Goal: Information Seeking & Learning: Learn about a topic

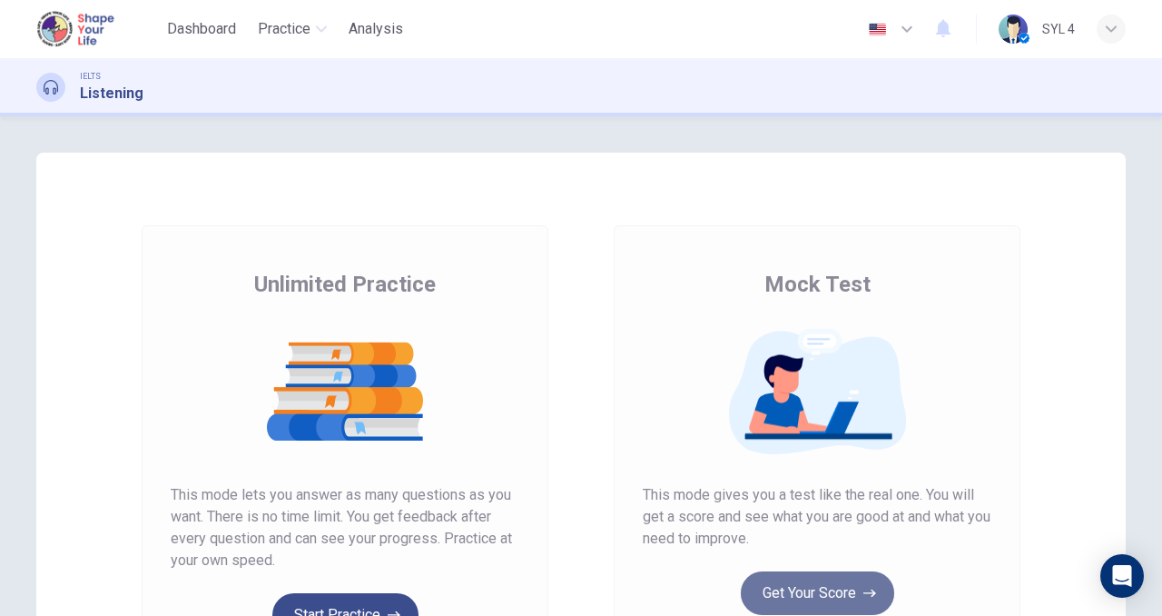
click at [842, 591] on button "Get Your Score" at bounding box center [817, 593] width 153 height 44
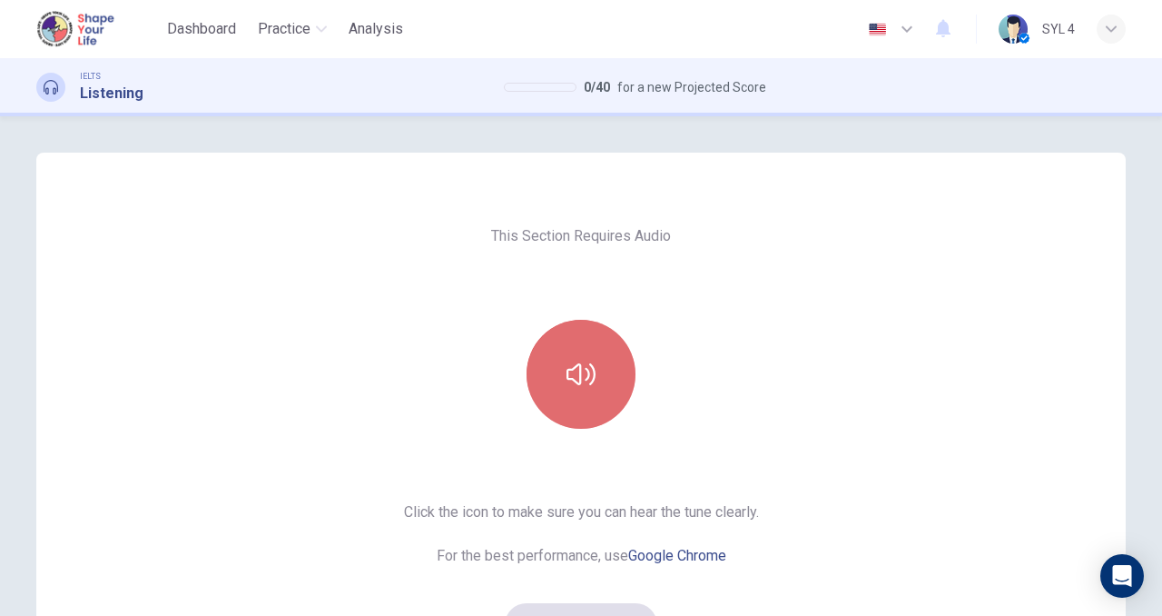
click at [573, 389] on button "button" at bounding box center [581, 374] width 109 height 109
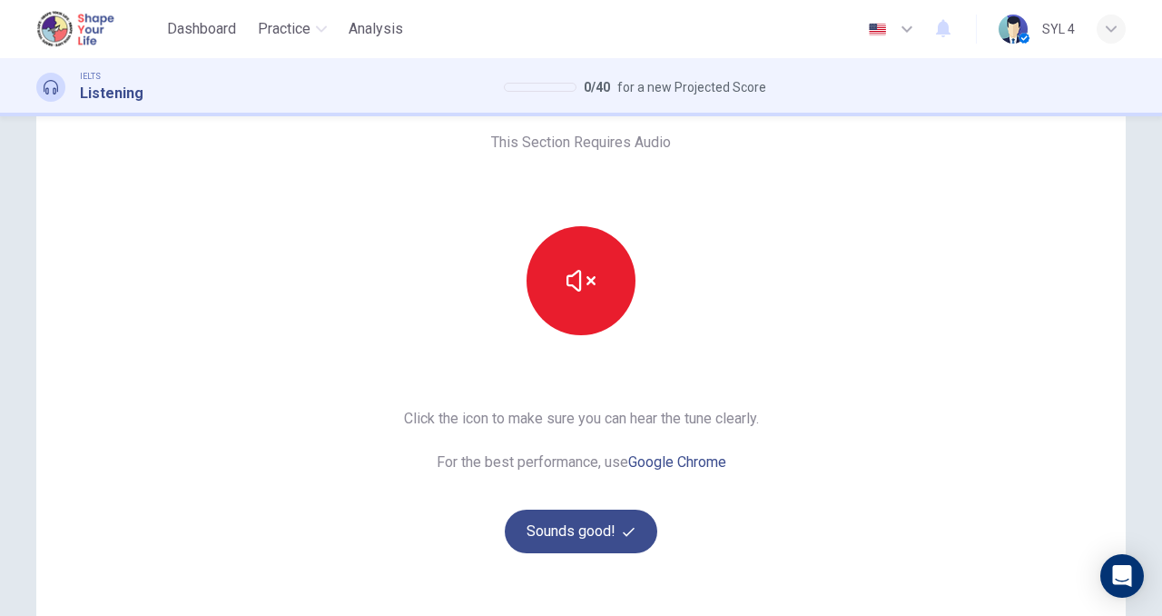
scroll to position [109, 0]
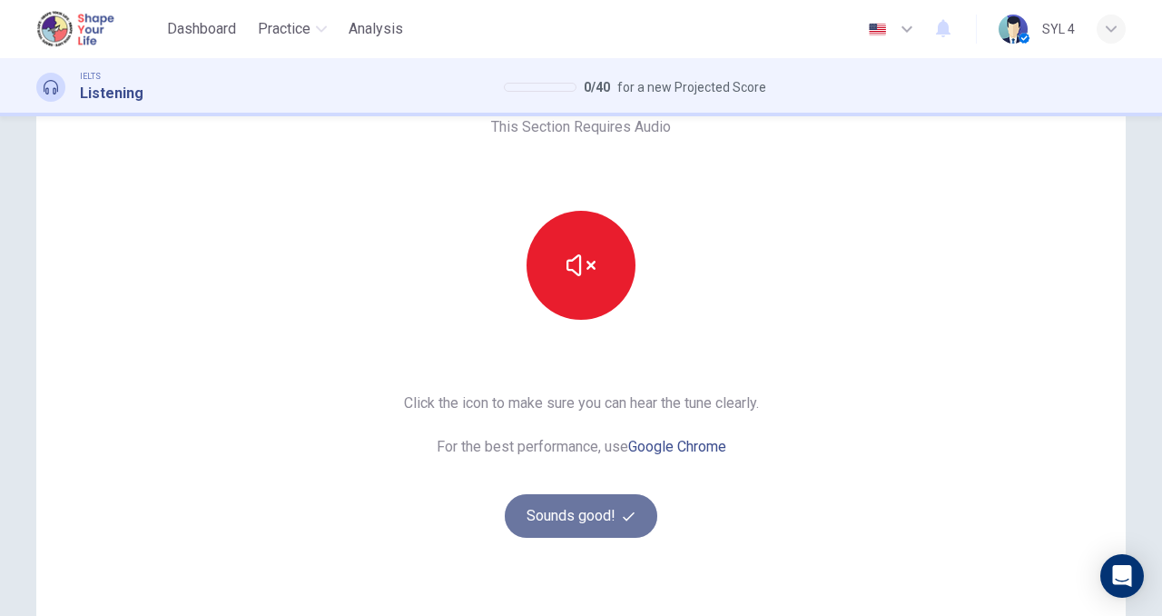
click at [586, 520] on button "Sounds good!" at bounding box center [581, 516] width 153 height 44
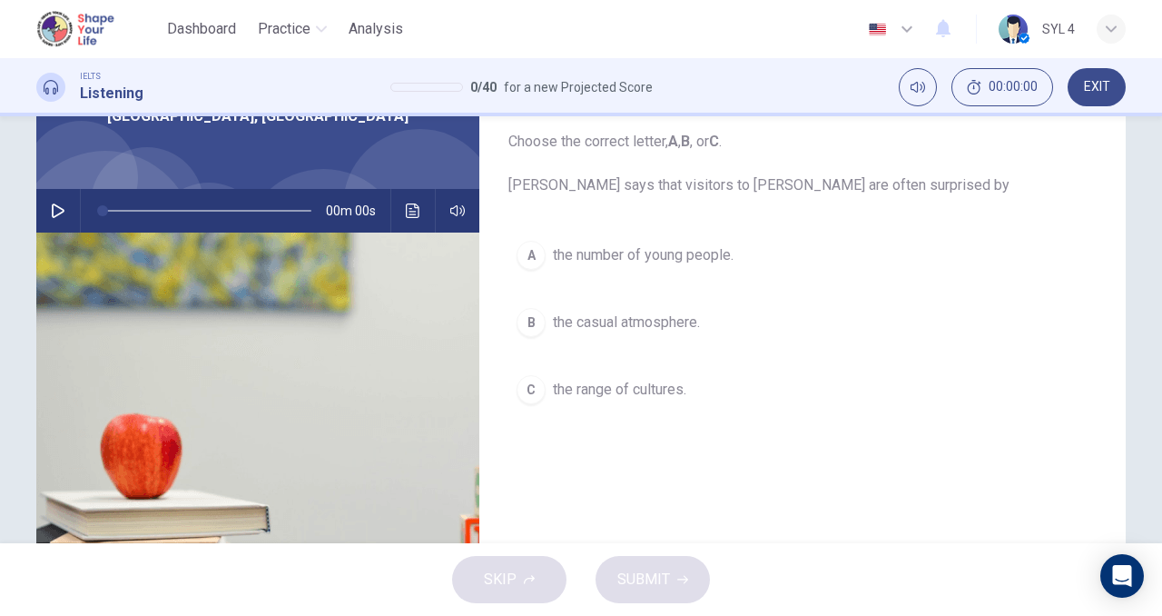
scroll to position [0, 0]
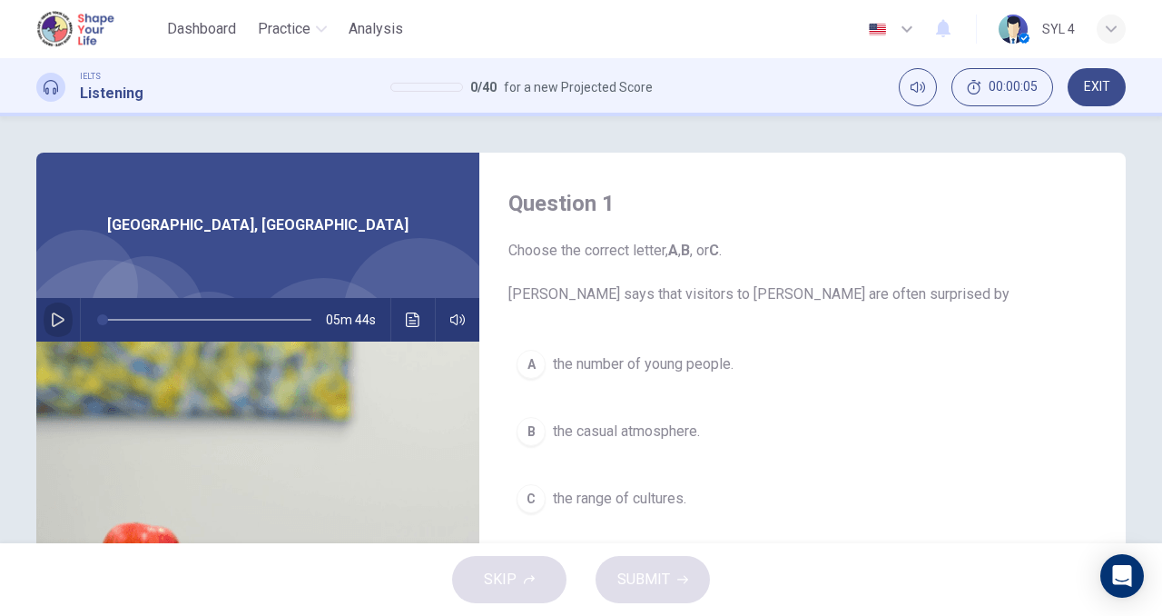
click at [53, 319] on icon "button" at bounding box center [58, 319] width 15 height 15
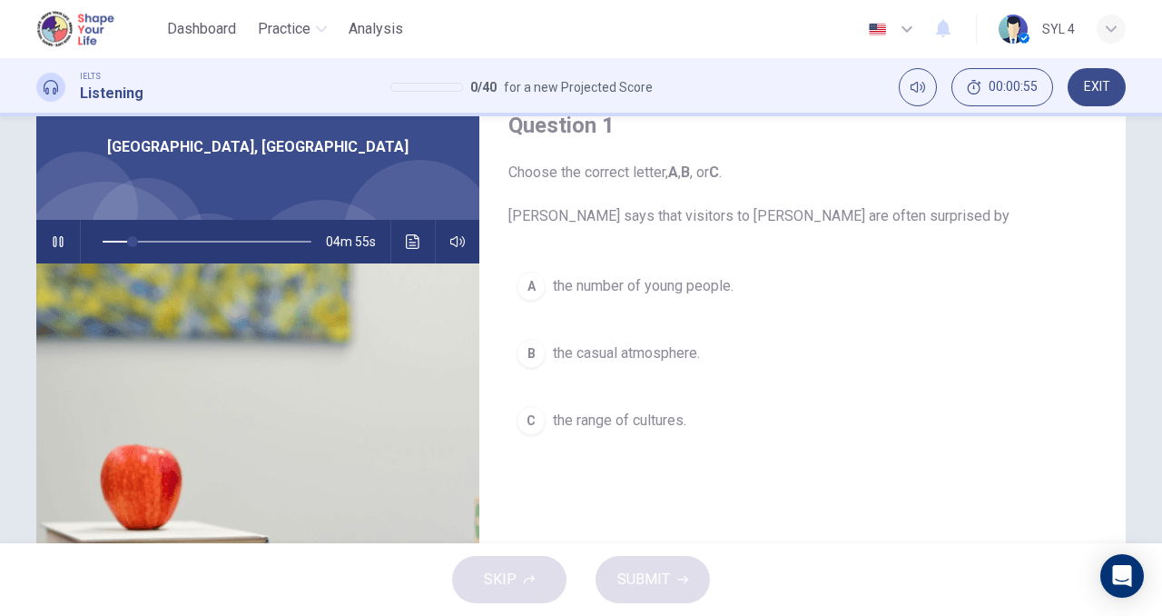
scroll to position [80, 0]
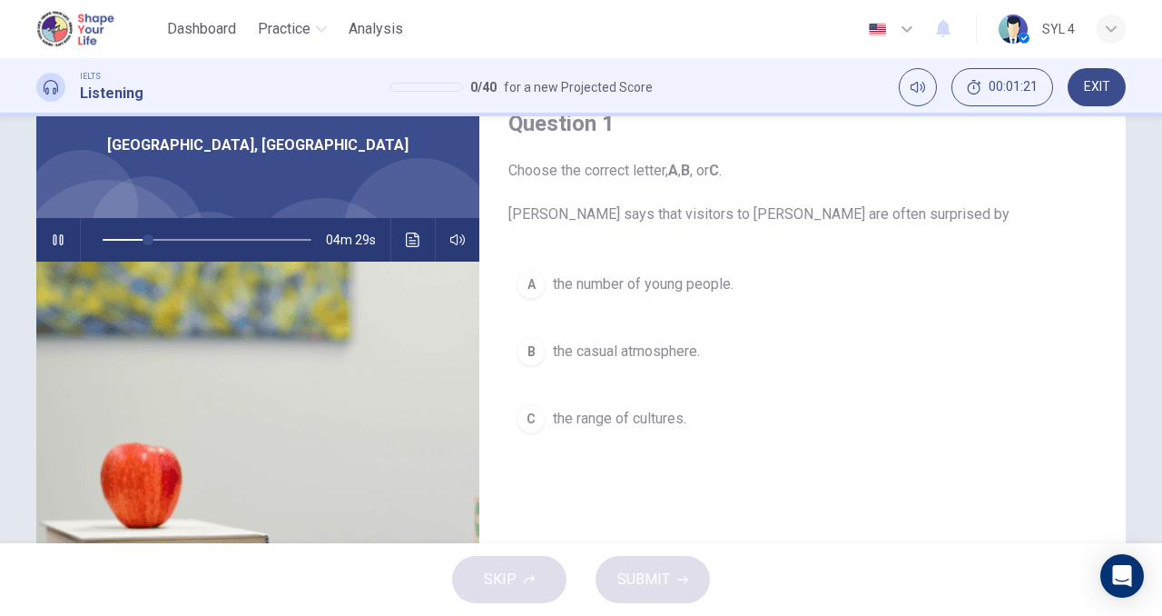
click at [530, 285] on div "A" at bounding box center [531, 284] width 29 height 29
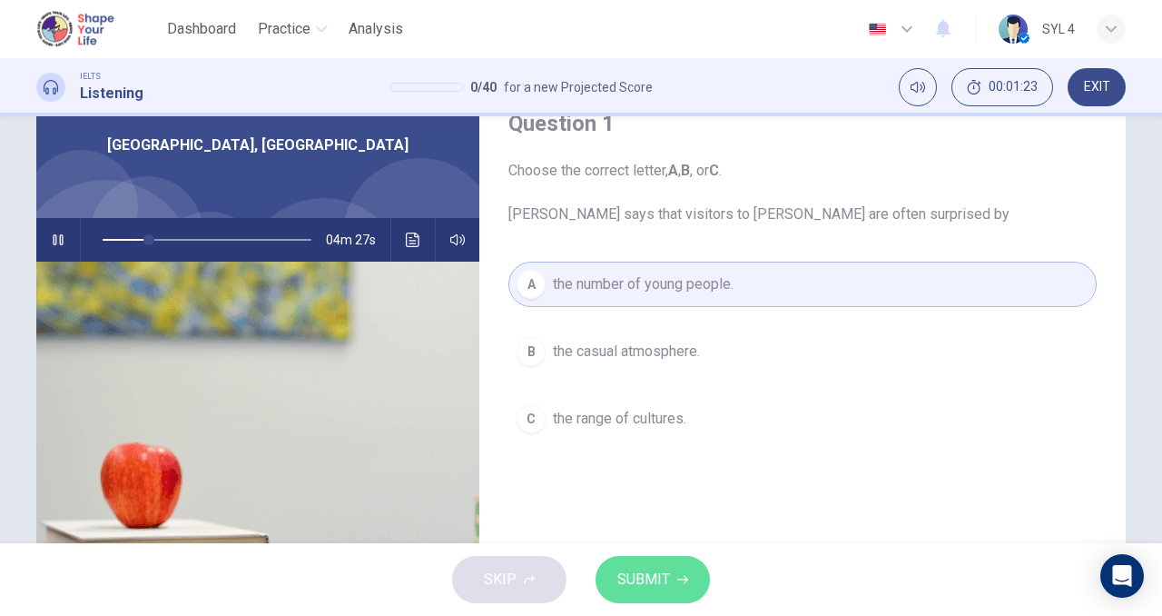
click at [695, 581] on button "SUBMIT" at bounding box center [653, 579] width 114 height 47
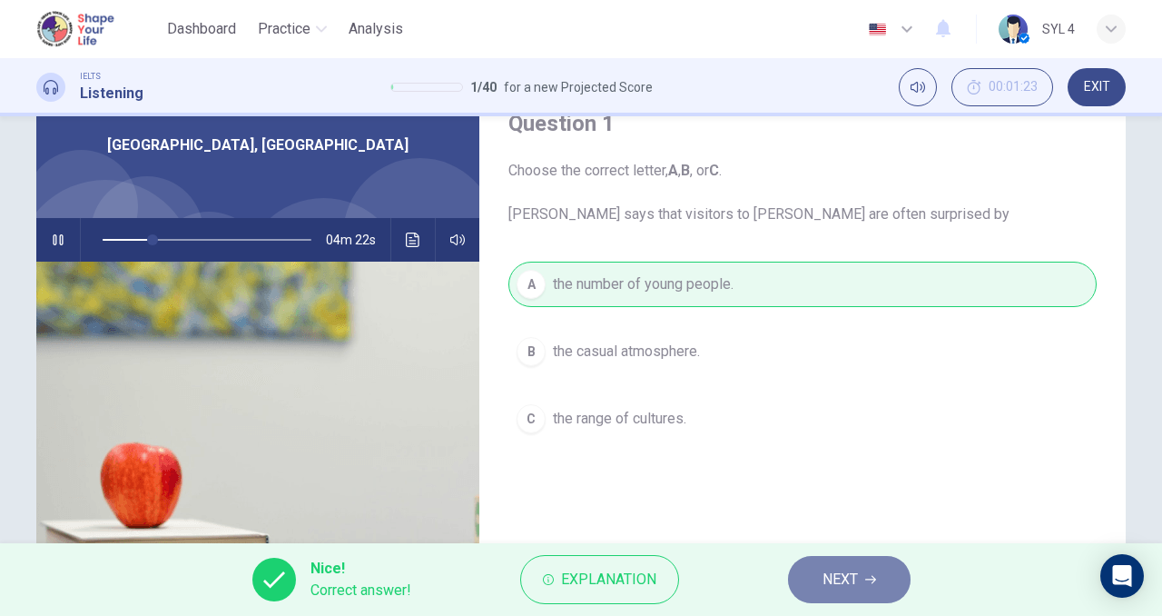
click at [864, 595] on button "NEXT" at bounding box center [849, 579] width 123 height 47
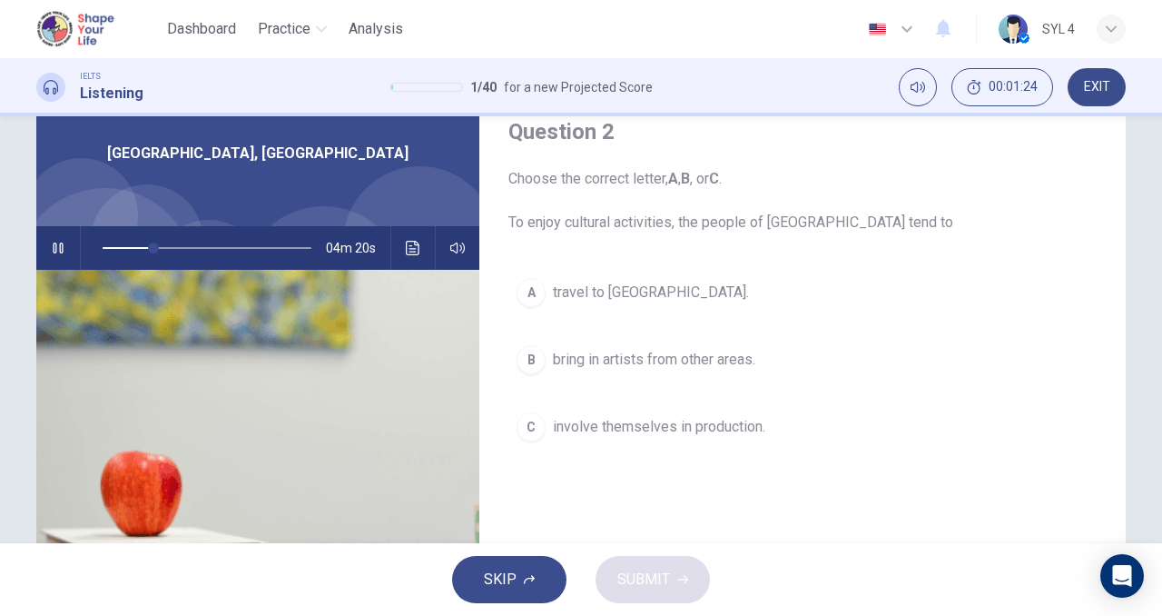
scroll to position [74, 0]
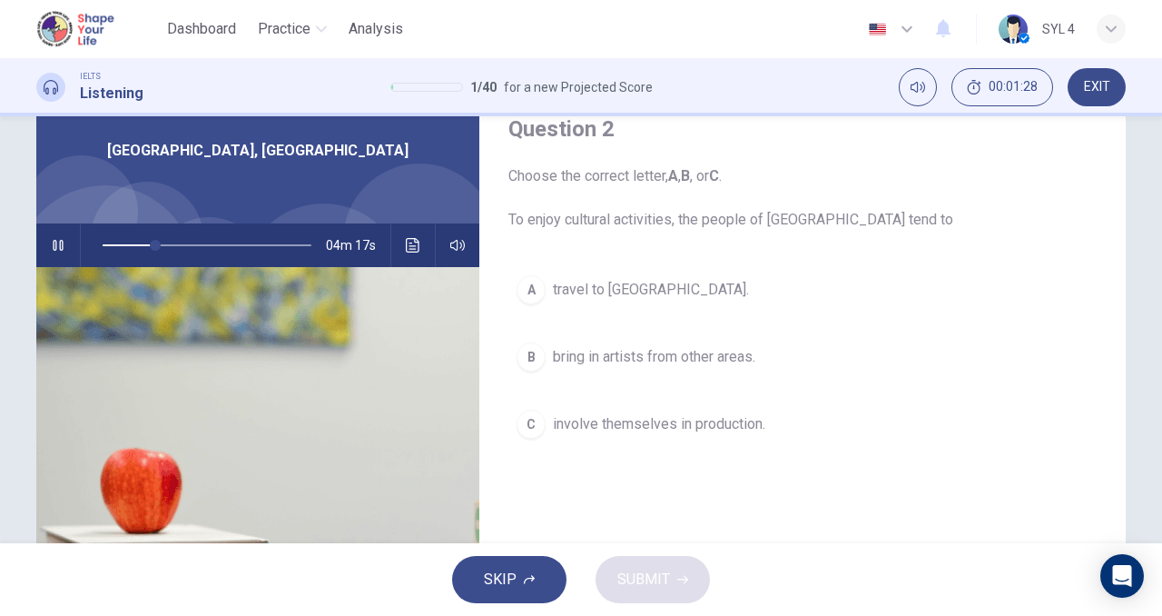
click at [52, 252] on icon "button" at bounding box center [58, 245] width 15 height 15
click at [54, 249] on icon "button" at bounding box center [58, 245] width 13 height 15
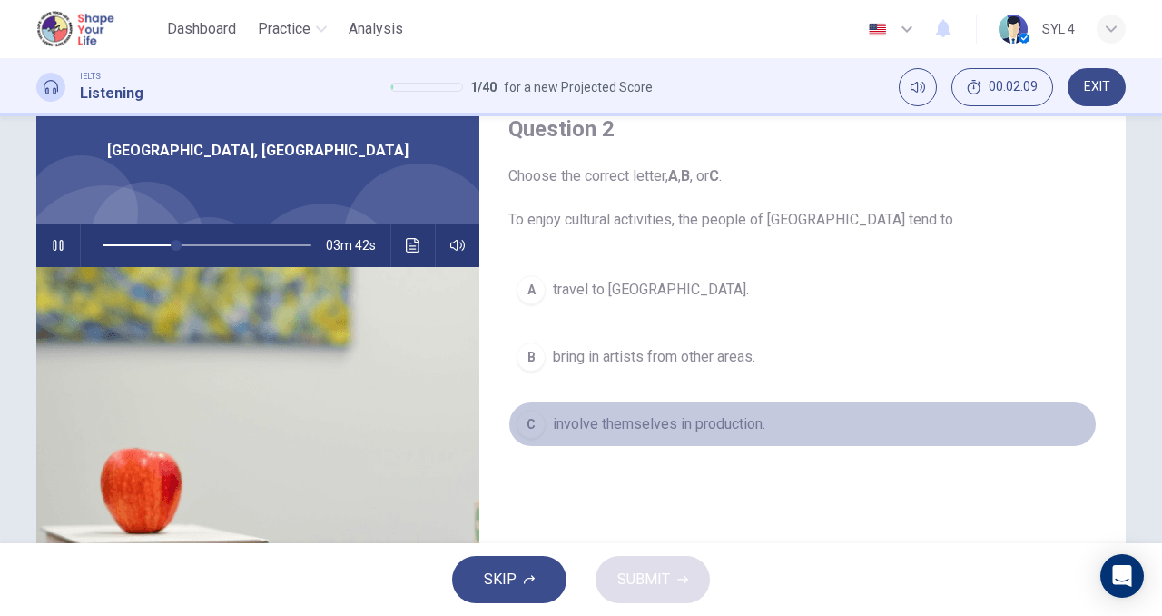
click at [525, 421] on div "C" at bounding box center [531, 424] width 29 height 29
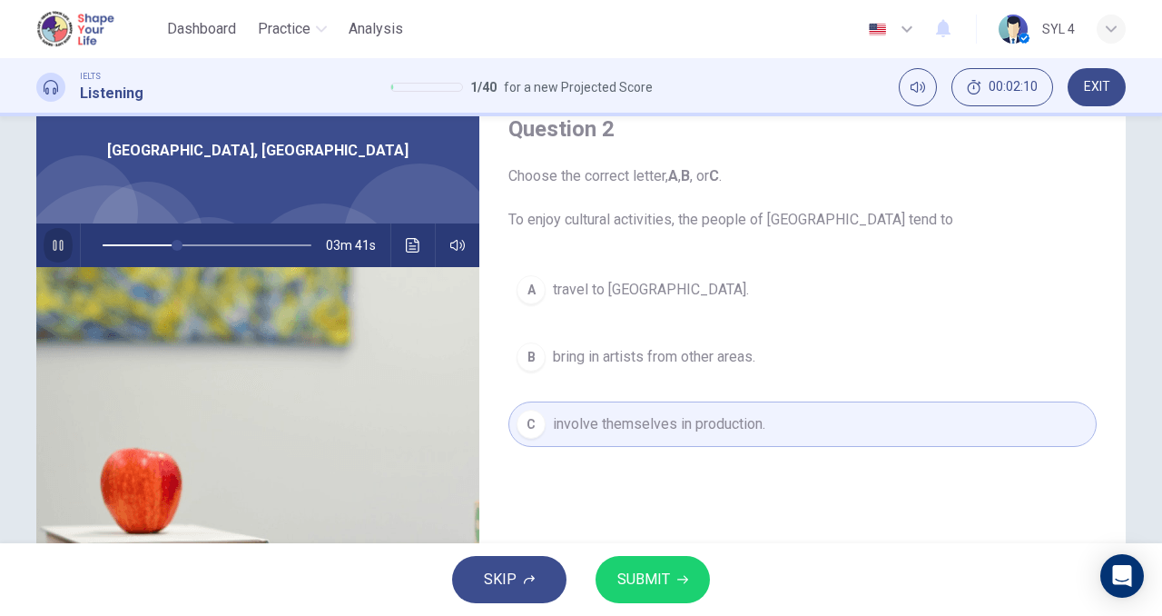
click at [53, 241] on icon "button" at bounding box center [58, 245] width 10 height 11
click at [662, 572] on span "SUBMIT" at bounding box center [643, 579] width 53 height 25
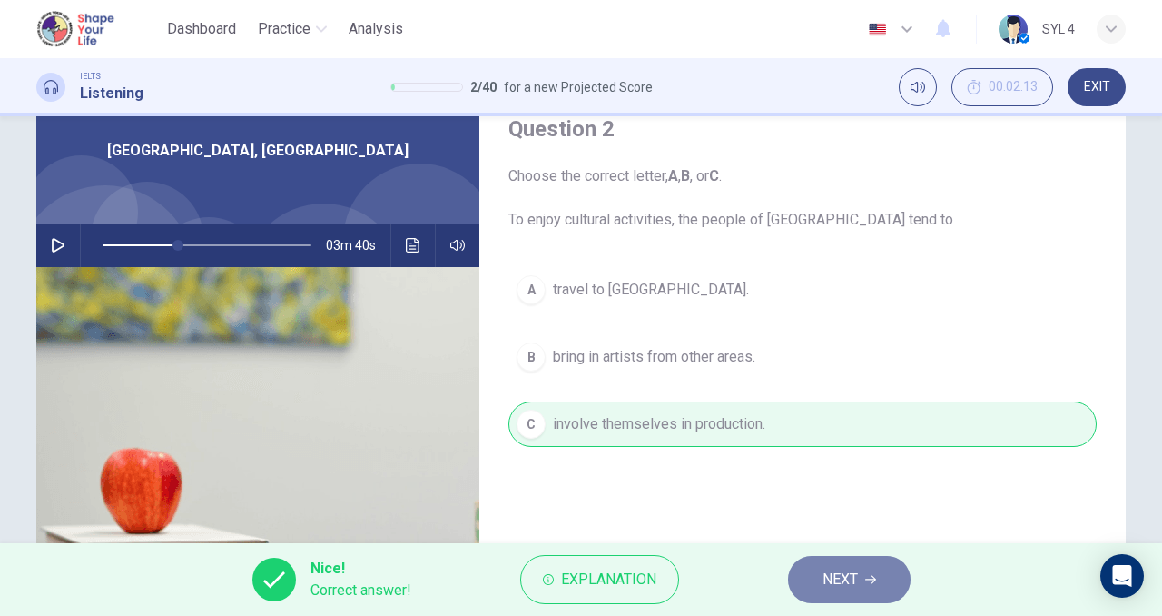
click at [847, 561] on button "NEXT" at bounding box center [849, 579] width 123 height 47
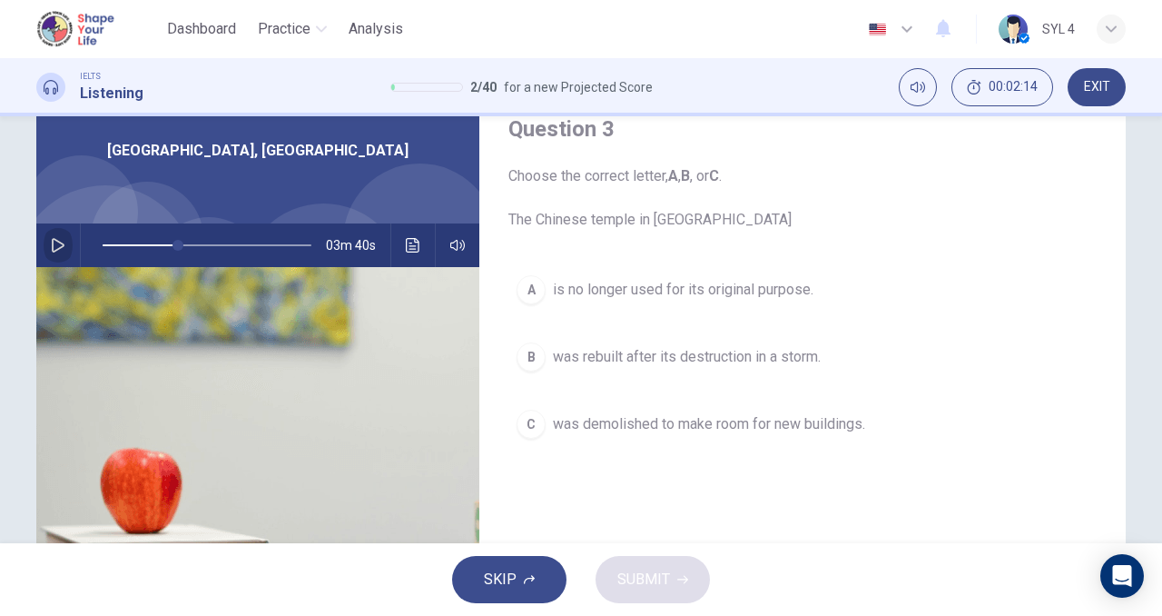
click at [54, 245] on icon "button" at bounding box center [58, 245] width 15 height 15
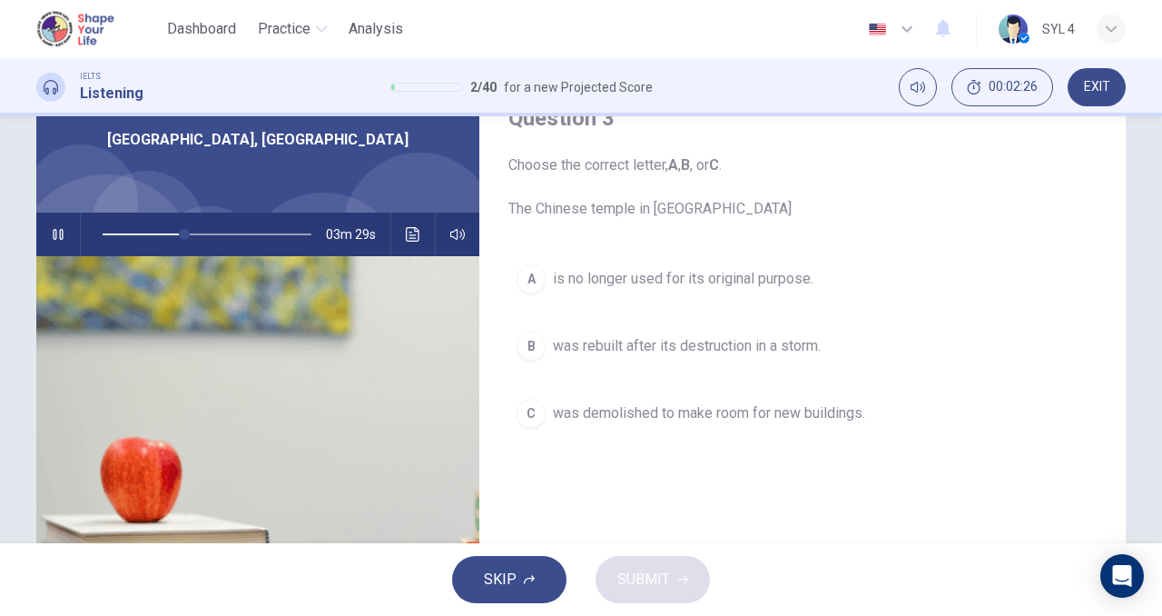
scroll to position [86, 0]
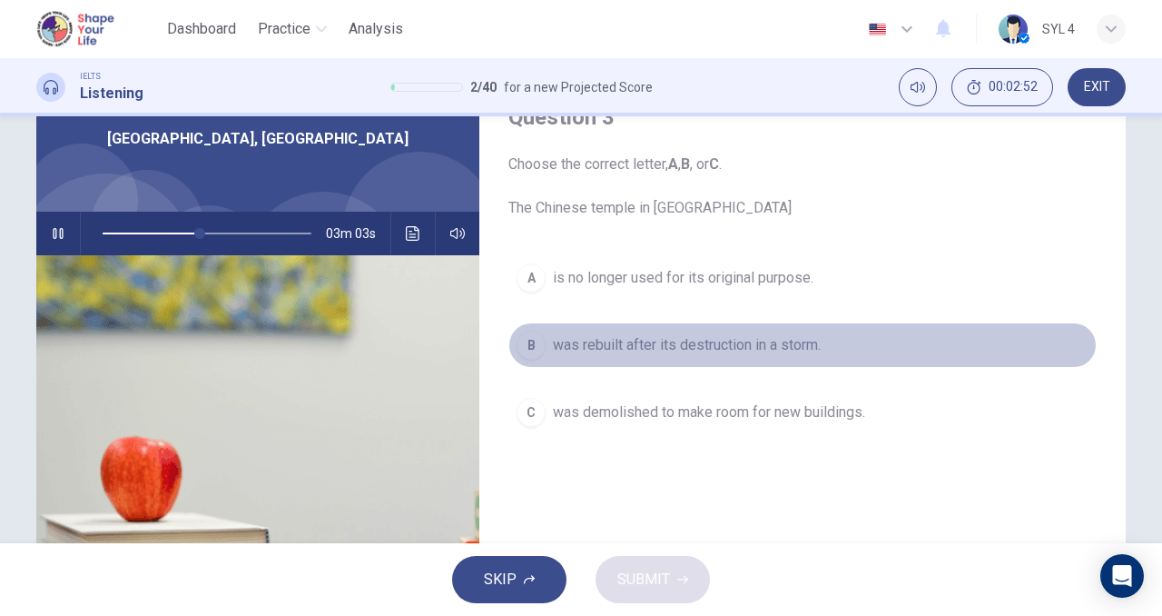
click at [531, 348] on div "B" at bounding box center [531, 345] width 29 height 29
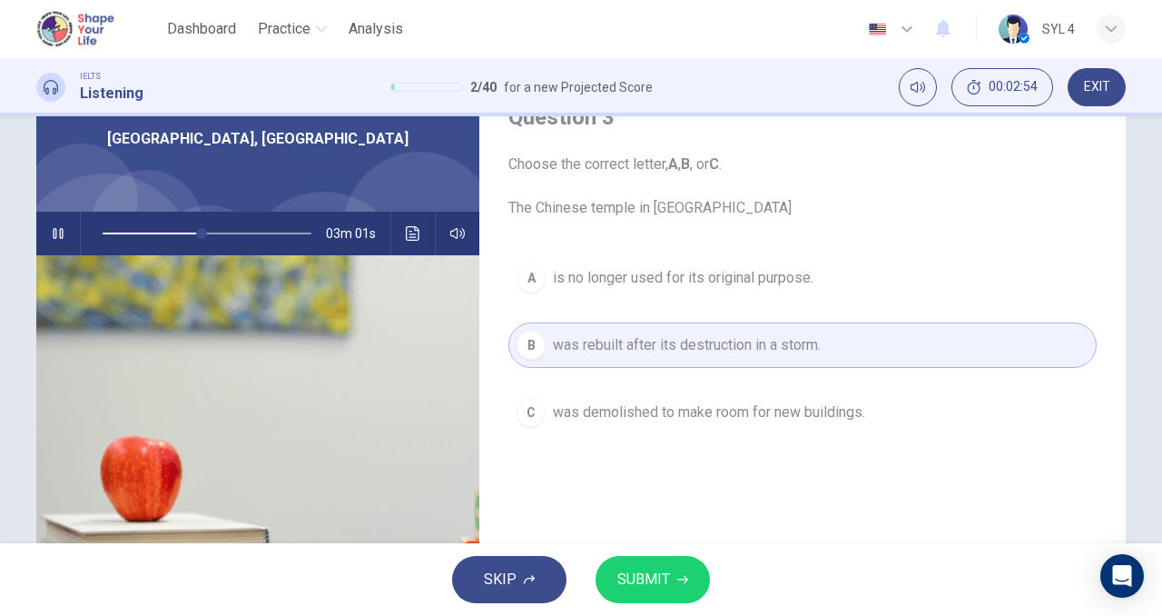
click at [53, 232] on icon "button" at bounding box center [58, 233] width 10 height 11
click at [649, 585] on span "SUBMIT" at bounding box center [643, 579] width 53 height 25
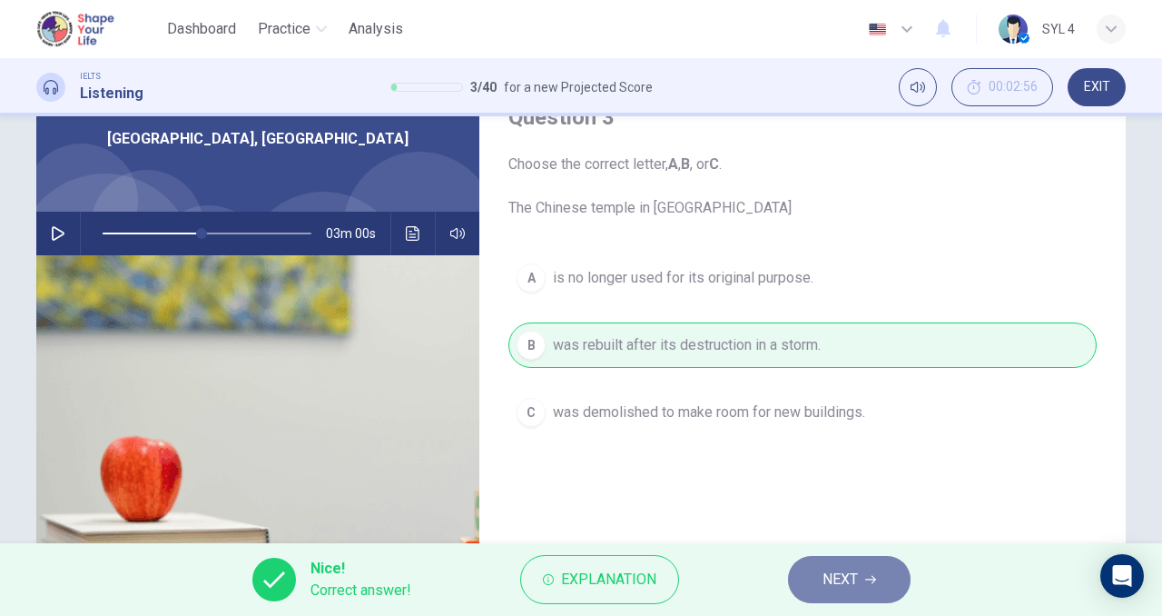
click at [828, 571] on span "NEXT" at bounding box center [840, 579] width 35 height 25
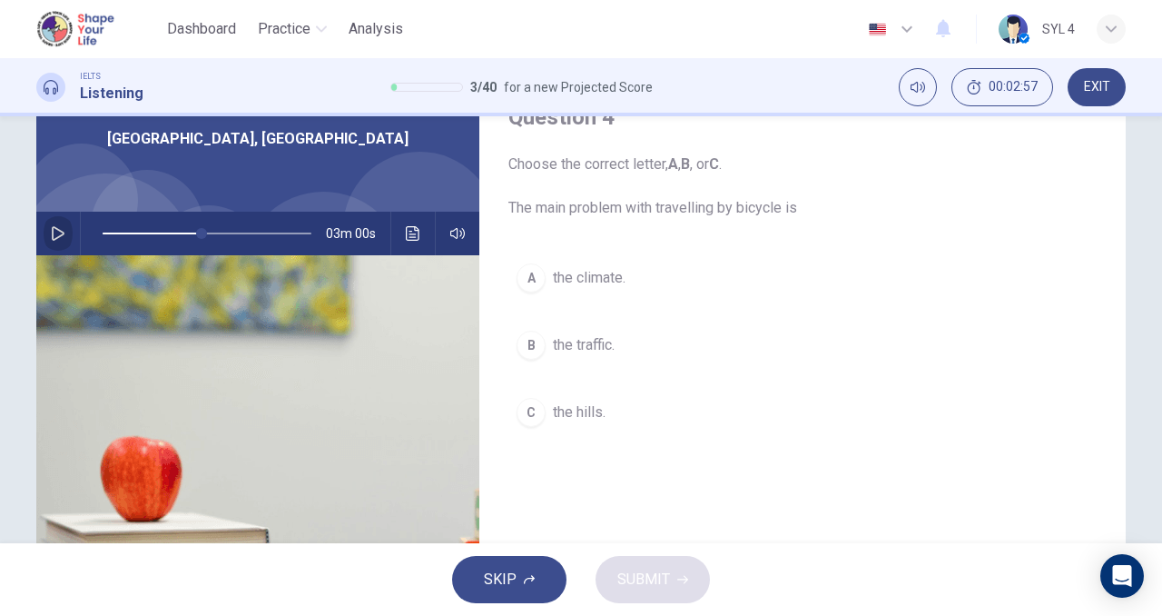
click at [57, 235] on icon "button" at bounding box center [58, 233] width 13 height 15
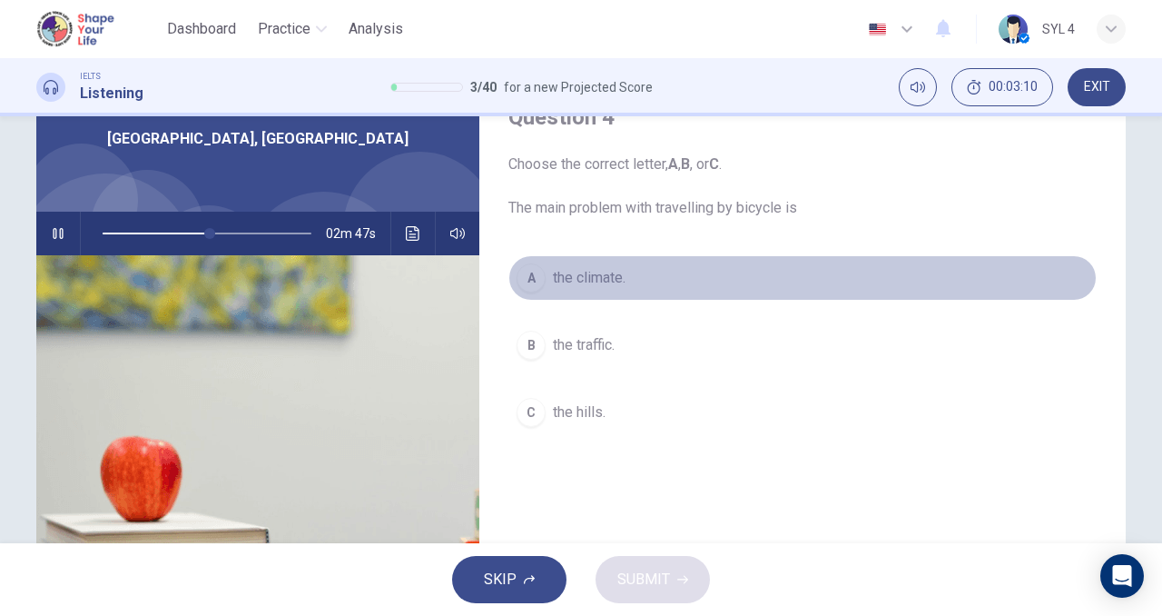
click at [528, 285] on div "A" at bounding box center [531, 277] width 29 height 29
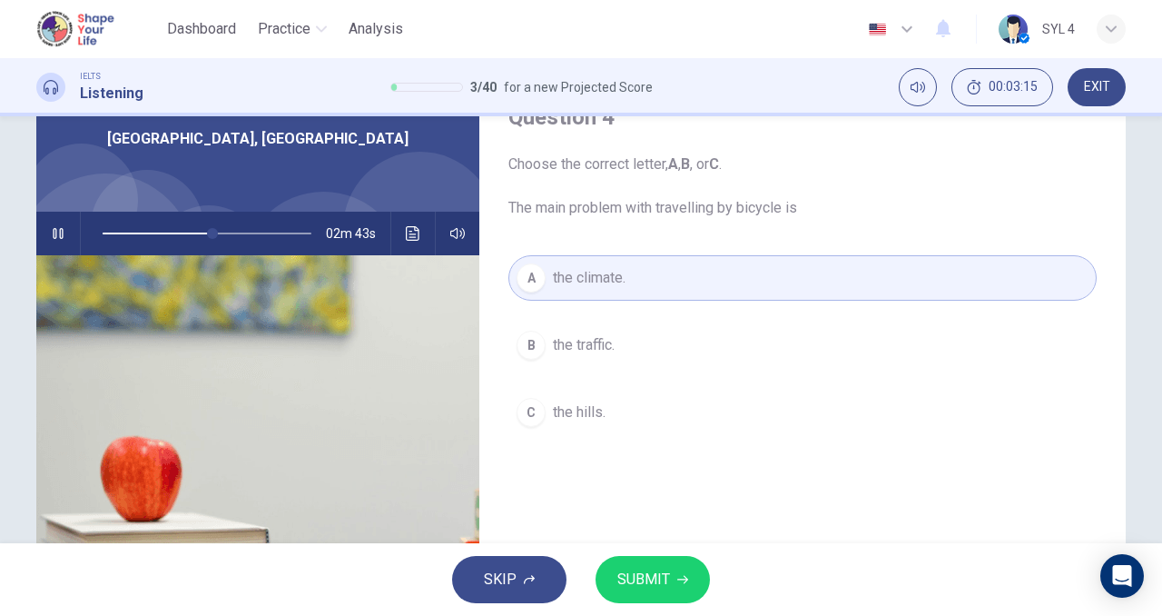
click at [57, 242] on button "button" at bounding box center [58, 234] width 29 height 44
click at [686, 578] on icon "button" at bounding box center [682, 579] width 11 height 11
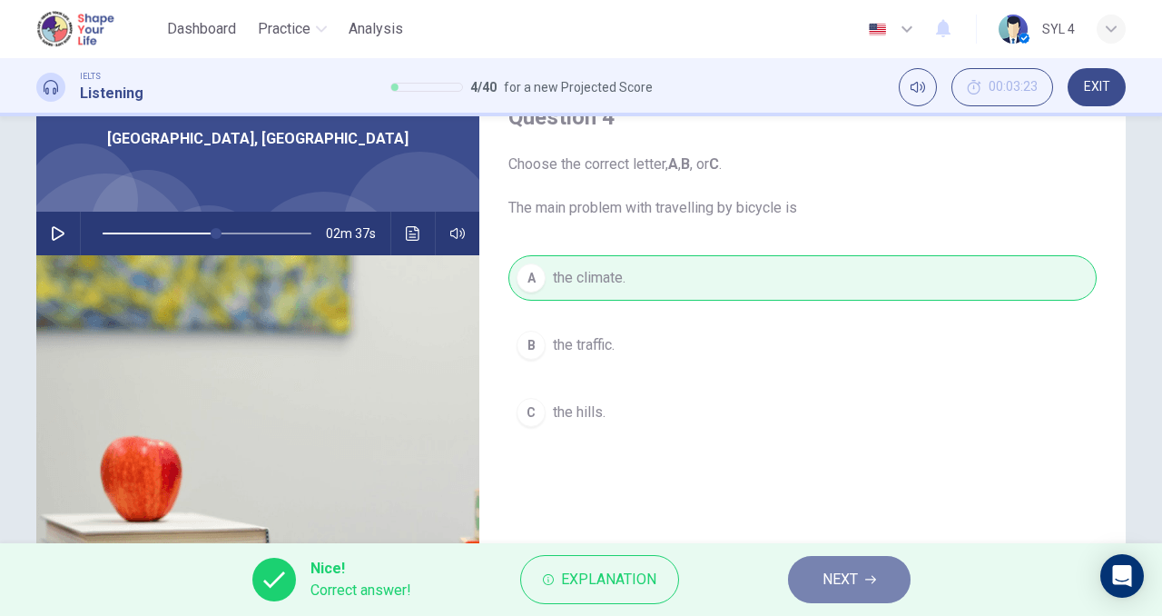
click at [854, 598] on button "NEXT" at bounding box center [849, 579] width 123 height 47
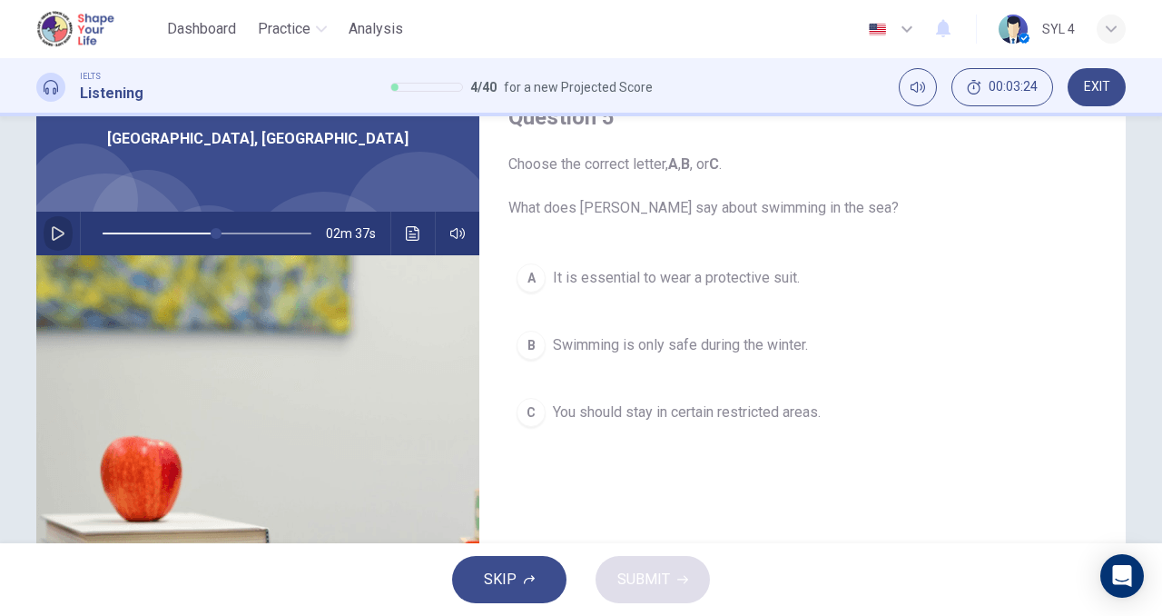
click at [57, 243] on button "button" at bounding box center [58, 234] width 29 height 44
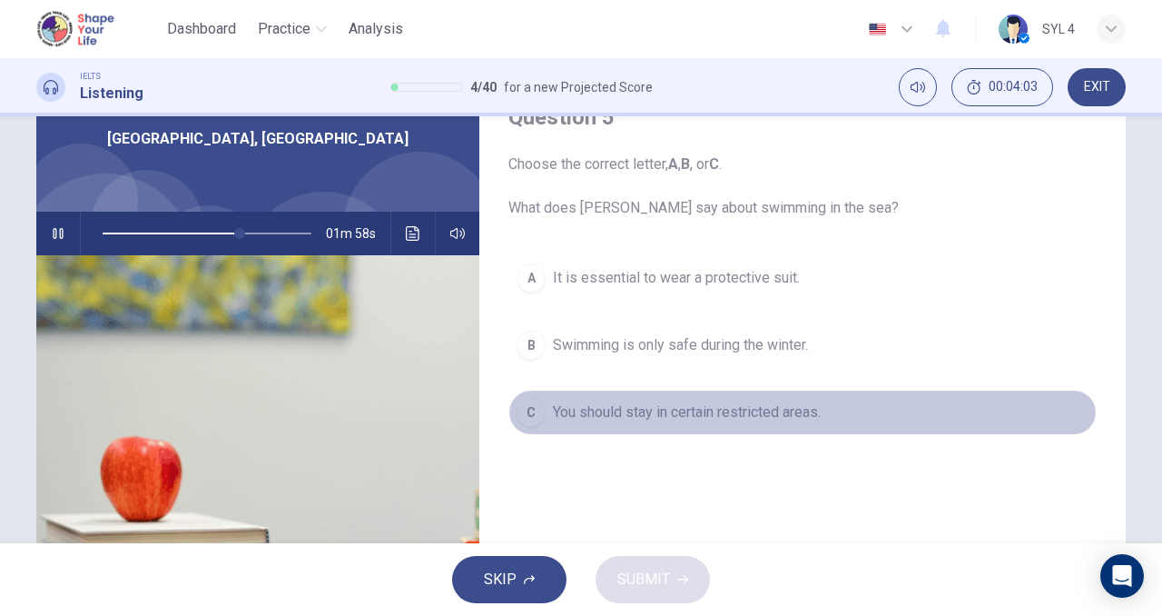
click at [530, 409] on div "C" at bounding box center [531, 412] width 29 height 29
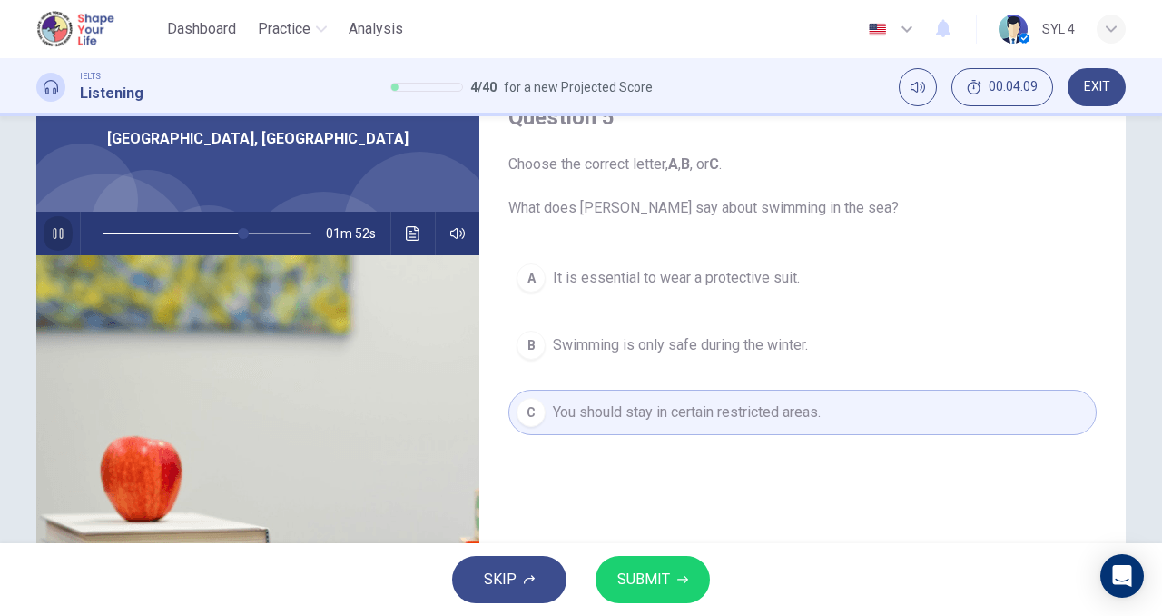
click at [49, 241] on button "button" at bounding box center [58, 234] width 29 height 44
click at [685, 581] on icon "button" at bounding box center [682, 580] width 11 height 8
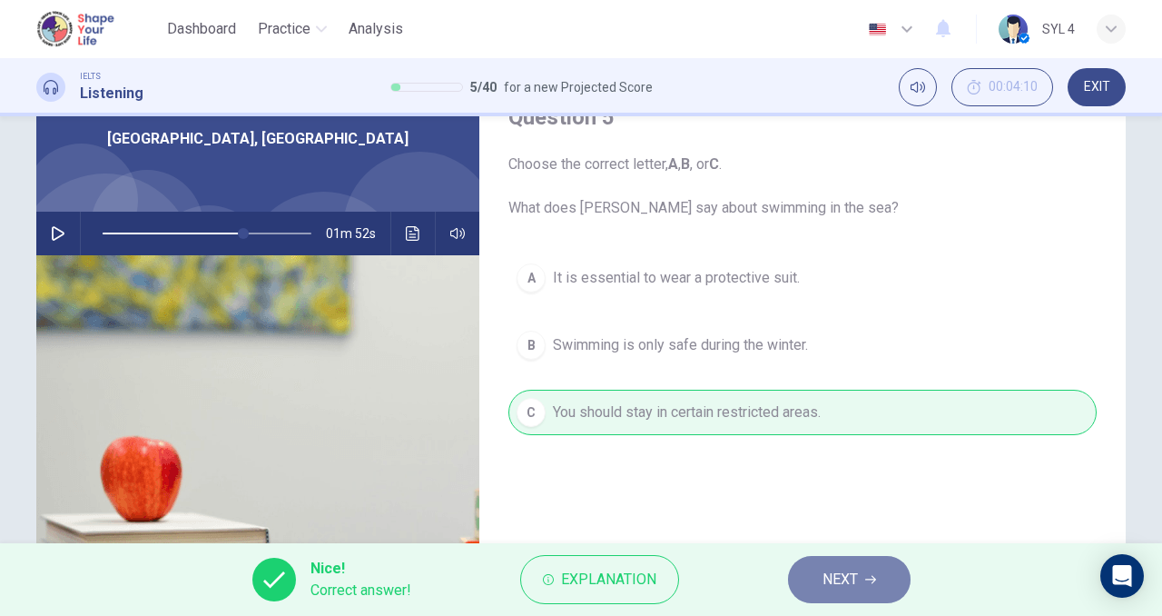
click at [871, 574] on icon "button" at bounding box center [870, 579] width 11 height 11
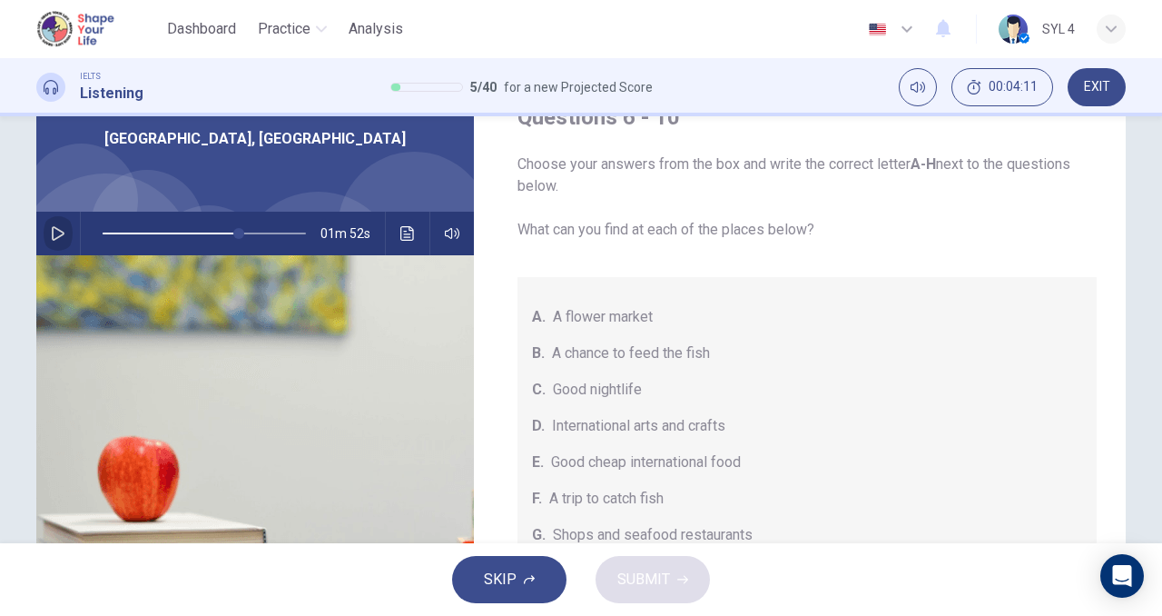
click at [61, 238] on button "button" at bounding box center [58, 234] width 29 height 44
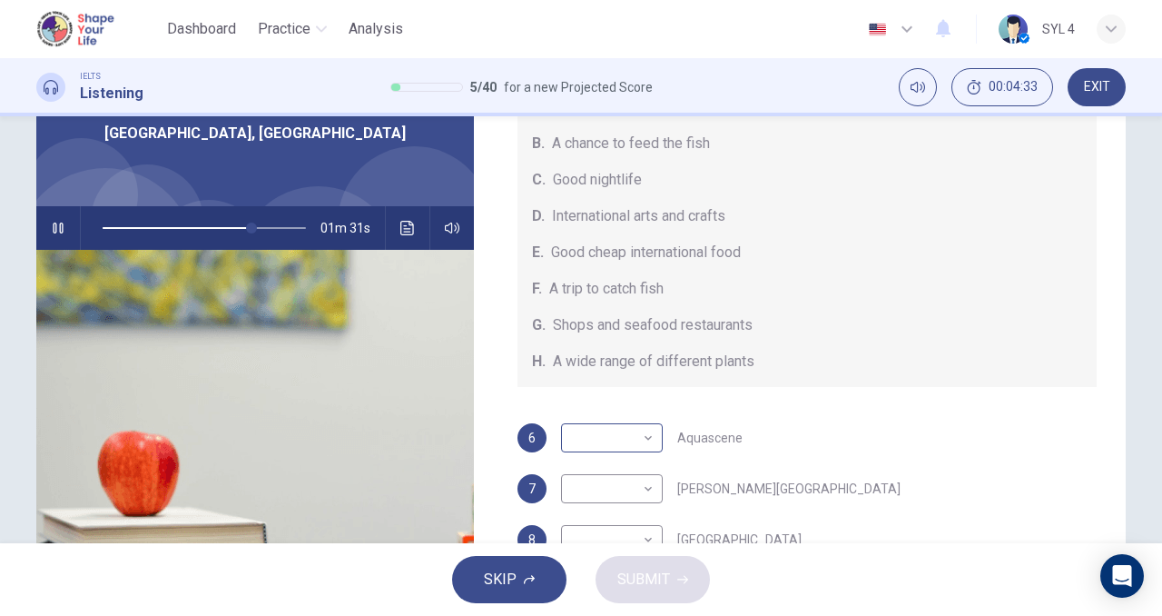
scroll to position [121, 0]
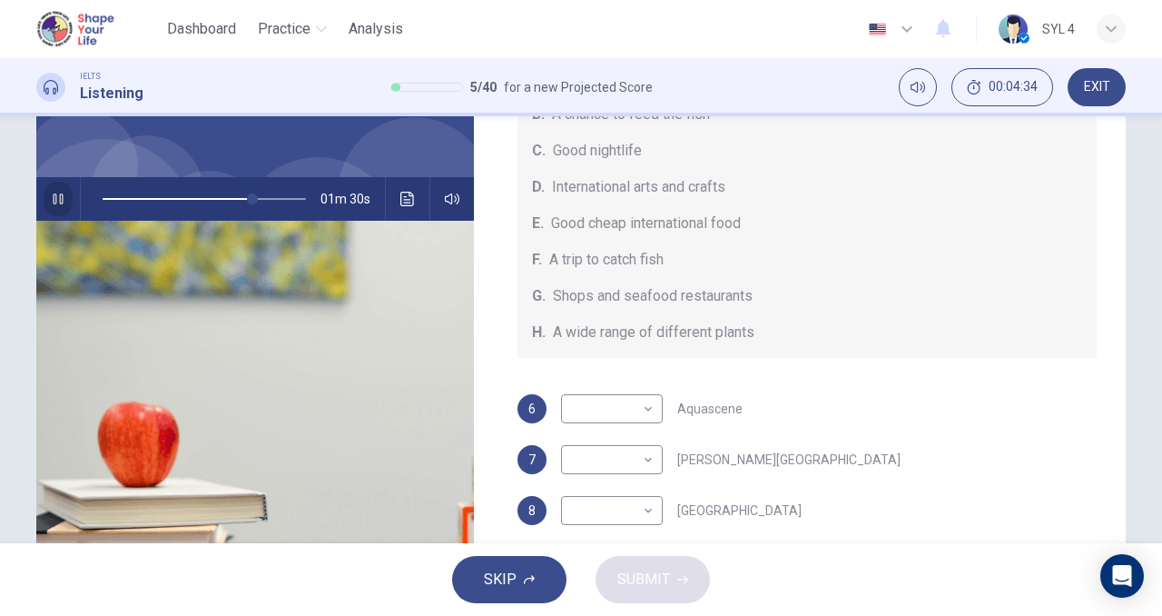
click at [60, 205] on icon "button" at bounding box center [58, 199] width 15 height 15
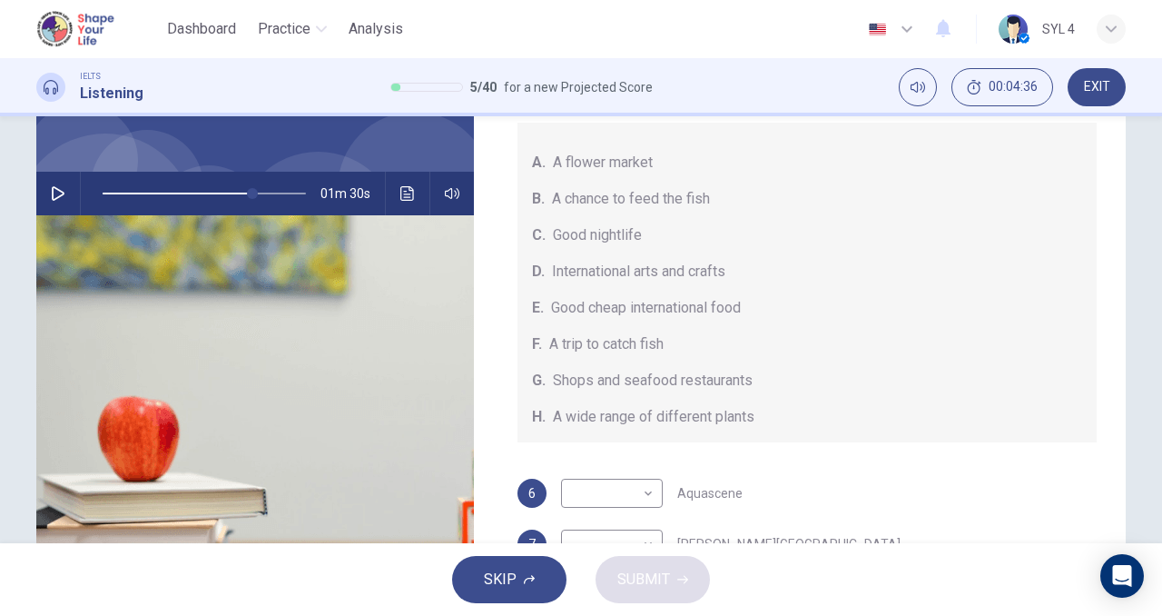
scroll to position [115, 0]
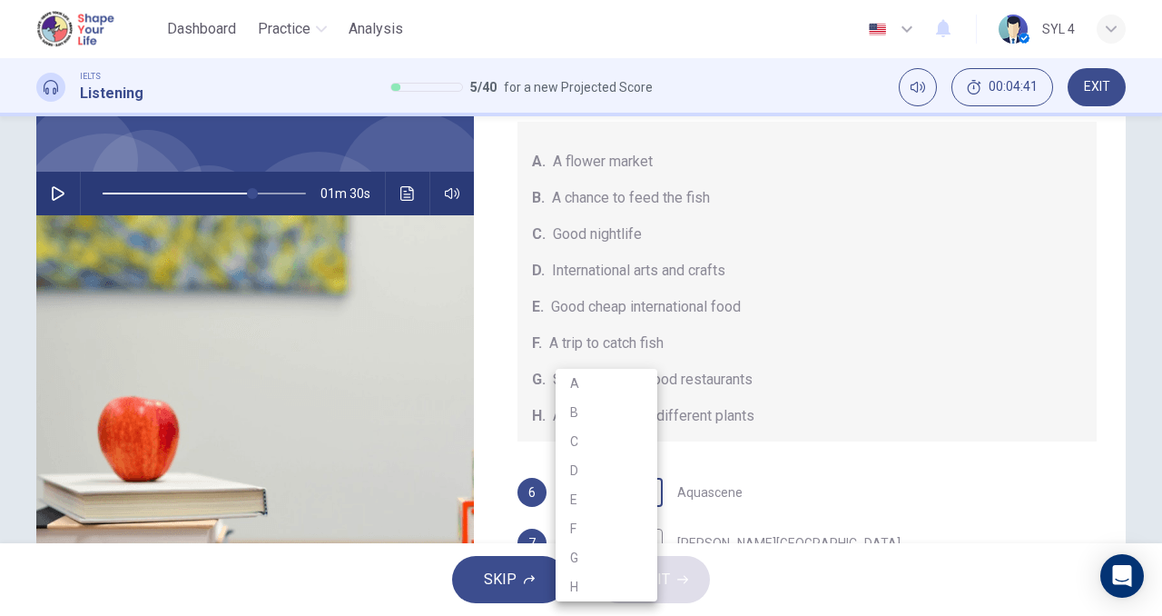
click at [644, 496] on body "This site uses cookies, as explained in our Privacy Policy . If you agree to th…" at bounding box center [581, 308] width 1162 height 616
click at [599, 415] on li "B" at bounding box center [607, 412] width 102 height 29
type input "74"
type input "B"
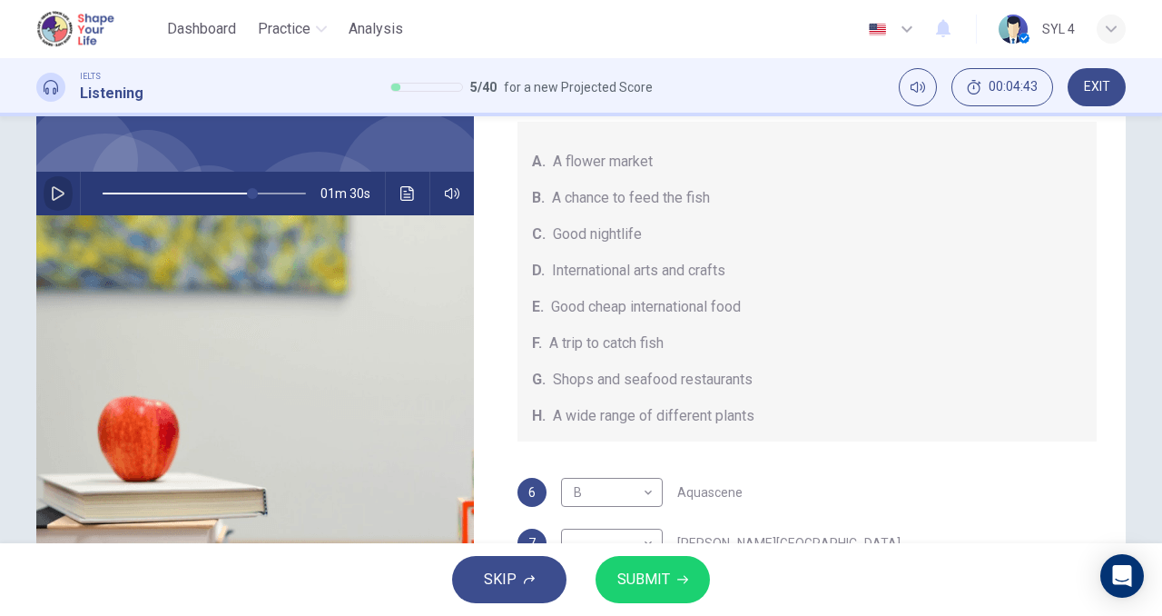
click at [54, 201] on button "button" at bounding box center [58, 194] width 29 height 44
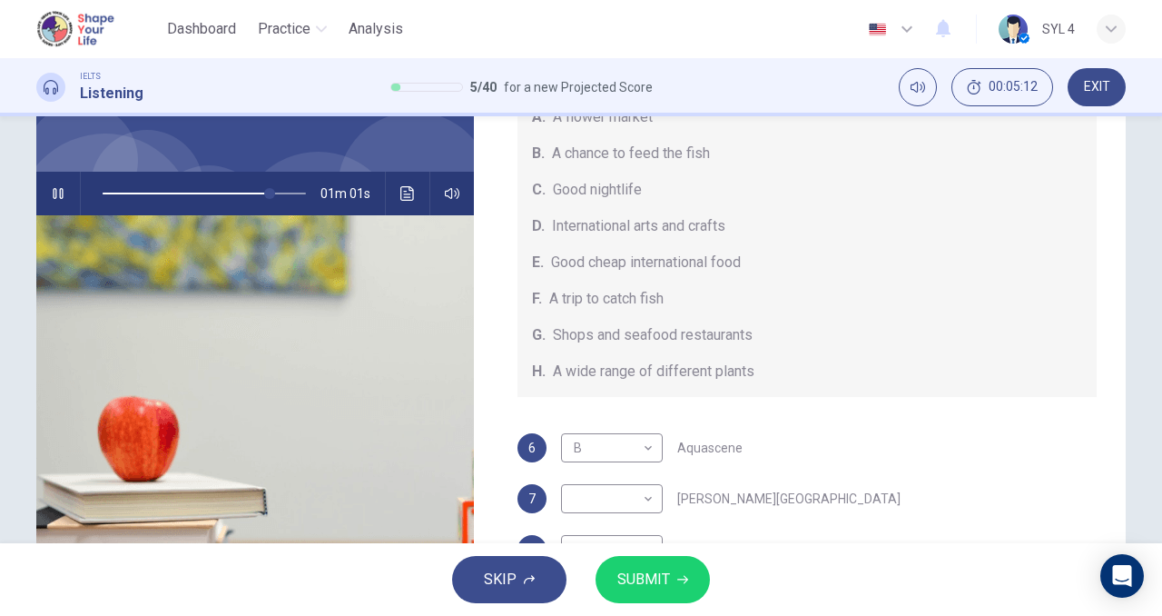
scroll to position [165, 0]
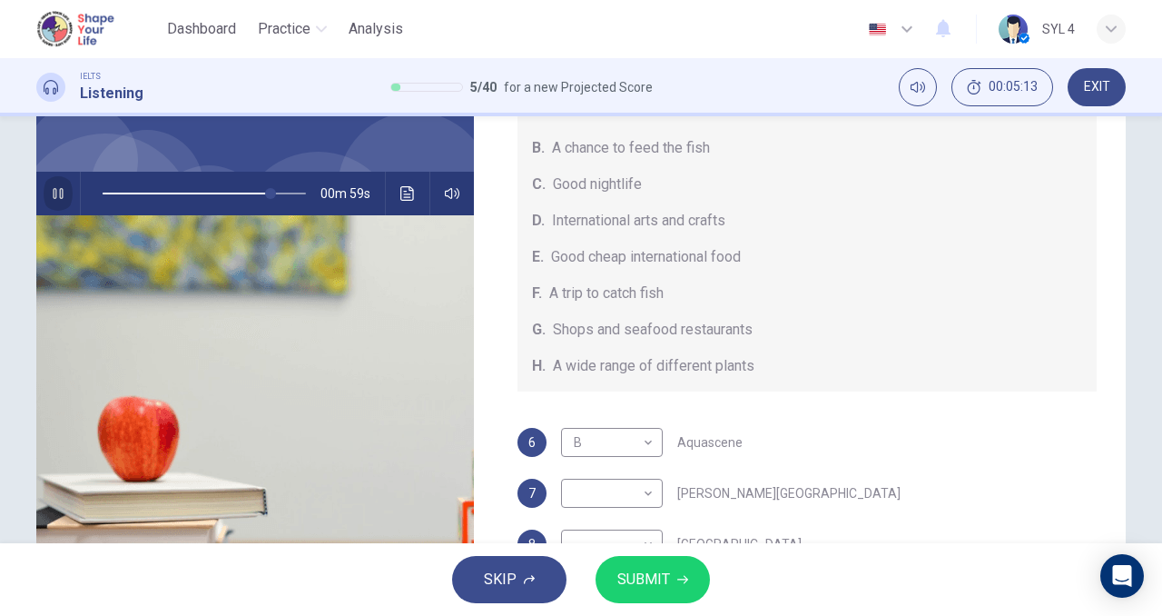
click at [54, 199] on icon "button" at bounding box center [58, 193] width 15 height 15
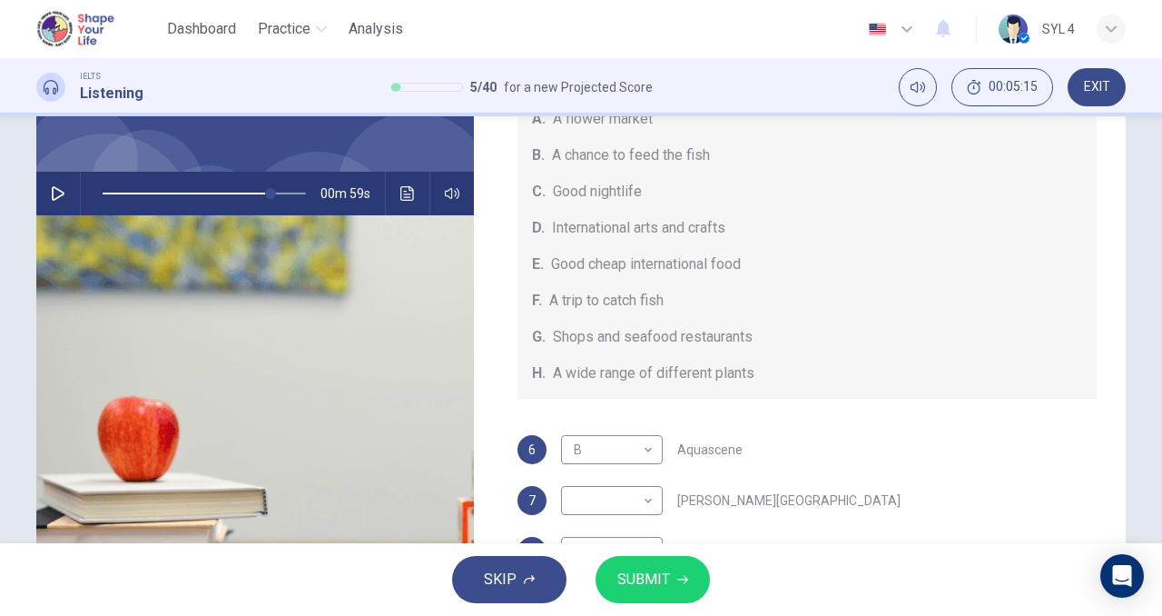
scroll to position [204, 0]
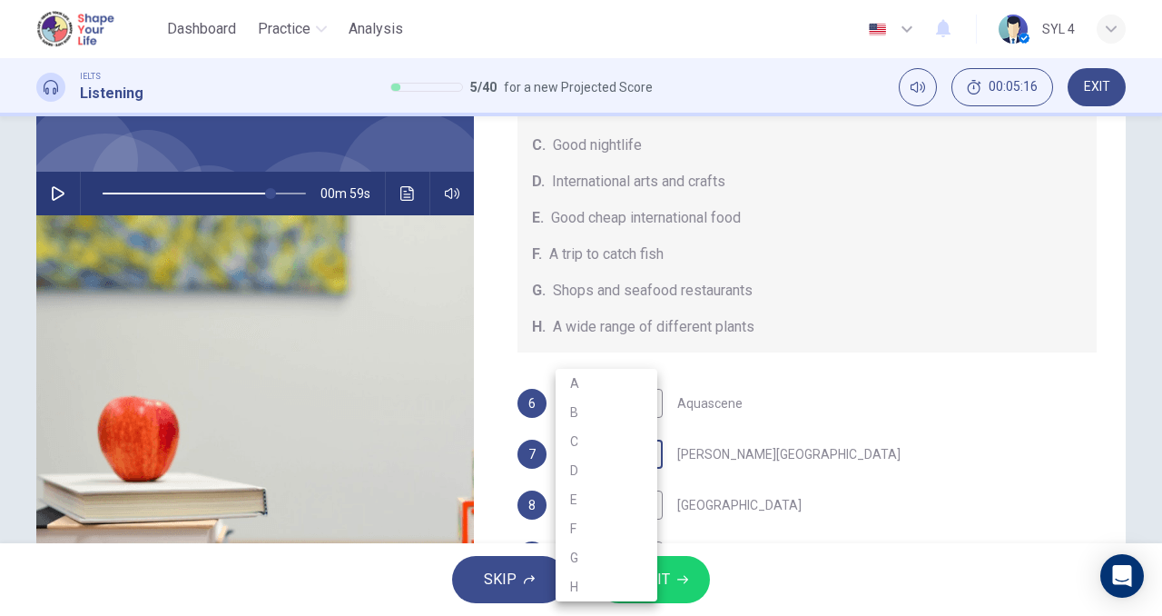
click at [636, 454] on body "This site uses cookies, as explained in our Privacy Policy . If you agree to th…" at bounding box center [581, 308] width 1162 height 616
click at [624, 493] on li "E" at bounding box center [607, 499] width 102 height 29
type input "83"
type input "E"
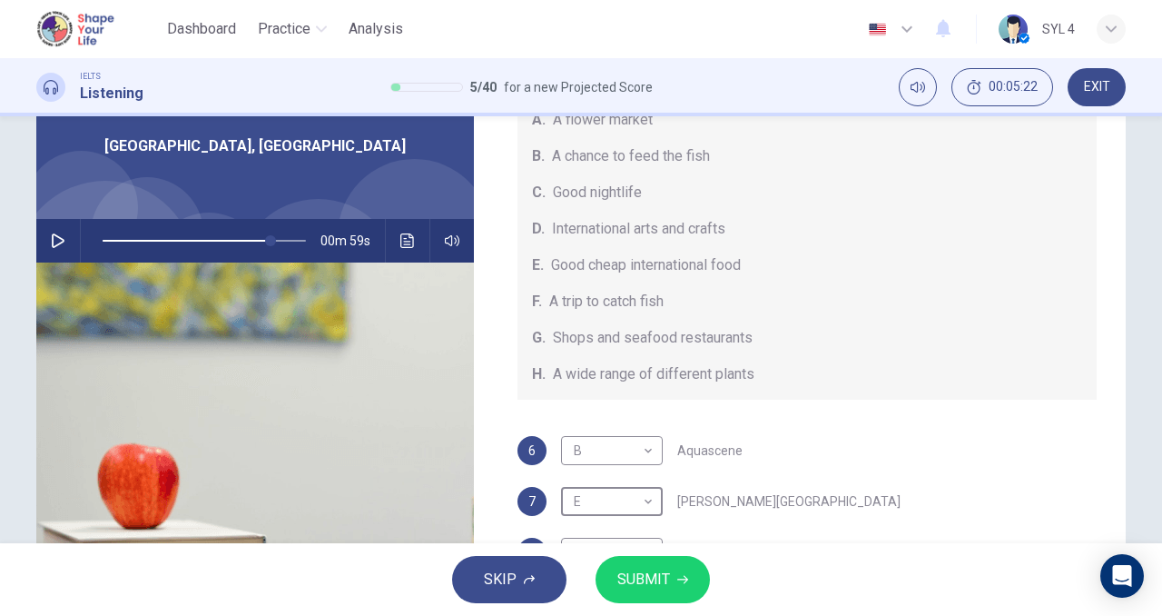
scroll to position [69, 0]
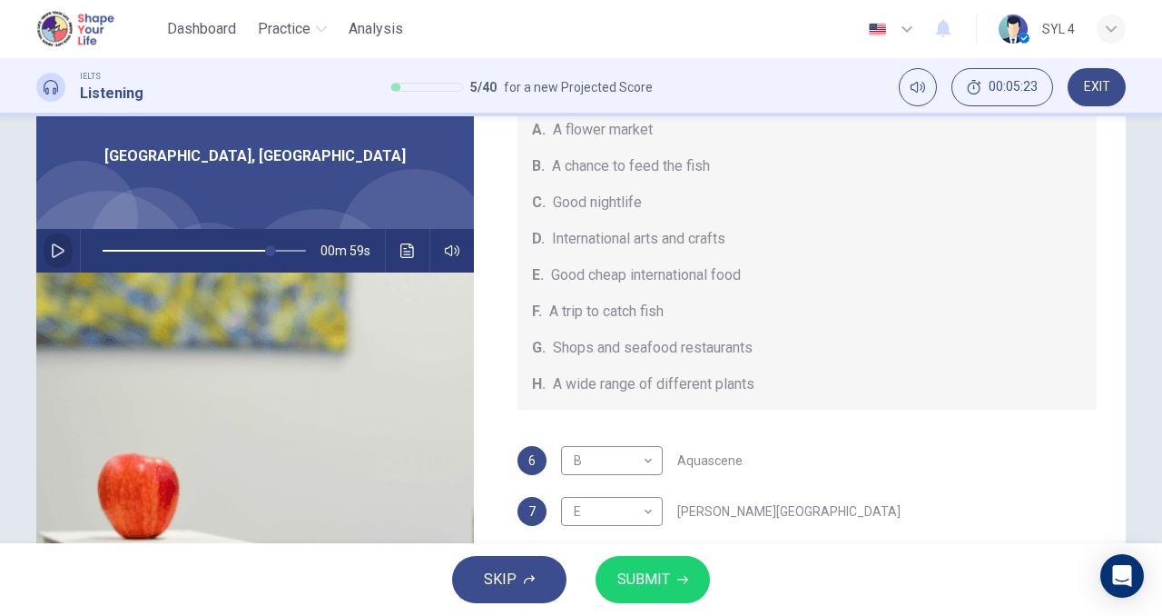
click at [59, 258] on button "button" at bounding box center [58, 251] width 29 height 44
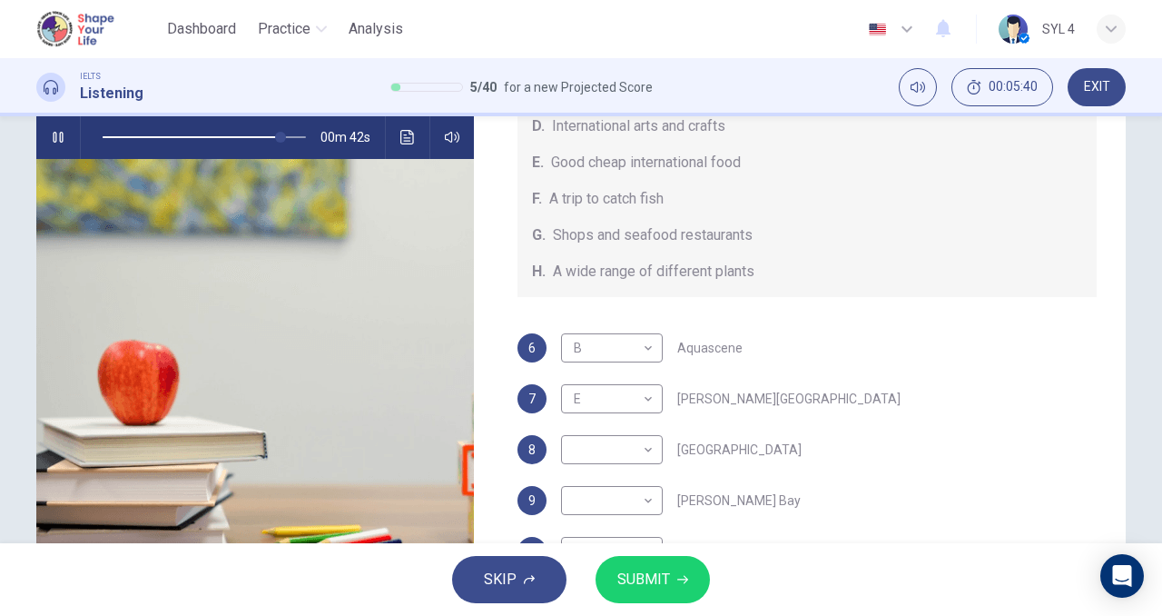
scroll to position [204, 0]
click at [45, 138] on button "button" at bounding box center [58, 137] width 29 height 44
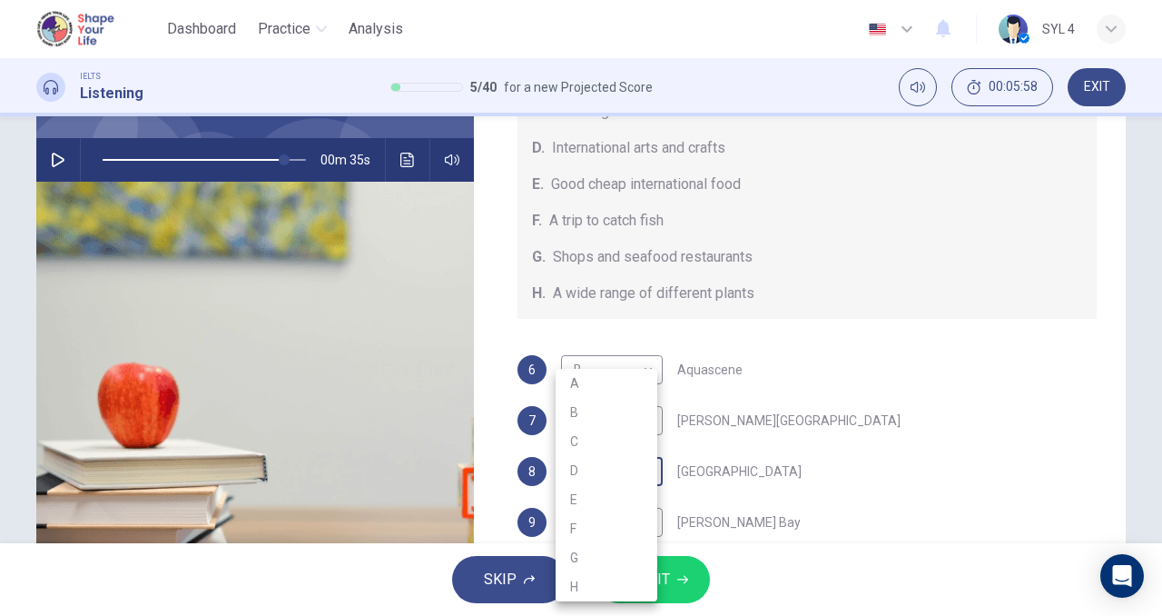
click at [642, 476] on body "This site uses cookies, as explained in our Privacy Policy . If you agree to th…" at bounding box center [581, 308] width 1162 height 616
click at [618, 559] on li "G" at bounding box center [607, 557] width 102 height 29
type input "90"
type input "G"
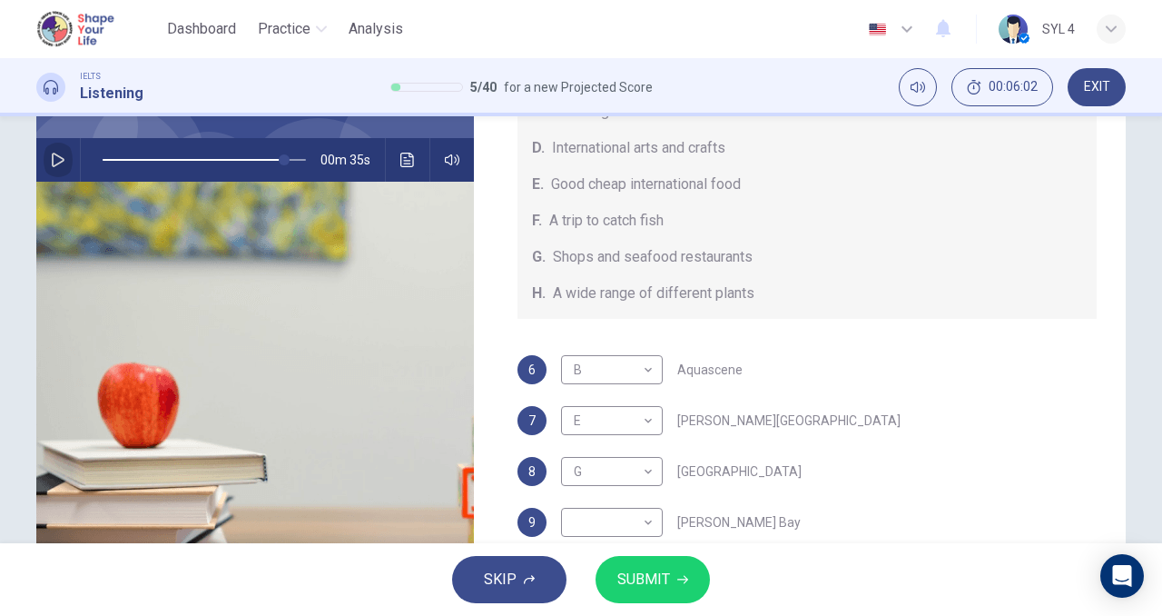
click at [51, 166] on icon "button" at bounding box center [58, 160] width 15 height 15
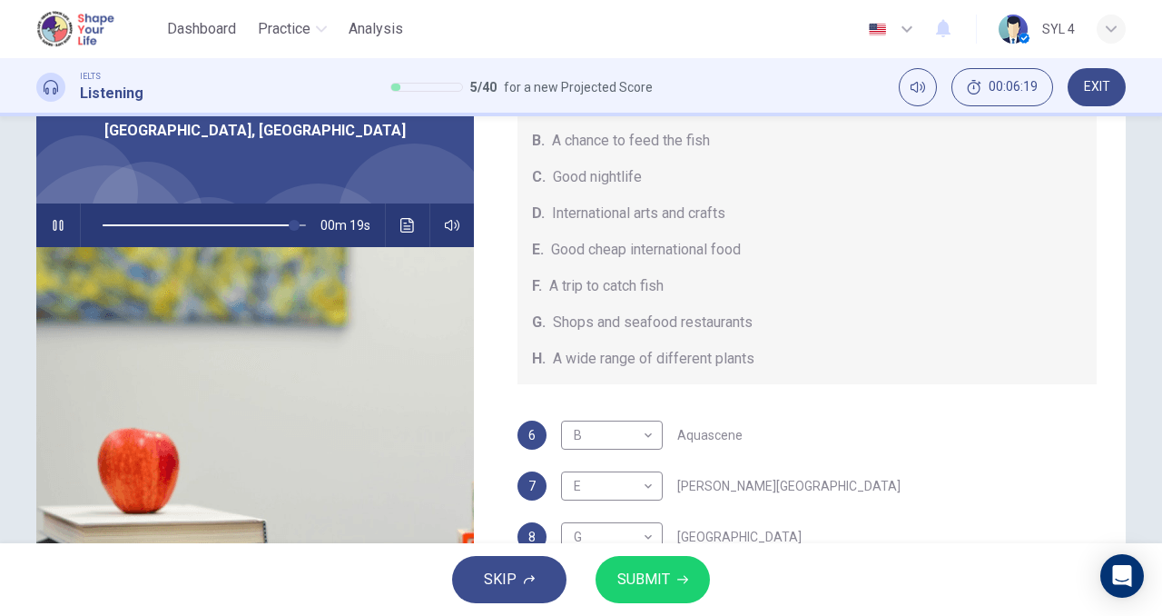
scroll to position [91, 0]
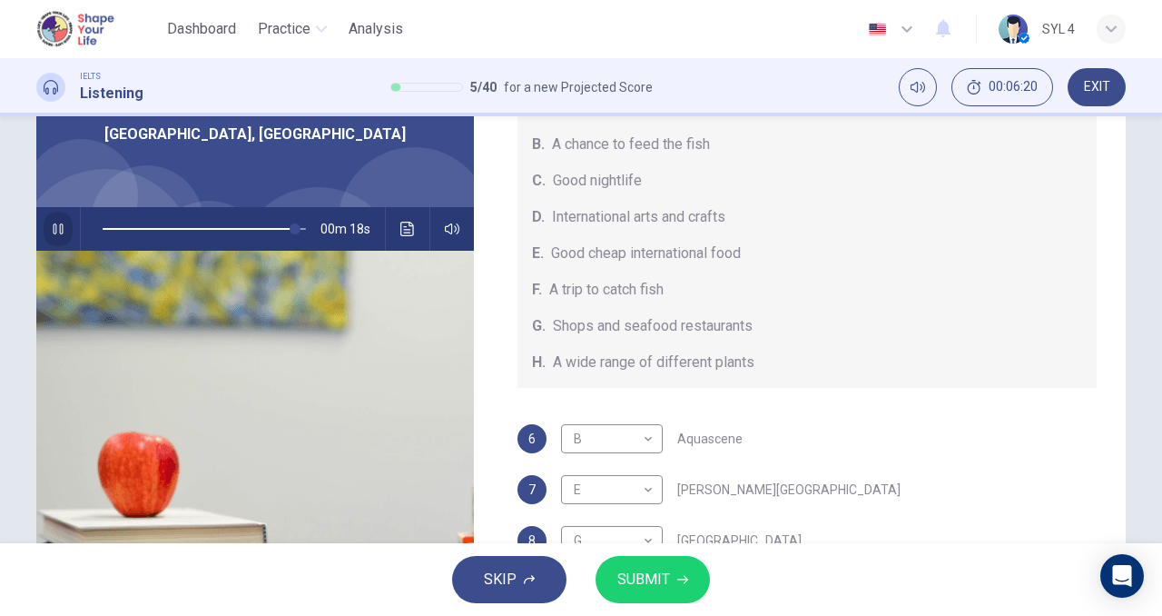
click at [53, 229] on icon "button" at bounding box center [58, 228] width 10 height 11
click at [51, 229] on icon "button" at bounding box center [58, 229] width 15 height 15
click at [53, 229] on icon "button" at bounding box center [58, 228] width 10 height 11
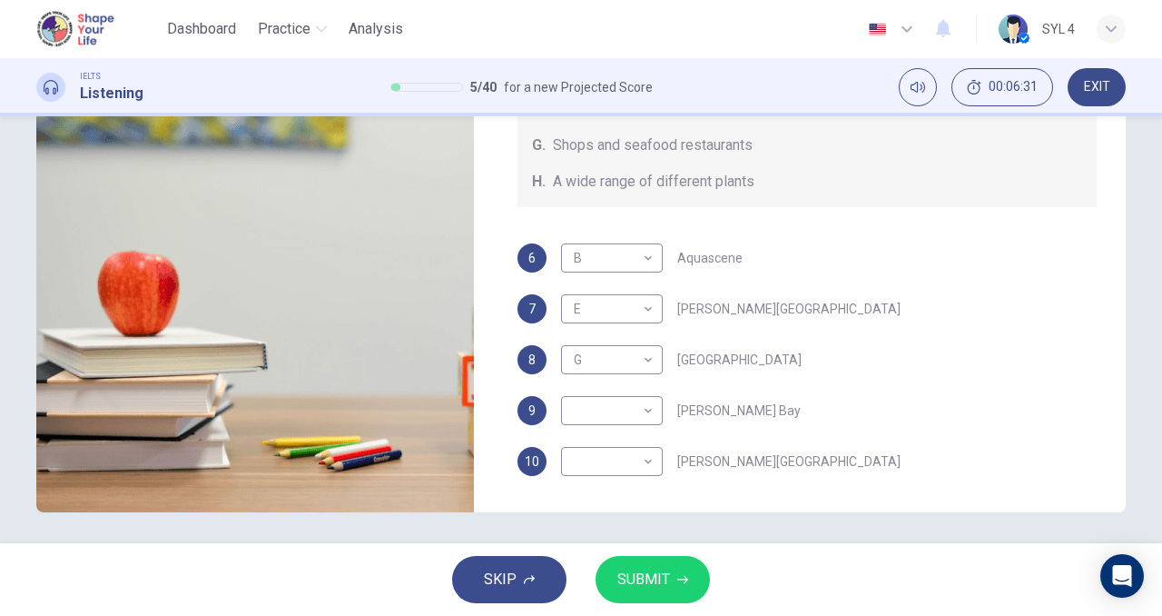
scroll to position [277, 0]
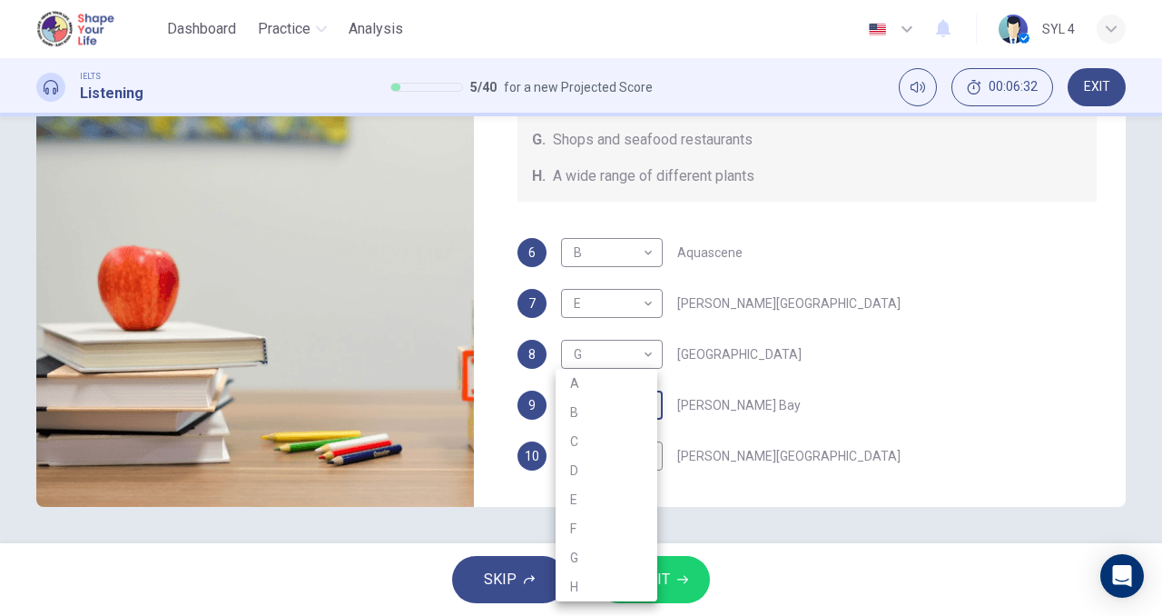
click at [622, 412] on body "This site uses cookies, as explained in our Privacy Policy . If you agree to th…" at bounding box center [581, 308] width 1162 height 616
click at [623, 578] on li "H" at bounding box center [607, 586] width 102 height 29
type input "96"
type input "H"
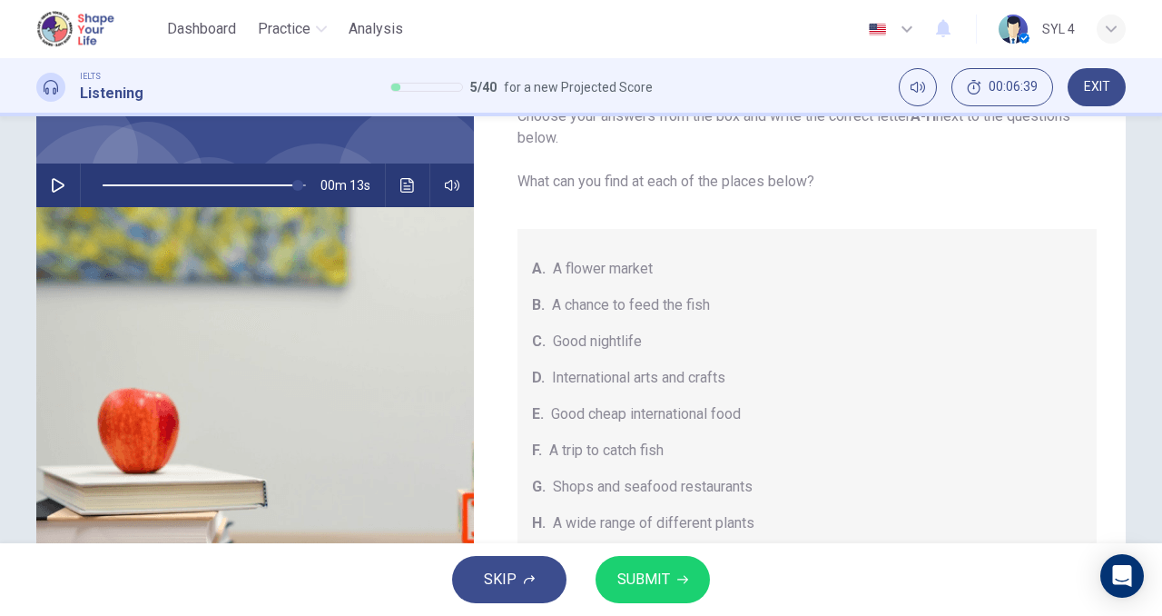
scroll to position [133, 0]
click at [59, 184] on icon "button" at bounding box center [58, 186] width 13 height 15
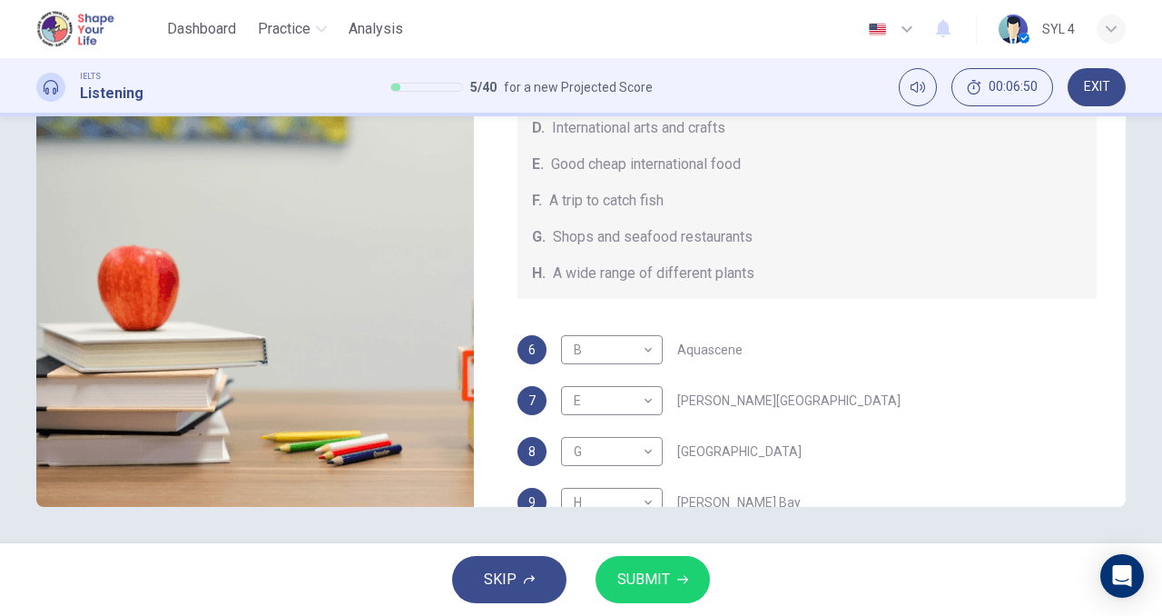
scroll to position [204, 0]
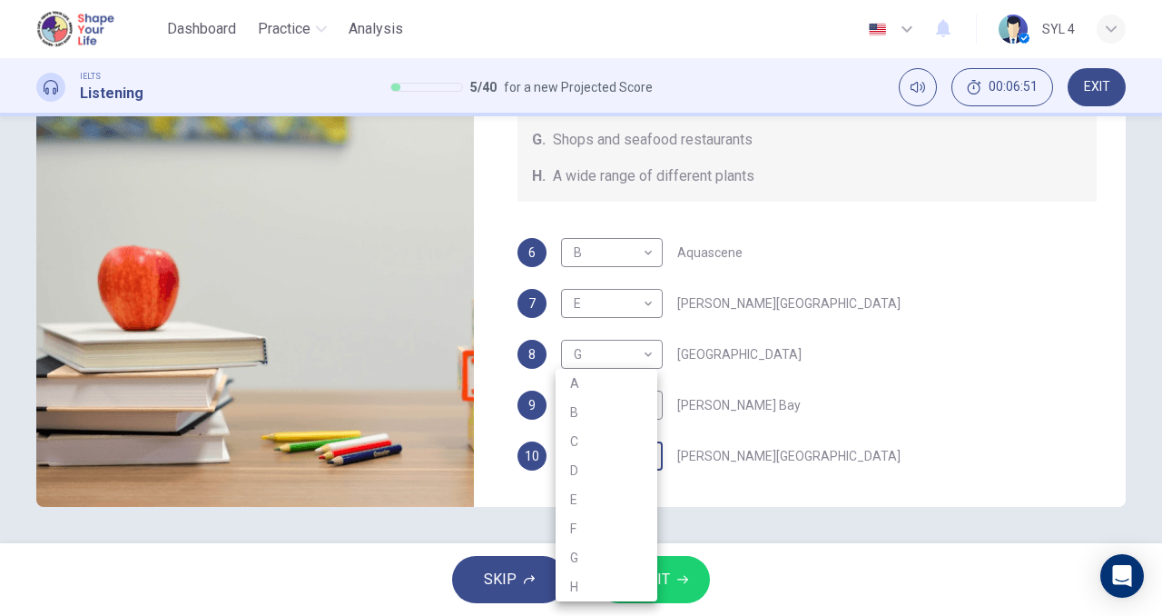
click at [637, 466] on body "This site uses cookies, as explained in our Privacy Policy . If you agree to th…" at bounding box center [581, 308] width 1162 height 616
click at [599, 434] on li "C" at bounding box center [607, 441] width 102 height 29
type input "99"
type input "C"
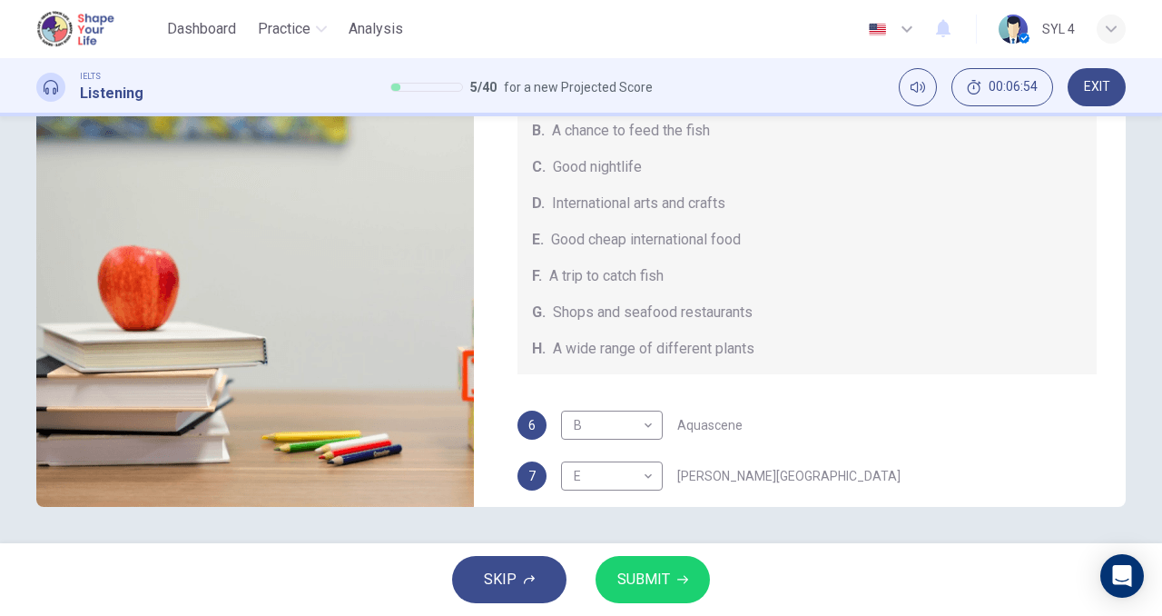
scroll to position [0, 0]
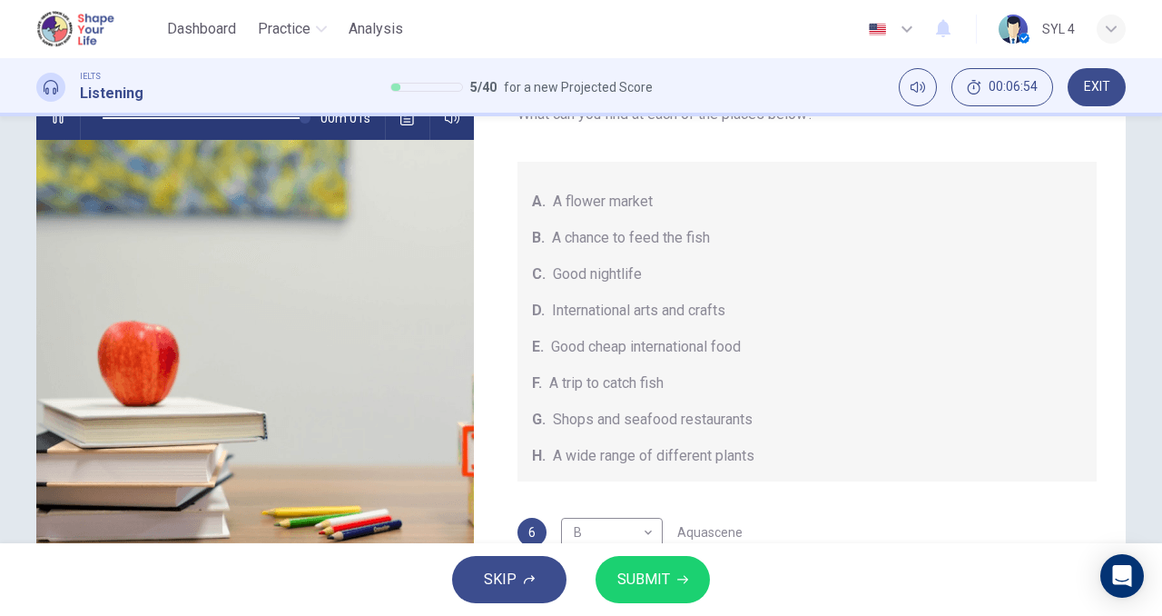
type input "0"
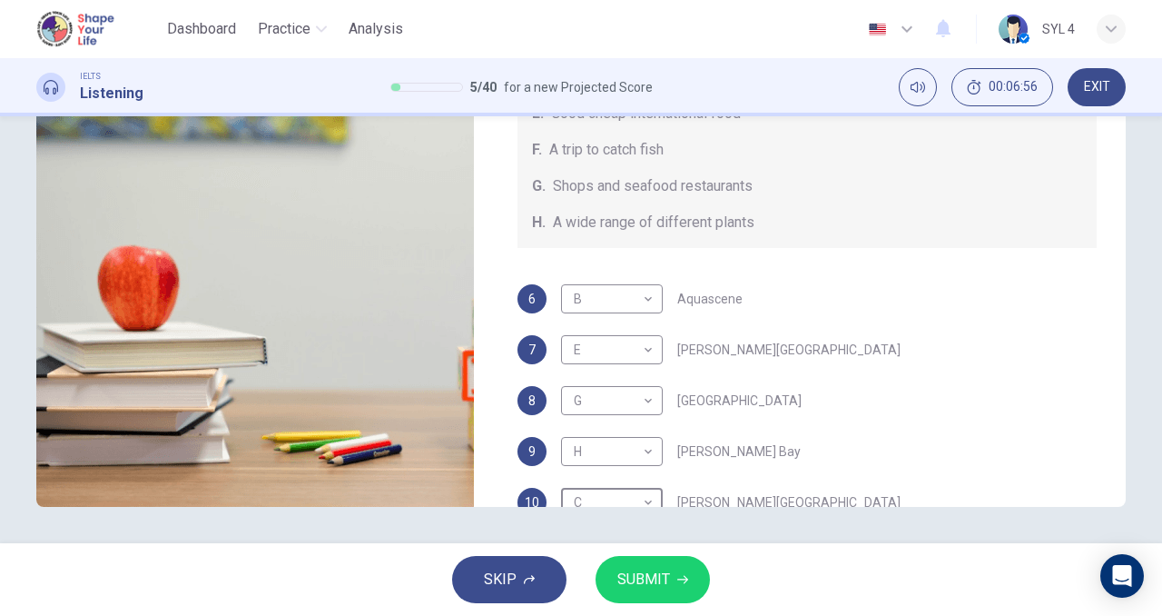
scroll to position [204, 0]
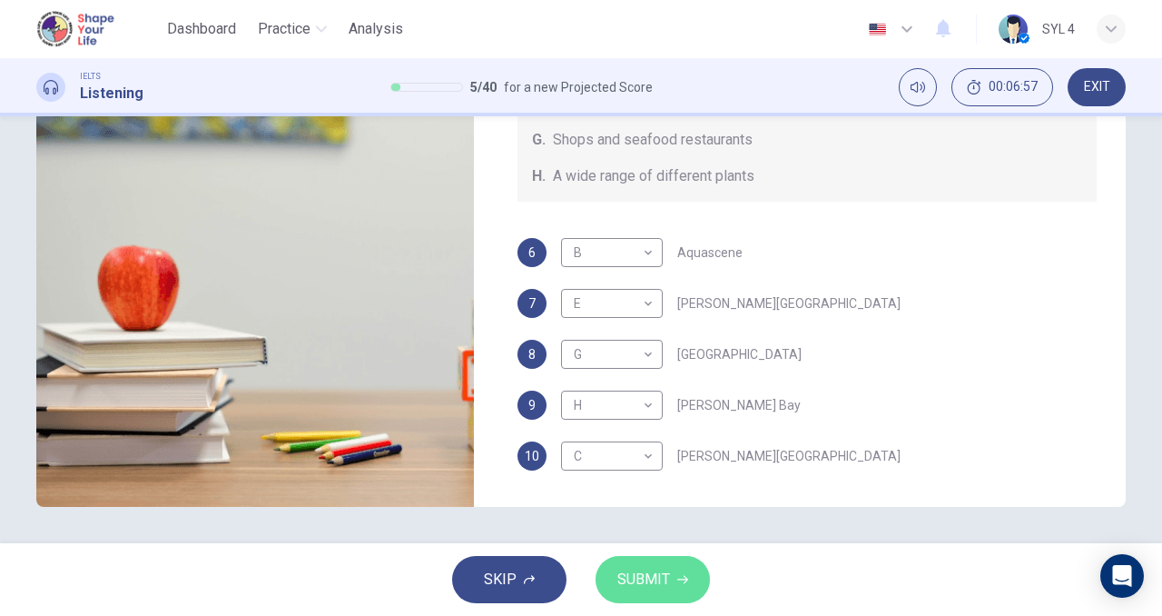
click at [693, 575] on button "SUBMIT" at bounding box center [653, 579] width 114 height 47
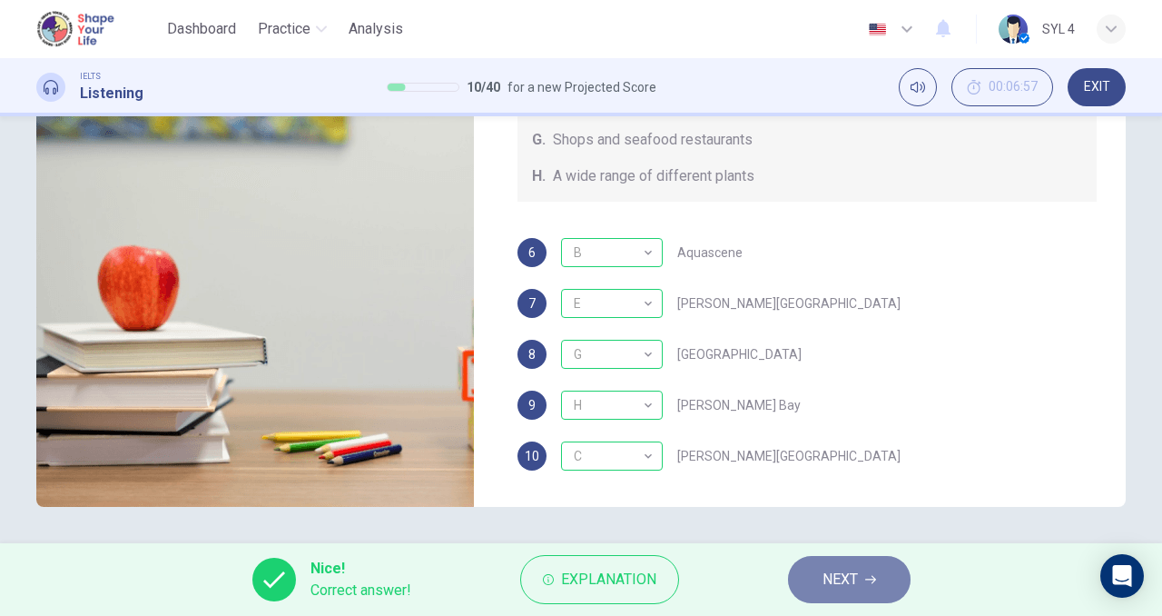
click at [853, 579] on span "NEXT" at bounding box center [840, 579] width 35 height 25
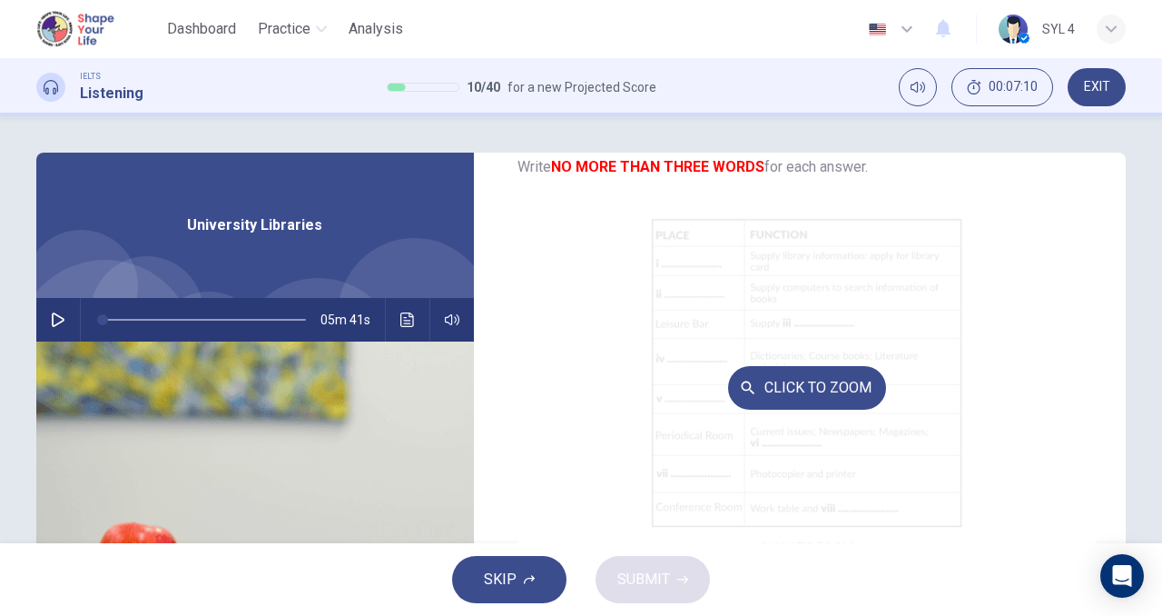
scroll to position [128, 0]
click at [779, 379] on button "Click to Zoom" at bounding box center [807, 387] width 158 height 44
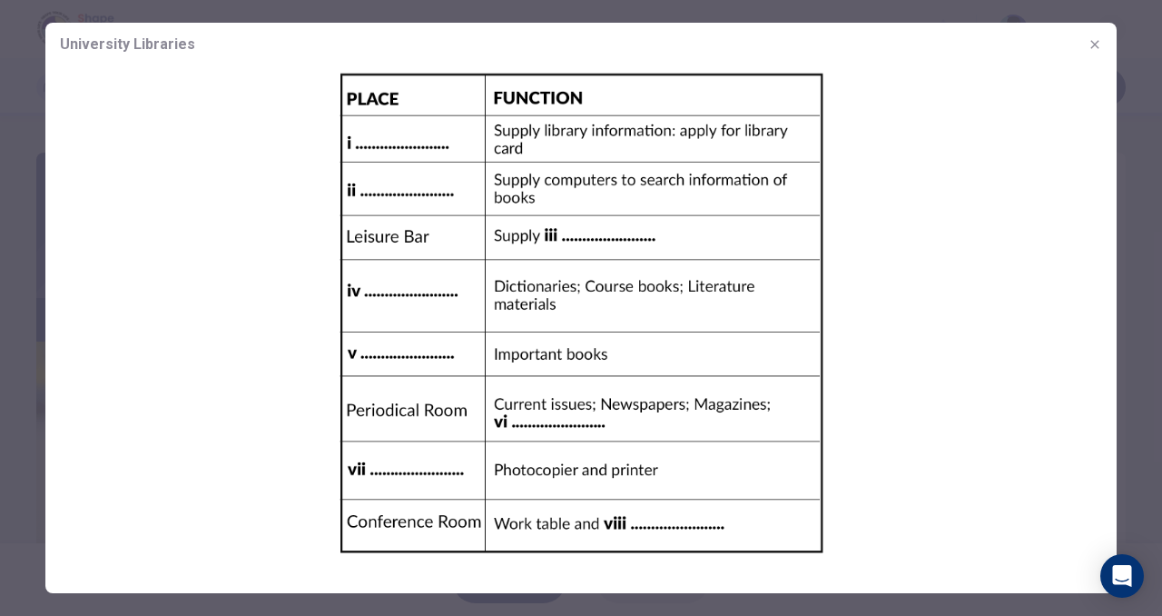
click at [0, 72] on div at bounding box center [581, 308] width 1162 height 616
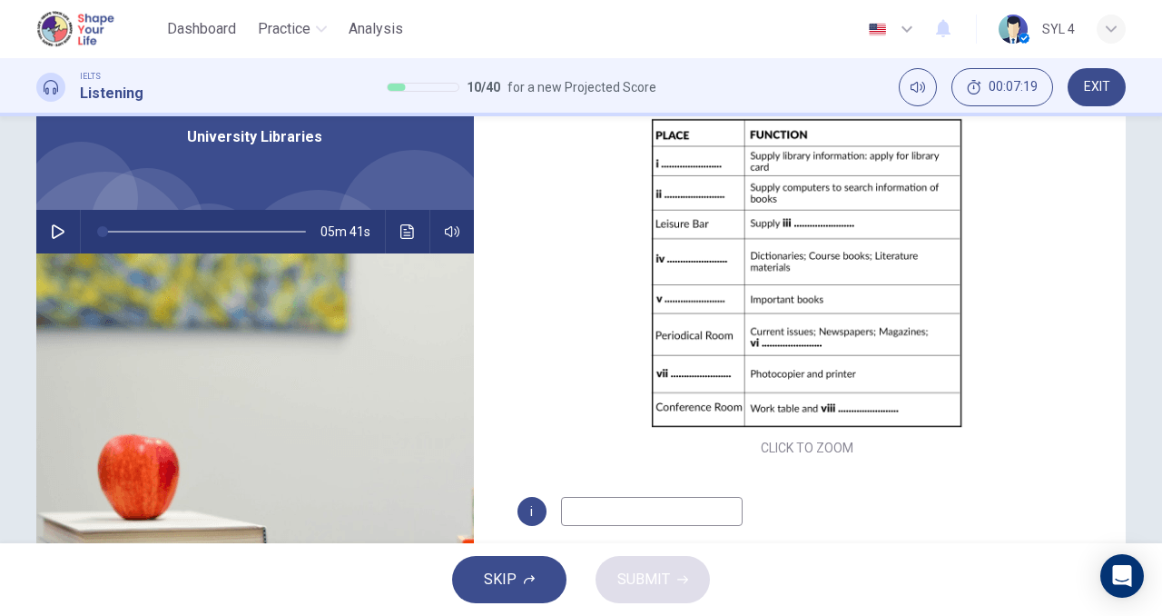
scroll to position [87, 0]
click at [67, 237] on button "button" at bounding box center [58, 233] width 29 height 44
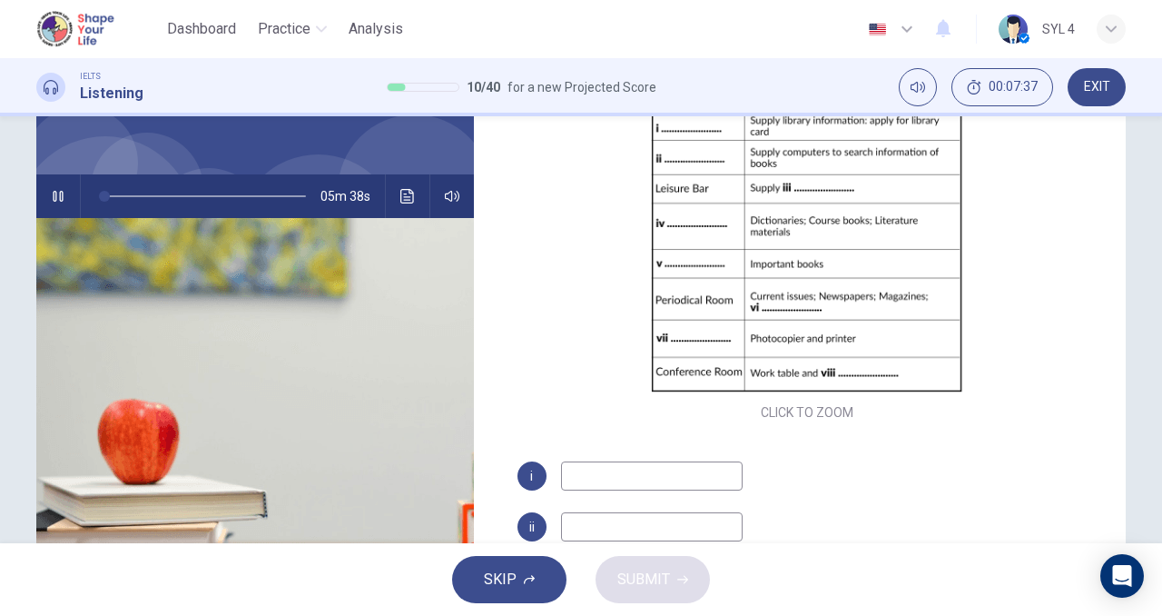
scroll to position [124, 0]
click at [608, 473] on input at bounding box center [652, 474] width 182 height 29
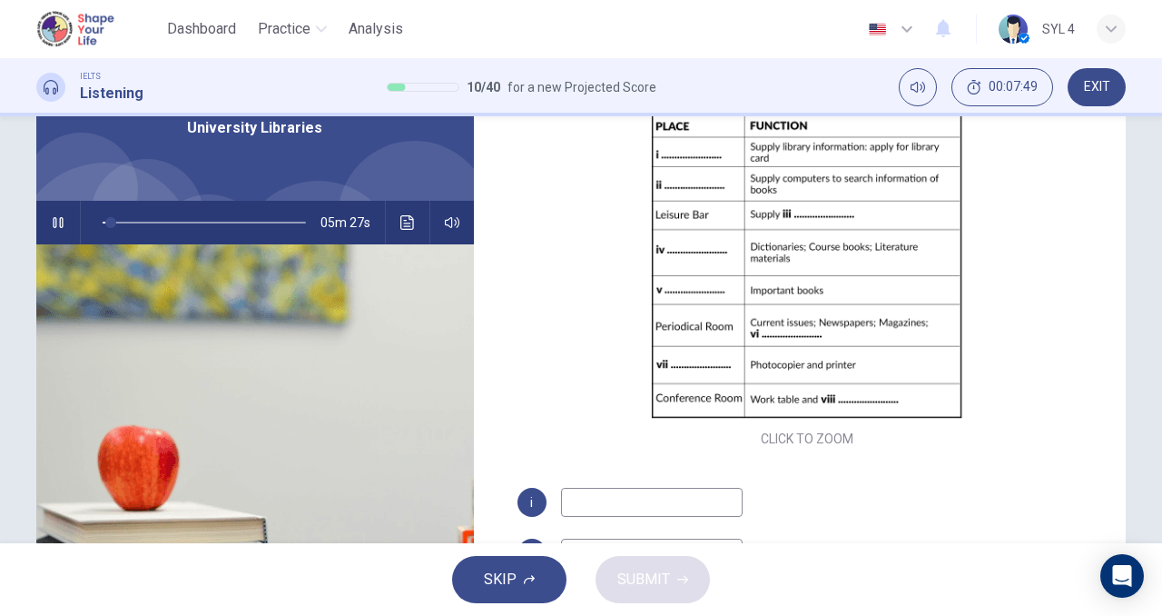
scroll to position [98, 0]
click at [53, 222] on icon "button" at bounding box center [58, 221] width 10 height 11
type input "18"
click at [577, 500] on input at bounding box center [652, 501] width 182 height 29
type input "Reception"
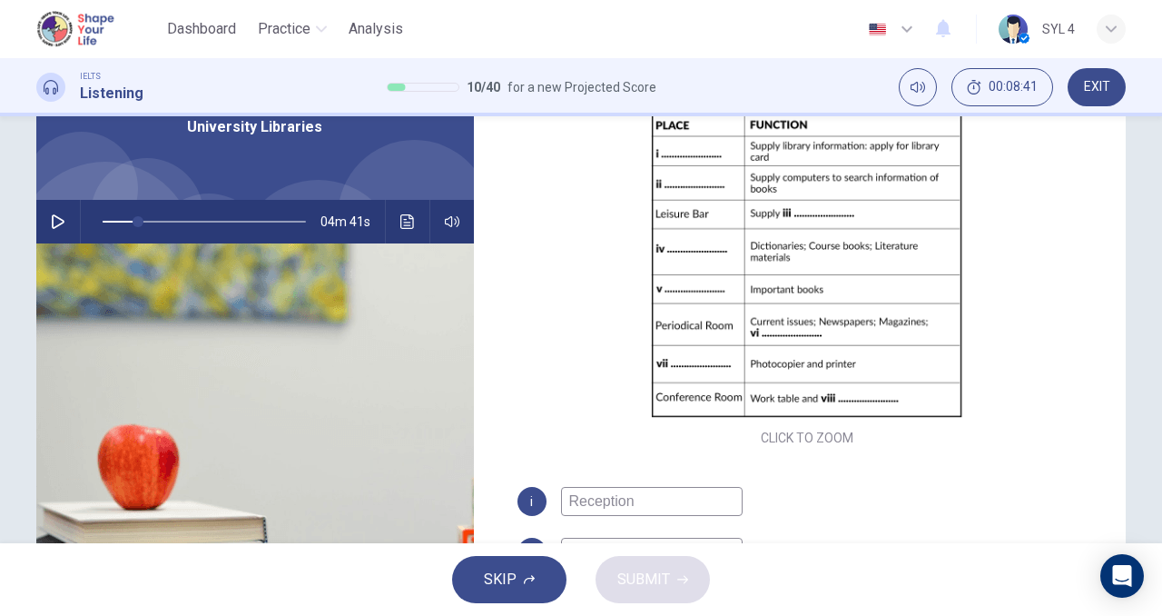
type input "18"
type input "Reception"
click at [54, 217] on icon "button" at bounding box center [58, 221] width 13 height 15
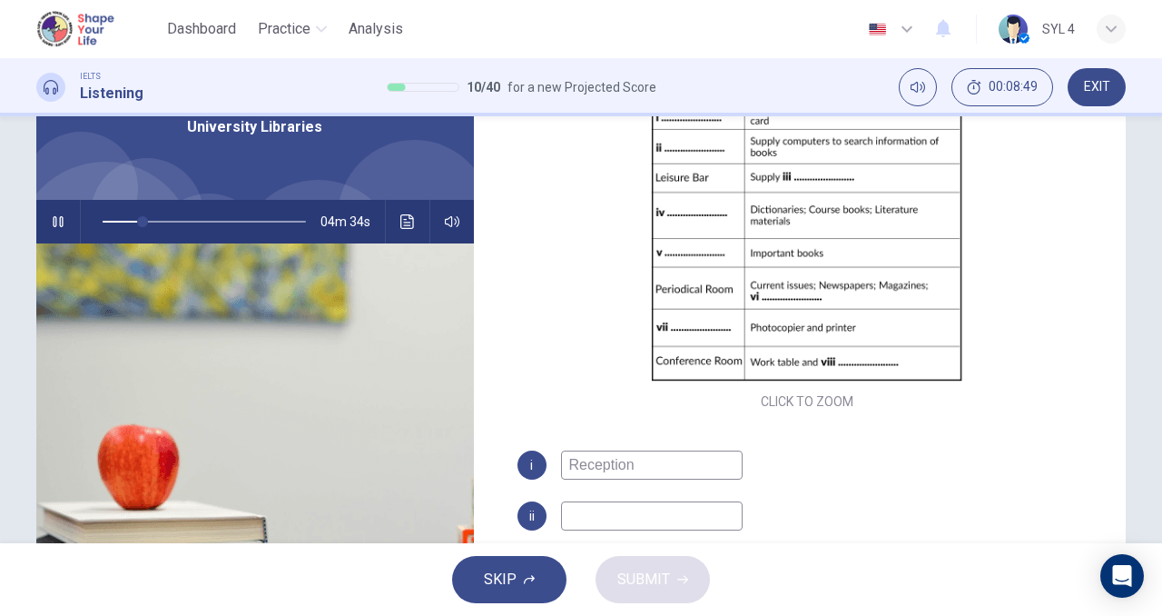
scroll to position [182, 0]
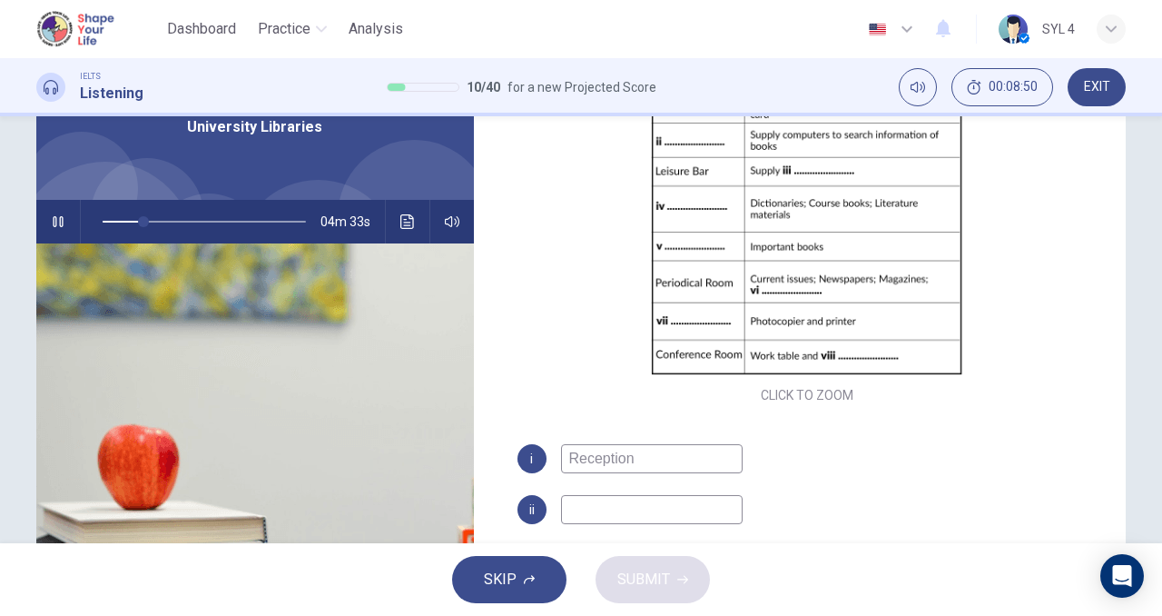
click at [622, 516] on input at bounding box center [652, 509] width 182 height 29
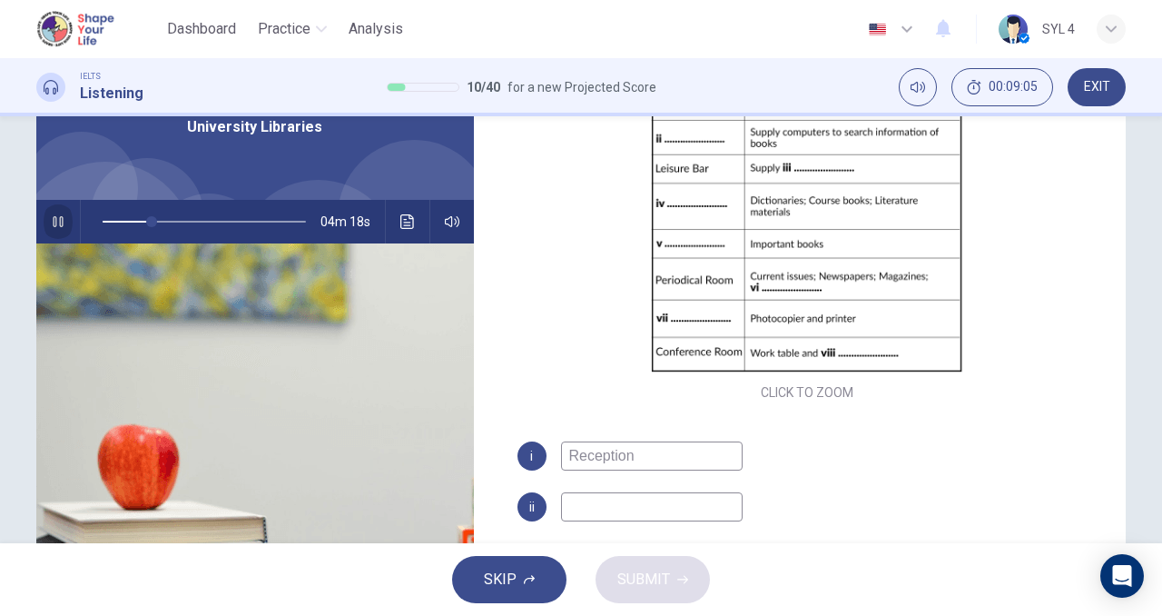
click at [63, 227] on button "button" at bounding box center [58, 222] width 29 height 44
type input "24"
click at [602, 503] on input at bounding box center [652, 506] width 182 height 29
type input "Computer section"
click at [52, 222] on icon "button" at bounding box center [58, 221] width 13 height 15
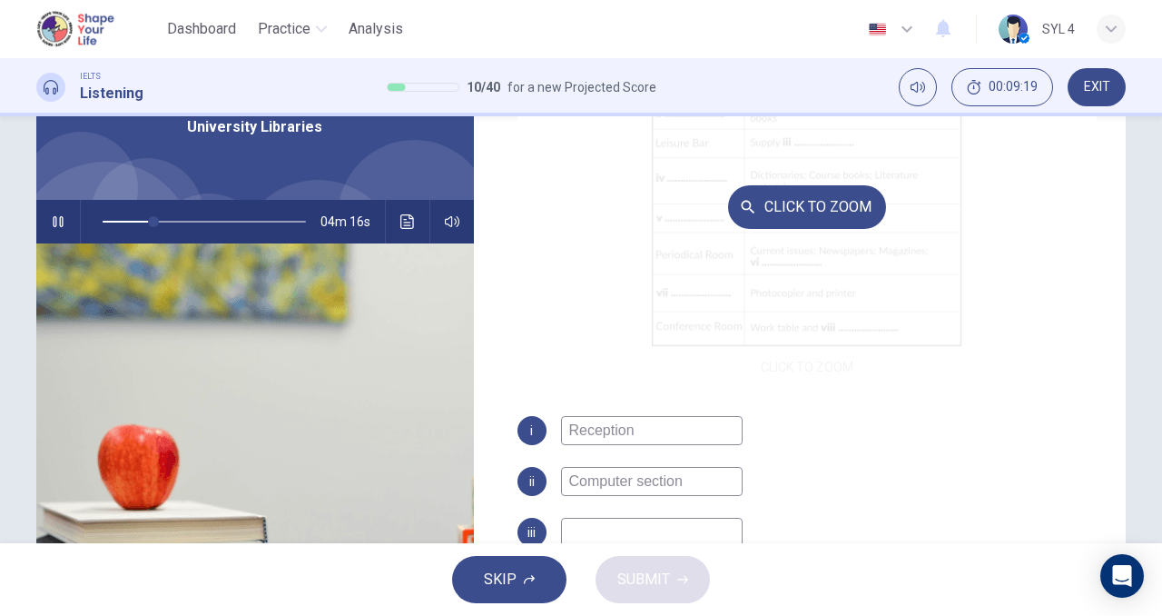
scroll to position [361, 0]
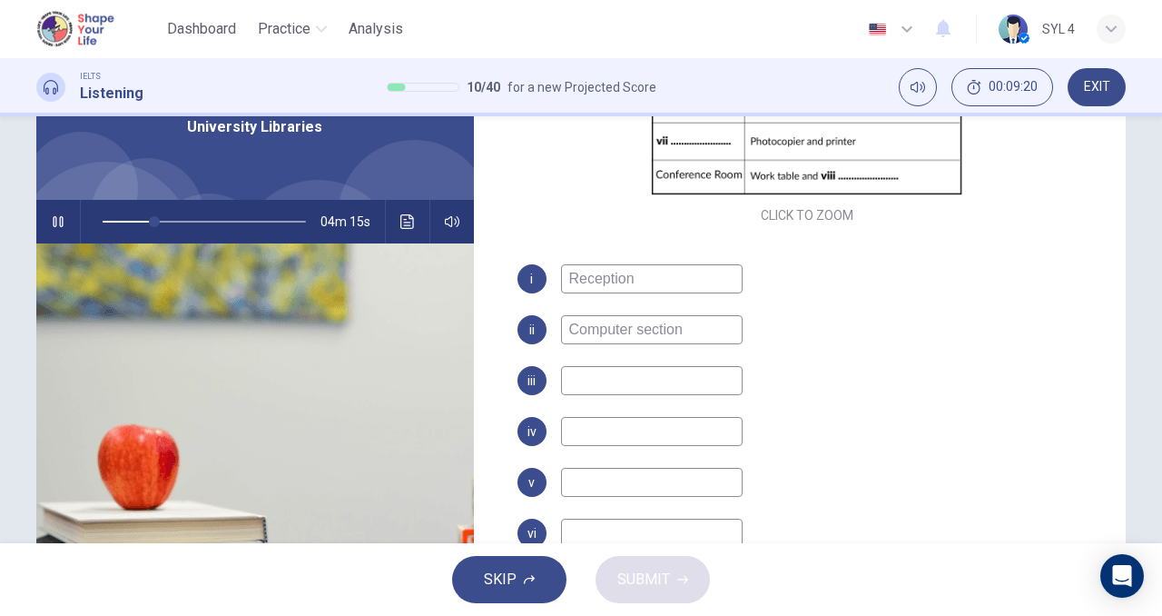
click at [625, 381] on input at bounding box center [652, 380] width 182 height 29
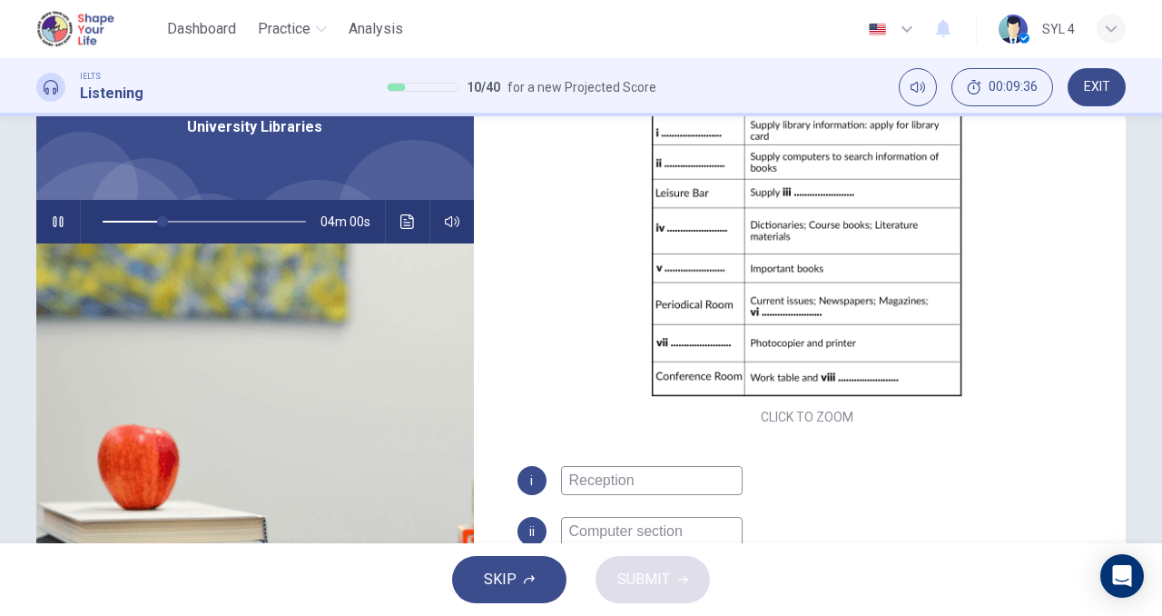
scroll to position [161, 0]
click at [784, 480] on div "i Reception" at bounding box center [808, 479] width 580 height 29
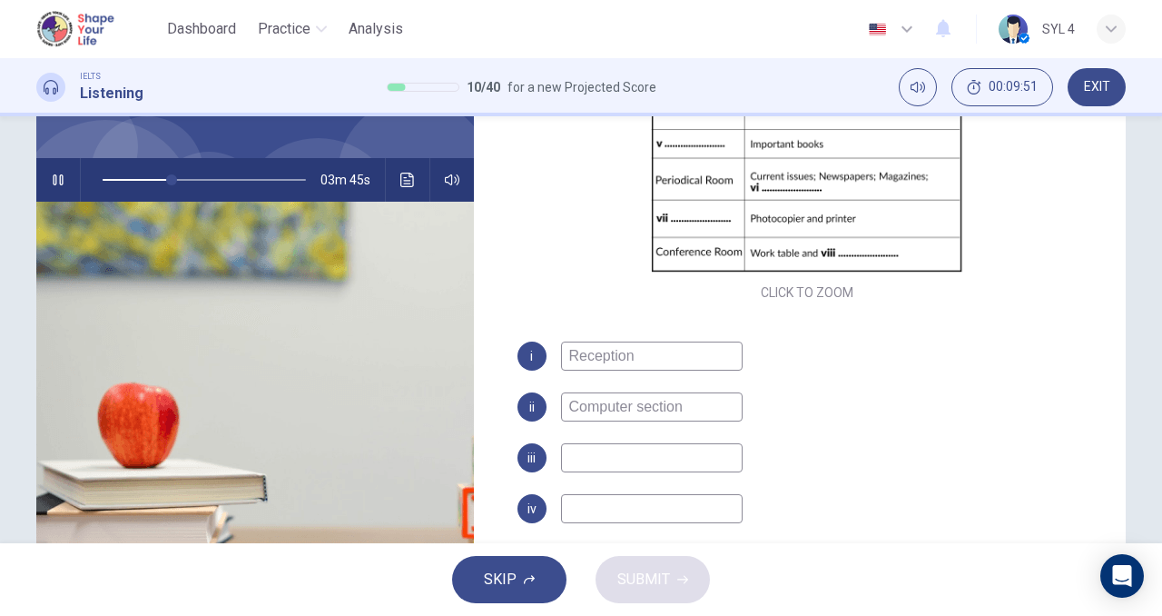
scroll to position [243, 0]
click at [684, 457] on input at bounding box center [652, 456] width 182 height 29
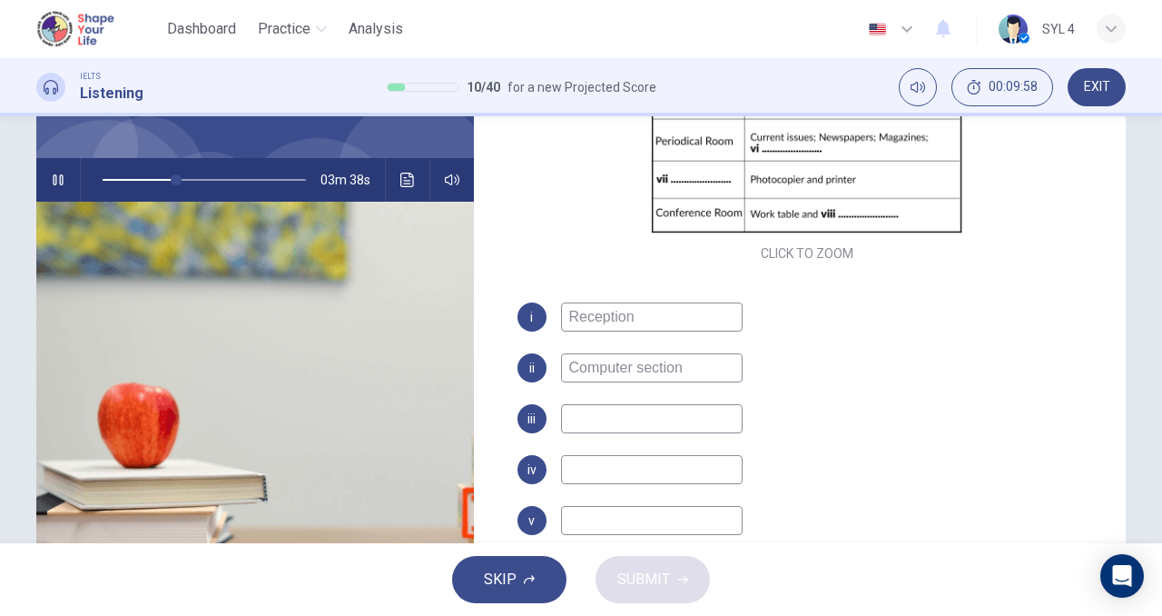
type input "36"
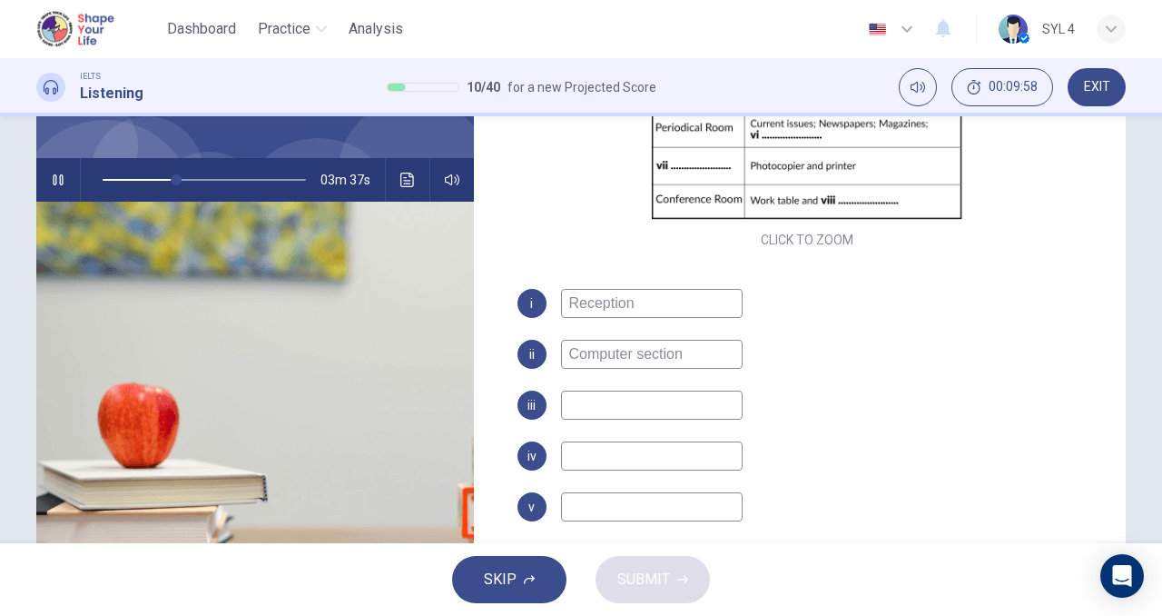
scroll to position [361, 0]
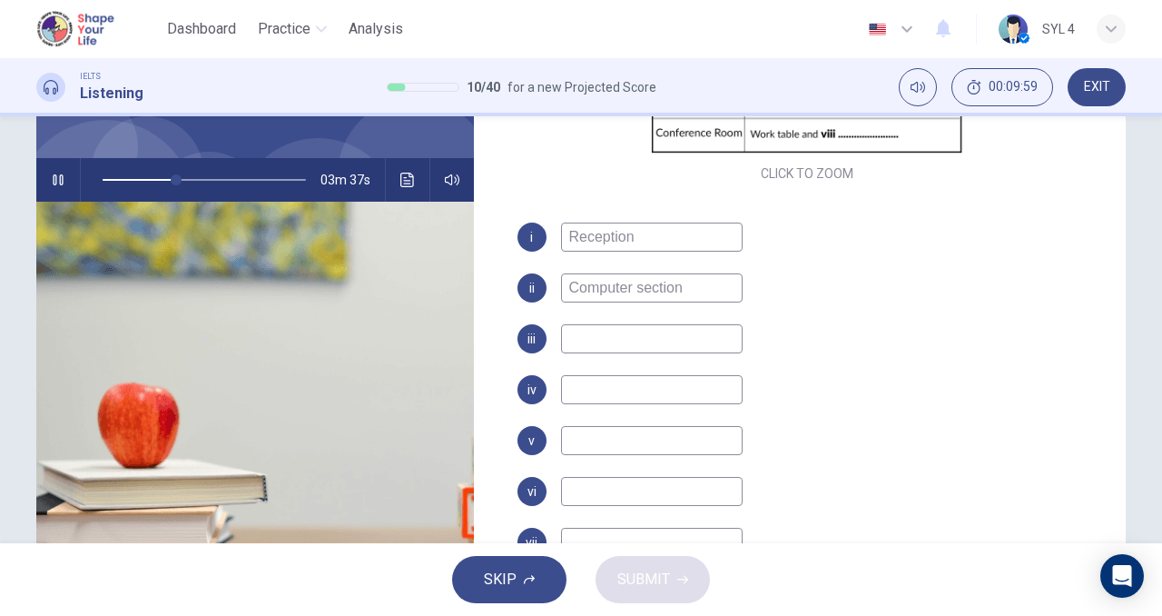
type input "d"
type input "37"
type input "drinks"
type input "37"
type input "drinks and s"
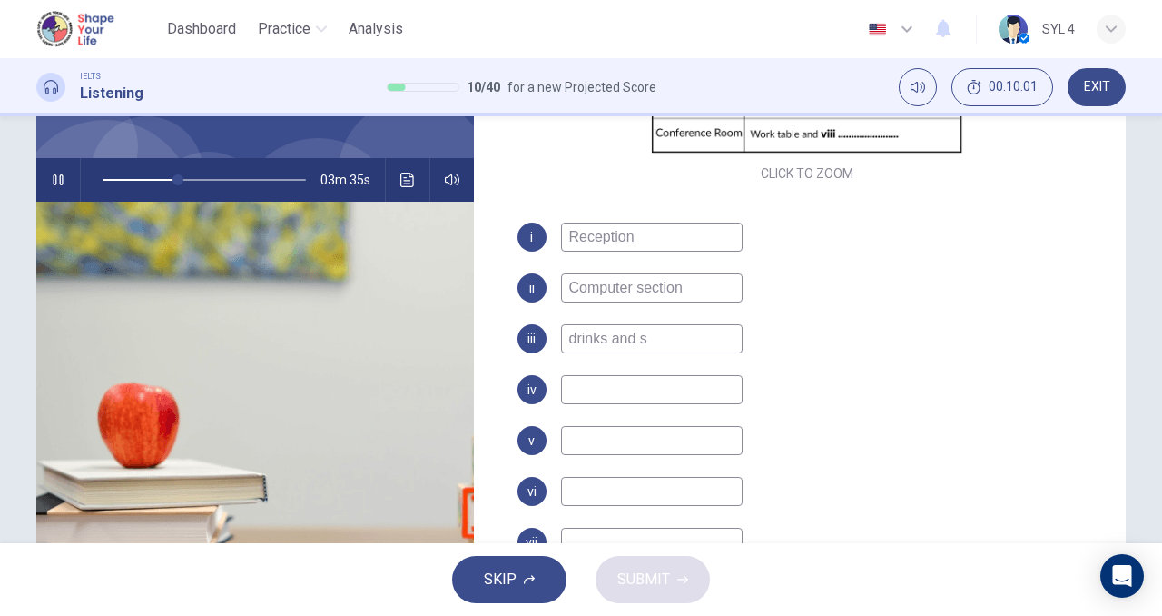
type input "37"
type input "drinks and snak"
type input "38"
type input "drinks and snacks"
type input "39"
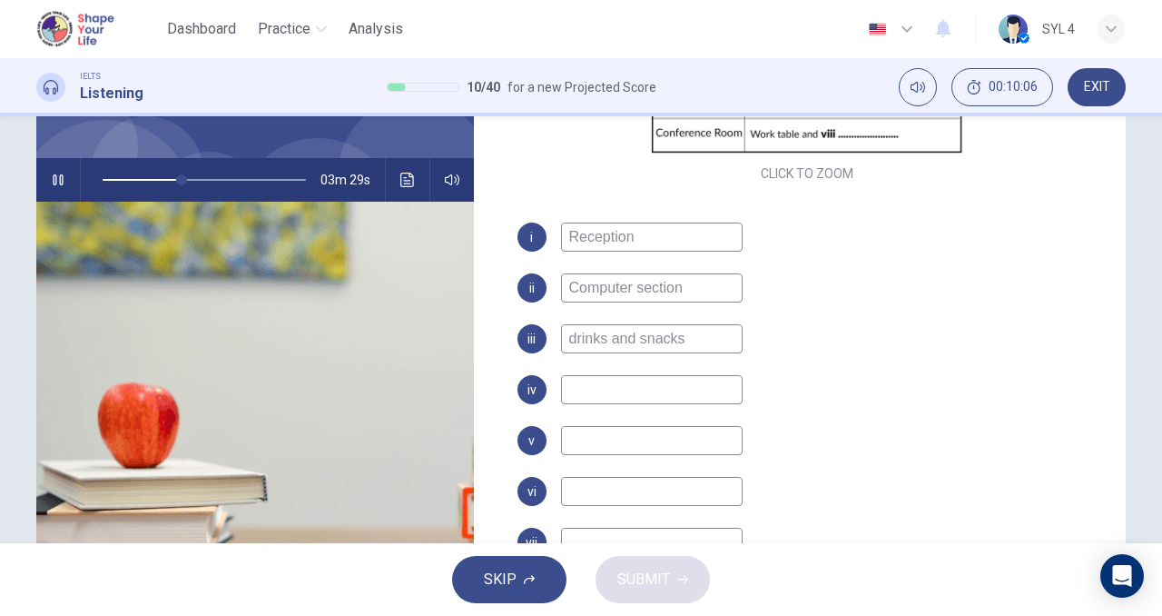
type input "drinks and snacks"
drag, startPoint x: 40, startPoint y: 185, endPoint x: 54, endPoint y: 183, distance: 14.8
click at [54, 183] on button "button" at bounding box center [58, 180] width 29 height 44
type input "39"
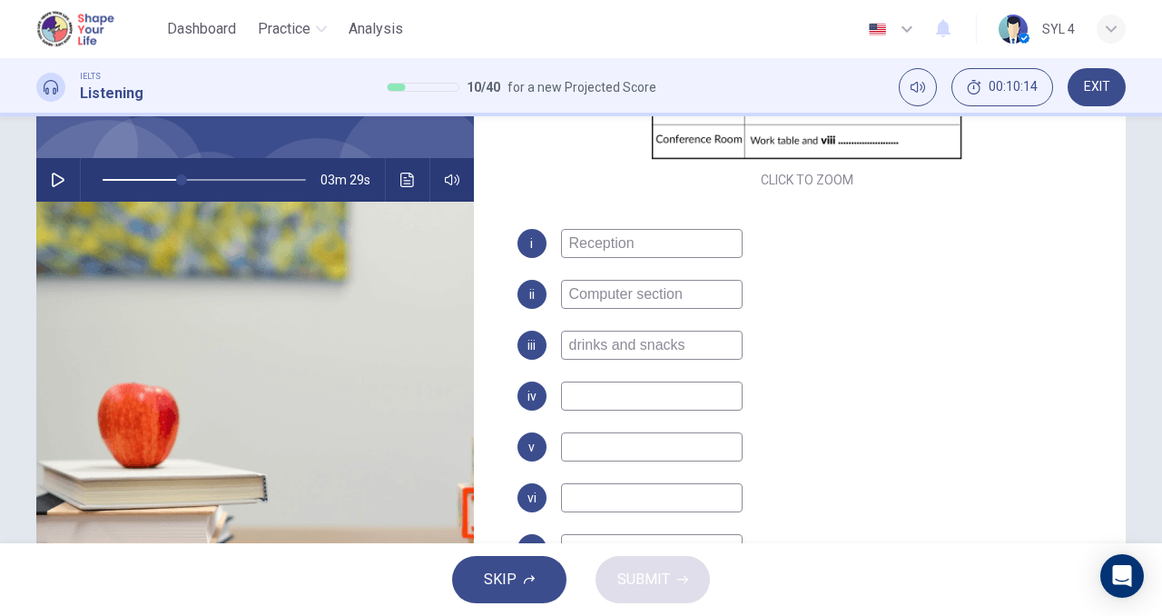
scroll to position [356, 0]
click at [626, 407] on input at bounding box center [652, 394] width 182 height 29
type input "r"
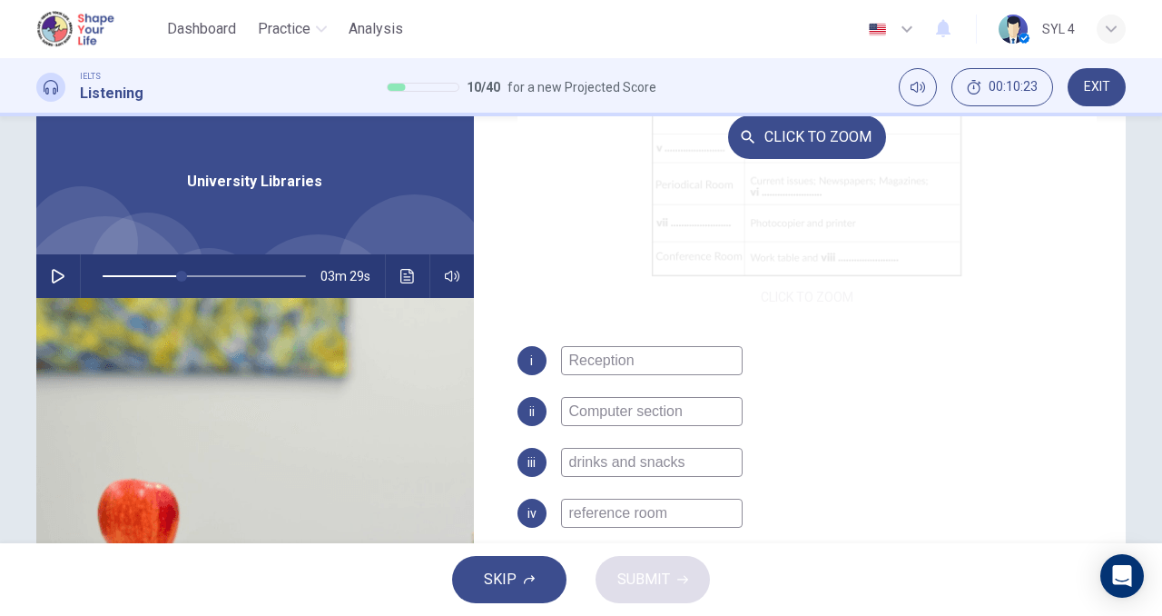
scroll to position [361, 0]
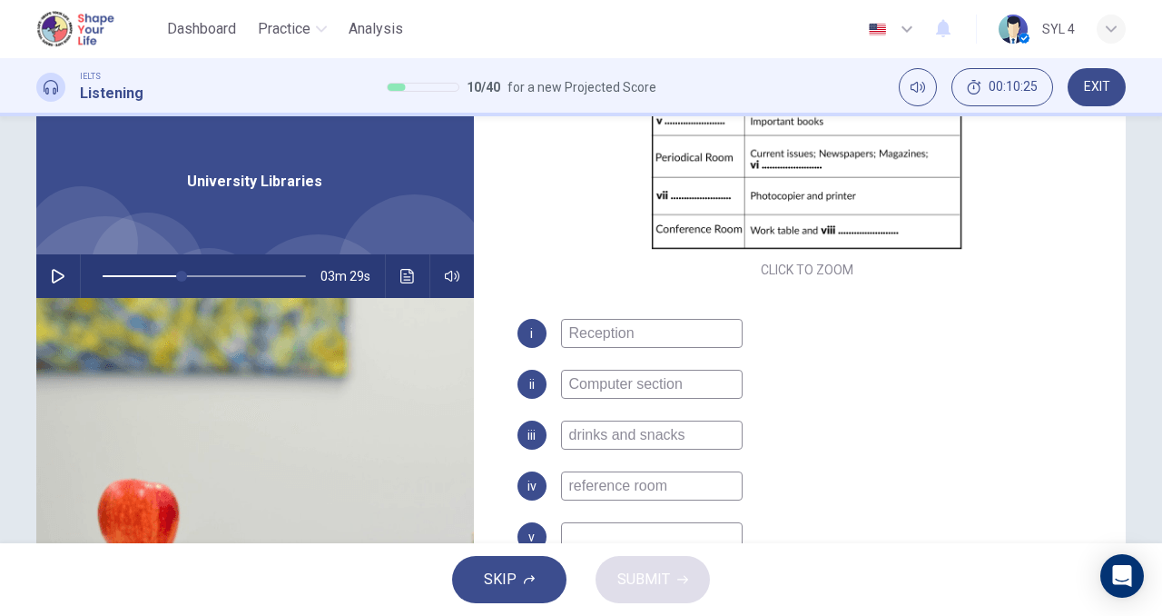
click at [571, 489] on input "reference room" at bounding box center [652, 485] width 182 height 29
type input "Reference room"
click at [55, 278] on icon "button" at bounding box center [58, 276] width 13 height 15
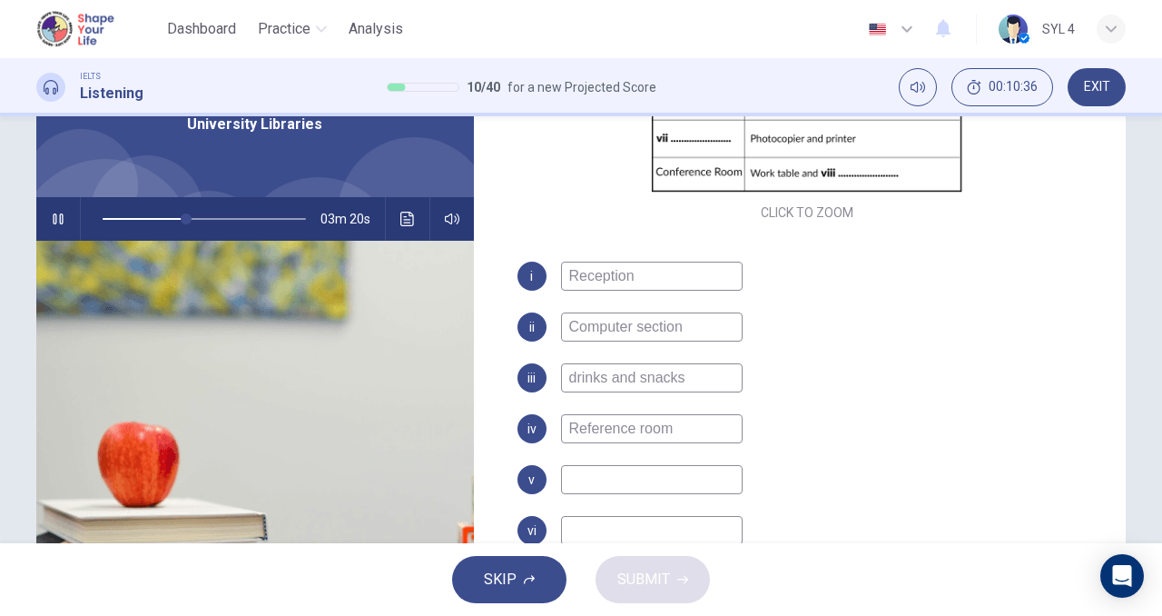
click at [674, 475] on input at bounding box center [652, 479] width 182 height 29
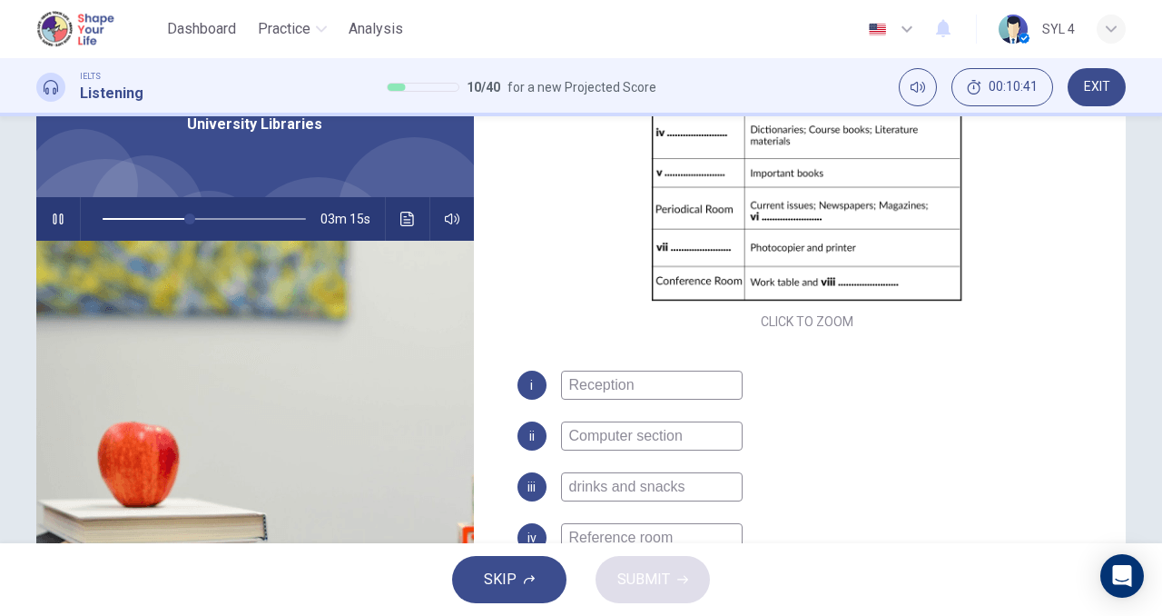
click at [53, 216] on icon "button" at bounding box center [58, 219] width 15 height 15
type input "43"
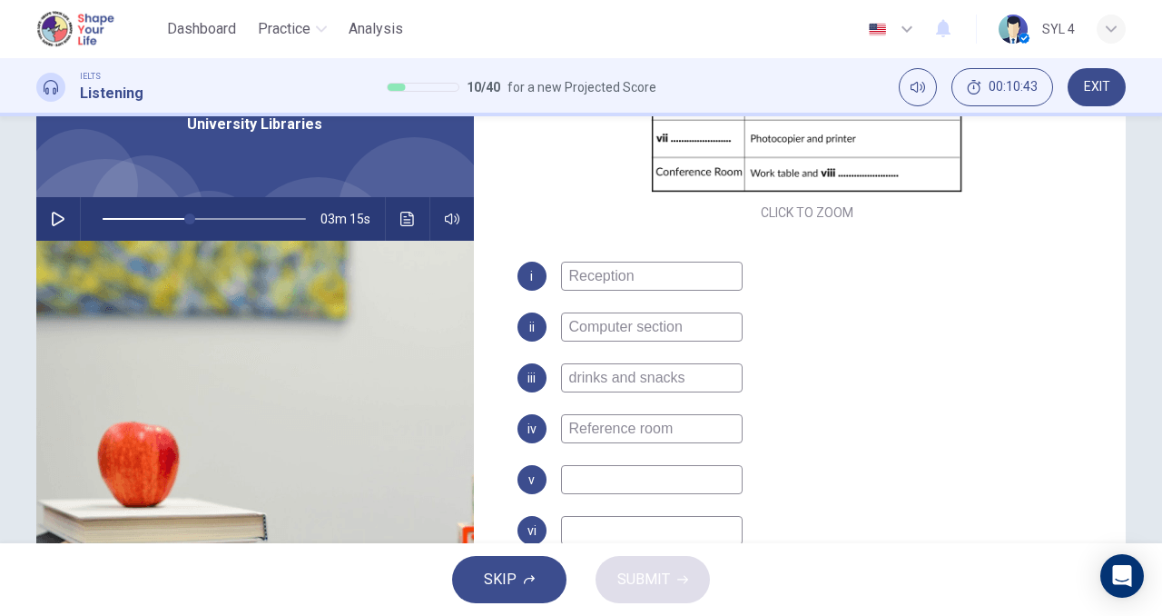
scroll to position [143, 0]
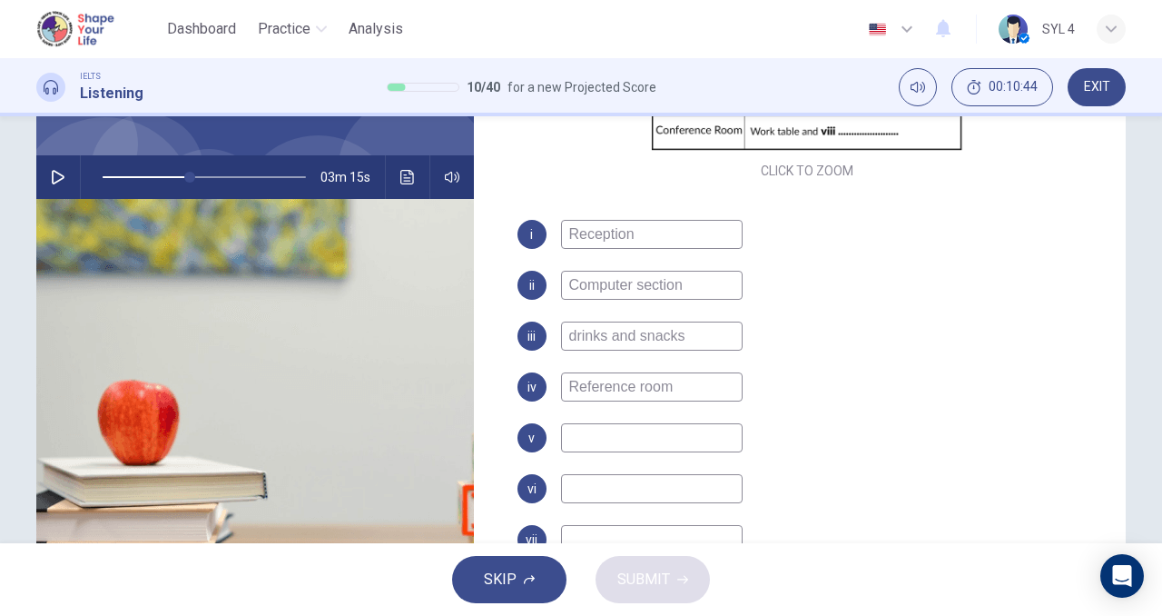
click at [683, 449] on input at bounding box center [652, 437] width 182 height 29
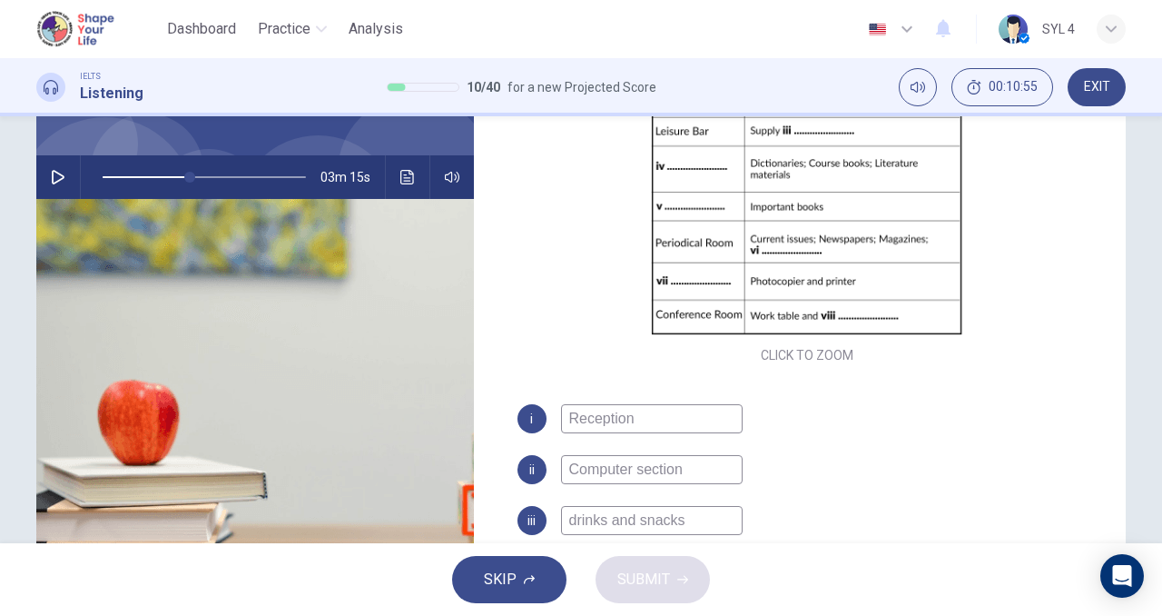
scroll to position [176, 0]
type input "closed reserve room"
click at [65, 183] on button "button" at bounding box center [58, 177] width 29 height 44
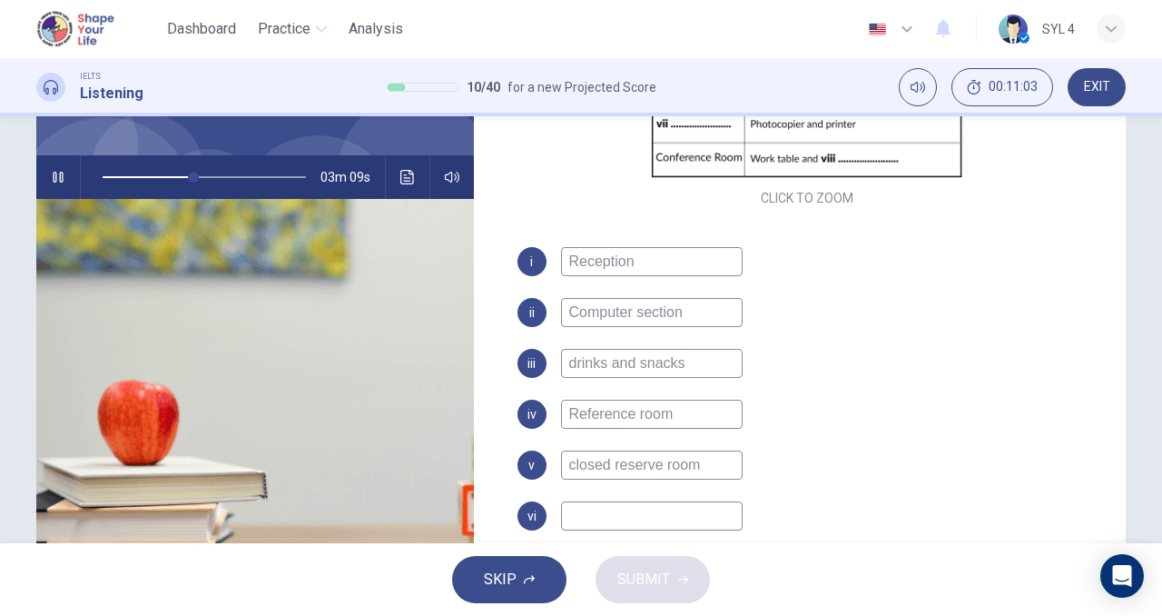
scroll to position [341, 0]
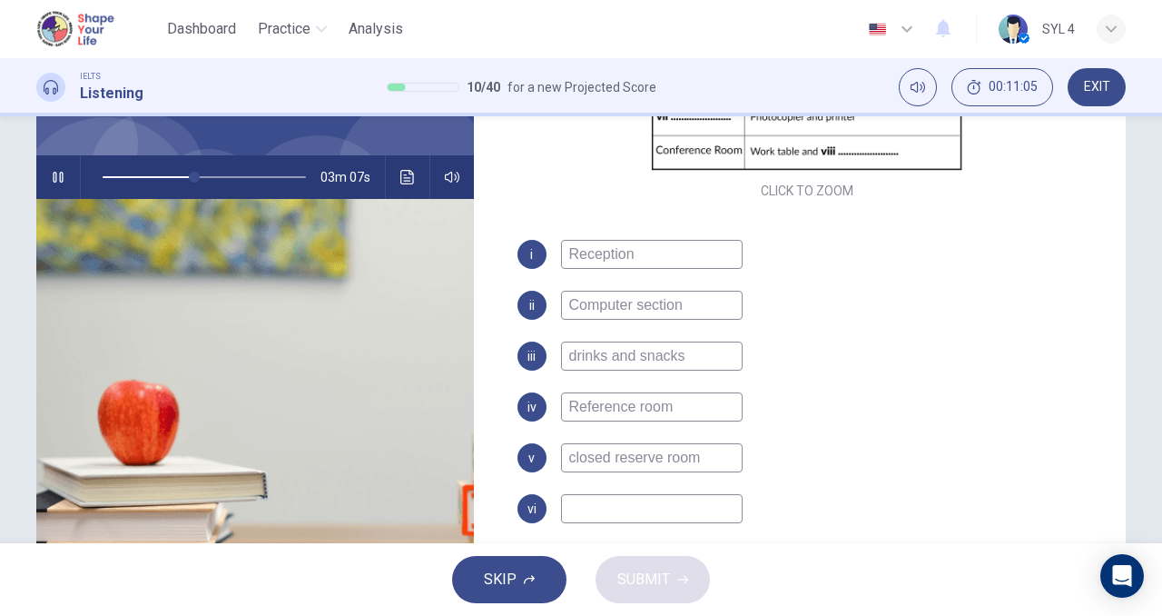
click at [611, 458] on input "closed reserve room" at bounding box center [652, 457] width 182 height 29
type input "46"
type input "close reserve room"
type input "47"
click at [656, 460] on input "close reserve room" at bounding box center [652, 457] width 182 height 29
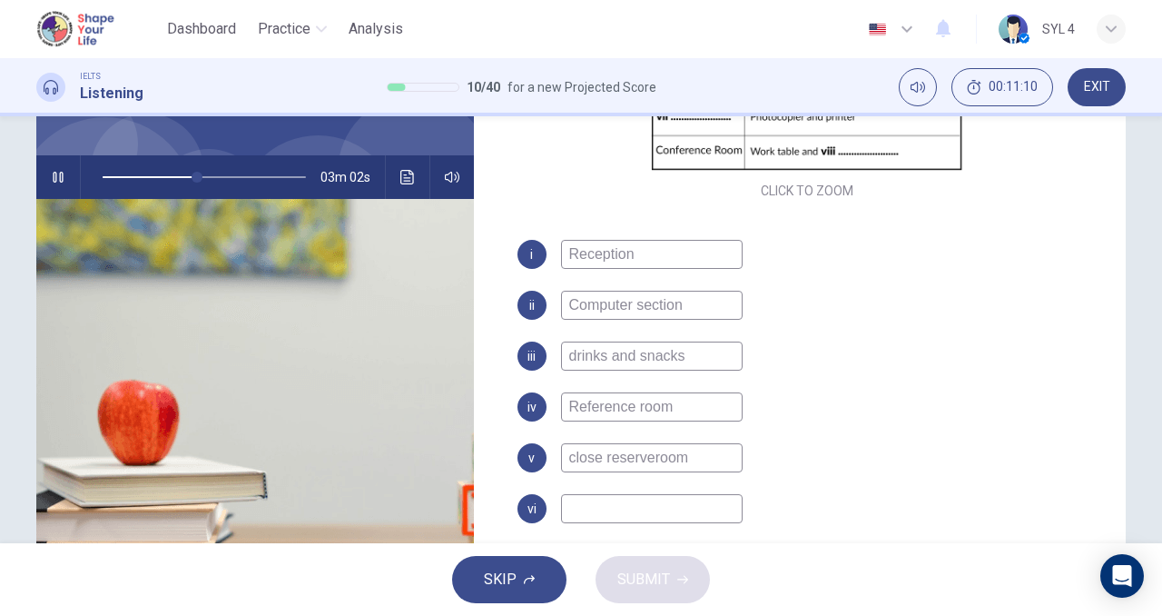
type input "close reservroom"
type input "47"
type input "close reserved room"
type input "48"
type input "close reserved room"
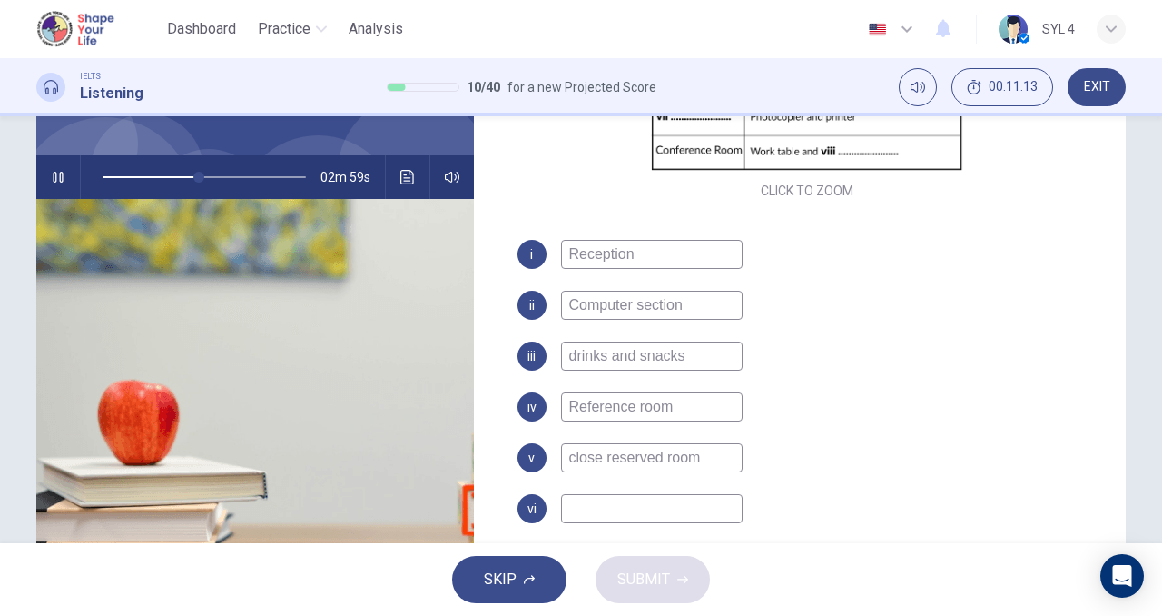
click at [592, 512] on input at bounding box center [652, 508] width 182 height 29
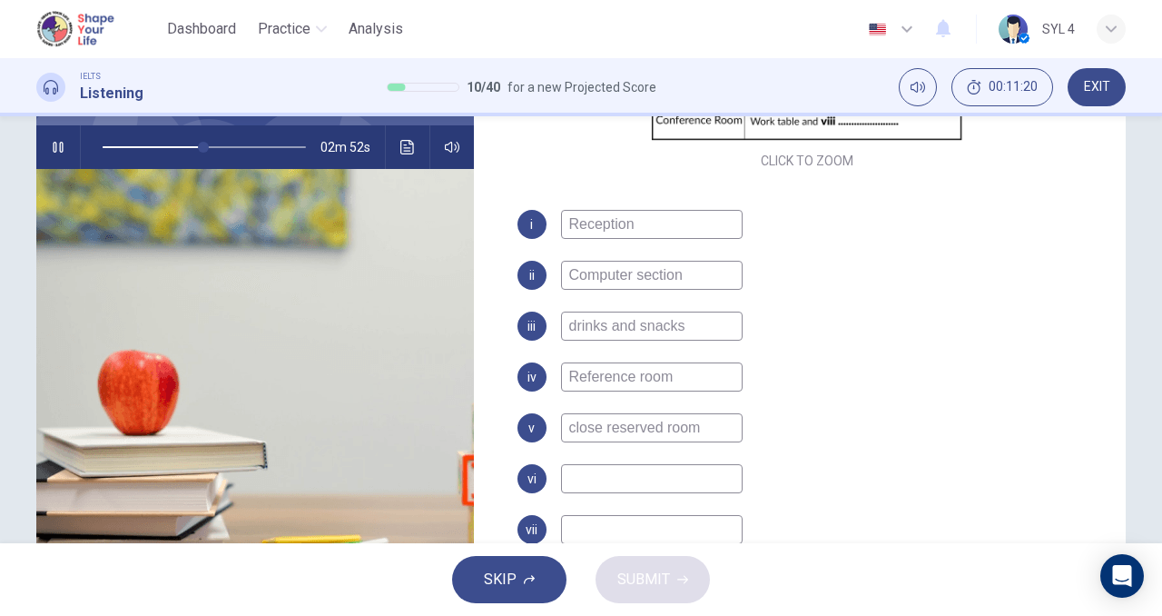
scroll to position [175, 0]
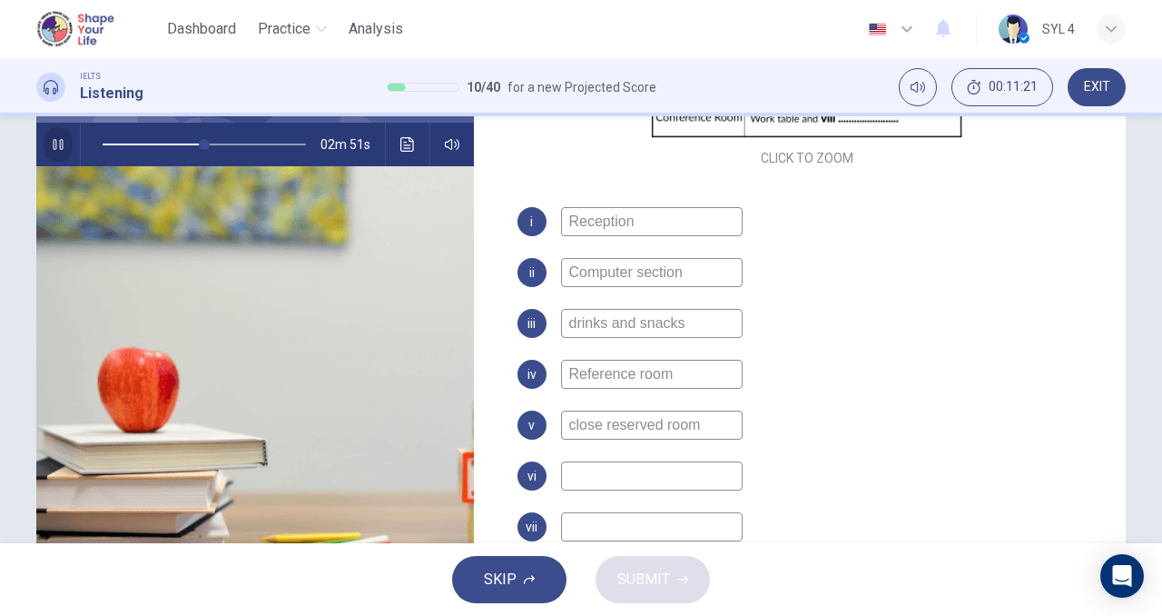
click at [53, 141] on icon "button" at bounding box center [58, 144] width 10 height 11
type input "50"
click at [589, 479] on input at bounding box center [652, 475] width 182 height 29
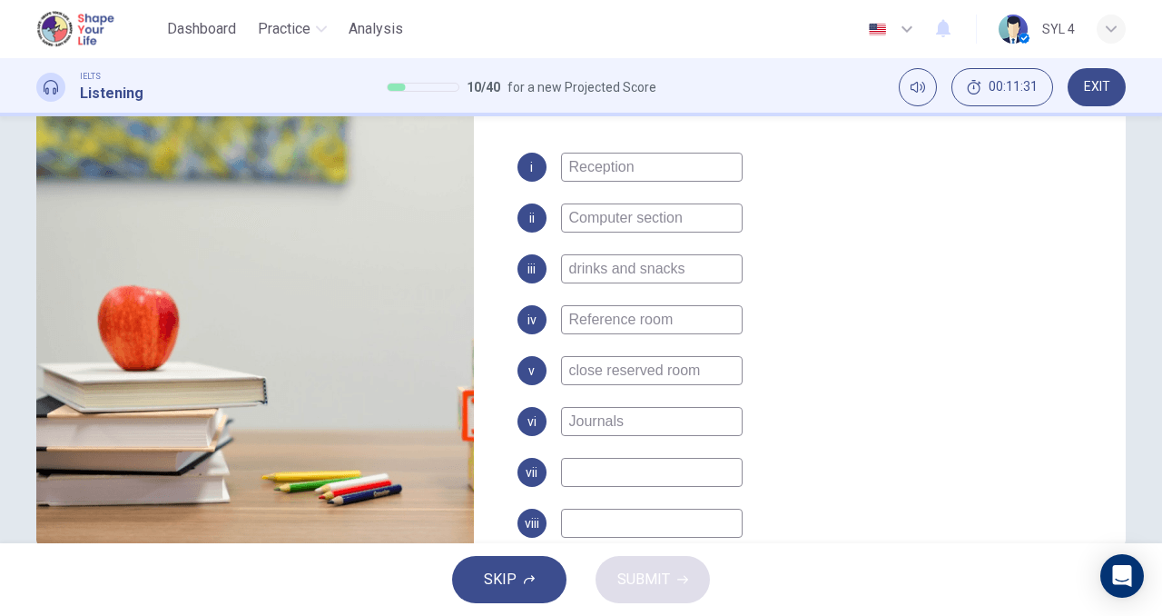
scroll to position [333, 0]
type input "Journals"
click at [572, 379] on input "close reserved room" at bounding box center [652, 371] width 182 height 29
type input "Close reserved room"
click at [609, 480] on input at bounding box center [652, 473] width 182 height 29
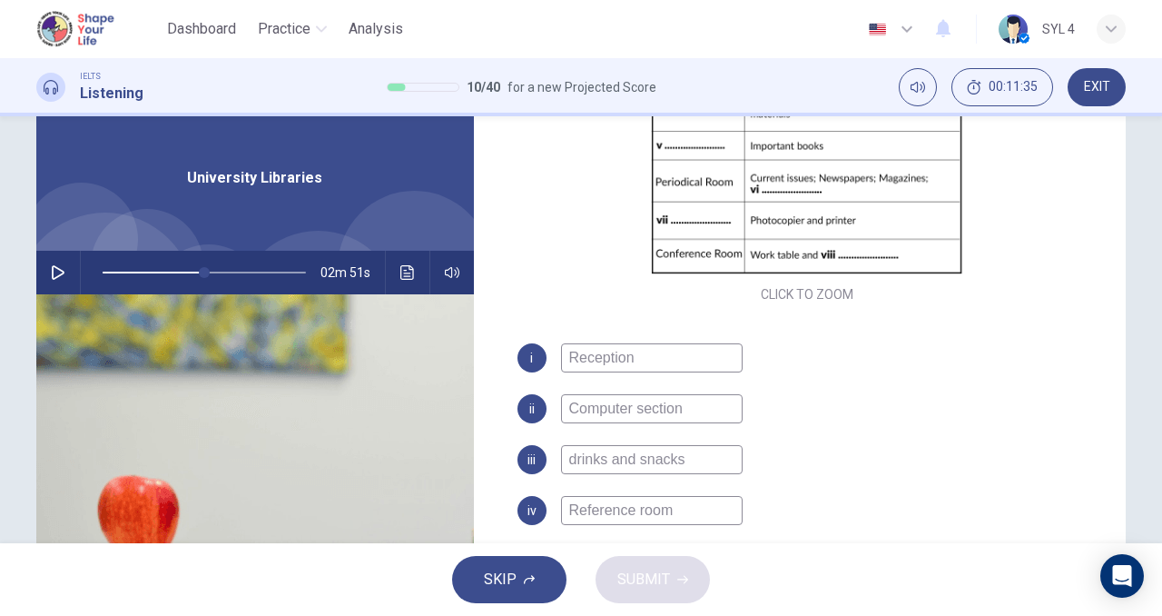
scroll to position [45, 0]
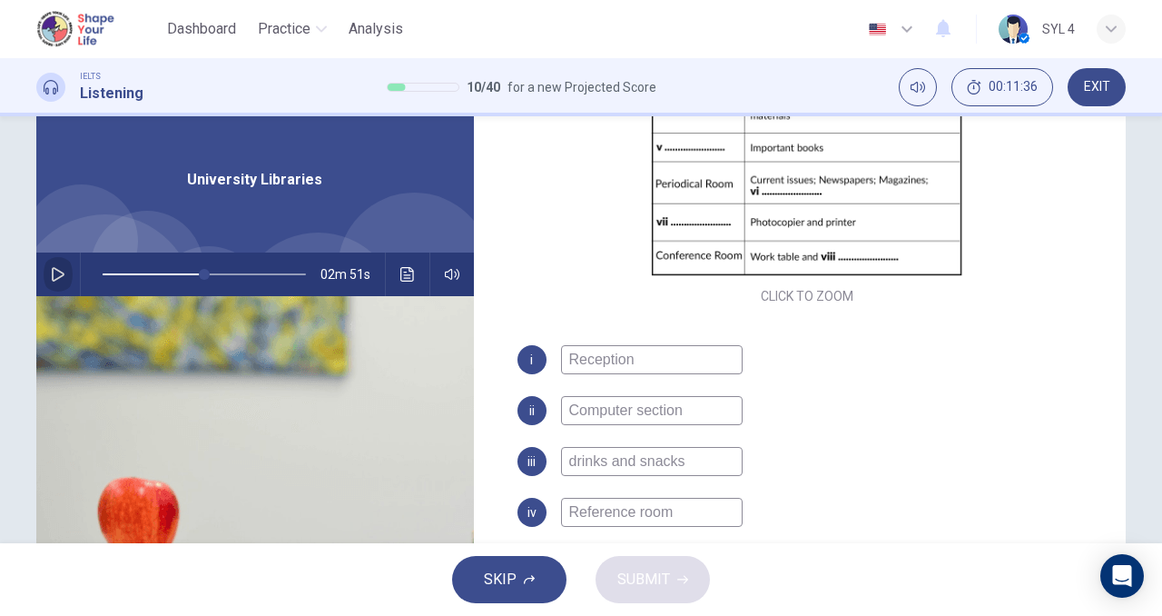
click at [44, 264] on button "button" at bounding box center [58, 274] width 29 height 44
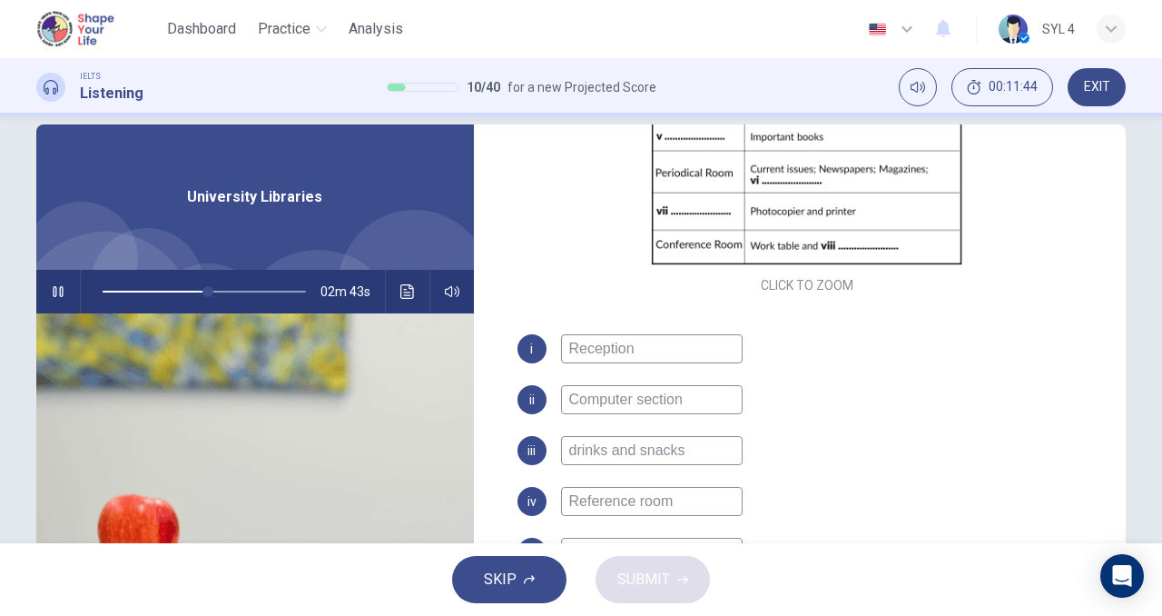
scroll to position [36, 0]
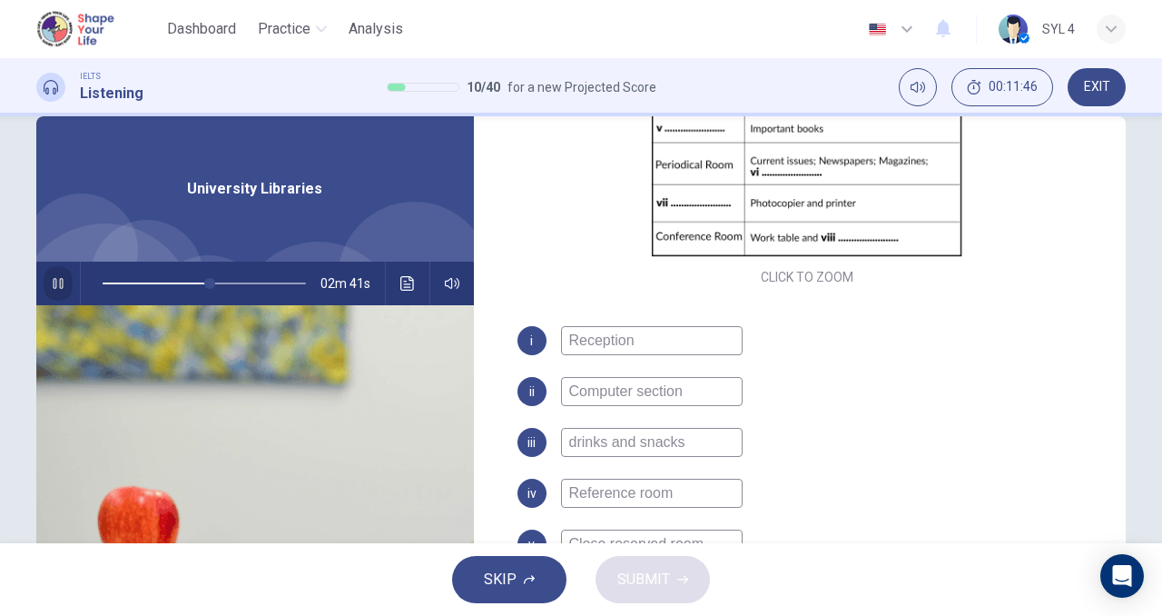
click at [62, 287] on button "button" at bounding box center [58, 284] width 29 height 44
type input "53"
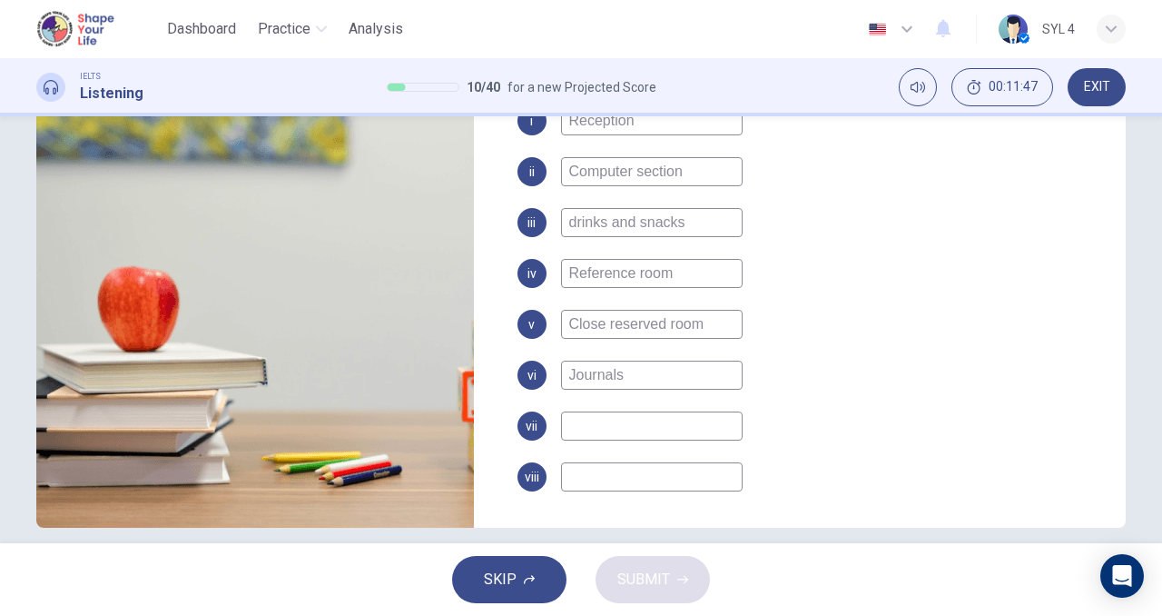
scroll to position [257, 0]
click at [597, 419] on input at bounding box center [652, 424] width 182 height 29
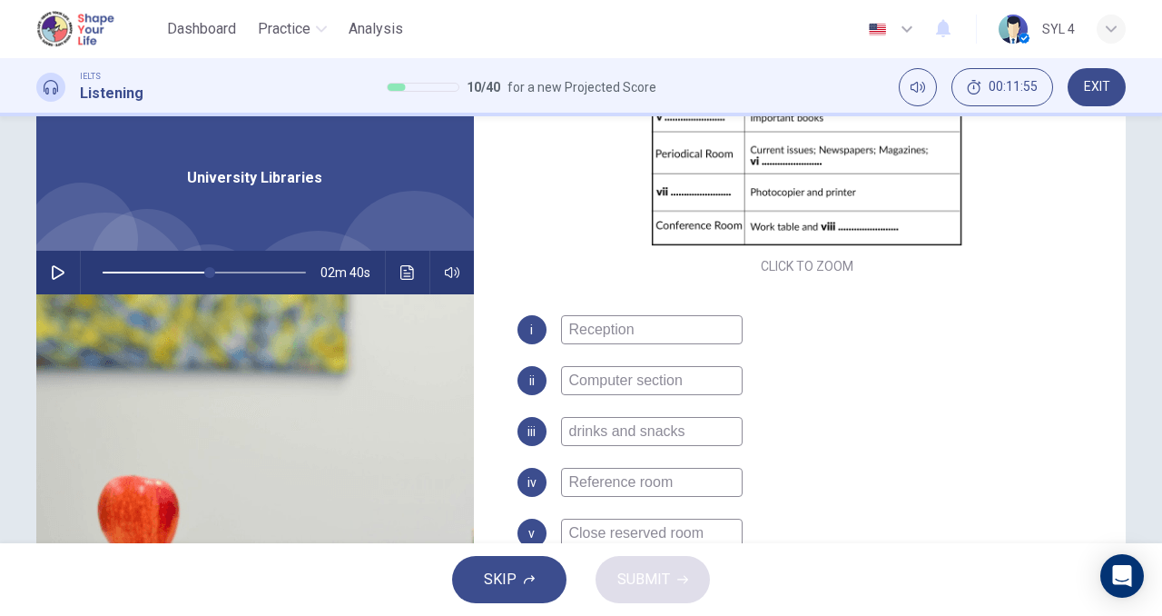
scroll to position [45, 0]
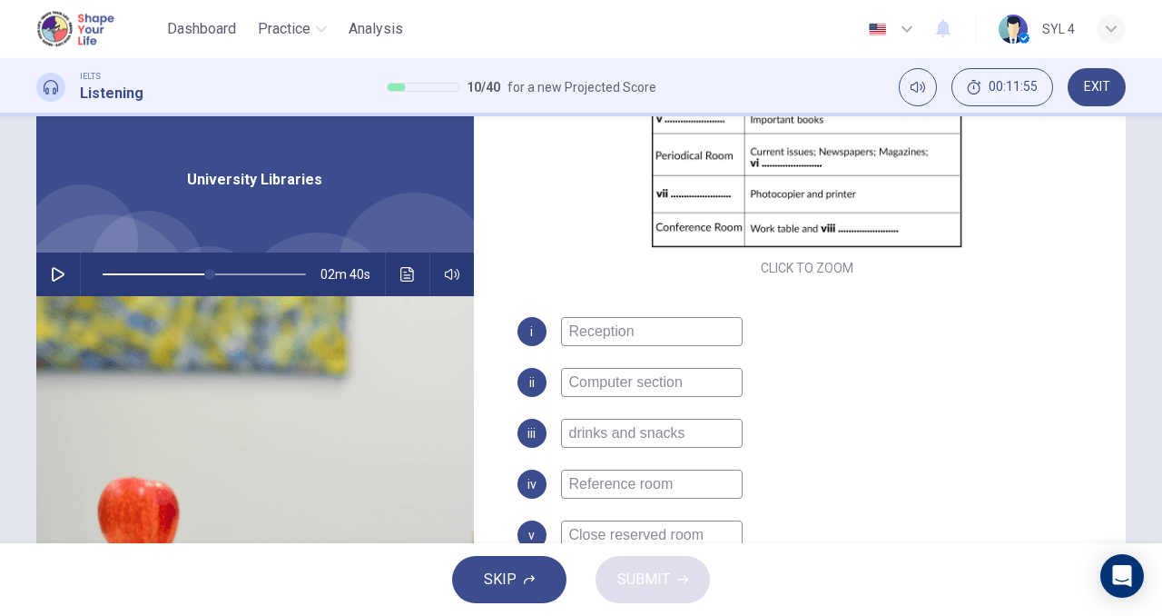
type input "audio visual room"
click at [51, 284] on button "button" at bounding box center [58, 274] width 29 height 44
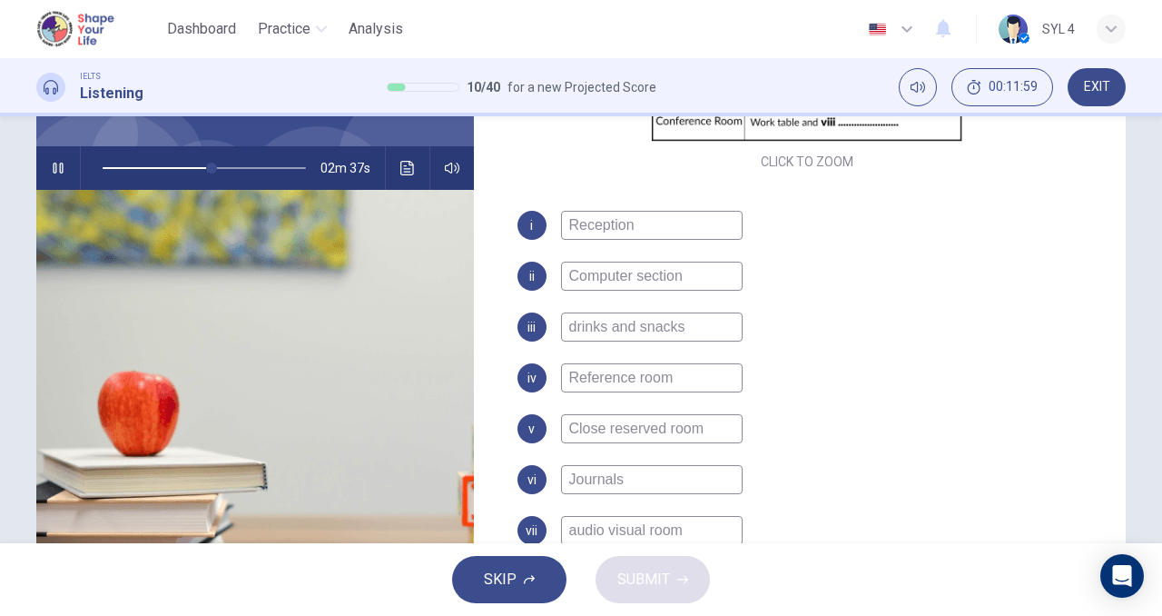
scroll to position [153, 0]
click at [64, 169] on button "button" at bounding box center [58, 167] width 29 height 44
type input "54"
click at [702, 523] on input "audio visual room" at bounding box center [652, 529] width 182 height 29
drag, startPoint x: 702, startPoint y: 523, endPoint x: 672, endPoint y: 523, distance: 30.0
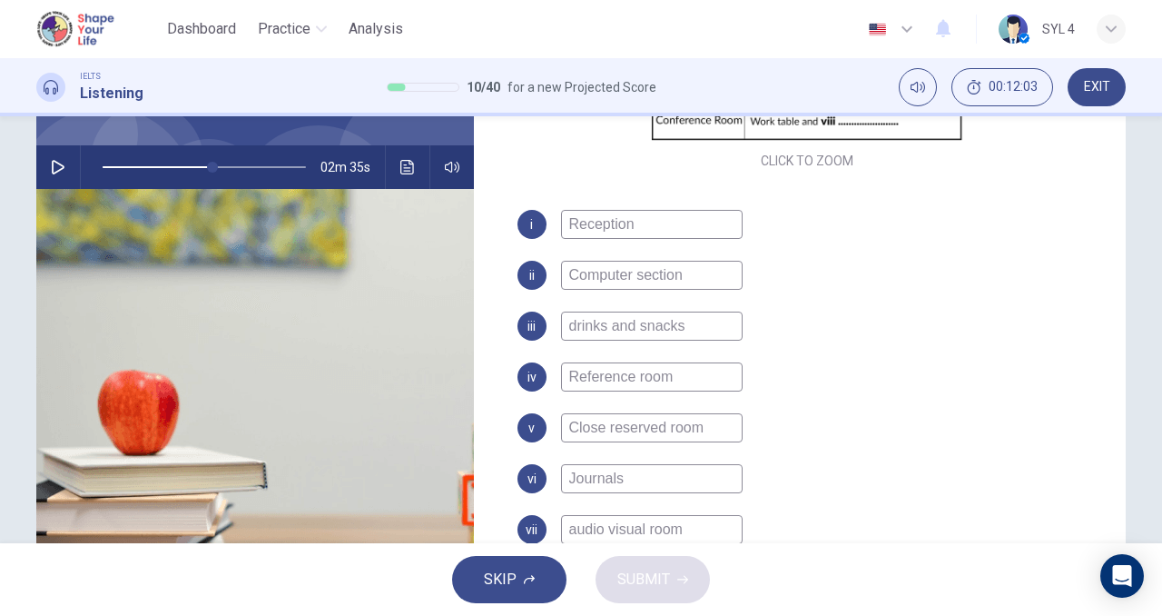
click at [672, 523] on input "audio visual room" at bounding box center [652, 529] width 182 height 29
drag, startPoint x: 686, startPoint y: 532, endPoint x: 571, endPoint y: 527, distance: 114.5
click at [571, 527] on input "audio visuroomal" at bounding box center [652, 529] width 182 height 29
type input "a"
type input "Photocopy room"
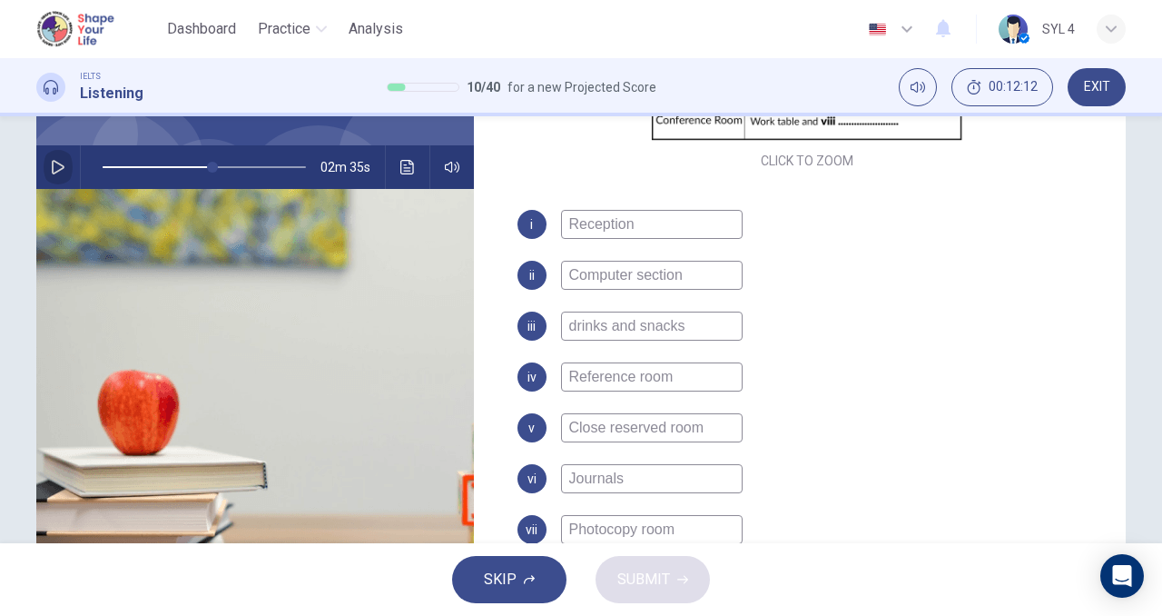
click at [56, 176] on button "button" at bounding box center [58, 167] width 29 height 44
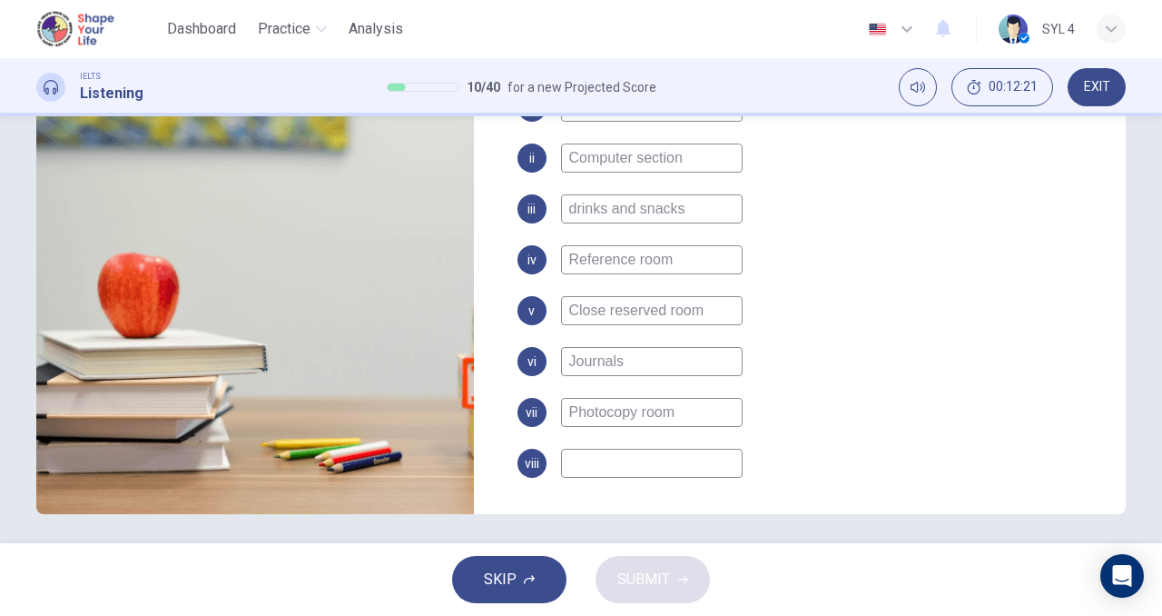
scroll to position [269, 0]
drag, startPoint x: 582, startPoint y: 459, endPoint x: 374, endPoint y: 382, distance: 221.5
click at [374, 382] on div "Questions 11 - 18 Complete the notes below. Write NO MORE THAN THREE WORDS for …" at bounding box center [581, 199] width 1090 height 631
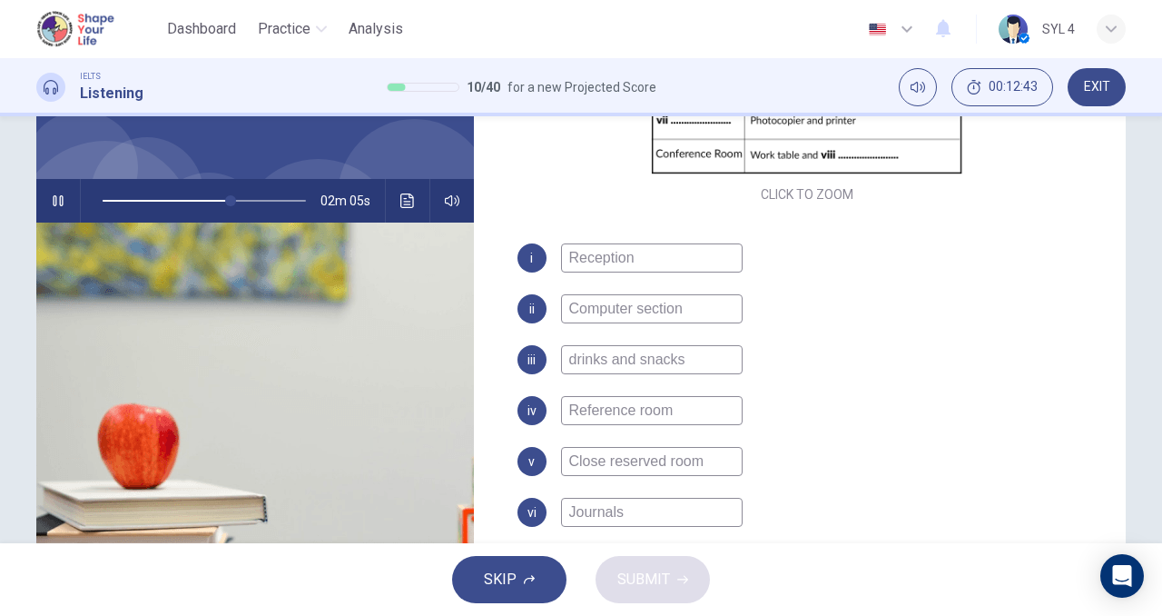
scroll to position [118, 0]
click at [43, 184] on div "02m 04s" at bounding box center [255, 202] width 438 height 44
click at [51, 194] on icon "button" at bounding box center [58, 201] width 15 height 15
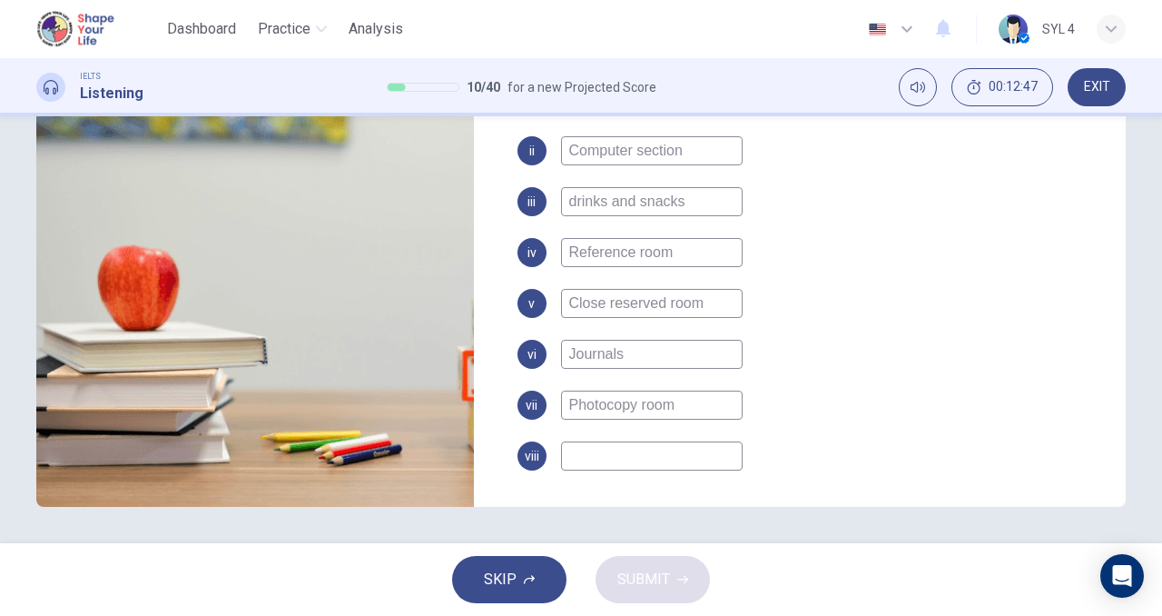
click at [606, 444] on input at bounding box center [652, 455] width 182 height 29
click at [614, 417] on input "Photocopy room" at bounding box center [652, 404] width 182 height 29
click at [629, 458] on input at bounding box center [652, 455] width 182 height 29
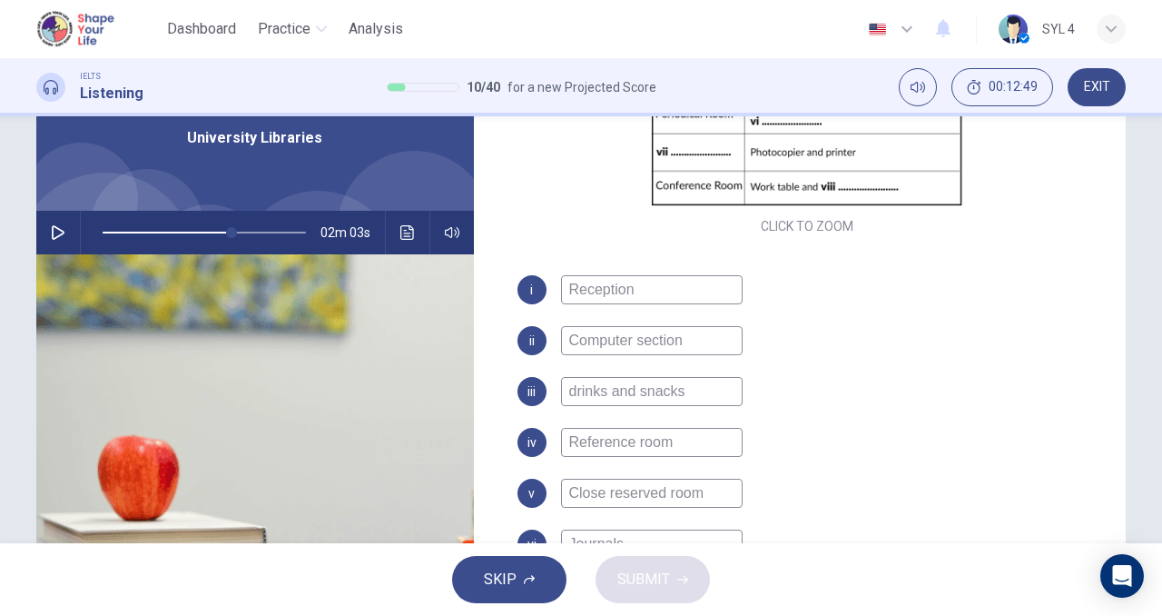
scroll to position [84, 0]
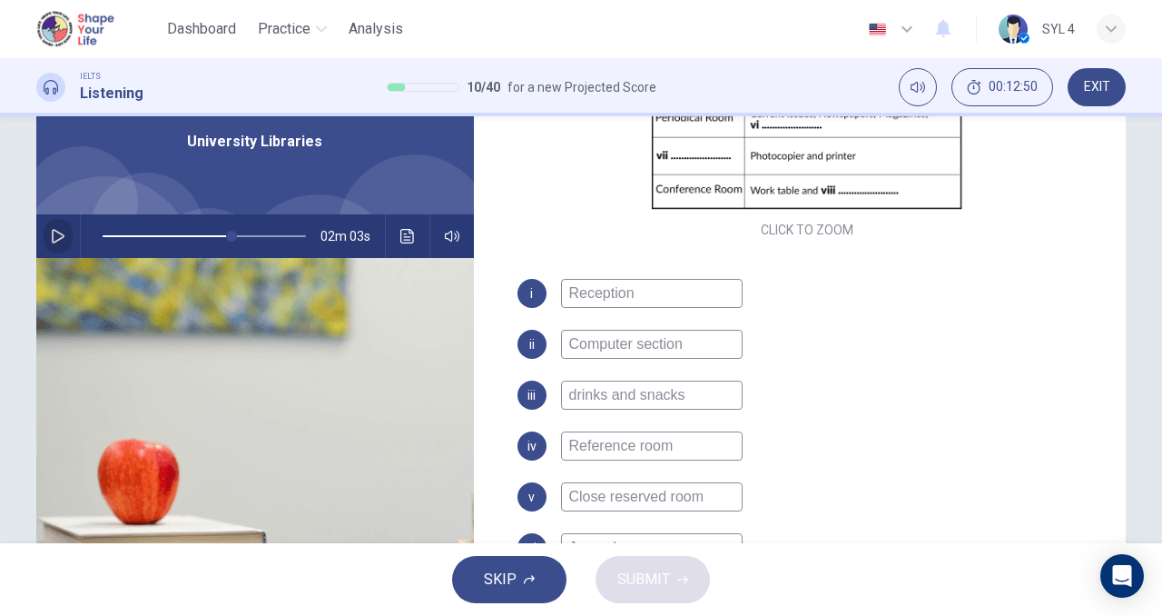
click at [52, 238] on icon "button" at bounding box center [58, 236] width 15 height 15
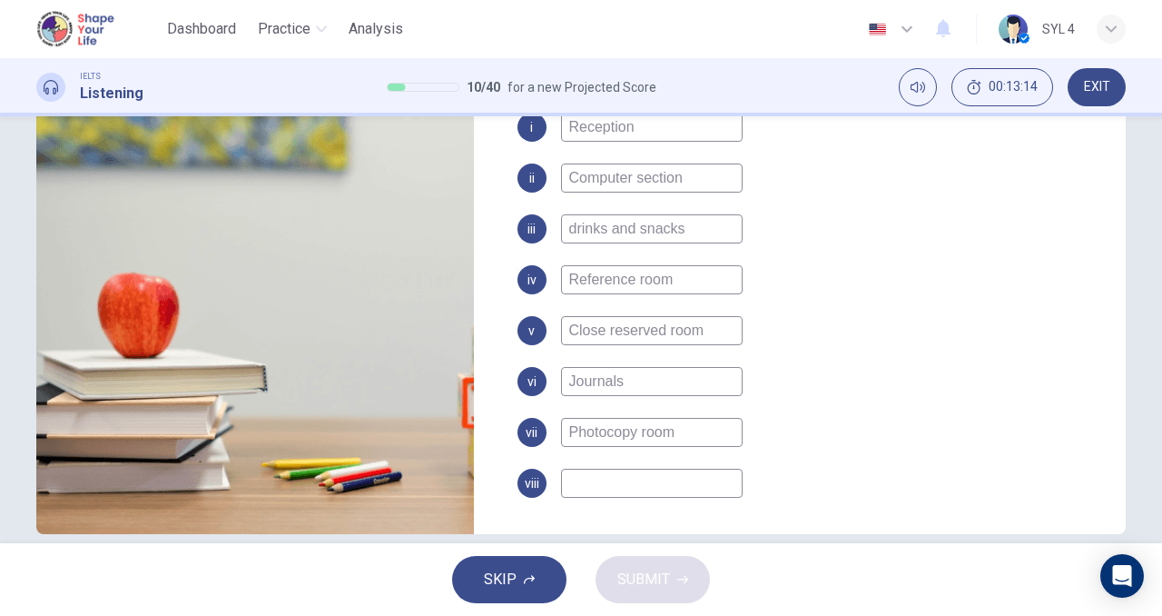
scroll to position [273, 0]
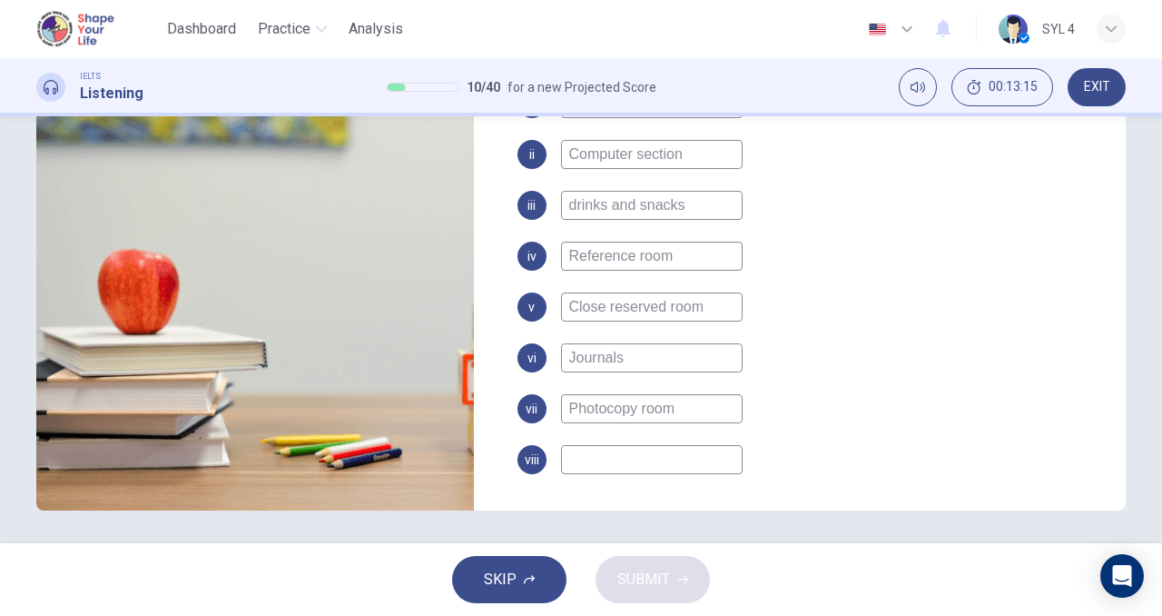
click at [628, 459] on input at bounding box center [652, 459] width 182 height 29
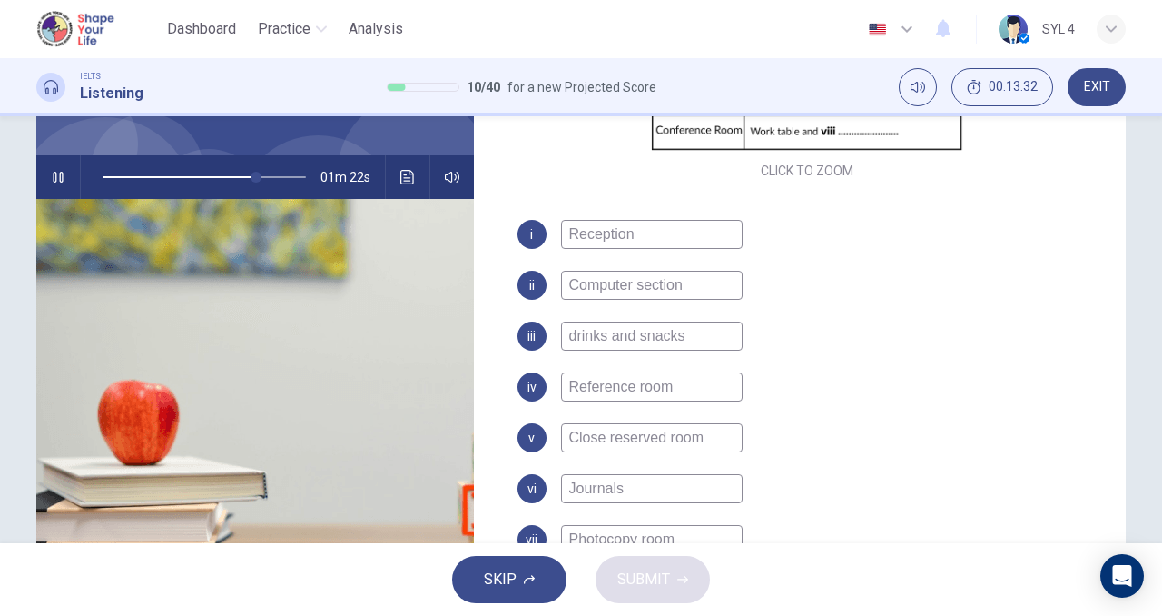
scroll to position [156, 0]
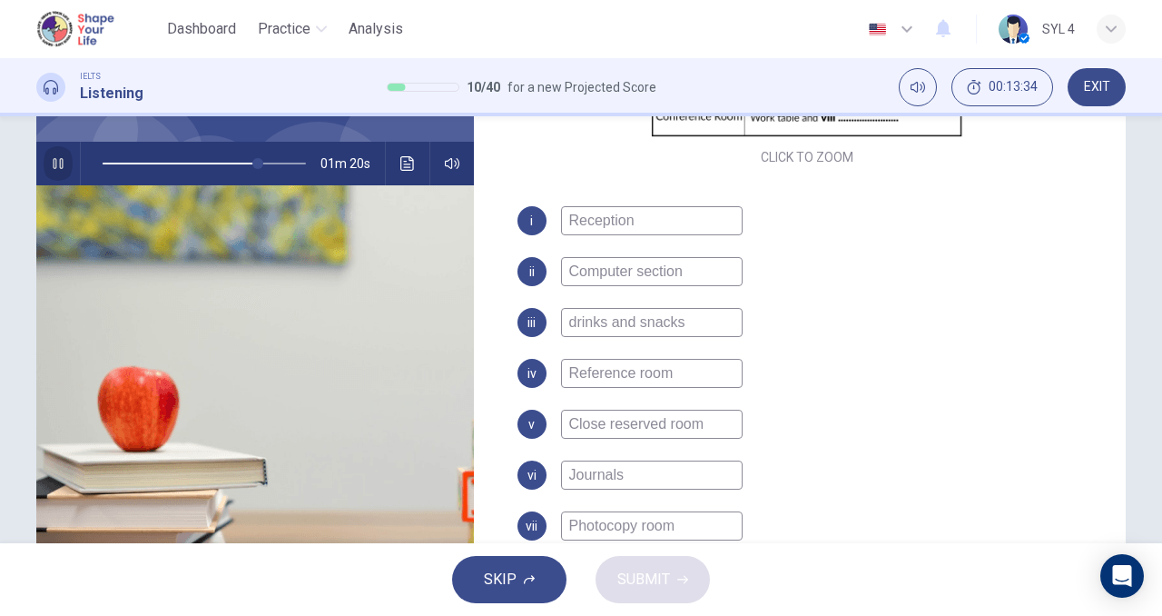
click at [51, 163] on icon "button" at bounding box center [58, 163] width 15 height 15
type input "76"
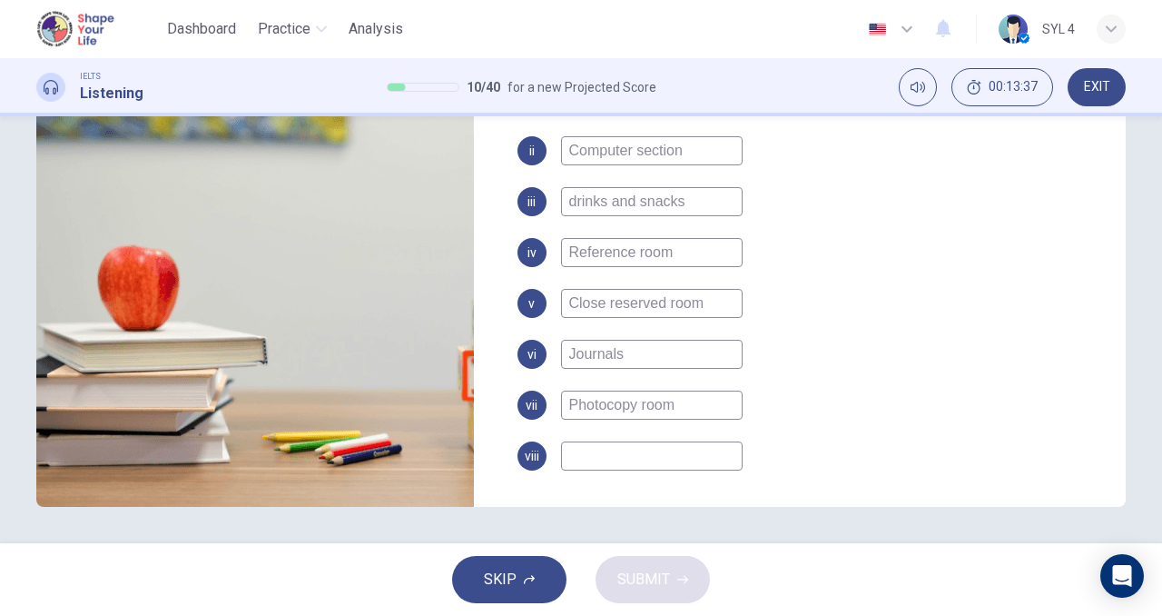
drag, startPoint x: 604, startPoint y: 440, endPoint x: 605, endPoint y: 459, distance: 18.2
click at [605, 459] on div "i Reception ii Computer section iii drinks and snacks iv Reference room v Close…" at bounding box center [808, 295] width 580 height 421
click at [605, 459] on input at bounding box center [652, 455] width 182 height 29
type input "M"
type input "76"
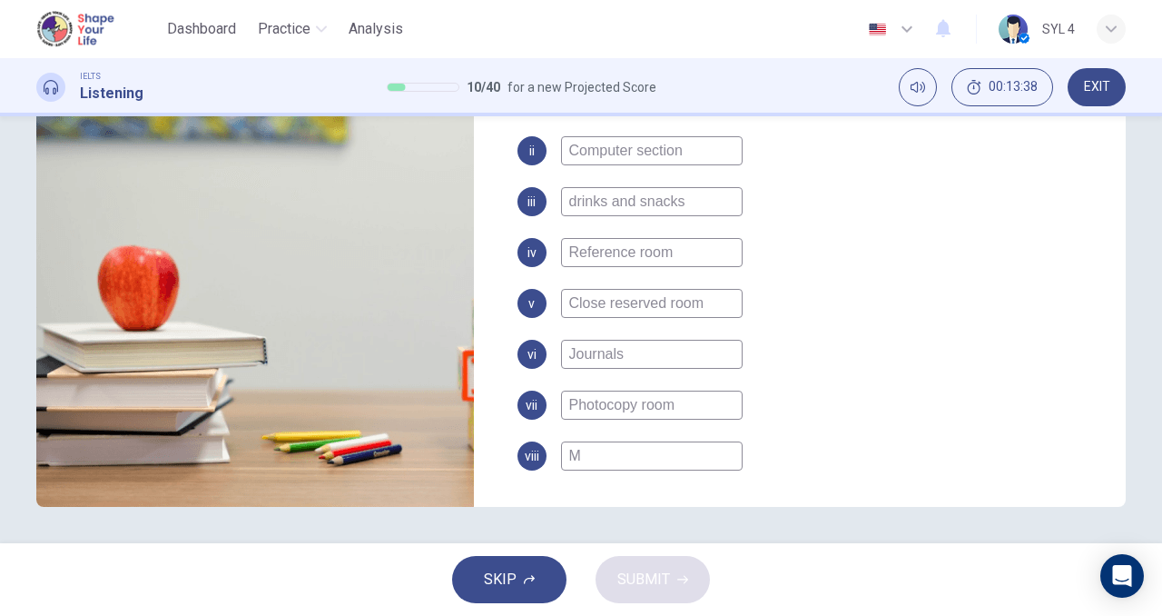
type input "Mu"
type input "76"
type input "M"
type input "76"
type input "m"
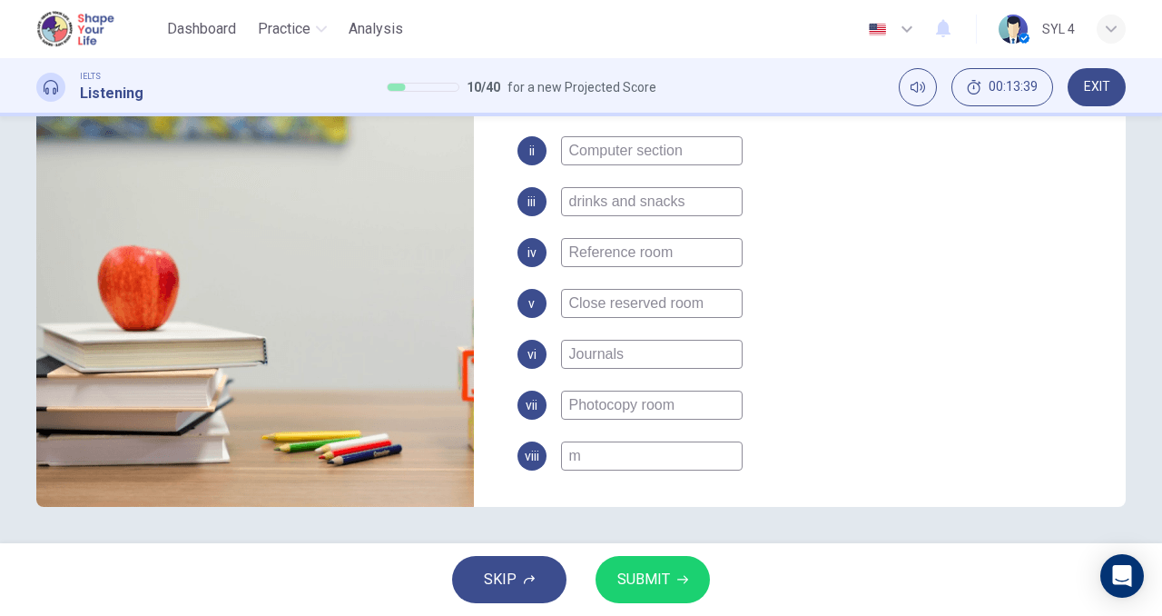
type input "76"
type input "mu"
type input "76"
type input "mul"
type input "76"
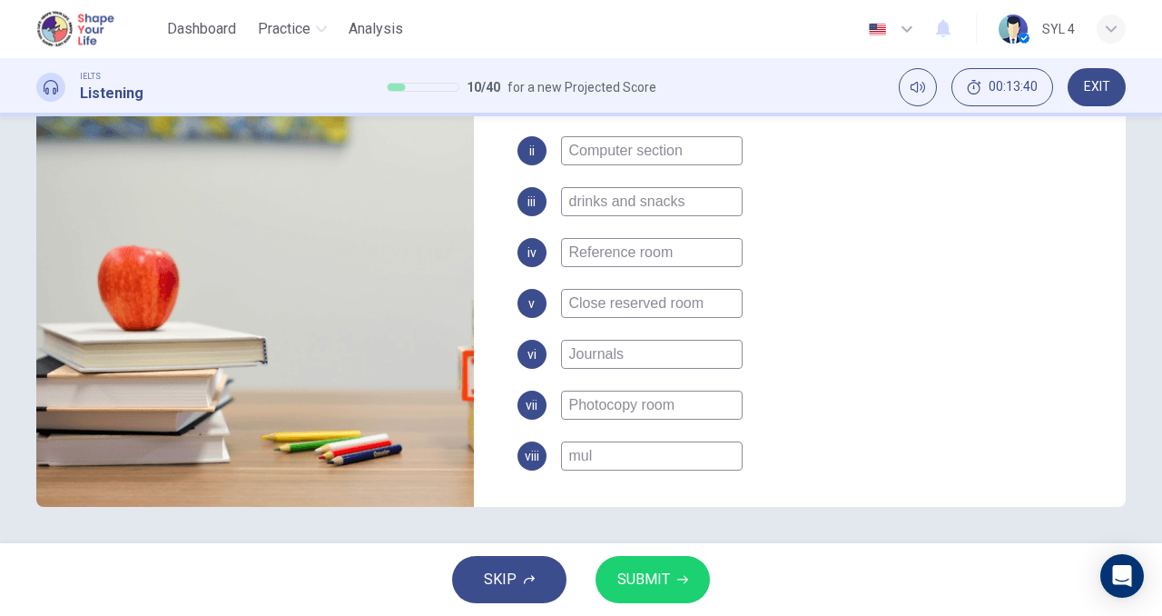
type input "mult"
type input "76"
type input "multi"
type input "76"
type input "multi-"
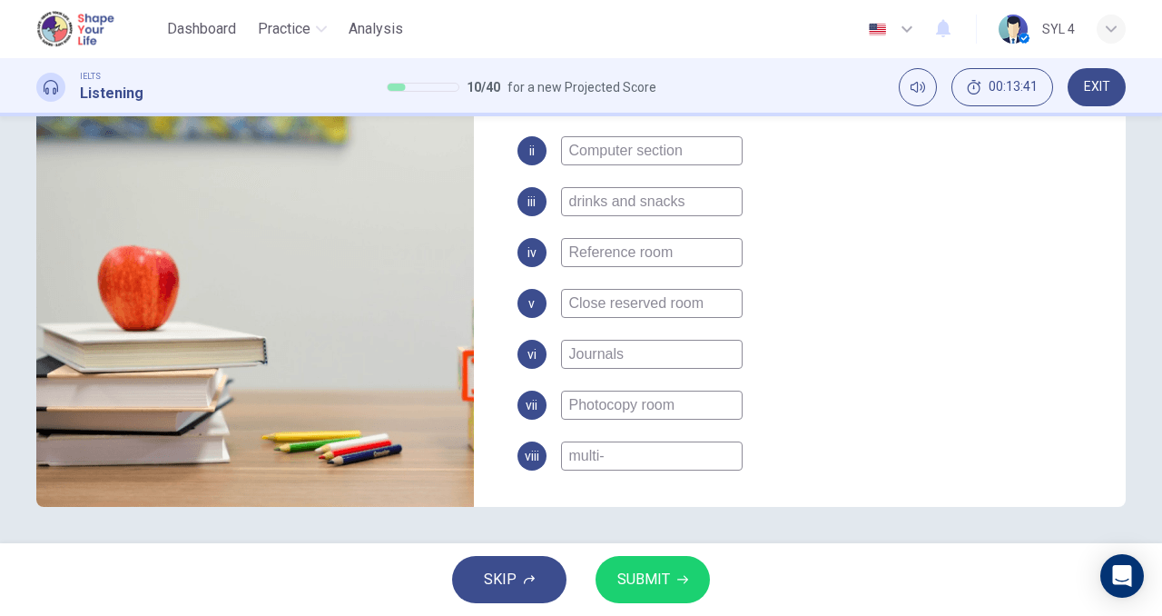
type input "76"
type input "multi-me"
type input "76"
type input "multi-med"
type input "76"
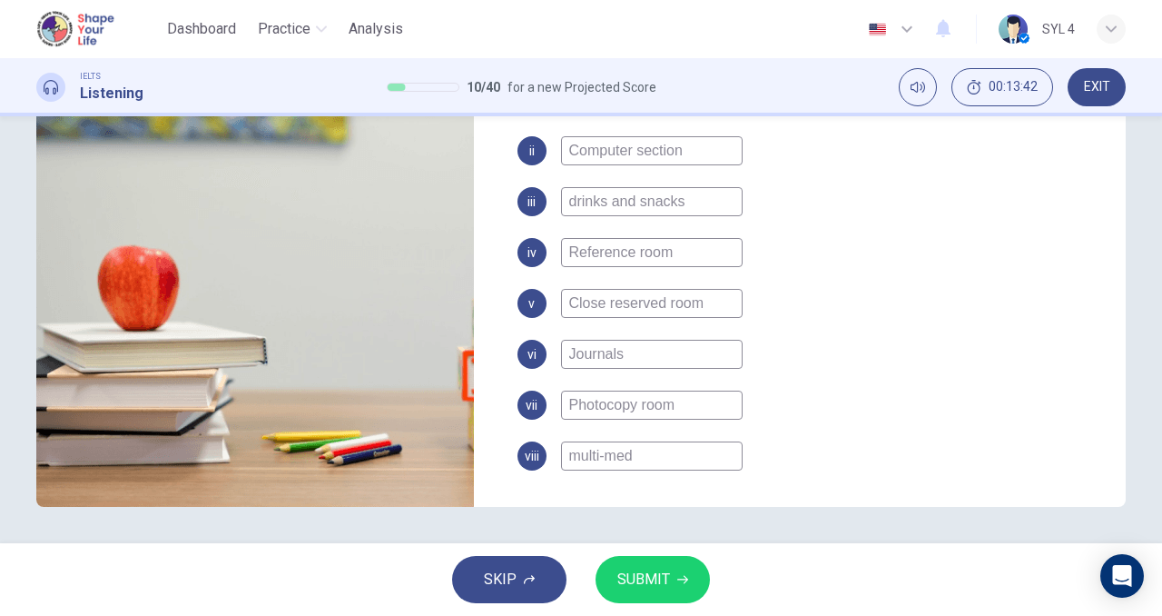
type input "multi-medi"
type input "76"
type input "multi-media"
type input "76"
type input "multi-media"
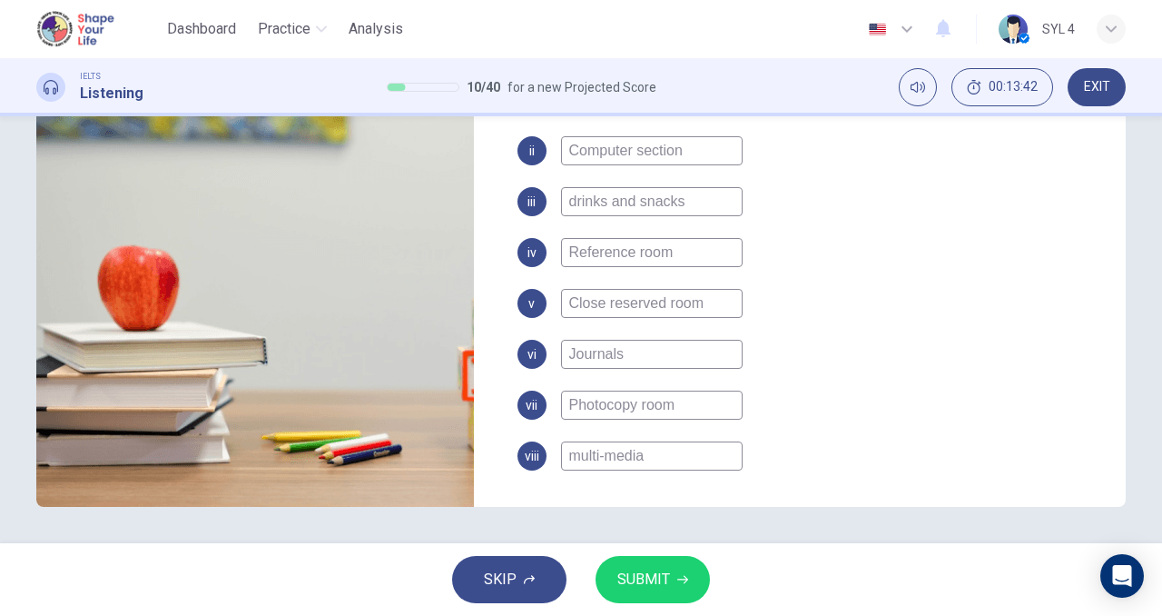
type input "76"
type input "multi-media e"
type input "76"
type input "multi-media eq"
type input "76"
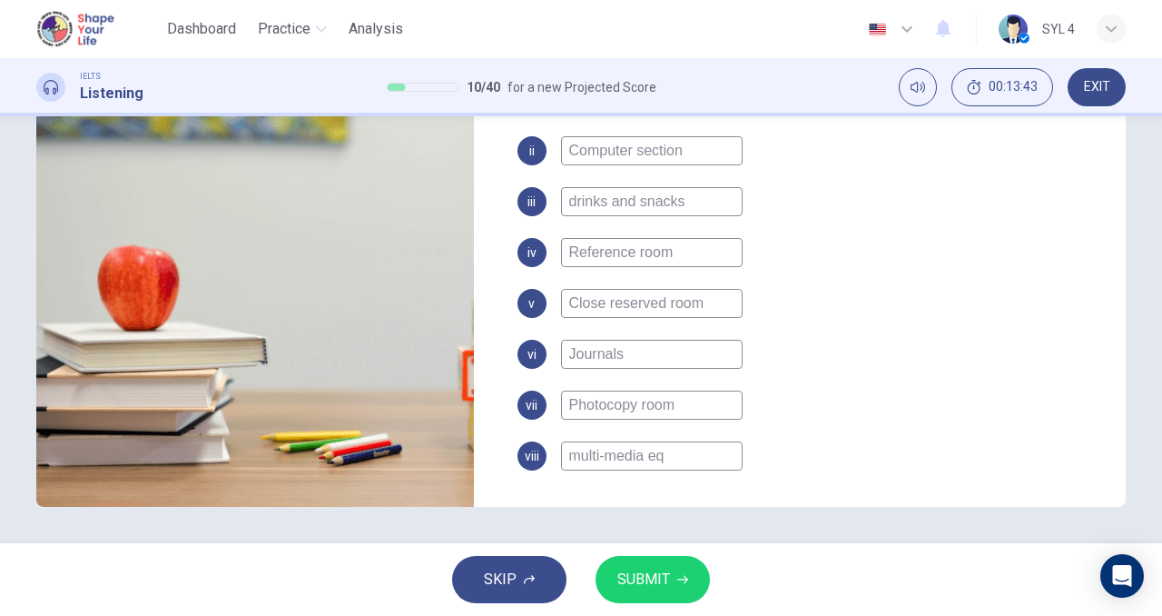
type input "multi-media equ"
type input "76"
type input "multi-media equi"
type input "76"
type input "multi-media equip"
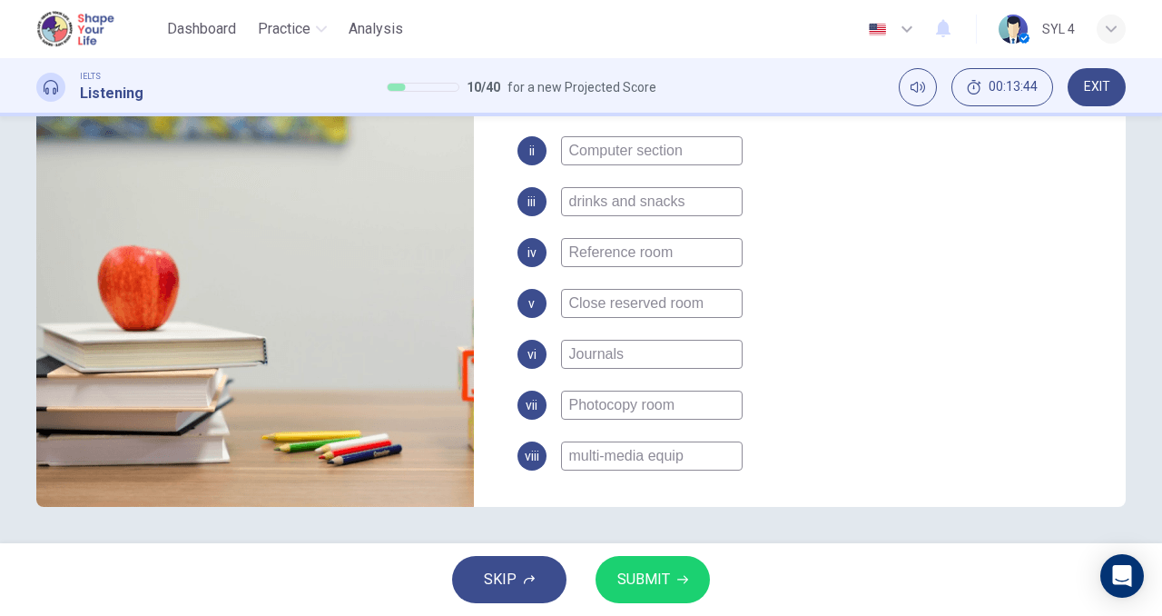
type input "76"
type input "multi-media equipm"
type input "76"
type input "multi-media equipme"
type input "76"
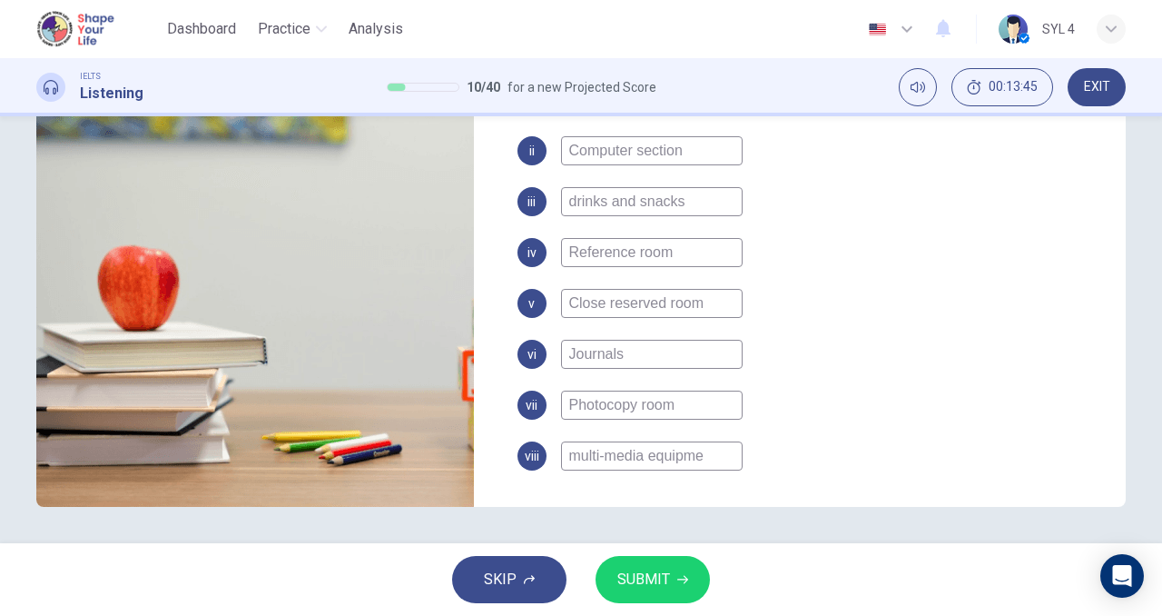
type input "multi-media equipmen"
type input "76"
type input "multi-media equipment"
type input "76"
type input "multi-media equipments"
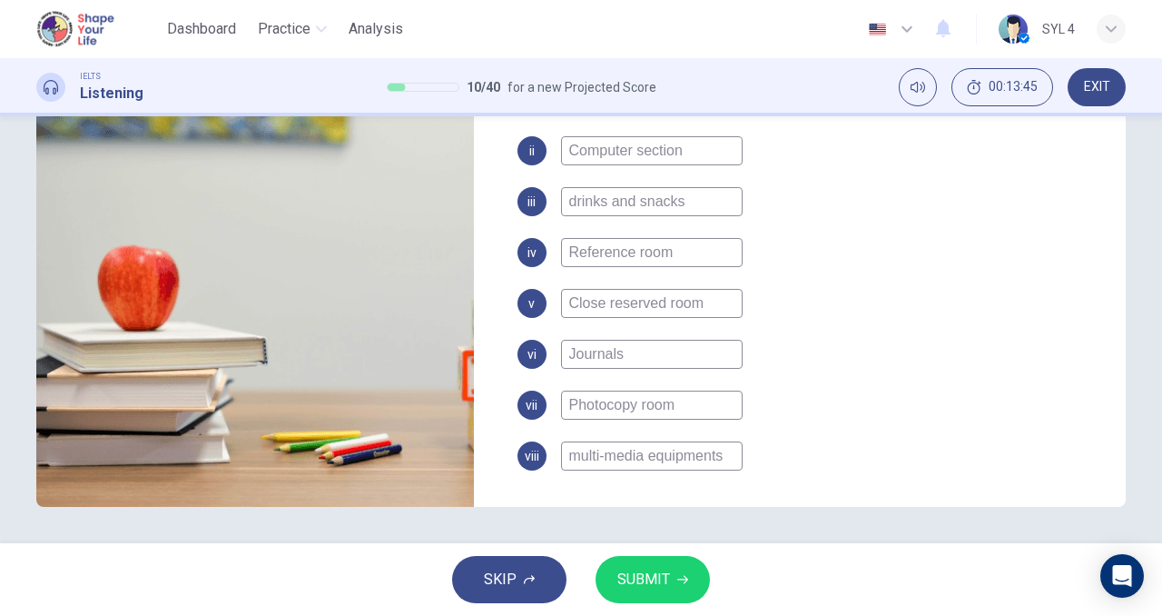
type input "76"
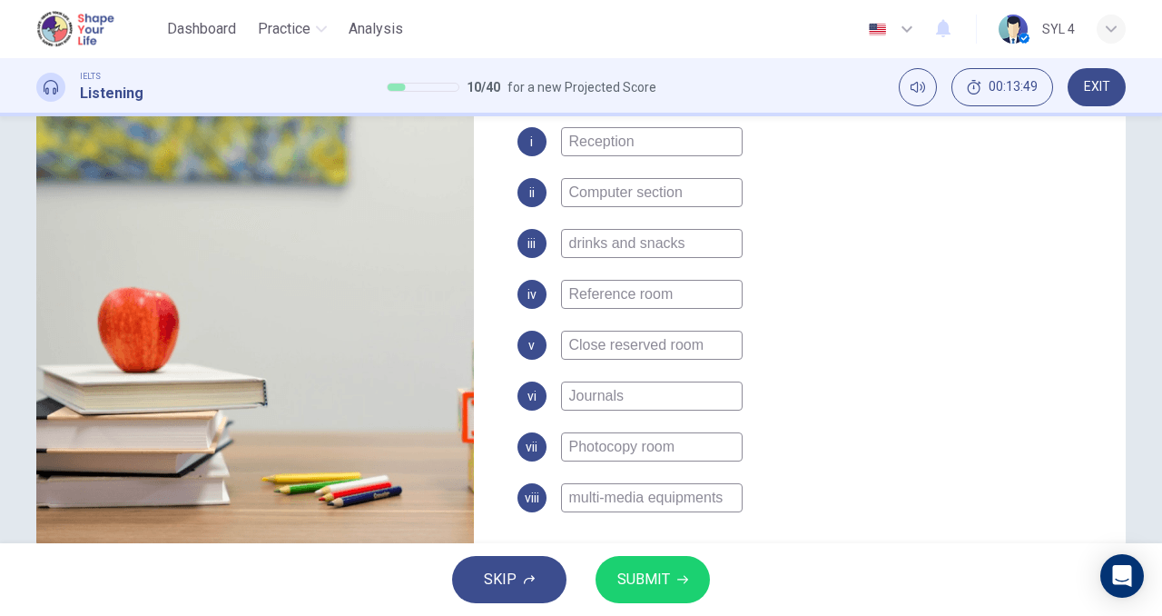
scroll to position [254, 0]
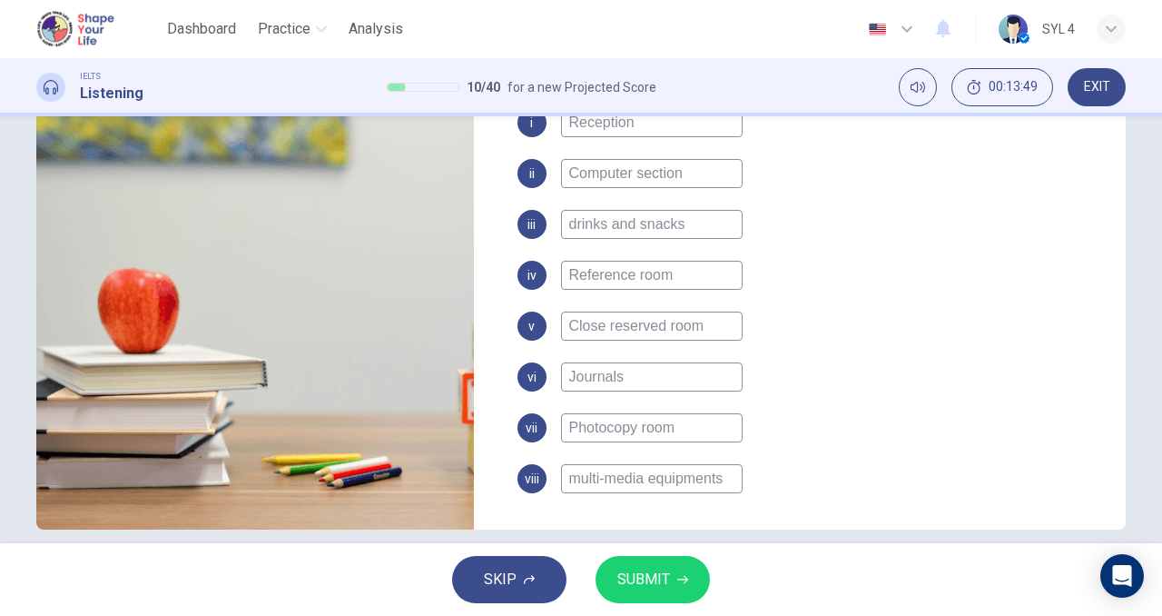
type input "multi-media equipment"
type input "76"
type input "multi-media equipment"
type input "76"
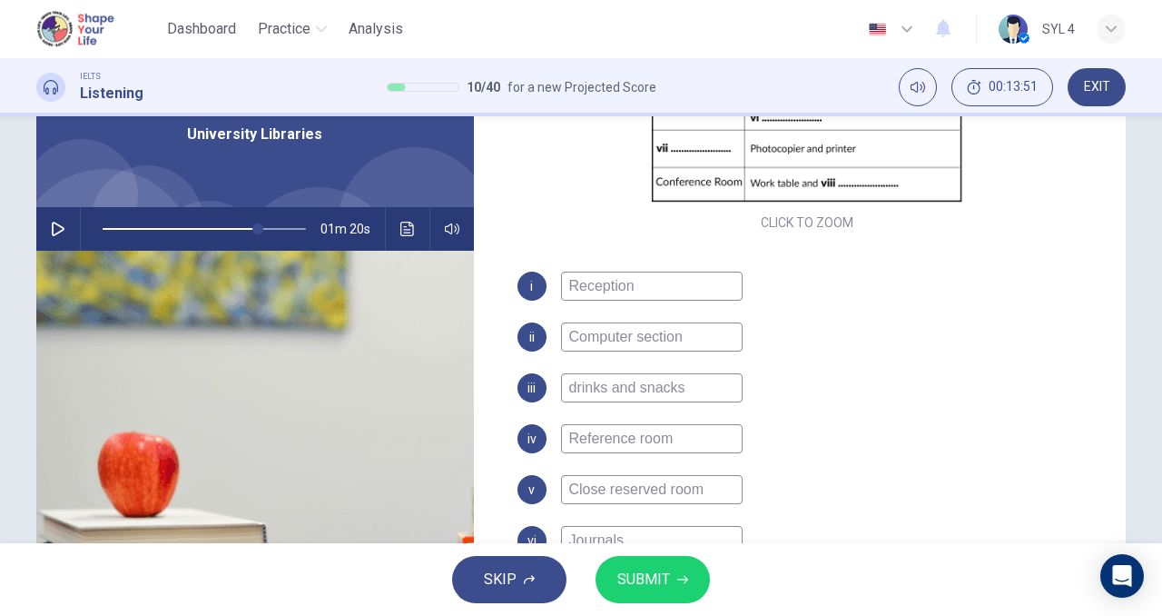
scroll to position [33, 0]
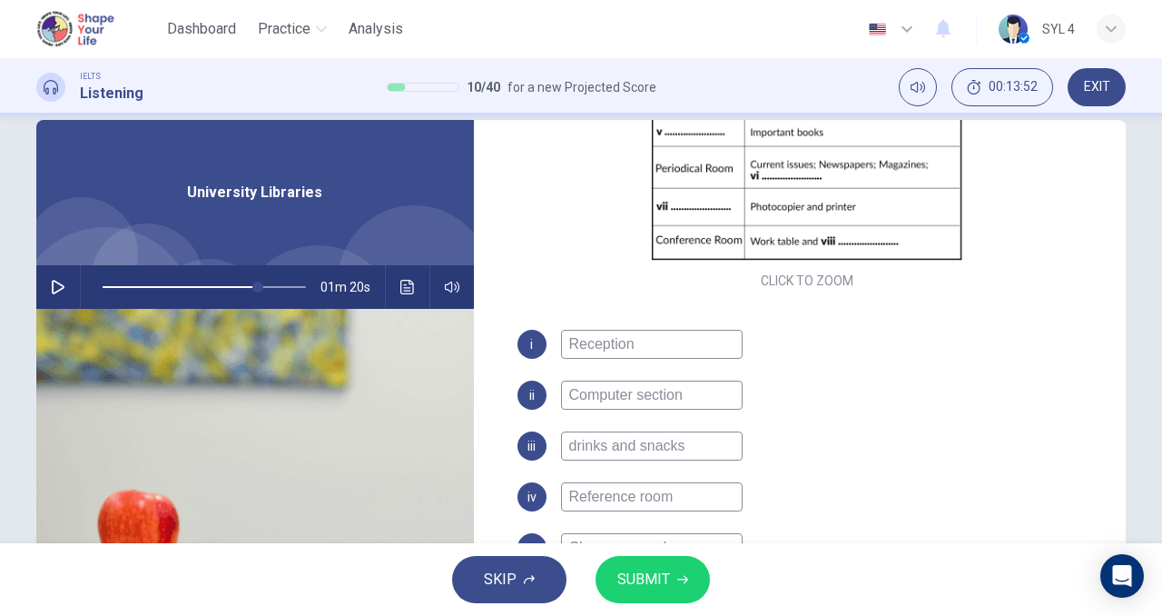
type input "multi-media equipment"
click at [55, 291] on icon "button" at bounding box center [58, 287] width 15 height 15
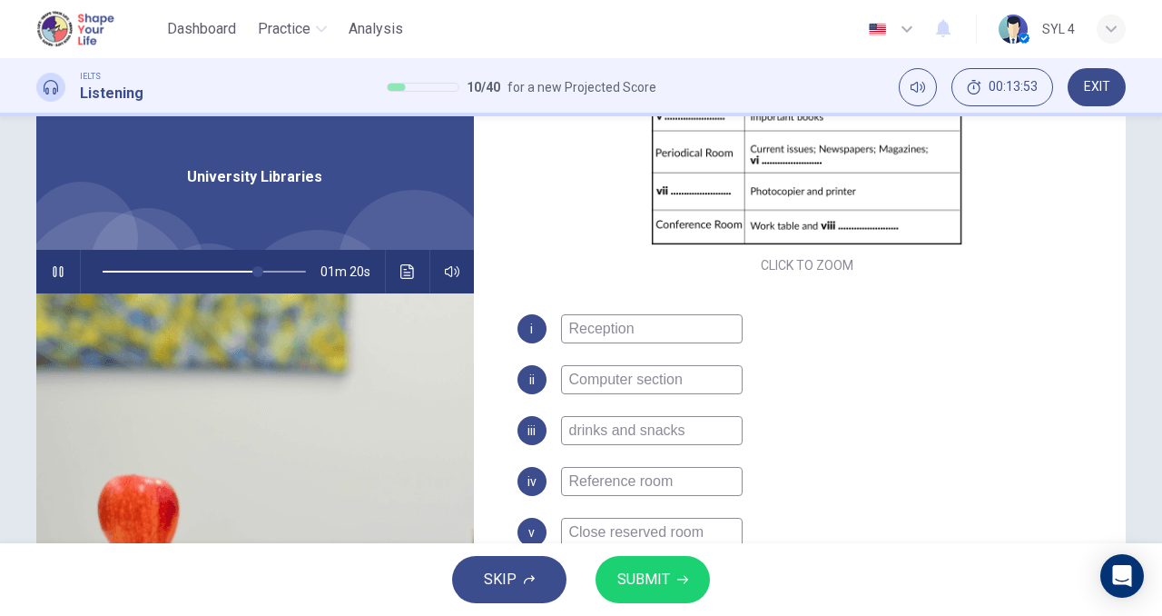
scroll to position [54, 0]
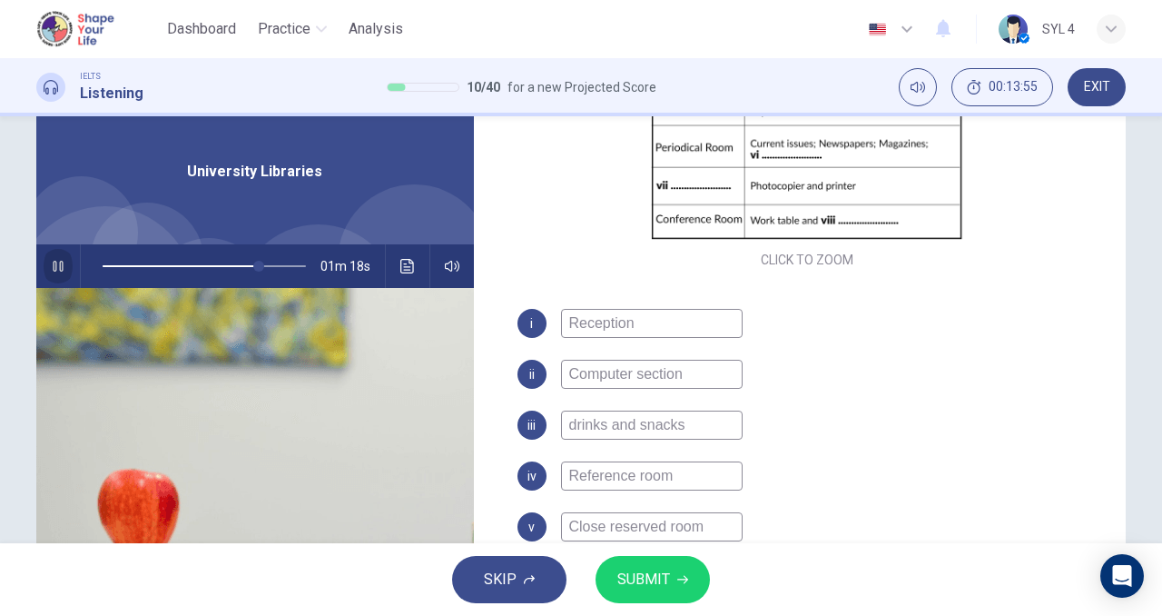
click at [57, 272] on icon "button" at bounding box center [58, 266] width 15 height 15
click at [670, 566] on button "SUBMIT" at bounding box center [653, 579] width 114 height 47
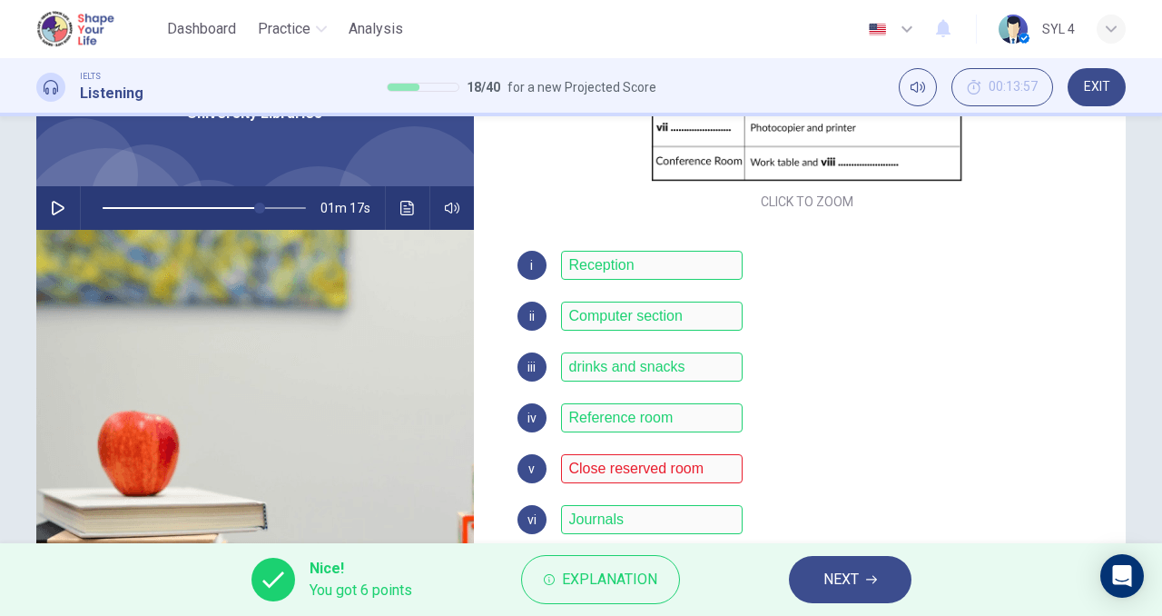
scroll to position [110, 0]
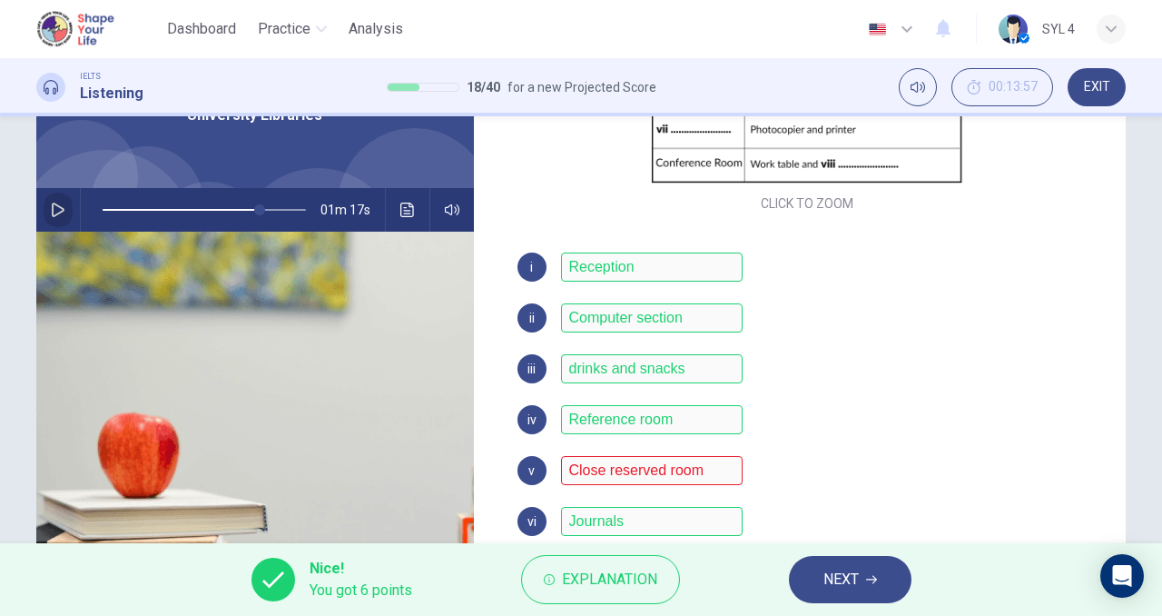
click at [51, 214] on icon "button" at bounding box center [58, 209] width 15 height 15
click at [819, 567] on button "NEXT" at bounding box center [850, 579] width 123 height 47
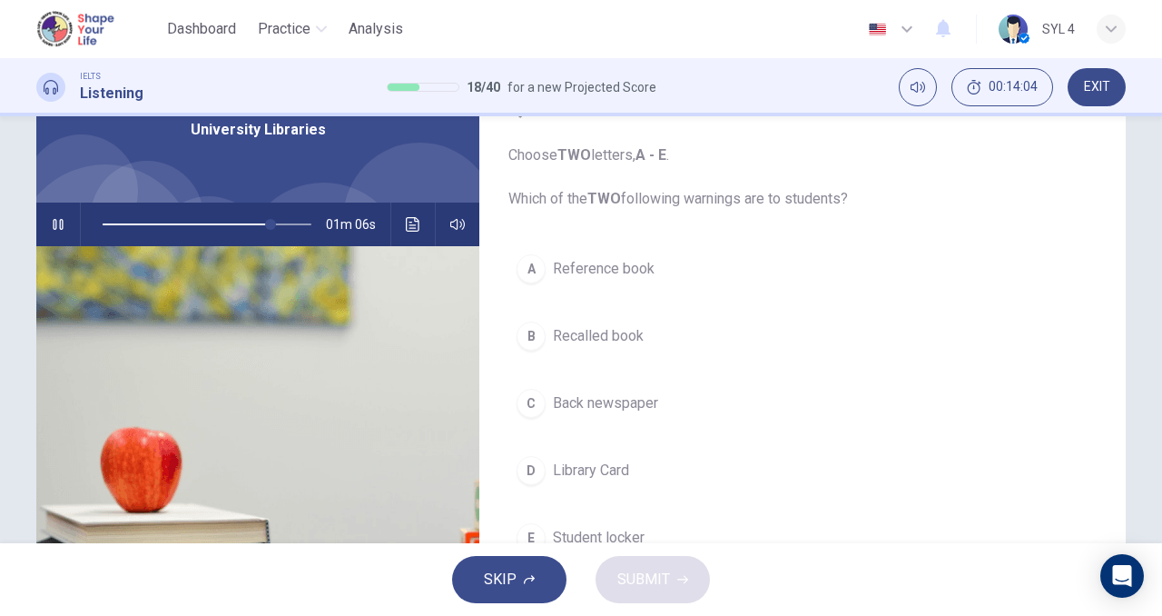
scroll to position [94, 0]
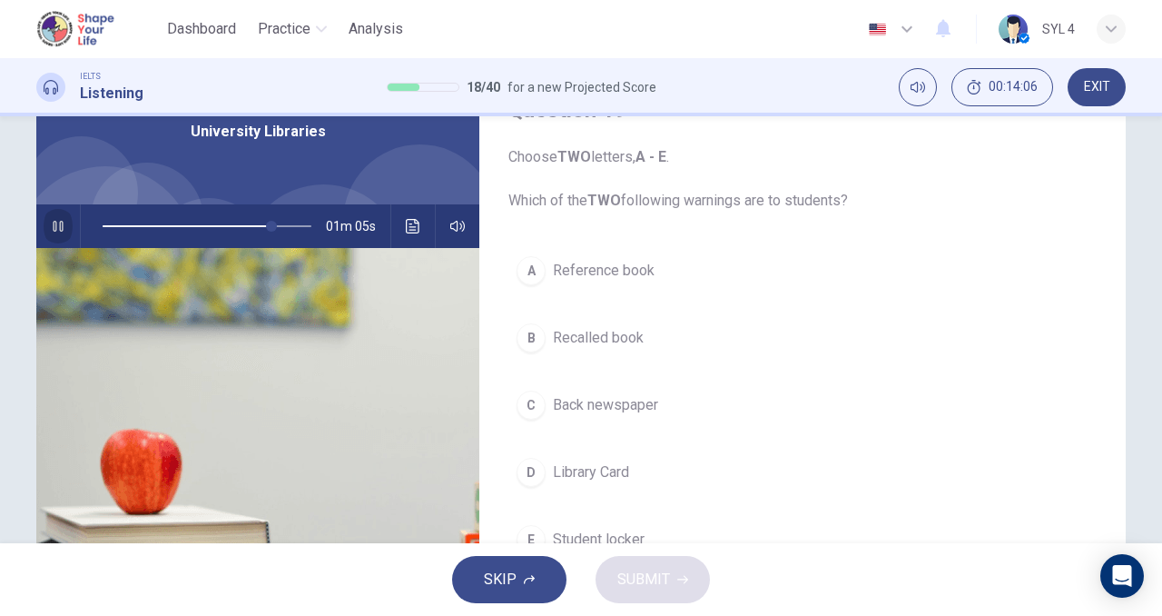
click at [62, 228] on button "button" at bounding box center [58, 226] width 29 height 44
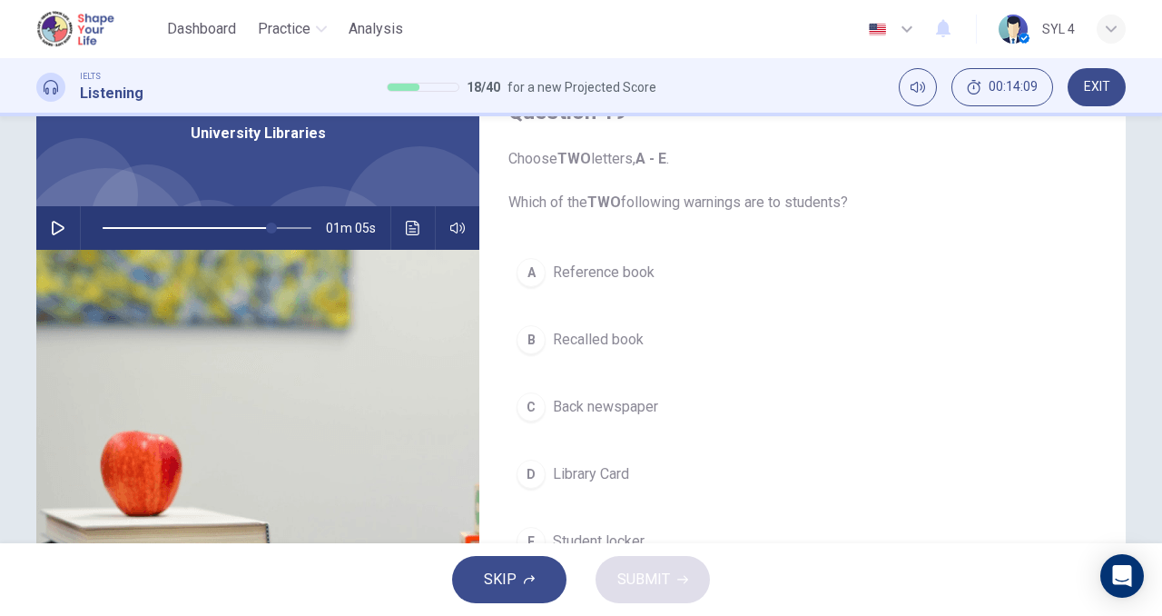
scroll to position [84, 0]
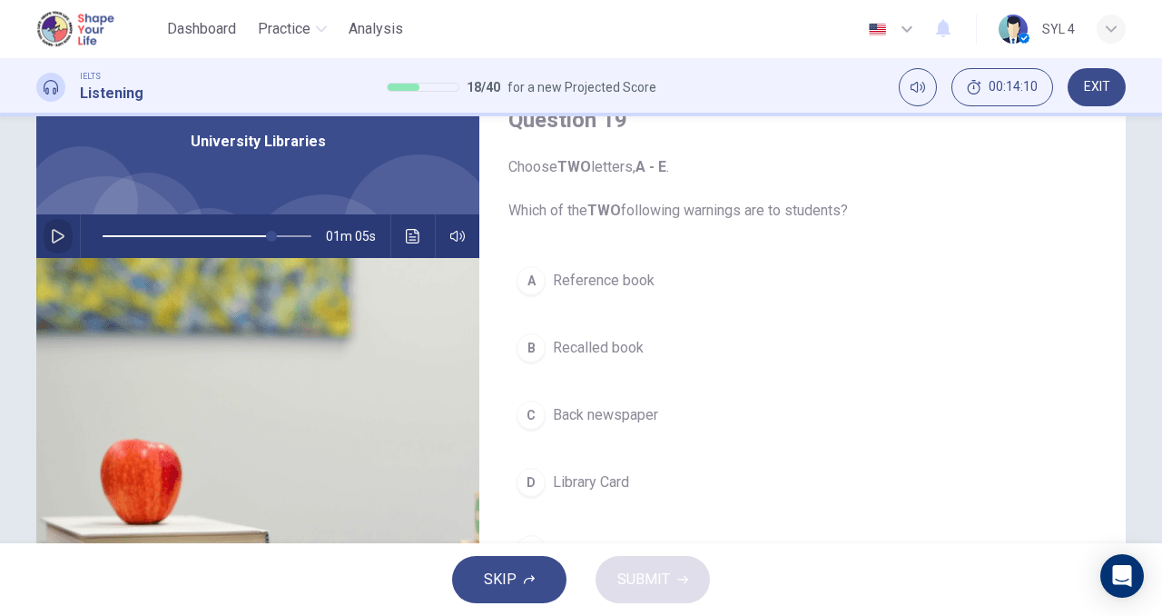
click at [53, 244] on button "button" at bounding box center [58, 236] width 29 height 44
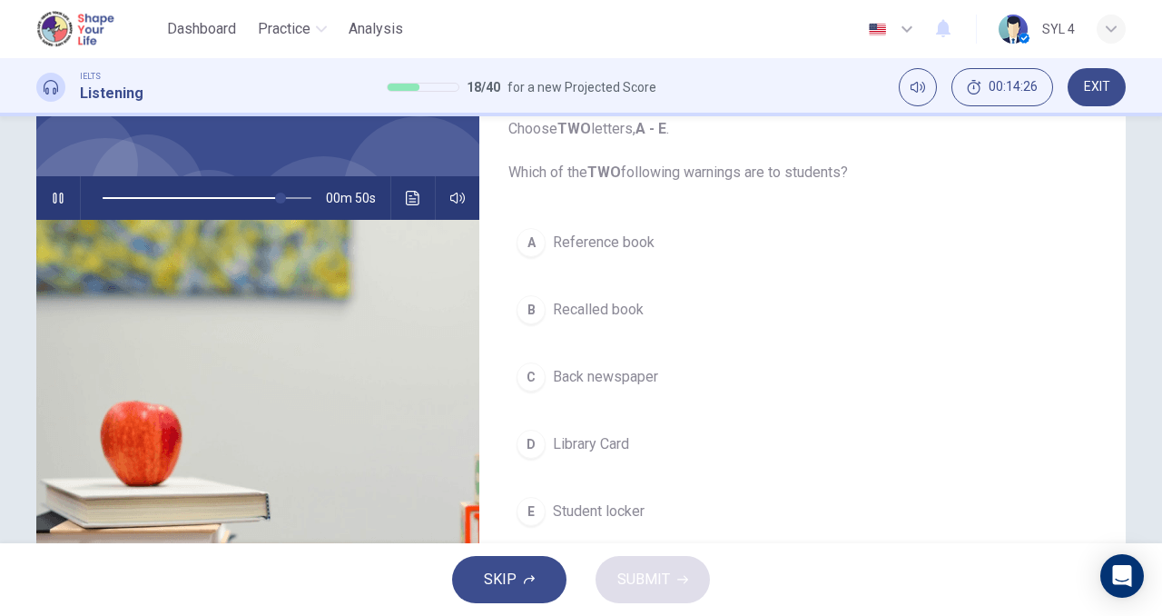
scroll to position [140, 0]
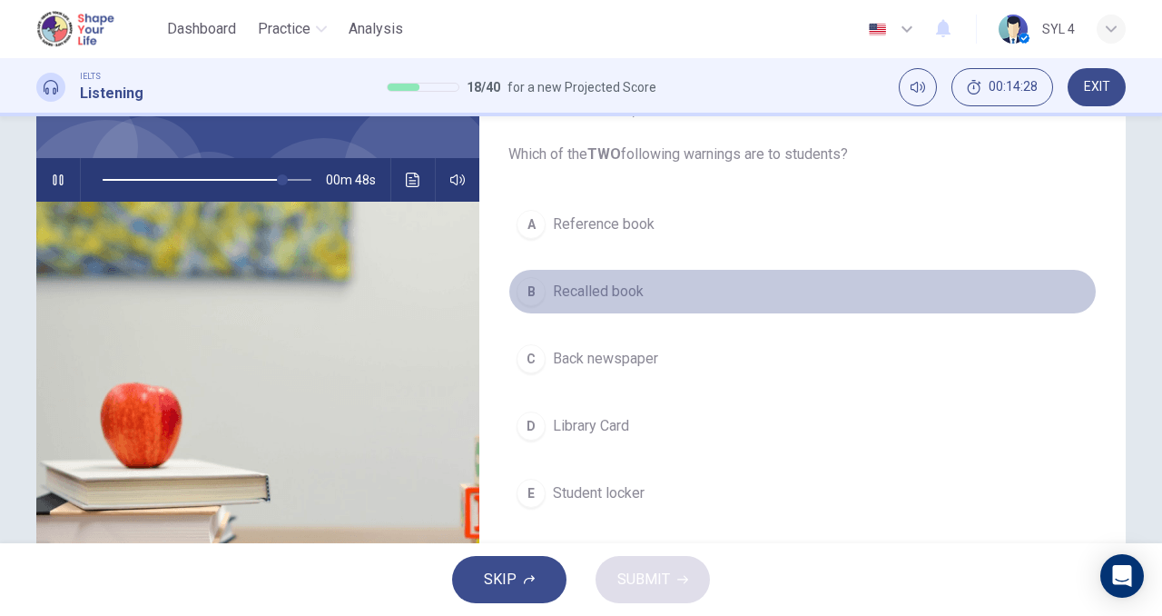
click at [539, 294] on div "B" at bounding box center [531, 291] width 29 height 29
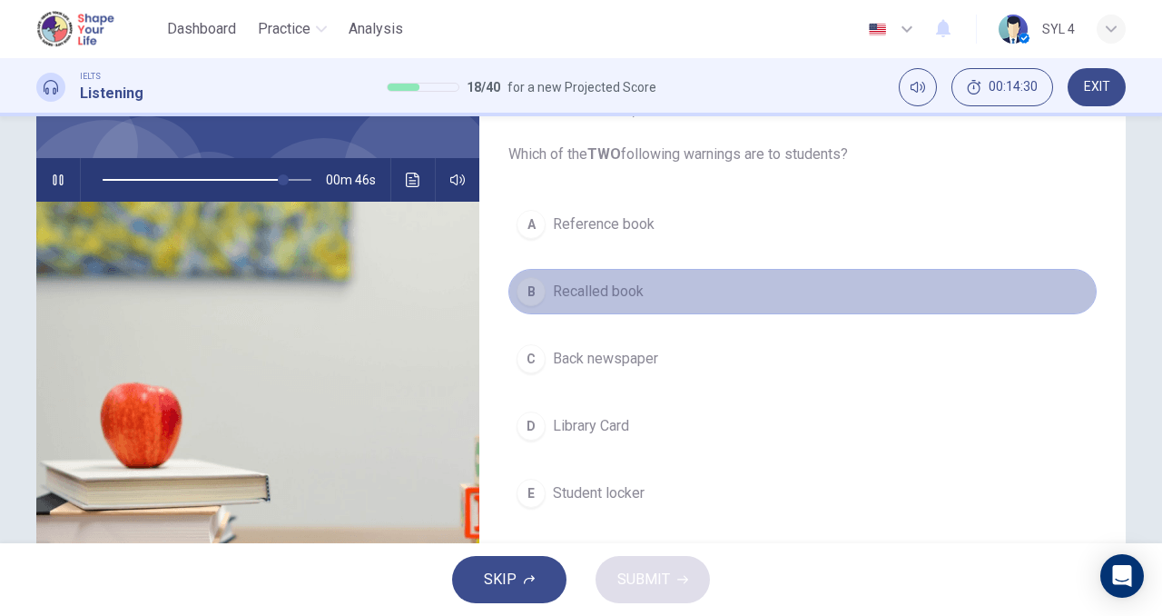
click at [568, 290] on span "Recalled book" at bounding box center [598, 292] width 91 height 22
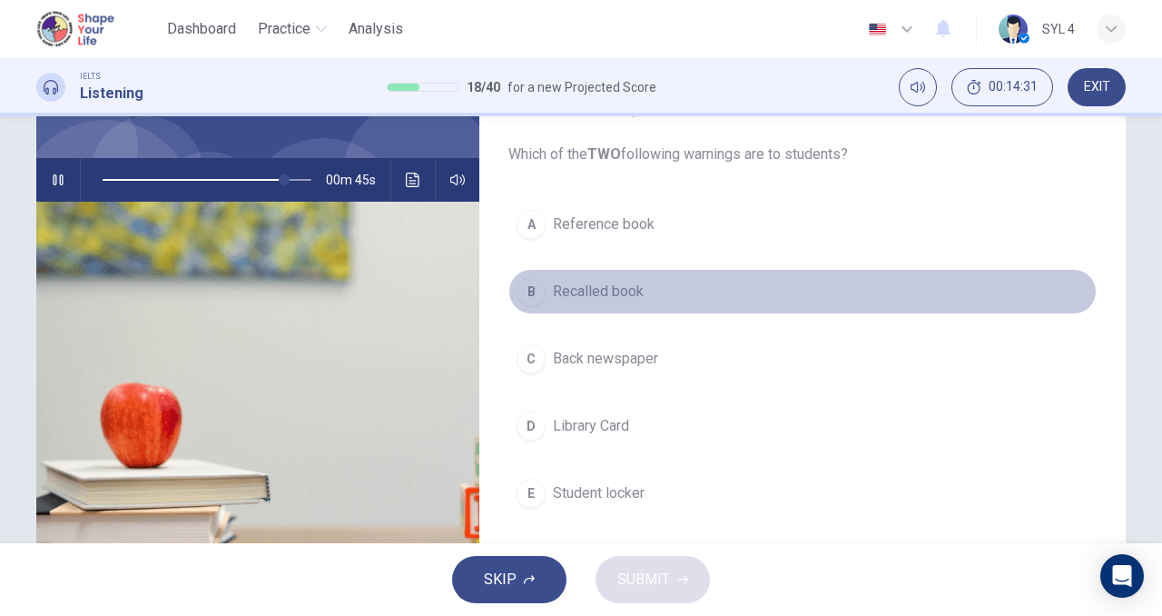
click at [529, 287] on div "B" at bounding box center [531, 291] width 29 height 29
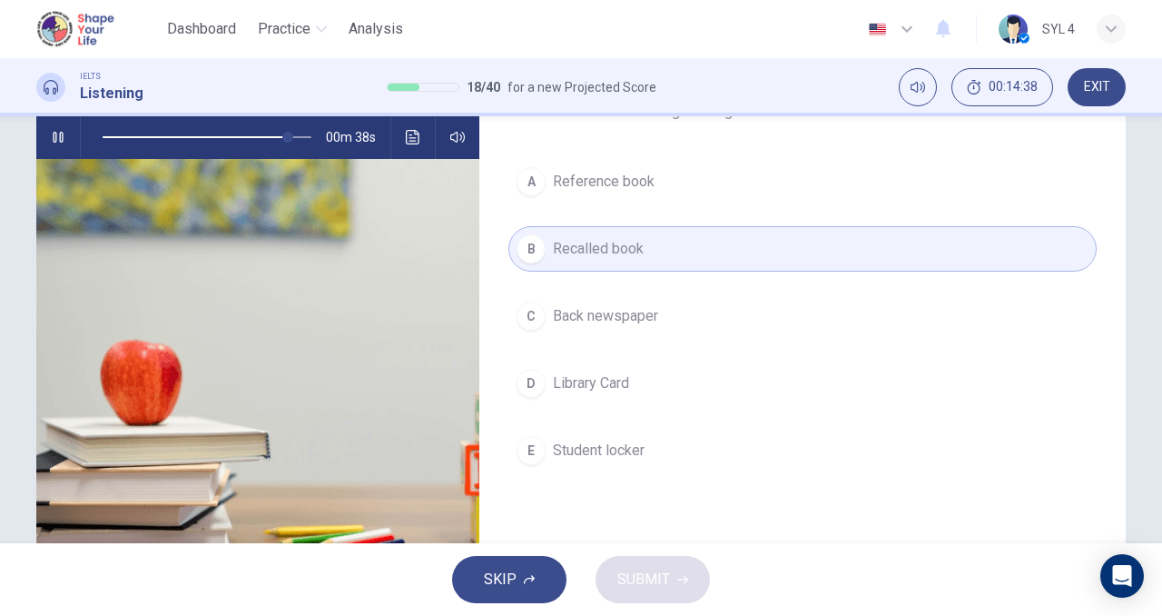
scroll to position [185, 0]
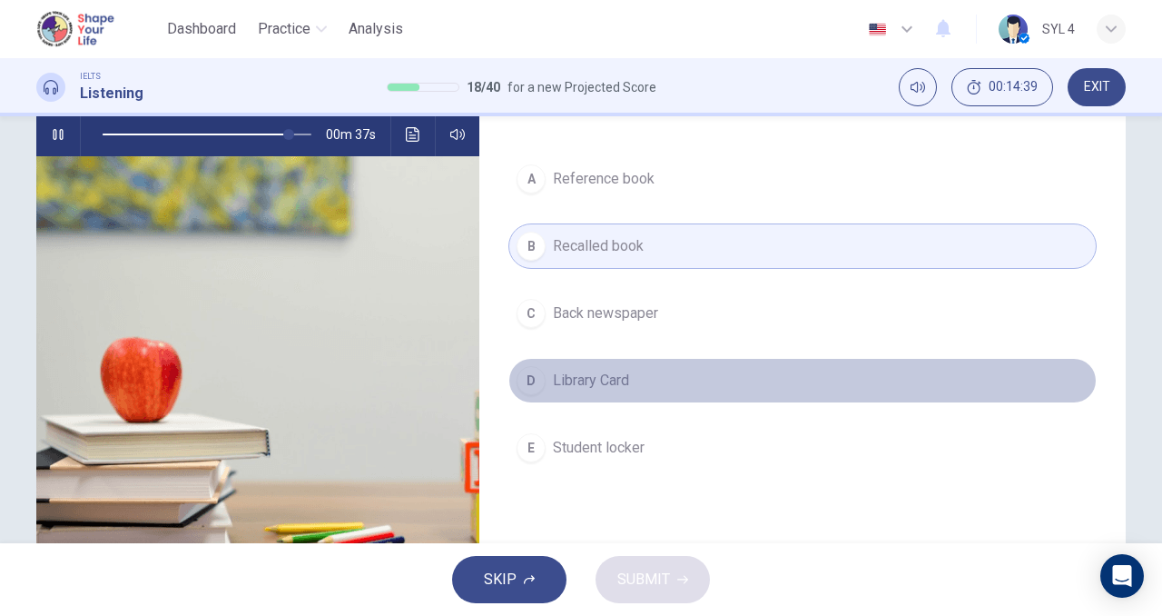
click at [572, 398] on button "D Library Card" at bounding box center [803, 380] width 588 height 45
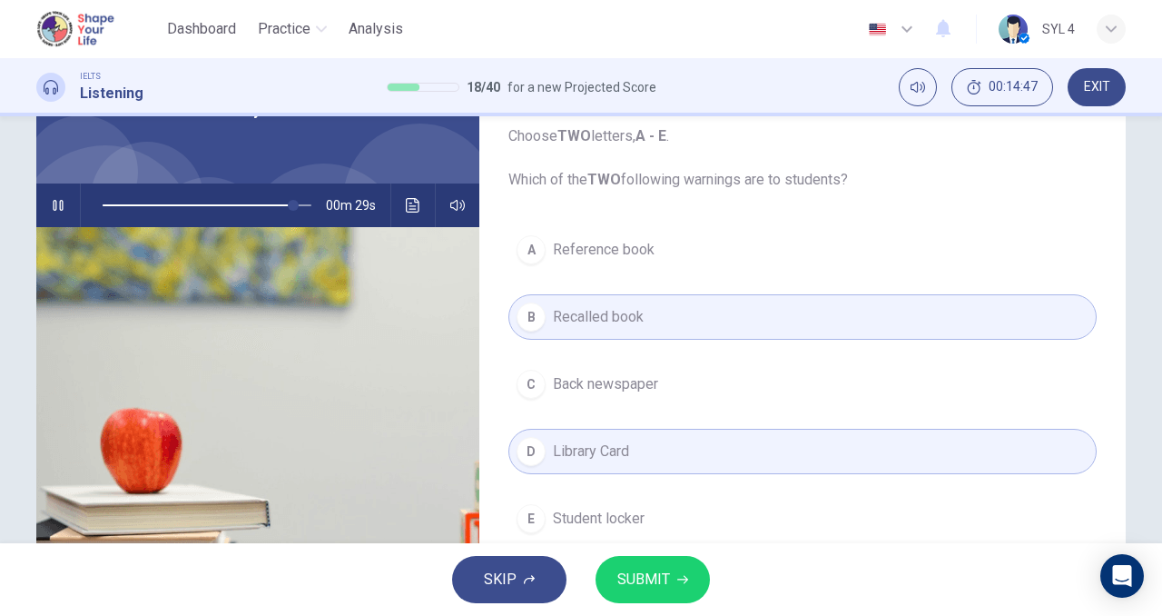
scroll to position [146, 0]
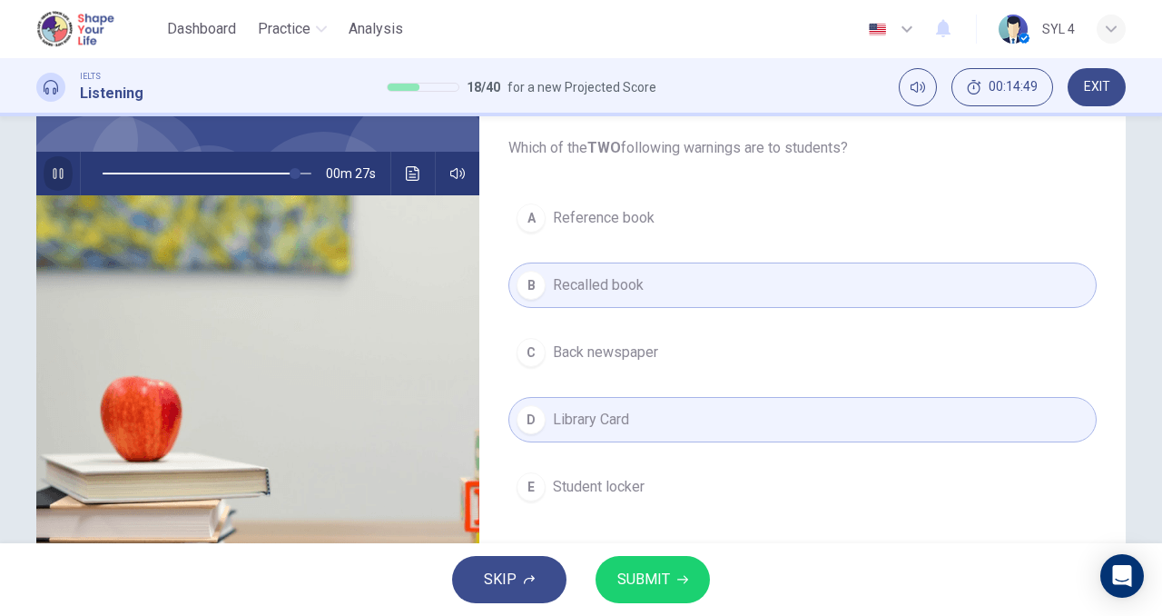
click at [60, 175] on icon "button" at bounding box center [58, 173] width 15 height 15
click at [658, 578] on span "SUBMIT" at bounding box center [643, 579] width 53 height 25
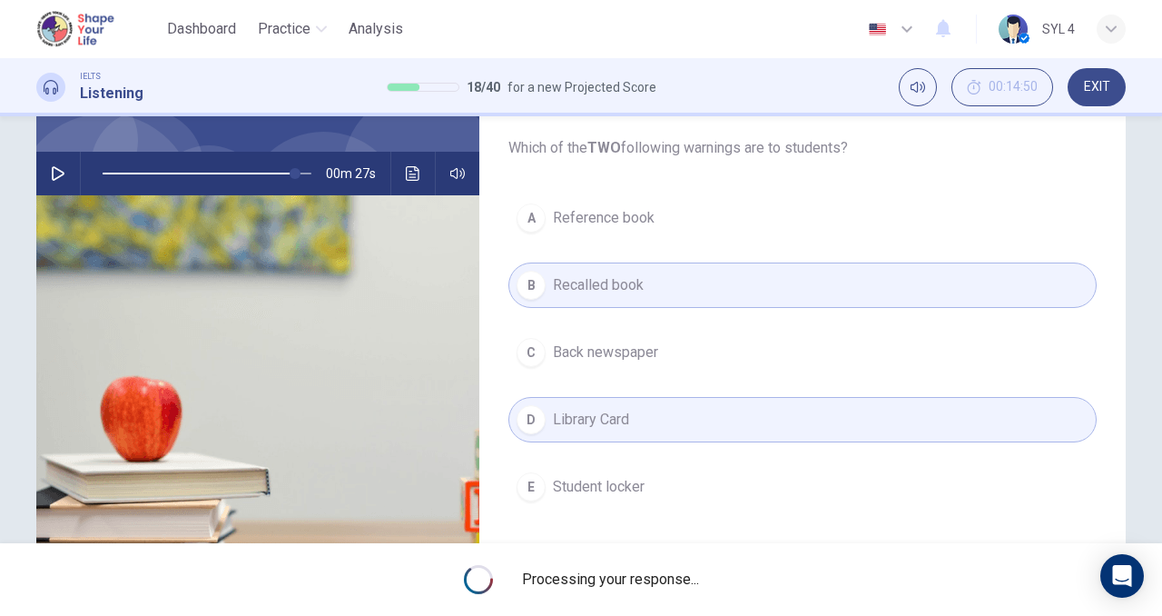
type input "92"
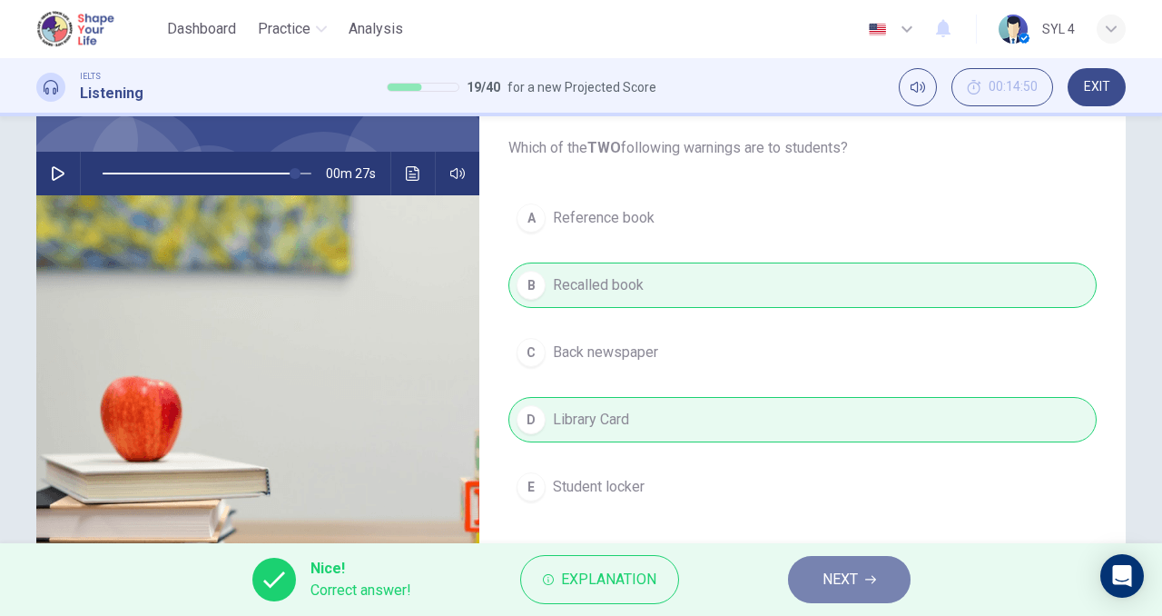
click at [811, 583] on button "NEXT" at bounding box center [849, 579] width 123 height 47
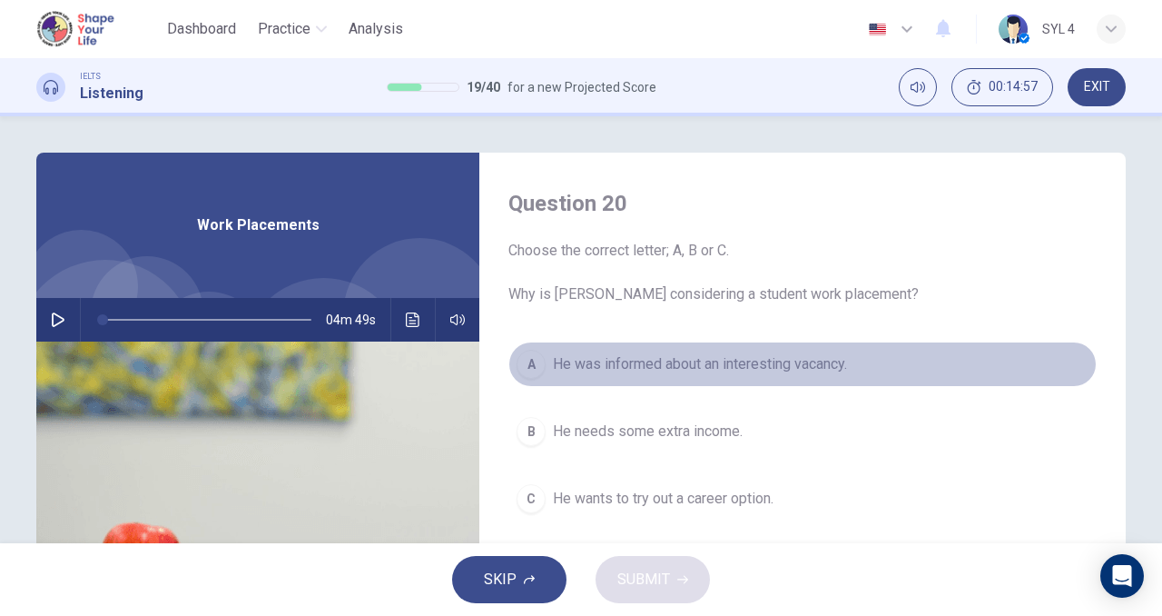
click at [630, 384] on button "A He was informed about an interesting vacancy." at bounding box center [803, 363] width 588 height 45
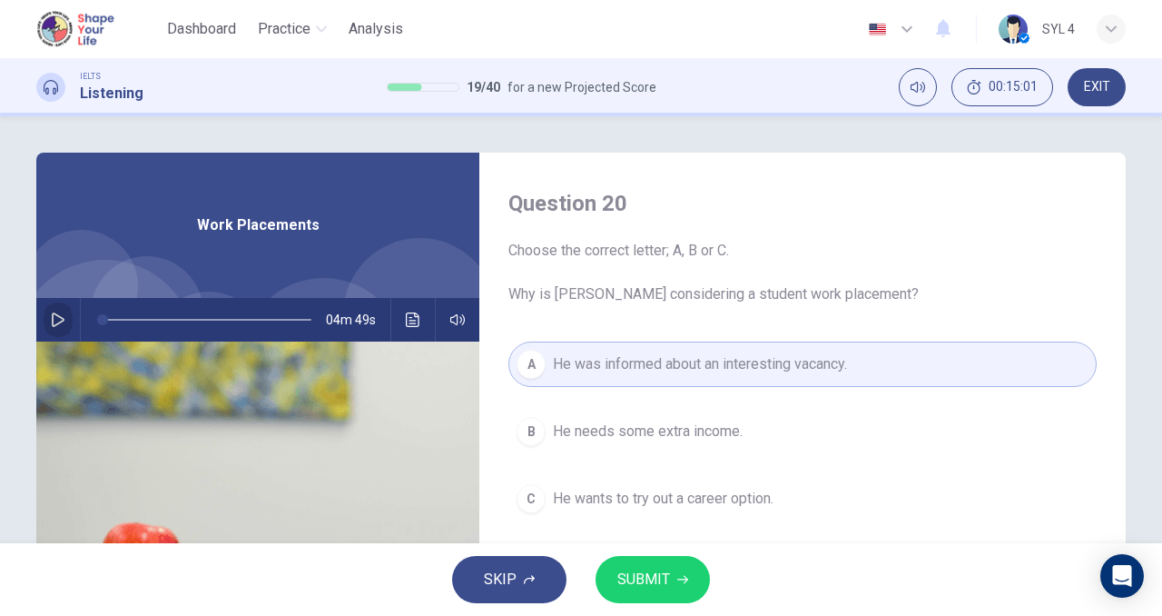
click at [51, 311] on button "button" at bounding box center [58, 320] width 29 height 44
click at [398, 438] on img at bounding box center [257, 562] width 443 height 442
click at [458, 183] on div "Work Placements" at bounding box center [257, 225] width 443 height 145
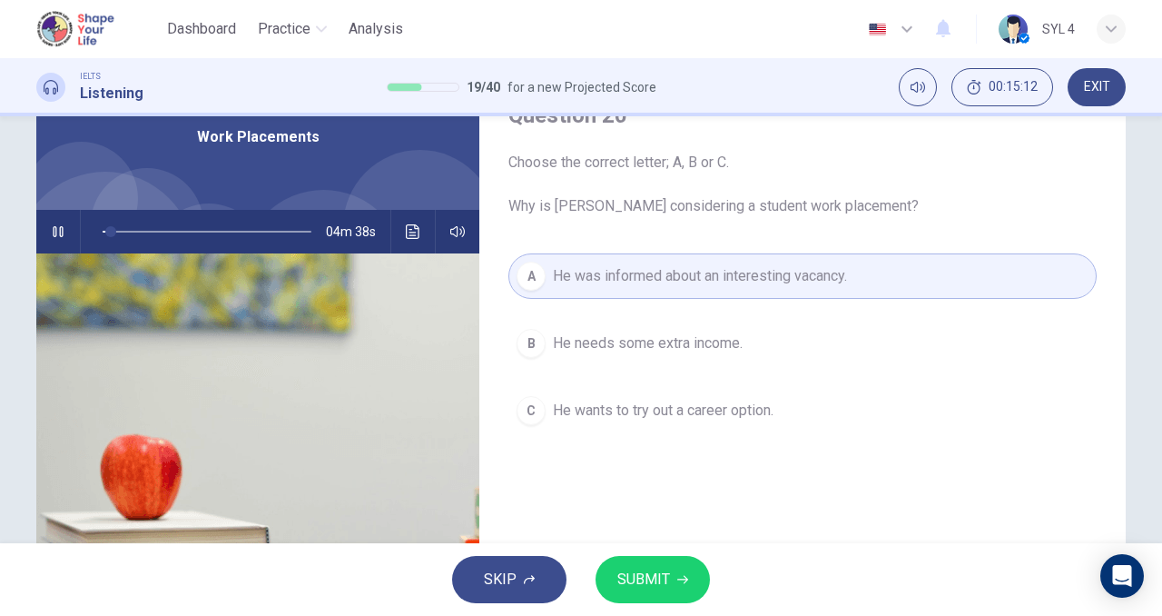
scroll to position [84, 0]
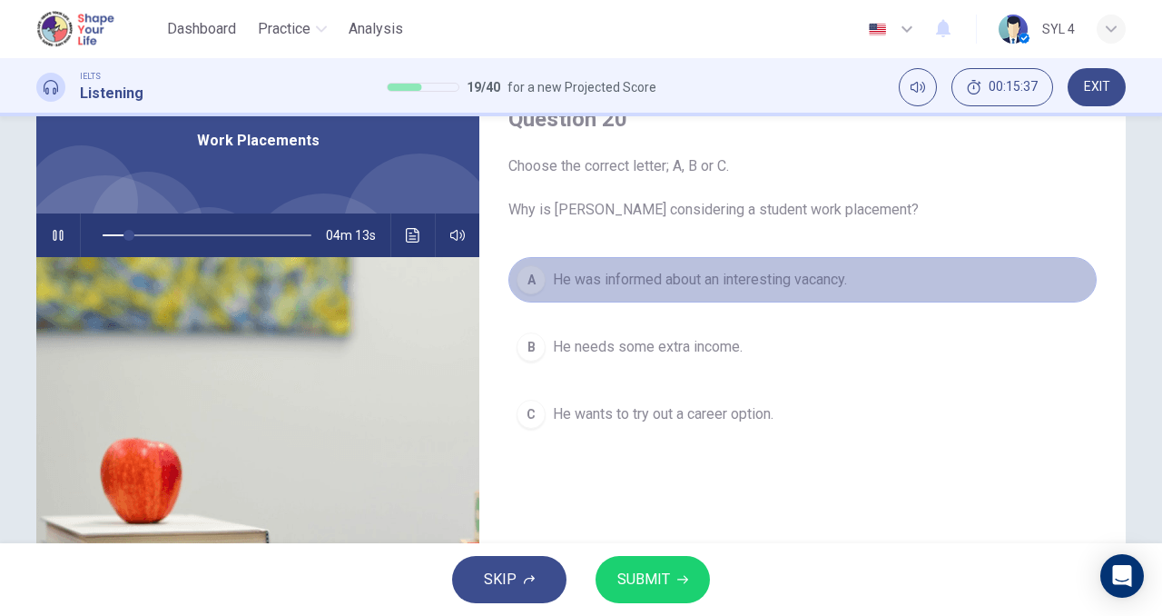
click at [636, 290] on span "He was informed about an interesting vacancy." at bounding box center [700, 280] width 294 height 22
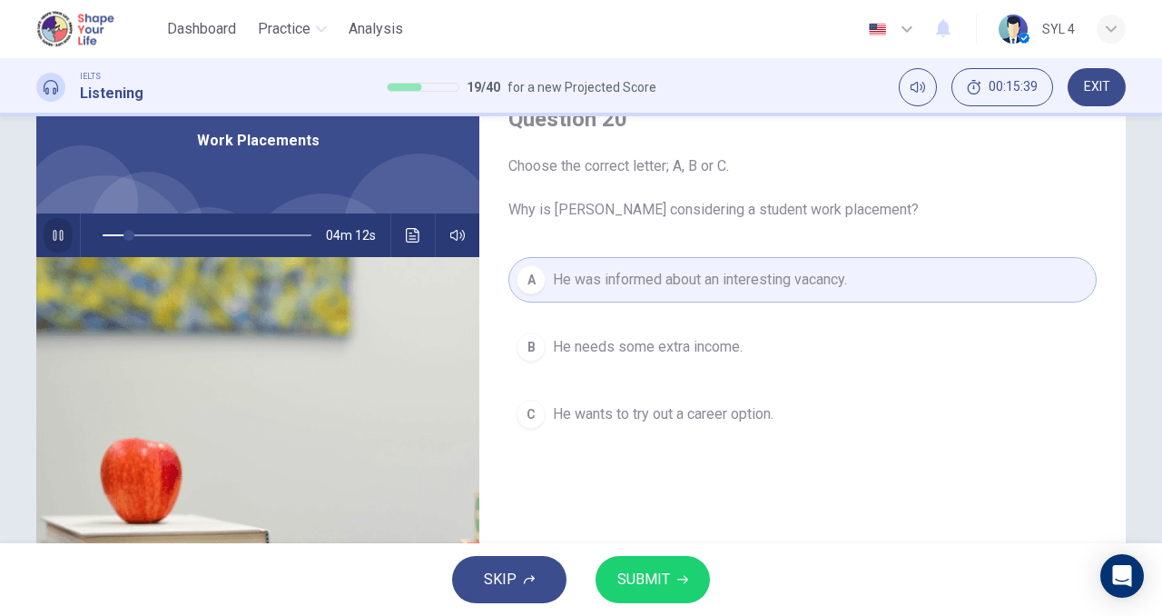
click at [51, 233] on icon "button" at bounding box center [58, 235] width 15 height 15
click at [677, 578] on icon "button" at bounding box center [682, 579] width 11 height 11
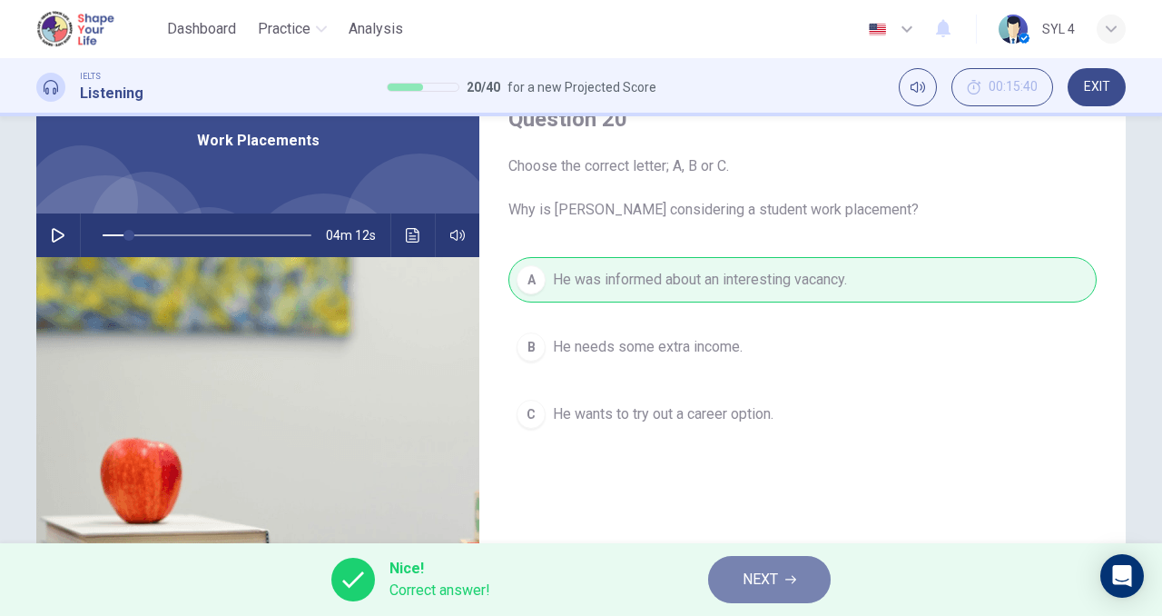
click at [760, 584] on span "NEXT" at bounding box center [760, 579] width 35 height 25
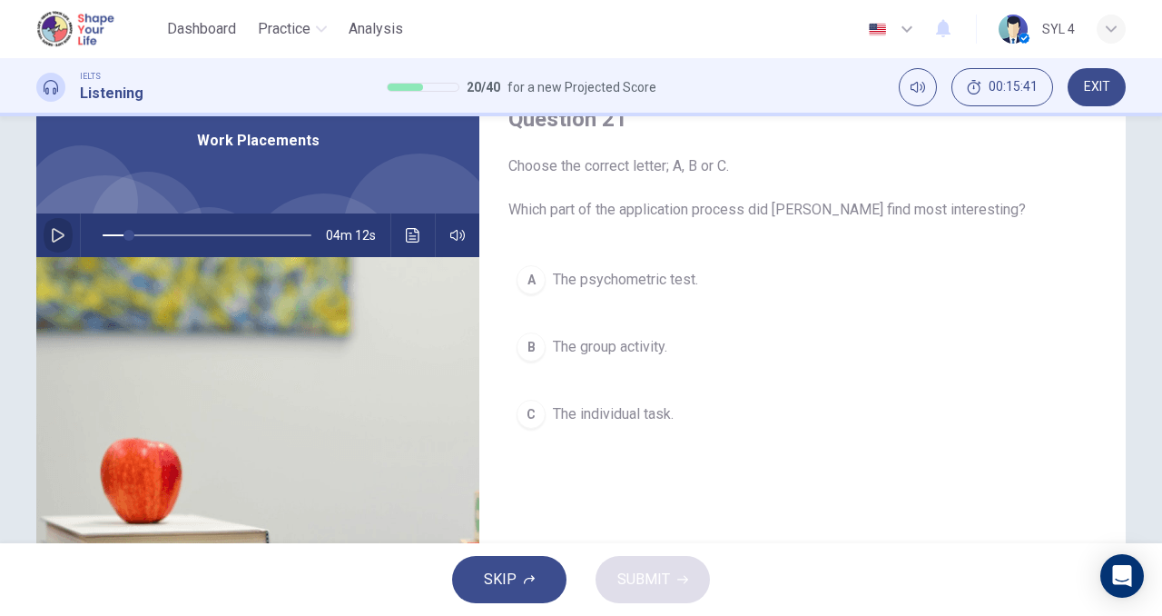
click at [51, 232] on icon "button" at bounding box center [58, 235] width 15 height 15
drag, startPoint x: 611, startPoint y: 214, endPoint x: 665, endPoint y: 212, distance: 53.6
click at [665, 212] on span "Choose the correct letter; A, B or C. Which part of the application process did…" at bounding box center [803, 187] width 588 height 65
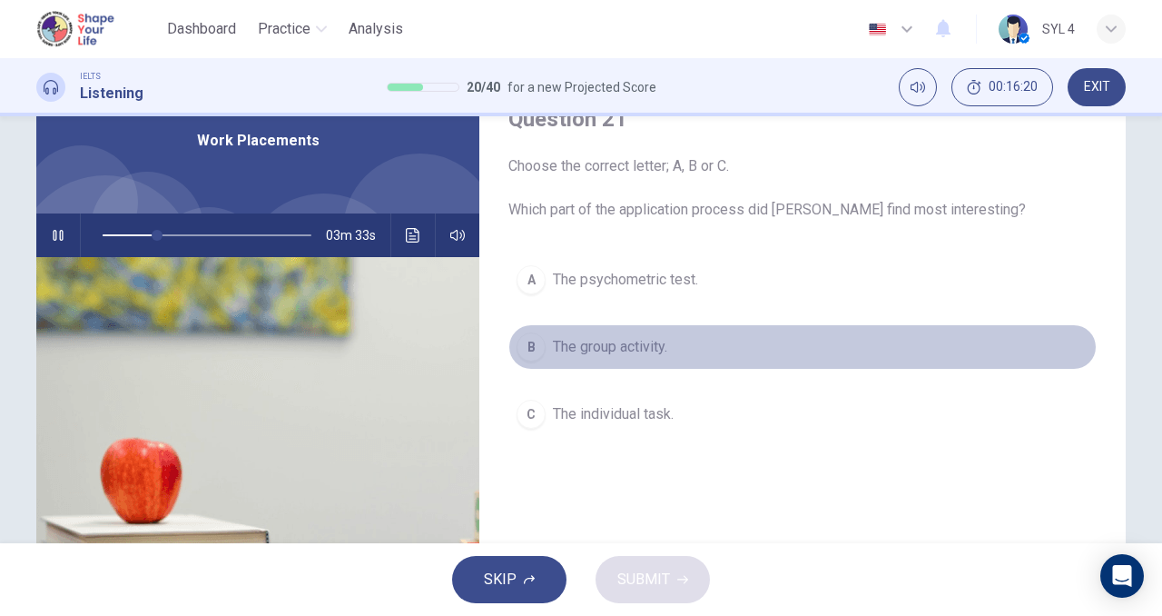
click at [598, 351] on span "The group activity." at bounding box center [610, 347] width 114 height 22
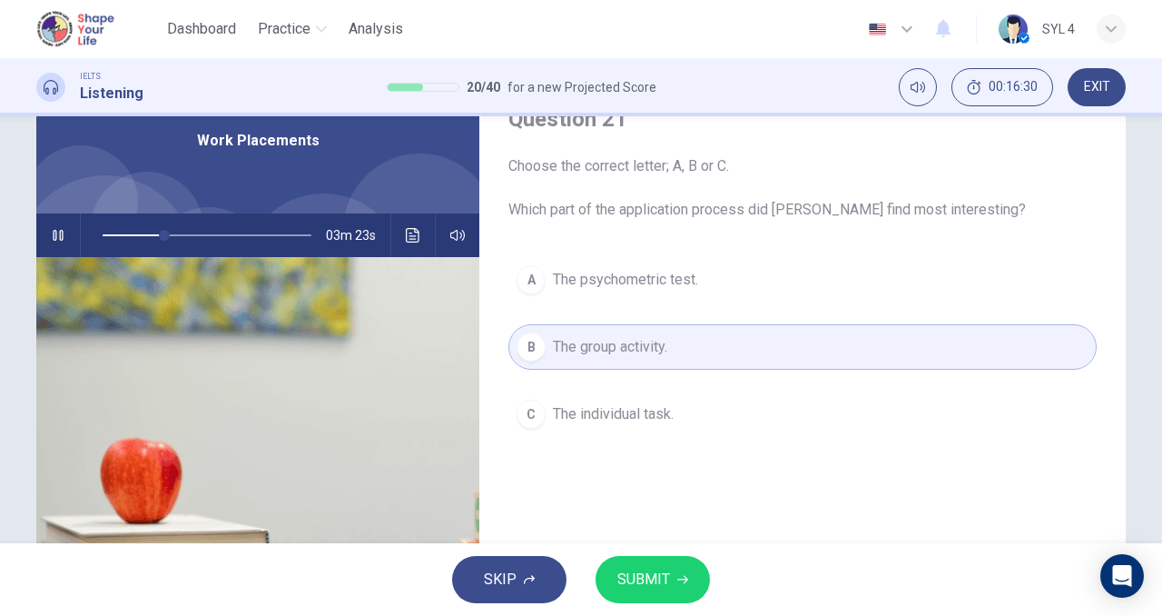
click at [53, 241] on icon "button" at bounding box center [58, 235] width 15 height 15
click at [656, 570] on span "SUBMIT" at bounding box center [643, 579] width 53 height 25
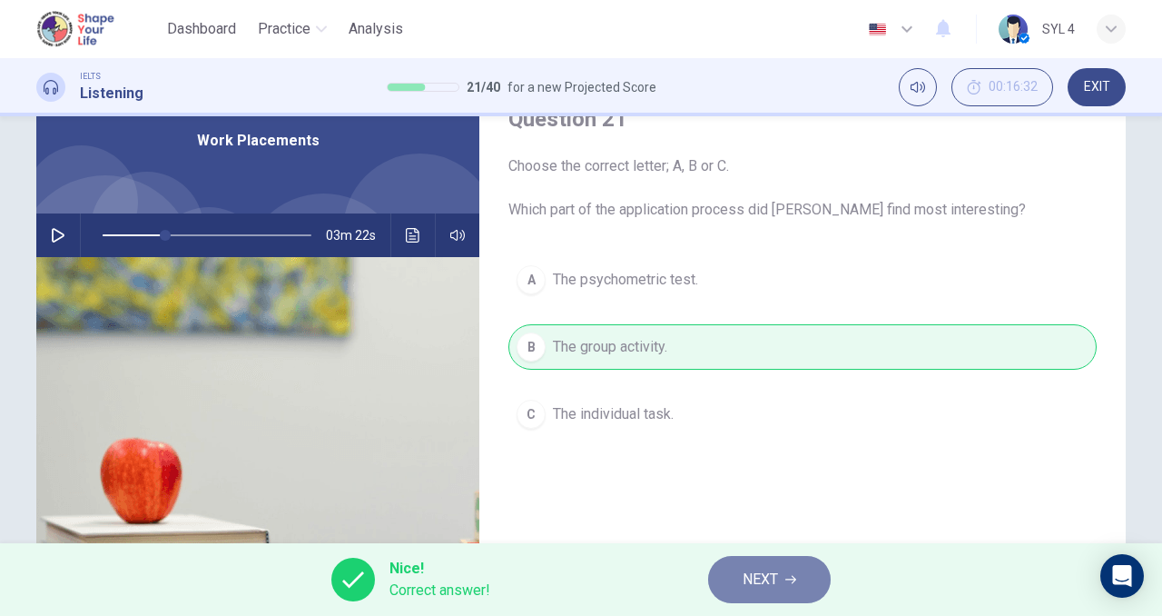
click at [771, 564] on button "NEXT" at bounding box center [769, 579] width 123 height 47
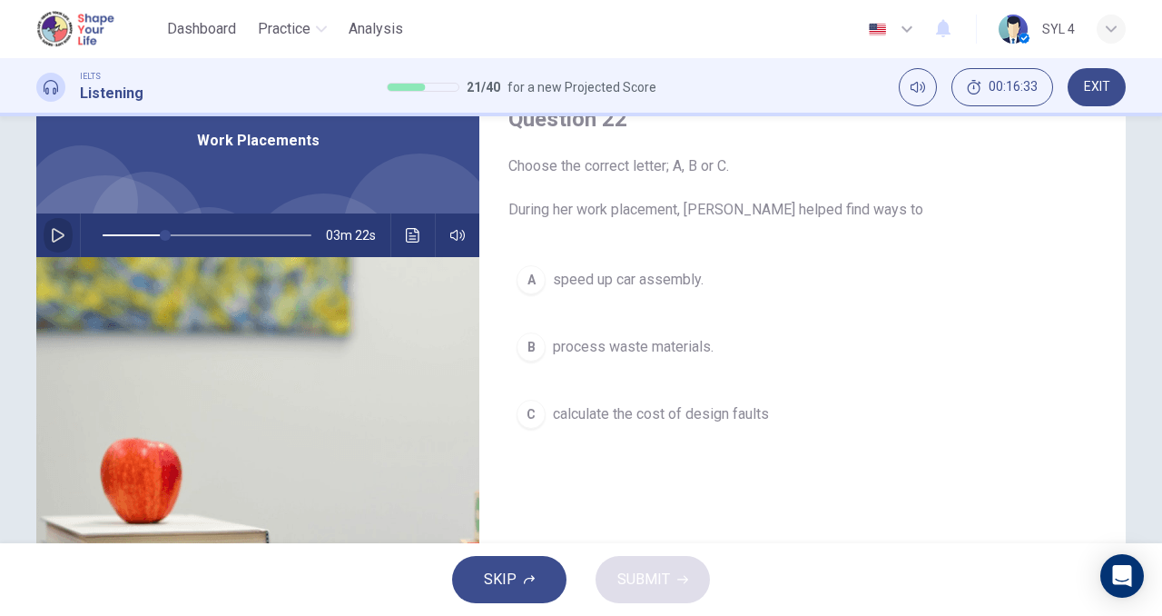
click at [56, 238] on icon "button" at bounding box center [58, 235] width 13 height 15
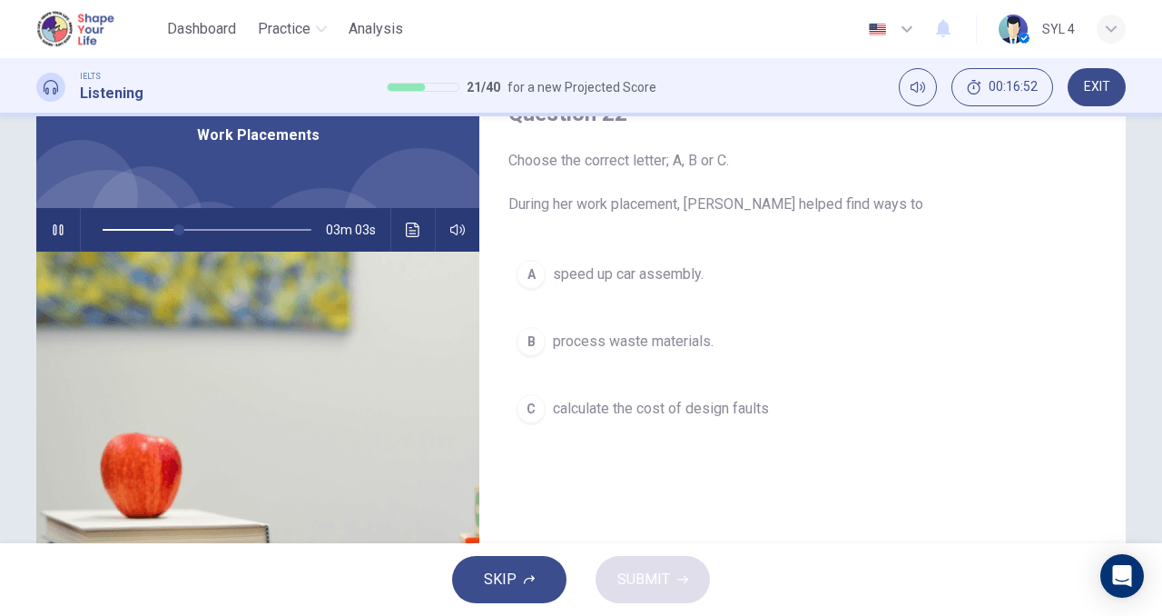
scroll to position [90, 0]
click at [64, 226] on button "button" at bounding box center [58, 230] width 29 height 44
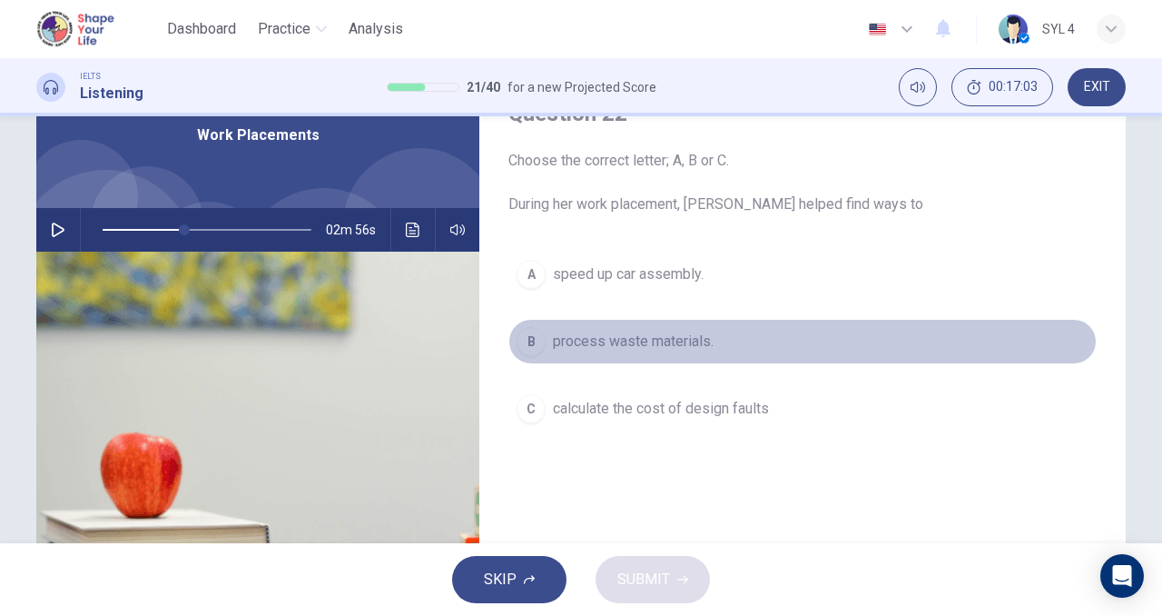
click at [586, 348] on span "process waste materials." at bounding box center [633, 342] width 161 height 22
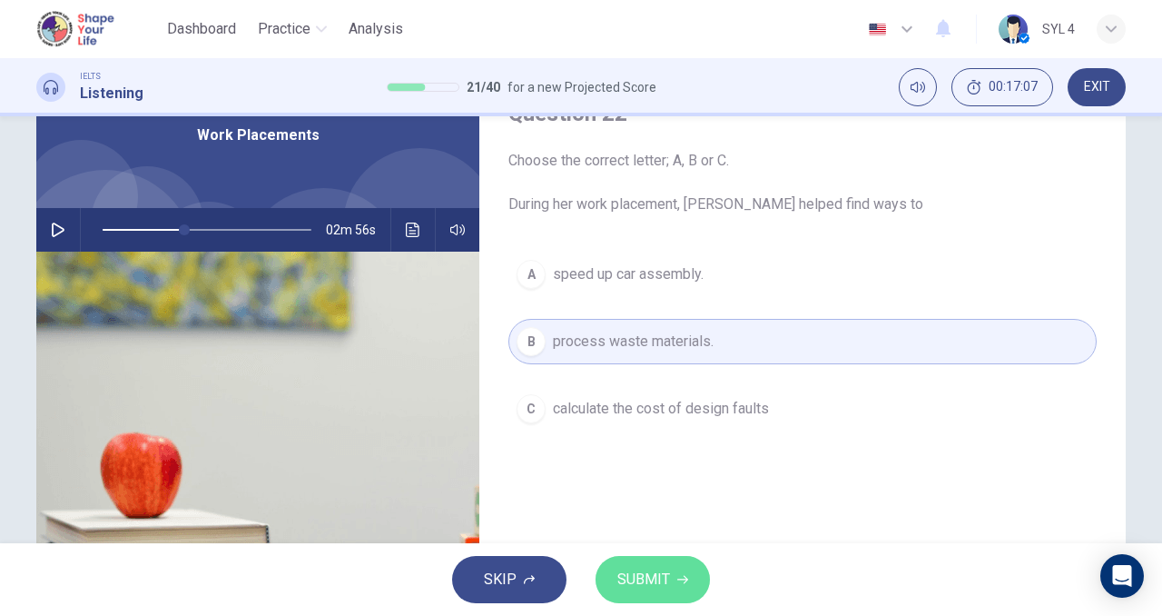
click at [656, 568] on span "SUBMIT" at bounding box center [643, 579] width 53 height 25
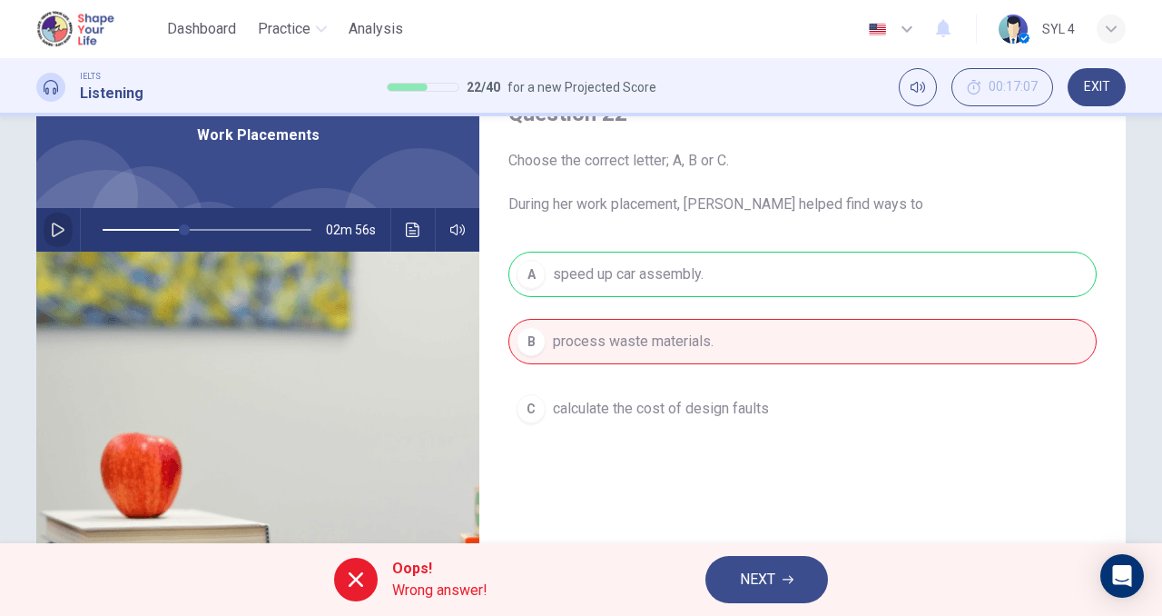
click at [56, 228] on icon "button" at bounding box center [58, 229] width 13 height 15
click at [774, 592] on button "NEXT" at bounding box center [767, 579] width 123 height 47
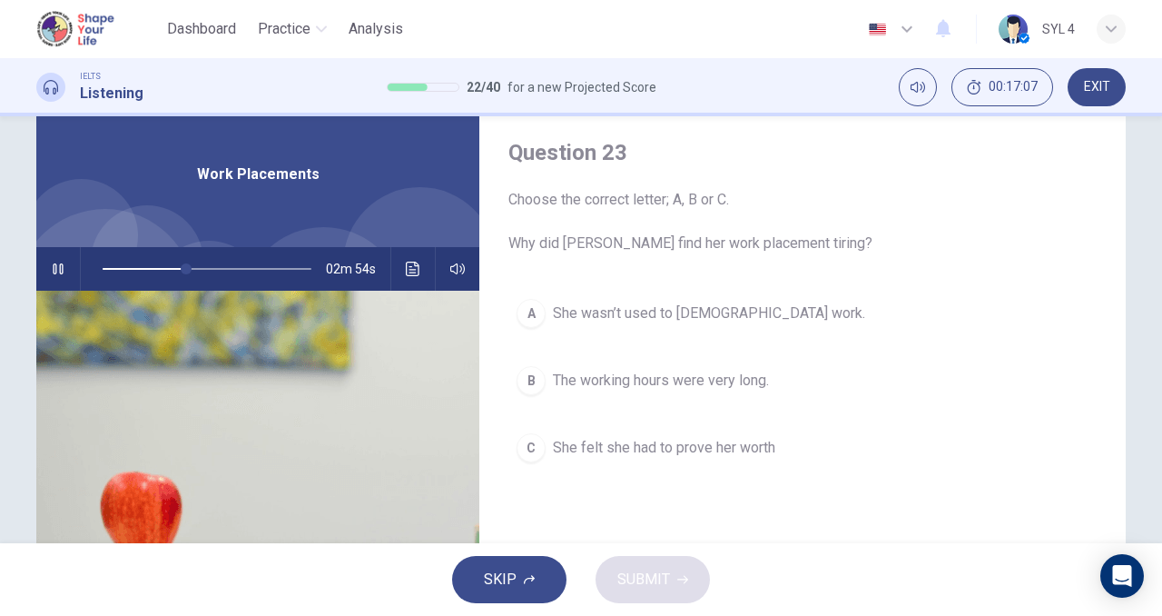
scroll to position [50, 0]
click at [54, 261] on button "button" at bounding box center [58, 270] width 29 height 44
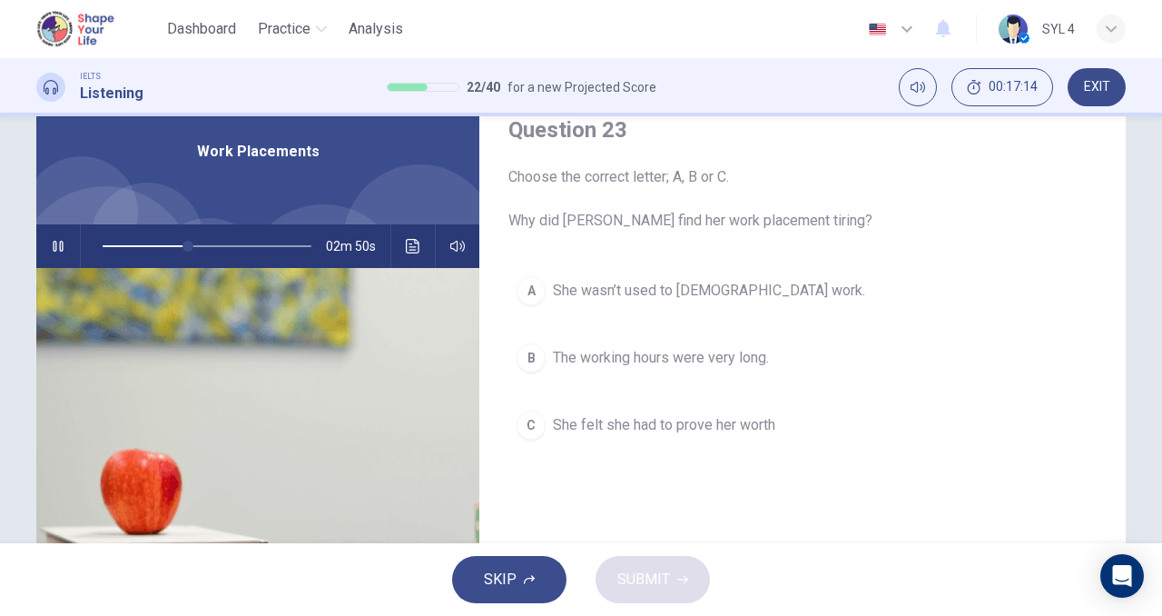
scroll to position [75, 0]
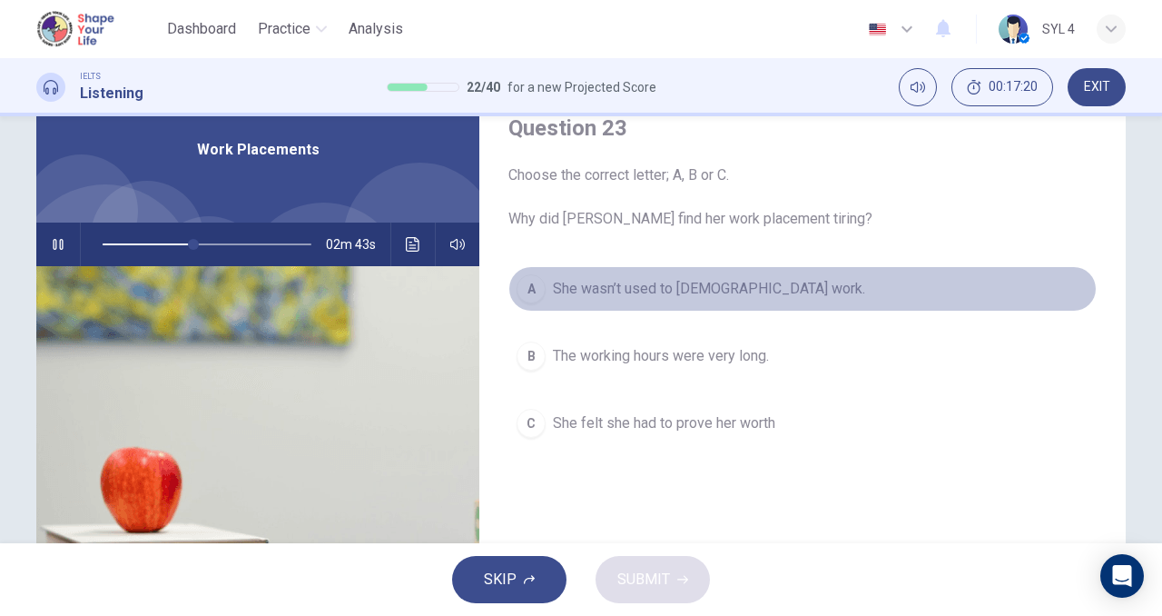
click at [637, 286] on span "She wasn’t used to [DEMOGRAPHIC_DATA] work." at bounding box center [709, 289] width 312 height 22
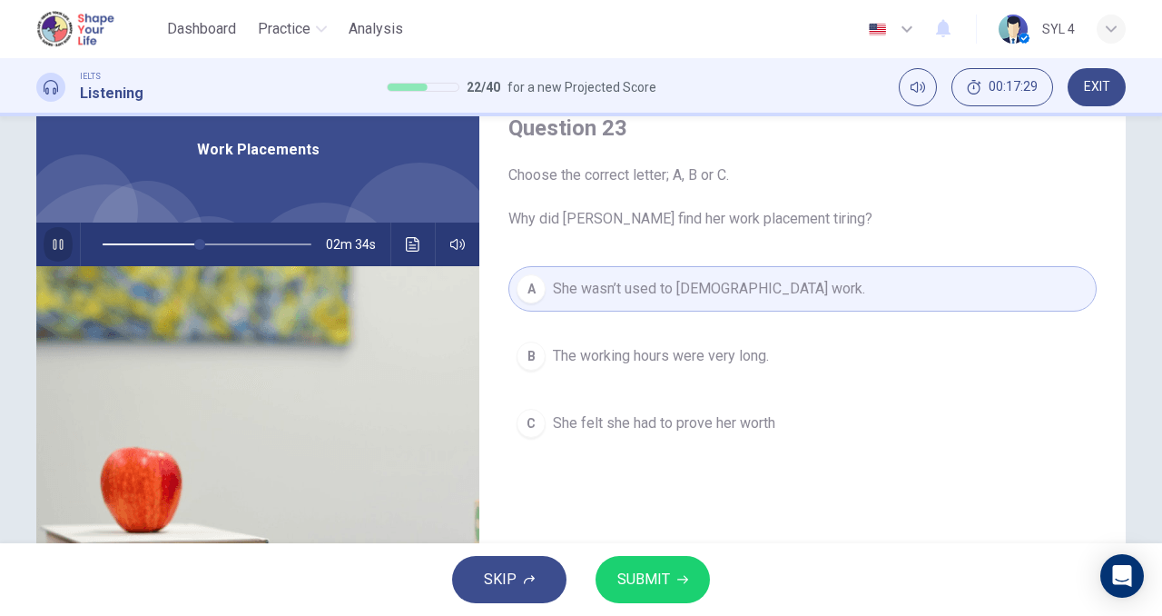
click at [53, 246] on icon "button" at bounding box center [58, 244] width 15 height 15
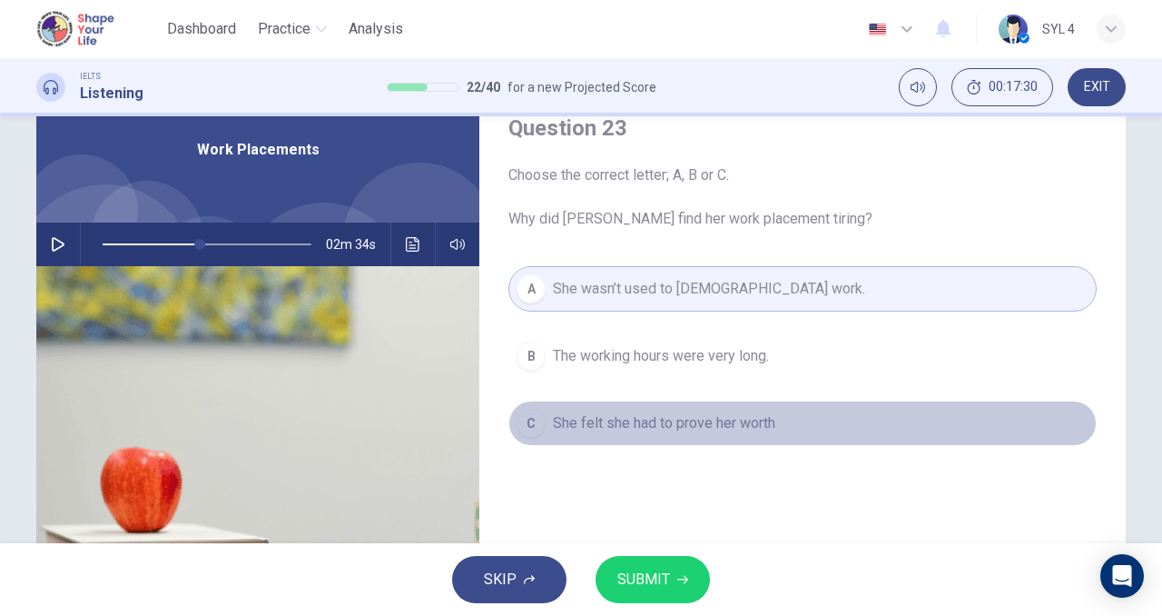
click at [627, 434] on button "C She felt she had to prove her worth" at bounding box center [803, 422] width 588 height 45
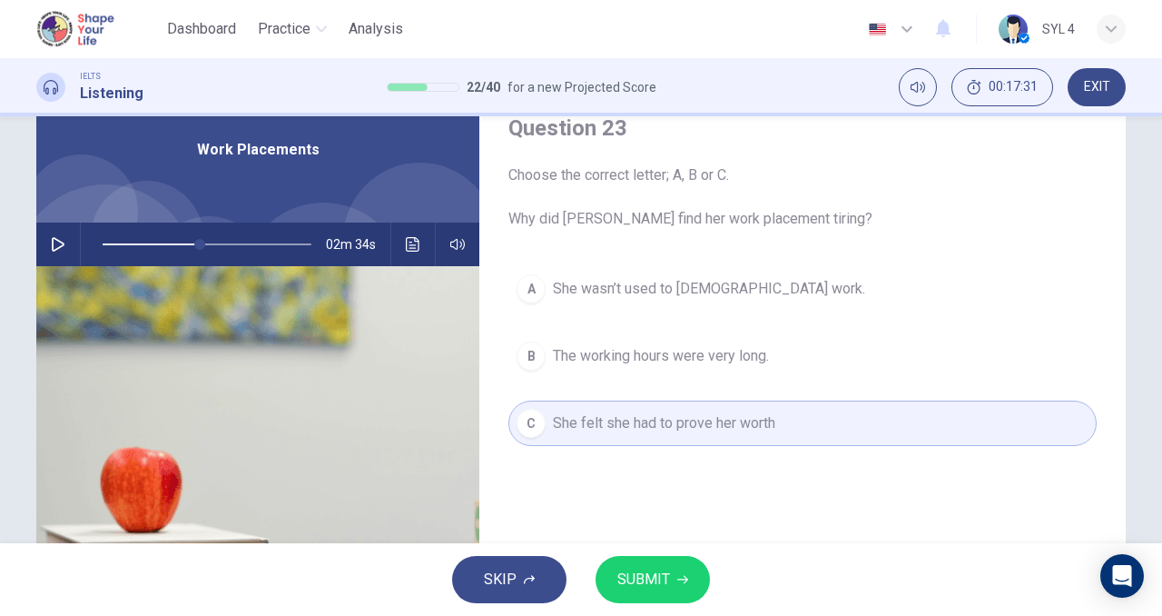
click at [657, 578] on span "SUBMIT" at bounding box center [643, 579] width 53 height 25
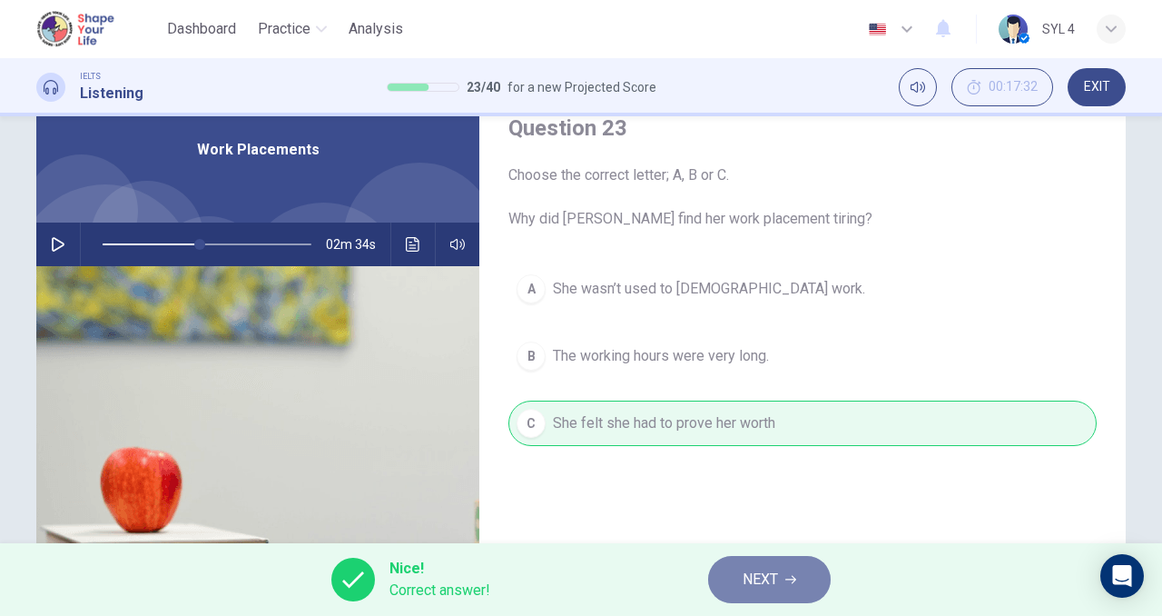
click at [797, 569] on button "NEXT" at bounding box center [769, 579] width 123 height 47
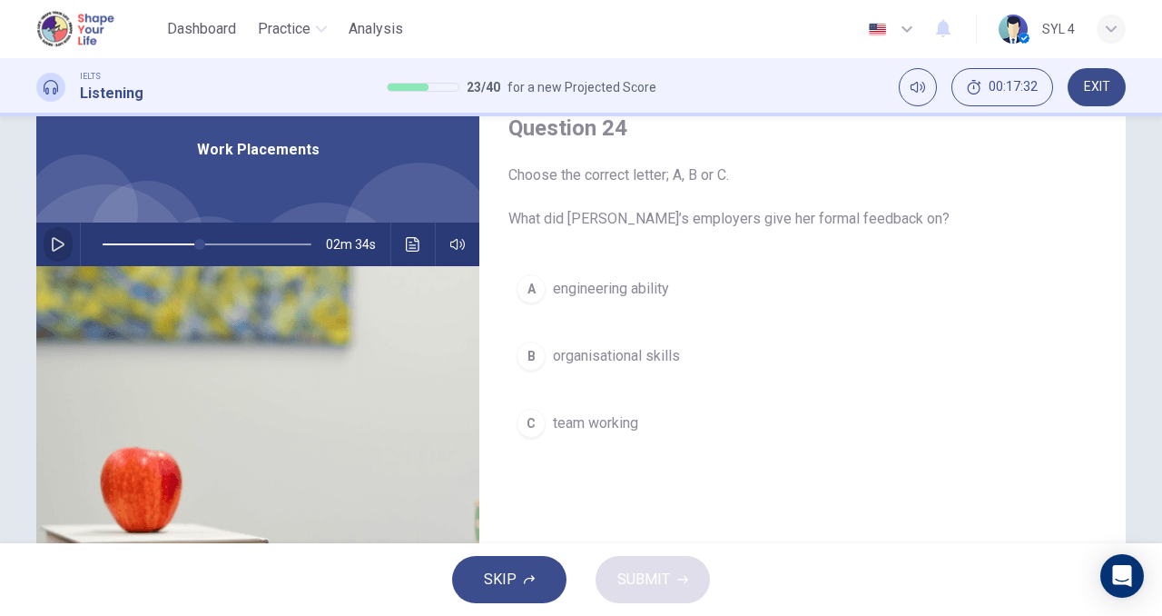
click at [44, 240] on button "button" at bounding box center [58, 244] width 29 height 44
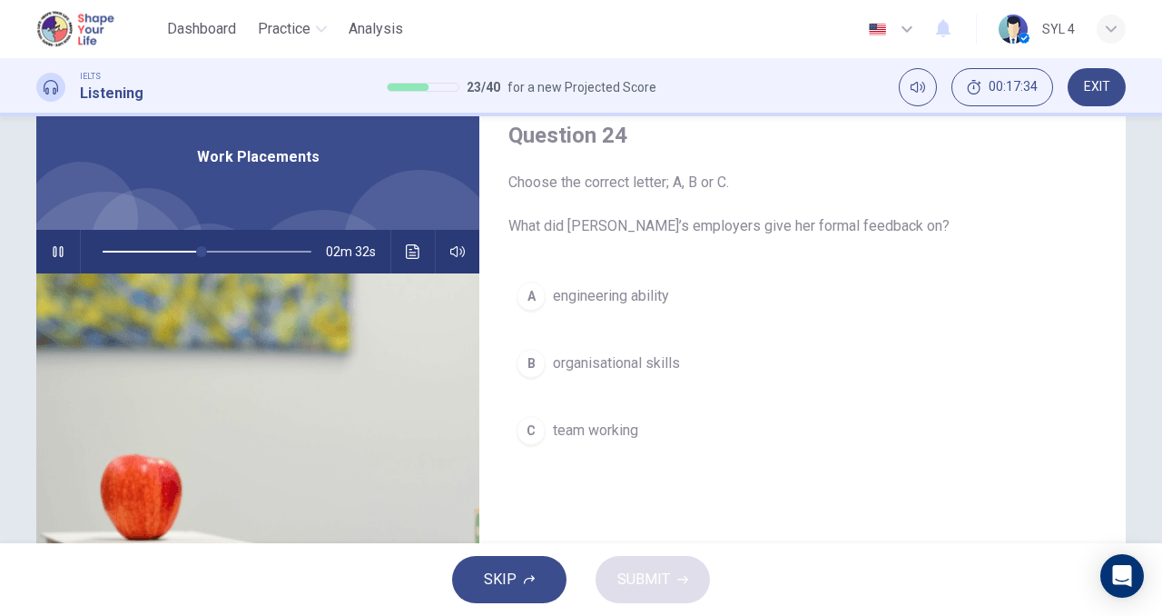
scroll to position [66, 0]
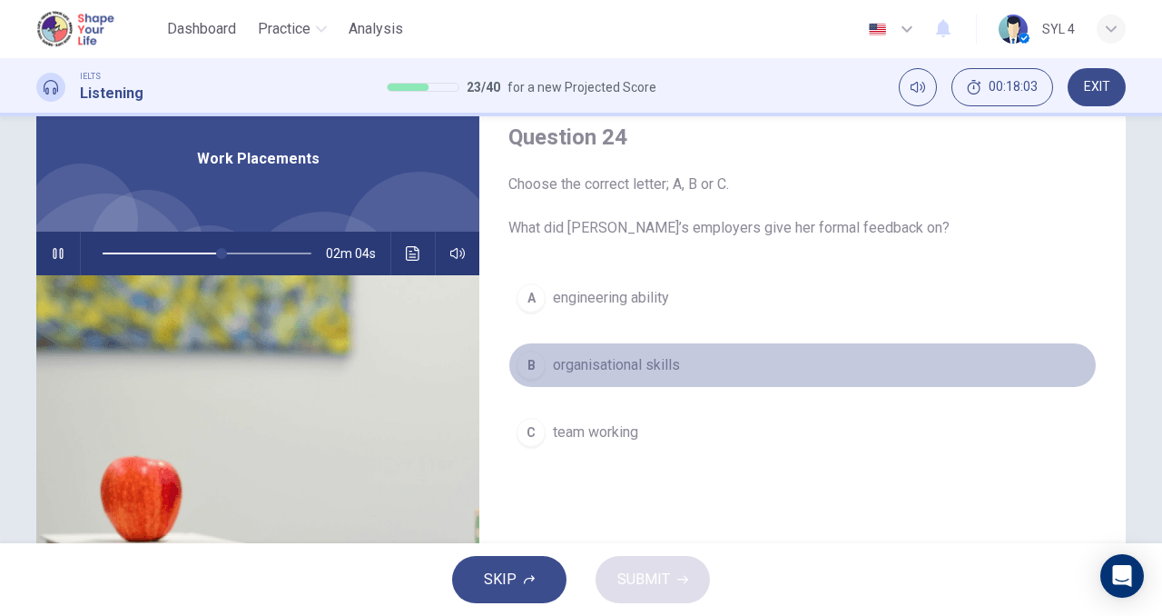
click at [628, 364] on span "organisational skills" at bounding box center [616, 365] width 127 height 22
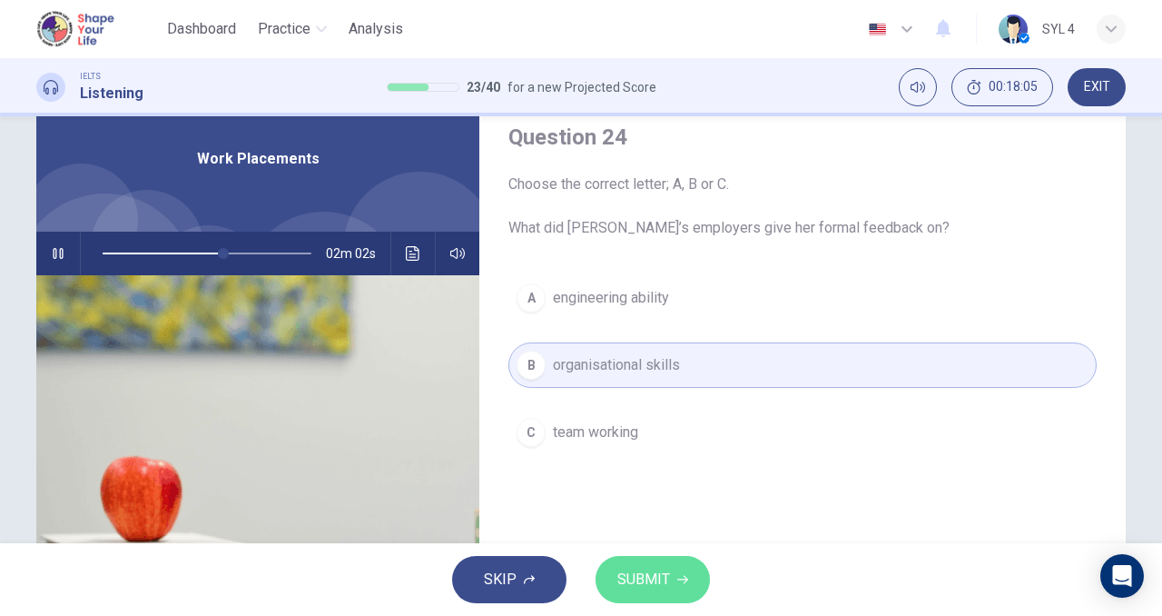
click at [677, 570] on button "SUBMIT" at bounding box center [653, 579] width 114 height 47
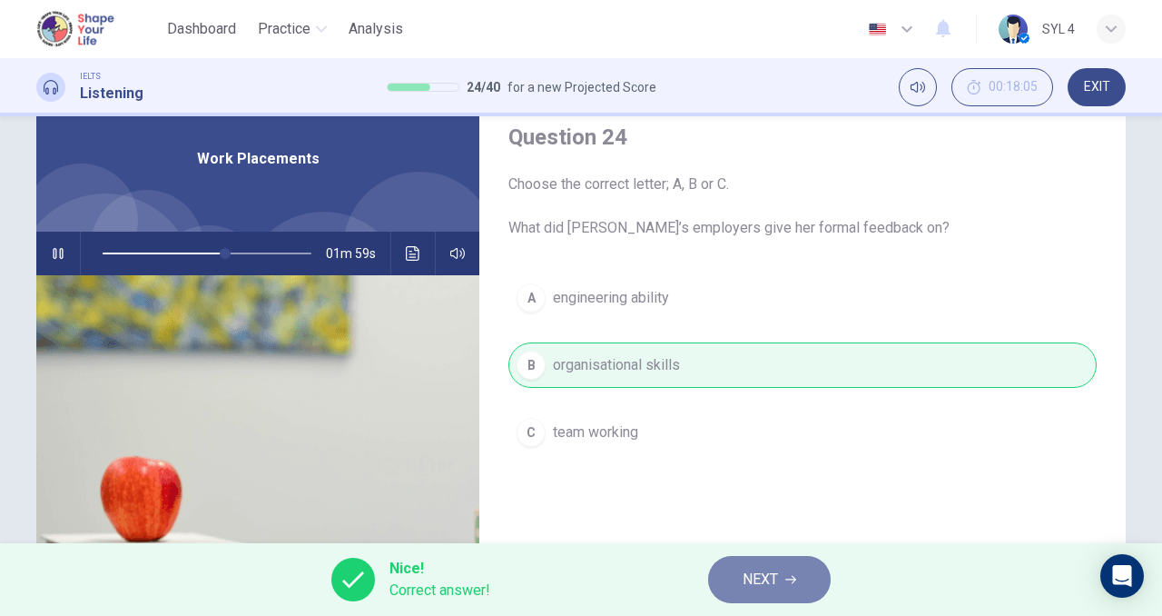
click at [769, 577] on span "NEXT" at bounding box center [760, 579] width 35 height 25
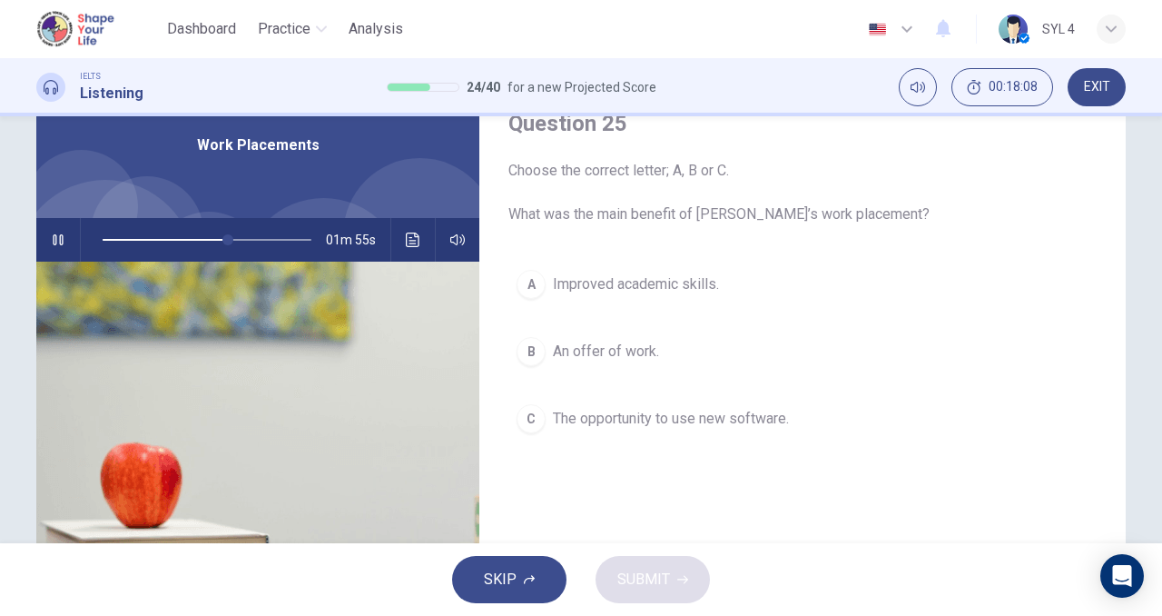
scroll to position [81, 0]
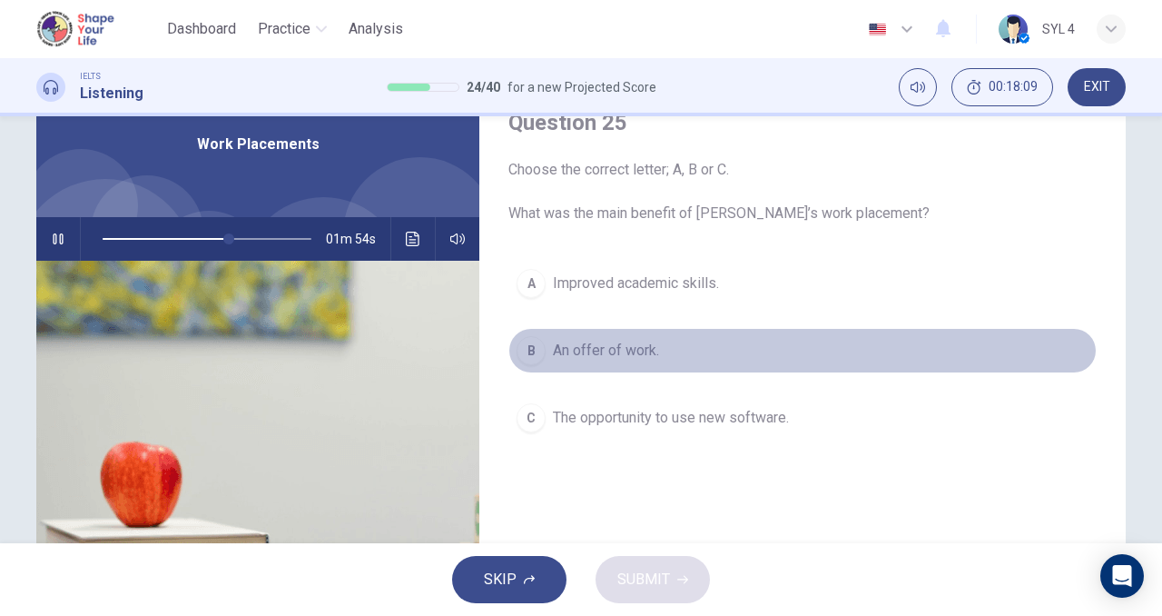
click at [610, 360] on span "An offer of work." at bounding box center [606, 351] width 106 height 22
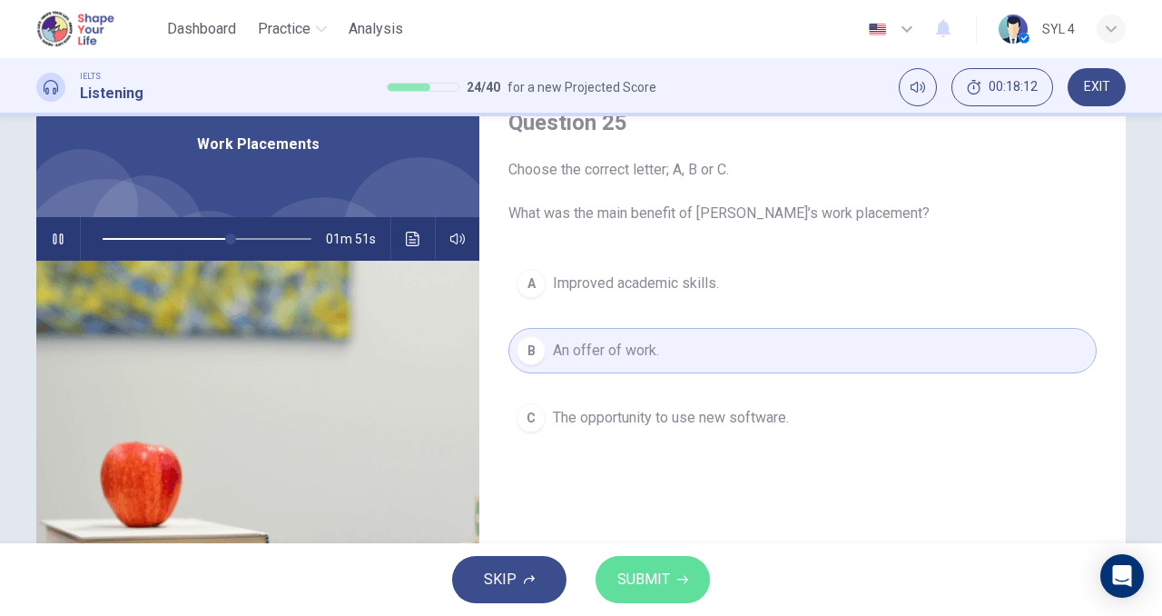
click at [657, 575] on span "SUBMIT" at bounding box center [643, 579] width 53 height 25
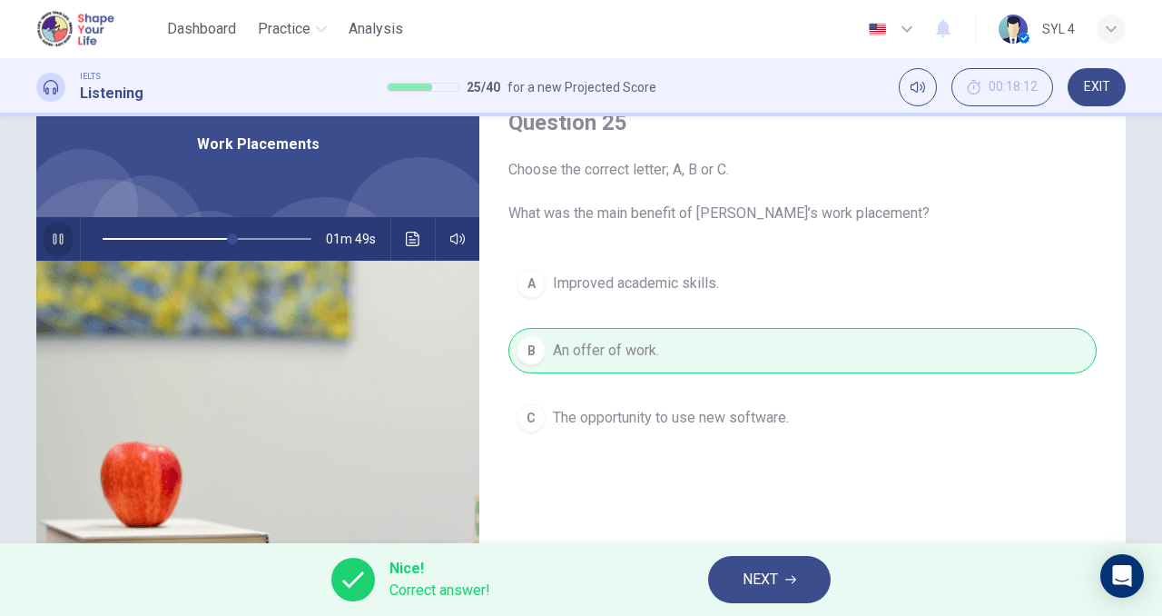
click at [51, 242] on icon "button" at bounding box center [58, 239] width 15 height 15
click at [809, 567] on button "NEXT" at bounding box center [769, 579] width 123 height 47
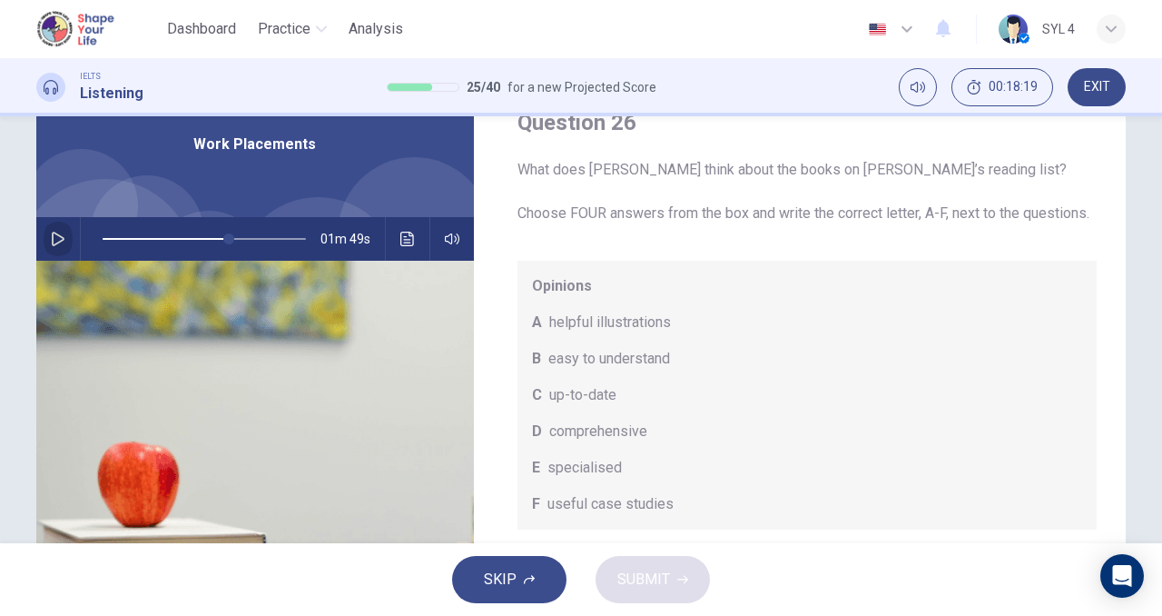
click at [54, 240] on icon "button" at bounding box center [58, 239] width 15 height 15
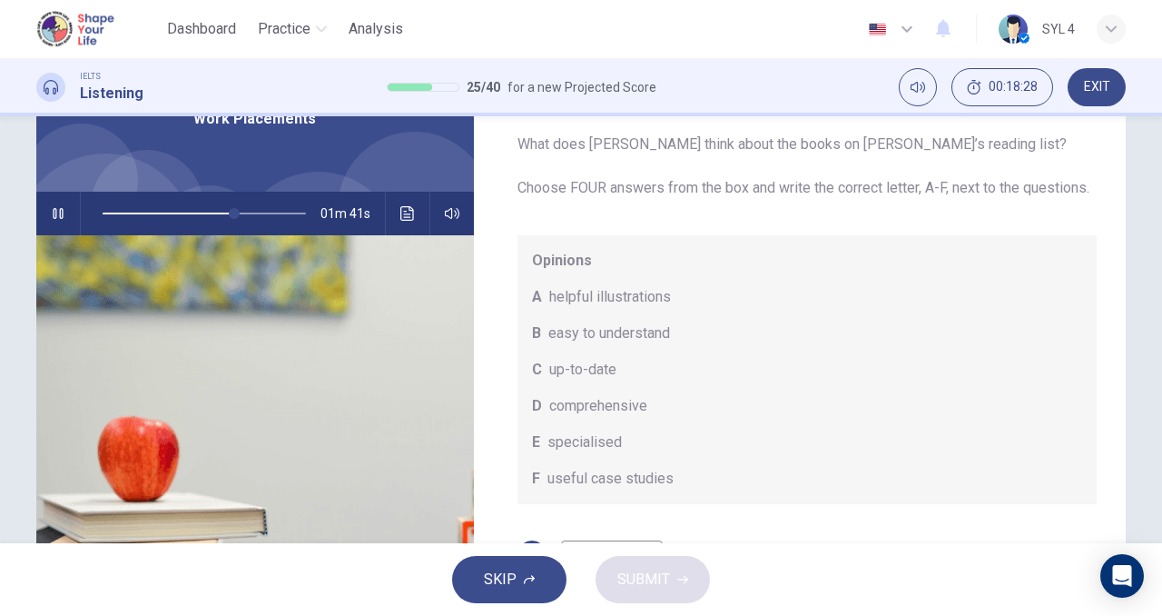
scroll to position [113, 0]
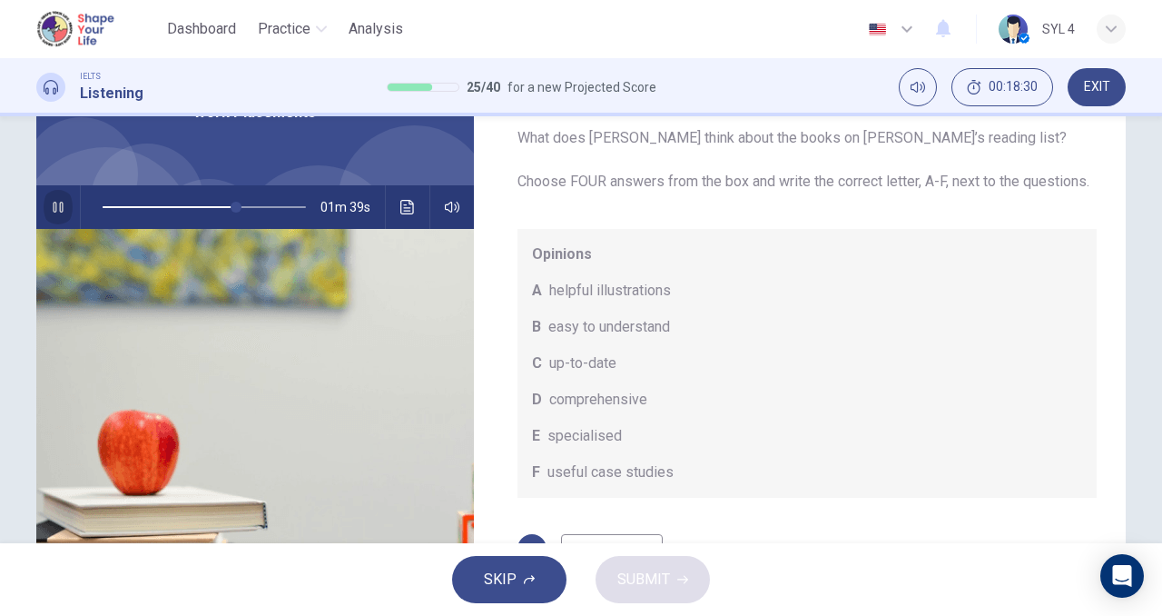
click at [44, 212] on button "button" at bounding box center [58, 207] width 29 height 44
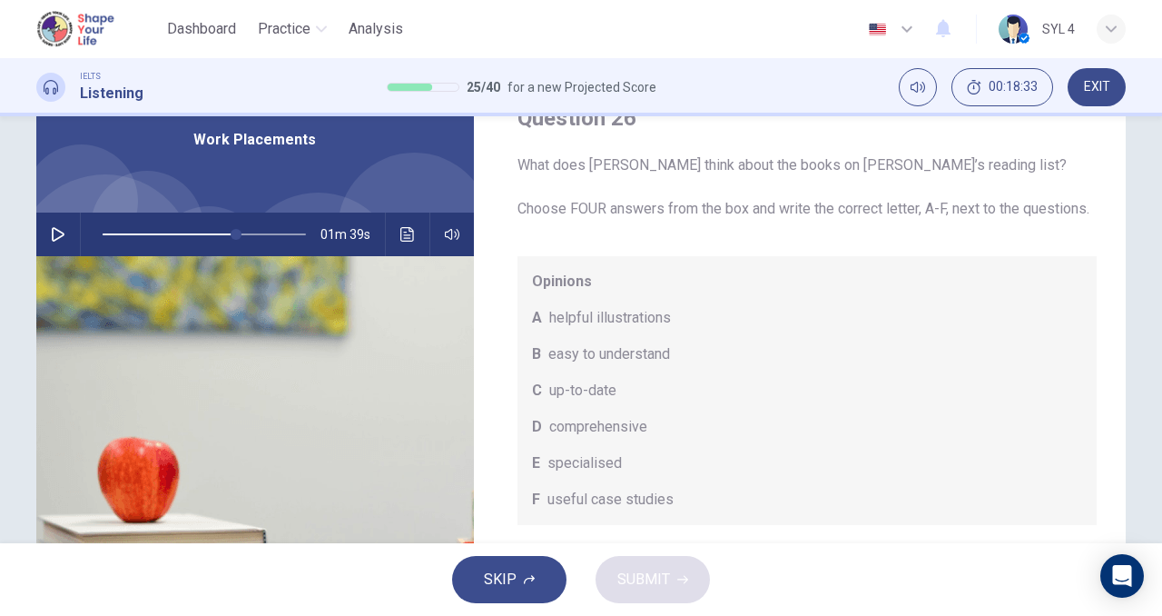
scroll to position [93, 0]
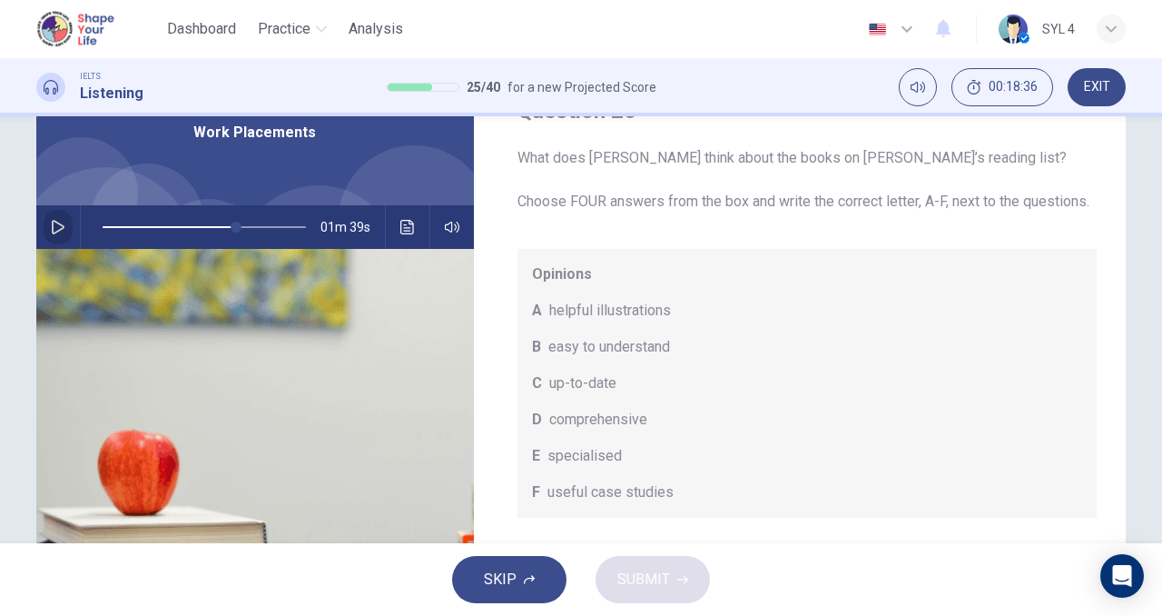
click at [54, 230] on icon "button" at bounding box center [58, 227] width 13 height 15
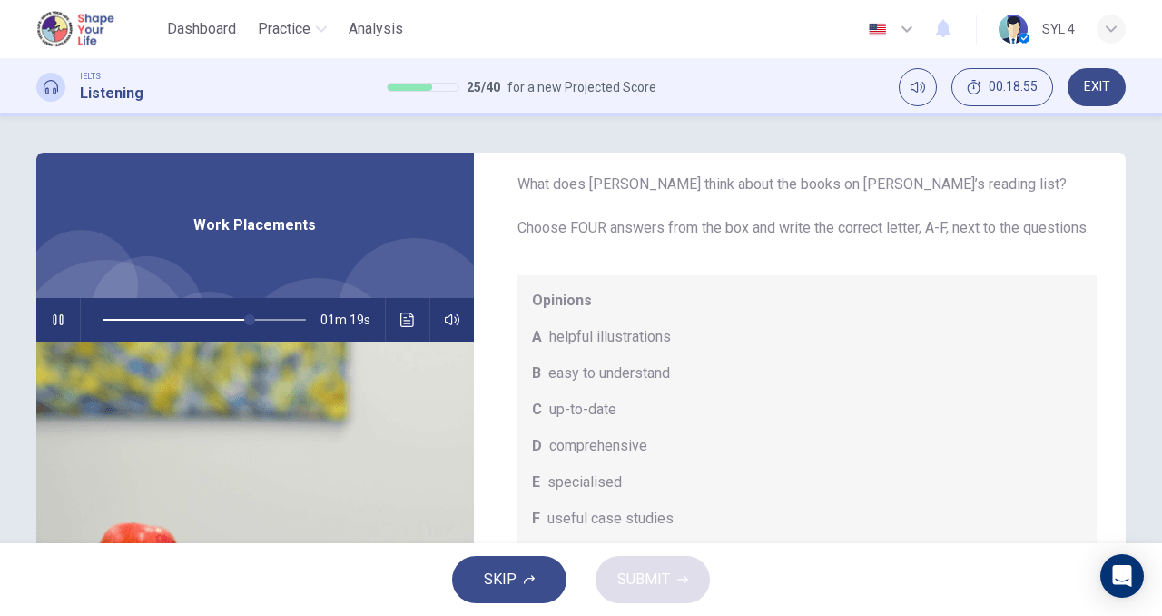
scroll to position [74, 0]
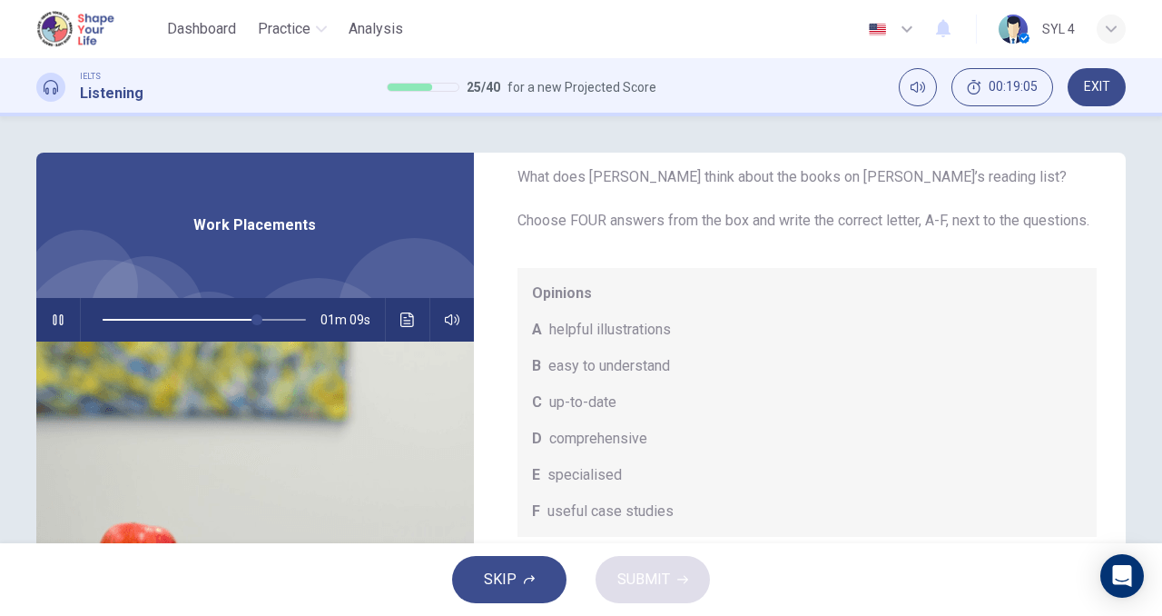
click at [351, 437] on img at bounding box center [255, 562] width 438 height 442
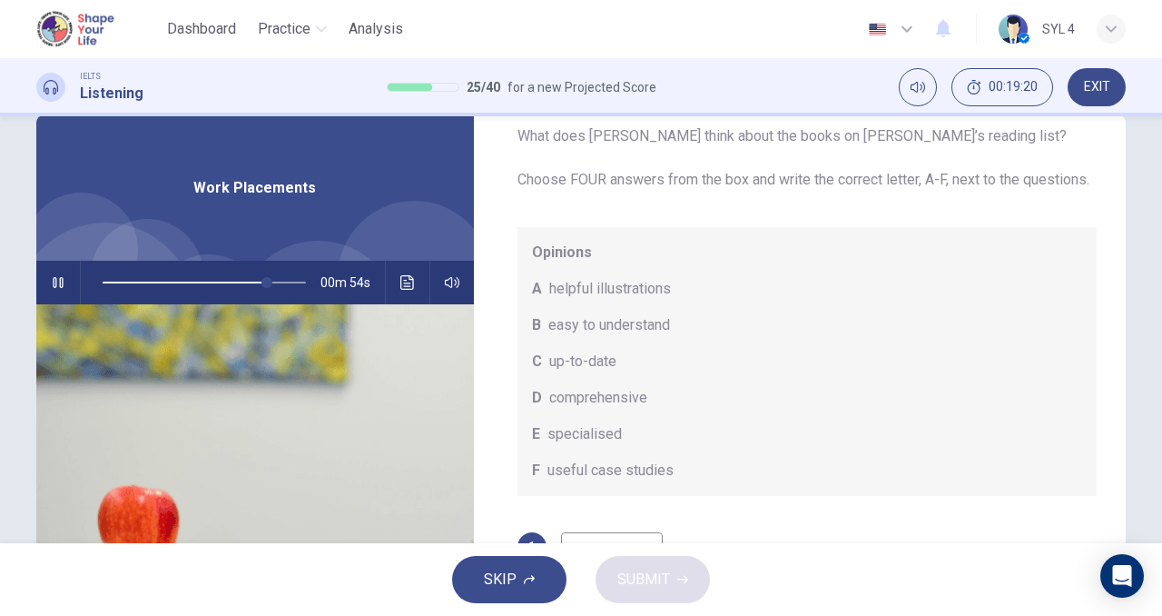
scroll to position [44, 0]
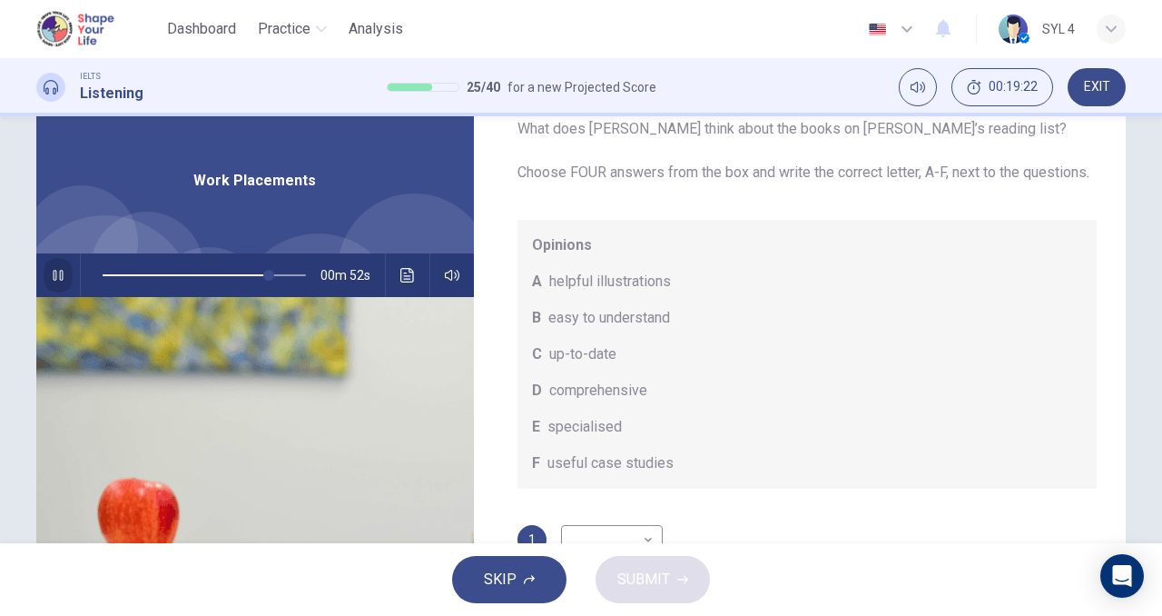
click at [53, 274] on icon "button" at bounding box center [58, 275] width 15 height 15
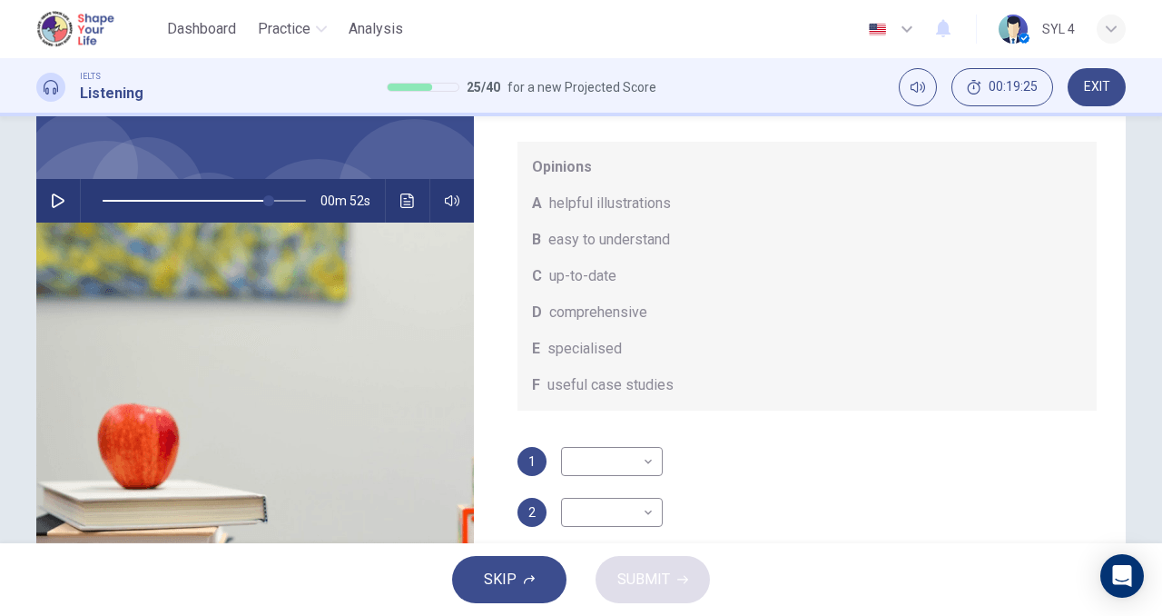
scroll to position [133, 0]
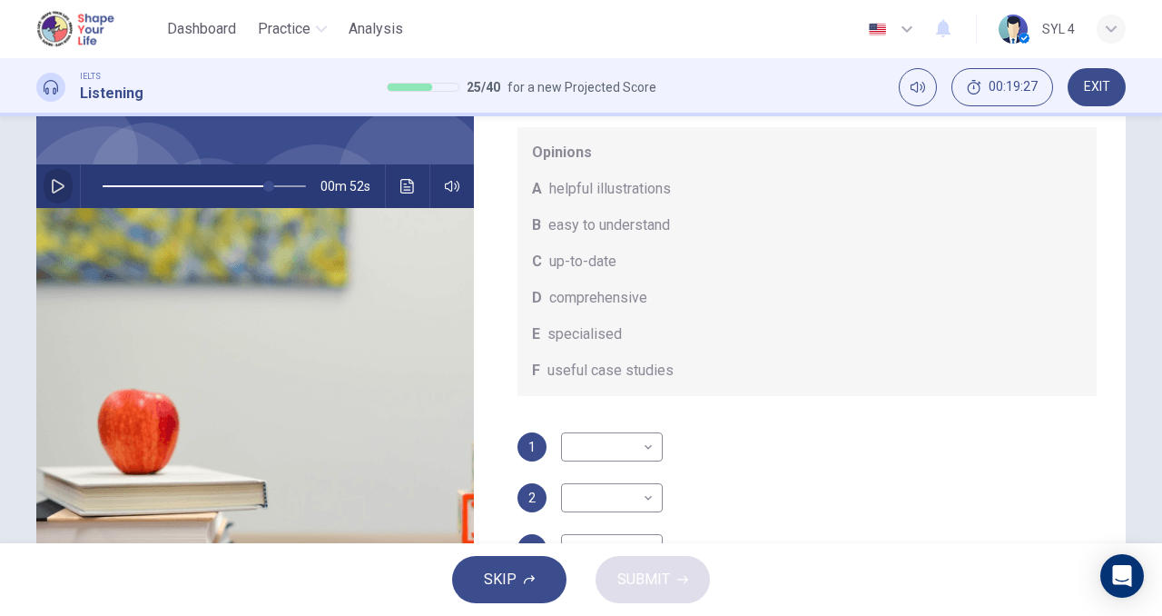
click at [61, 187] on button "button" at bounding box center [58, 186] width 29 height 44
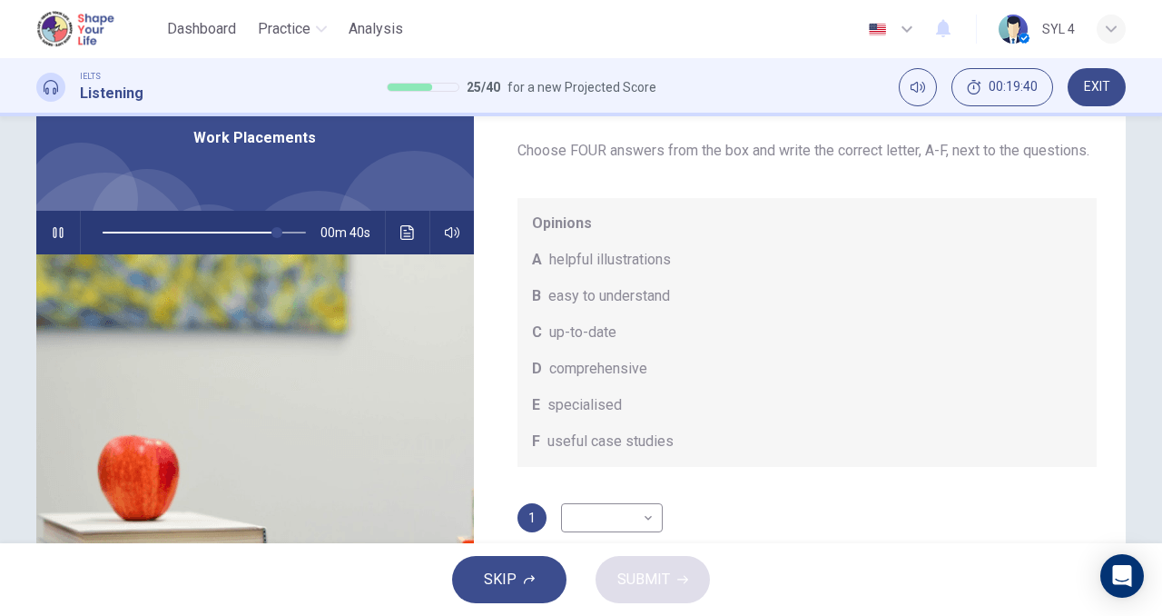
scroll to position [103, 0]
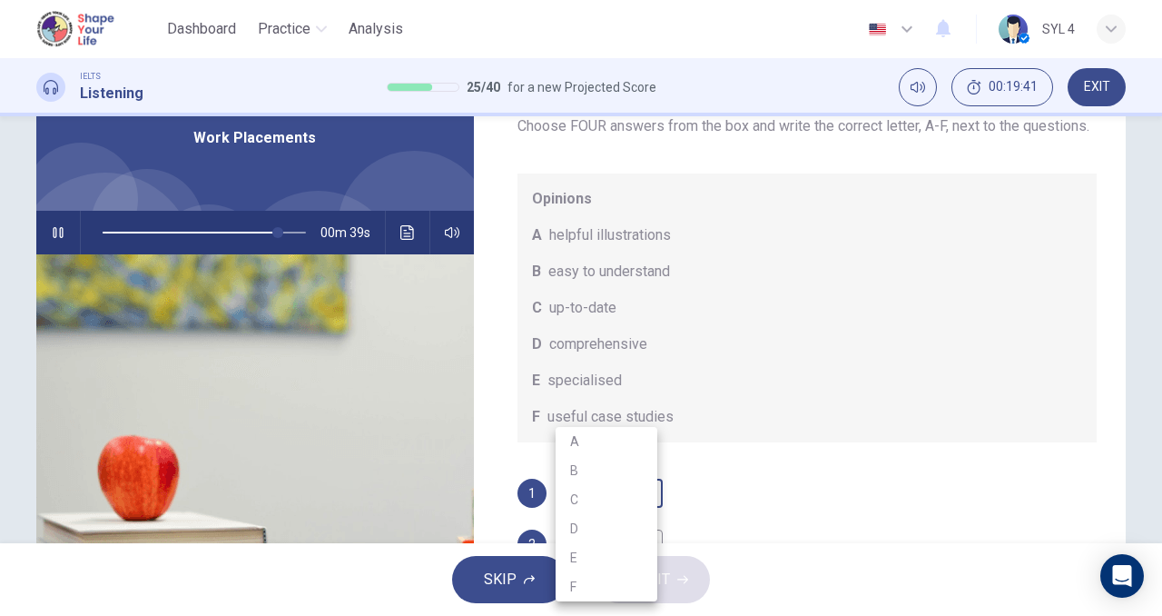
click at [609, 499] on body "This site uses cookies, as explained in our Privacy Policy . If you agree to th…" at bounding box center [581, 308] width 1162 height 616
click at [607, 439] on li "A" at bounding box center [607, 441] width 102 height 29
type input "87"
type input "A"
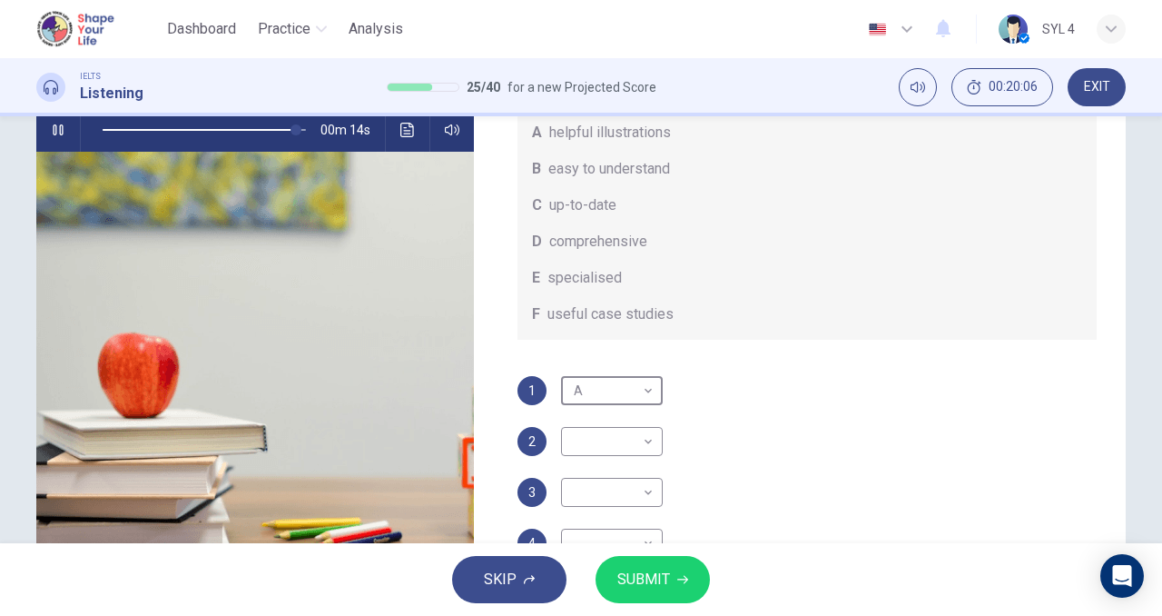
scroll to position [141, 0]
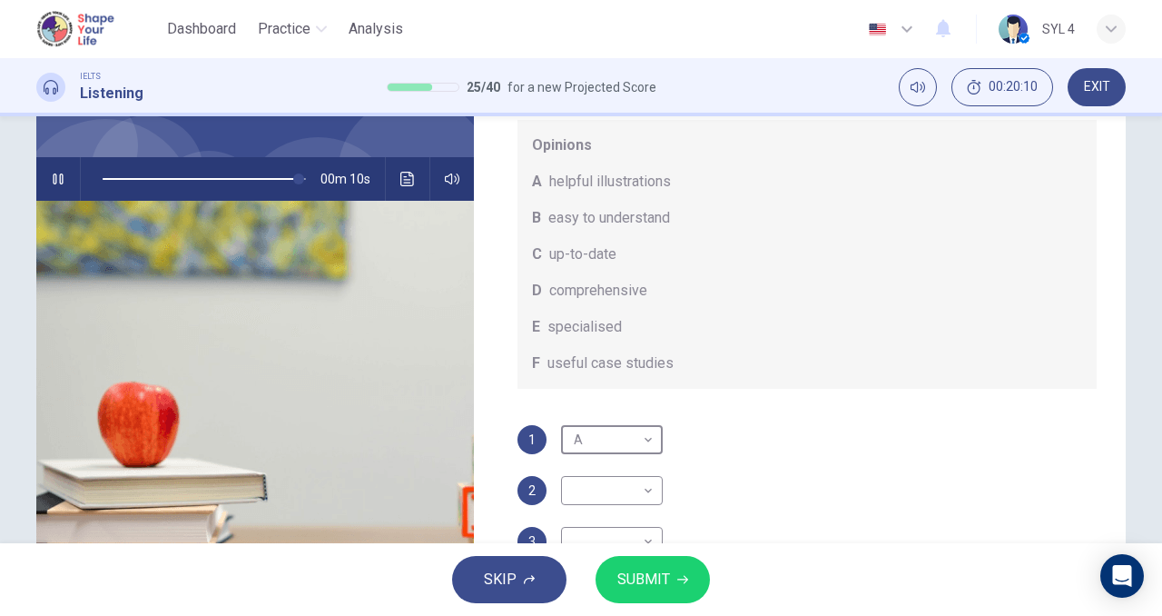
click at [55, 182] on icon "button" at bounding box center [58, 178] width 10 height 11
click at [55, 182] on icon "button" at bounding box center [58, 179] width 13 height 15
click at [55, 182] on icon "button" at bounding box center [58, 178] width 10 height 11
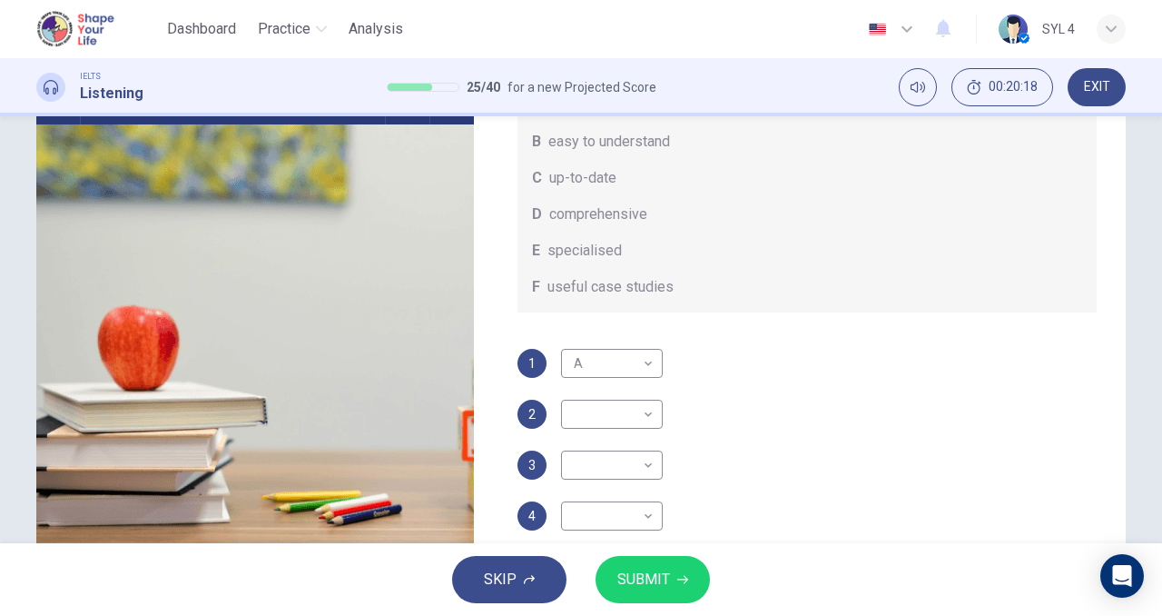
scroll to position [218, 0]
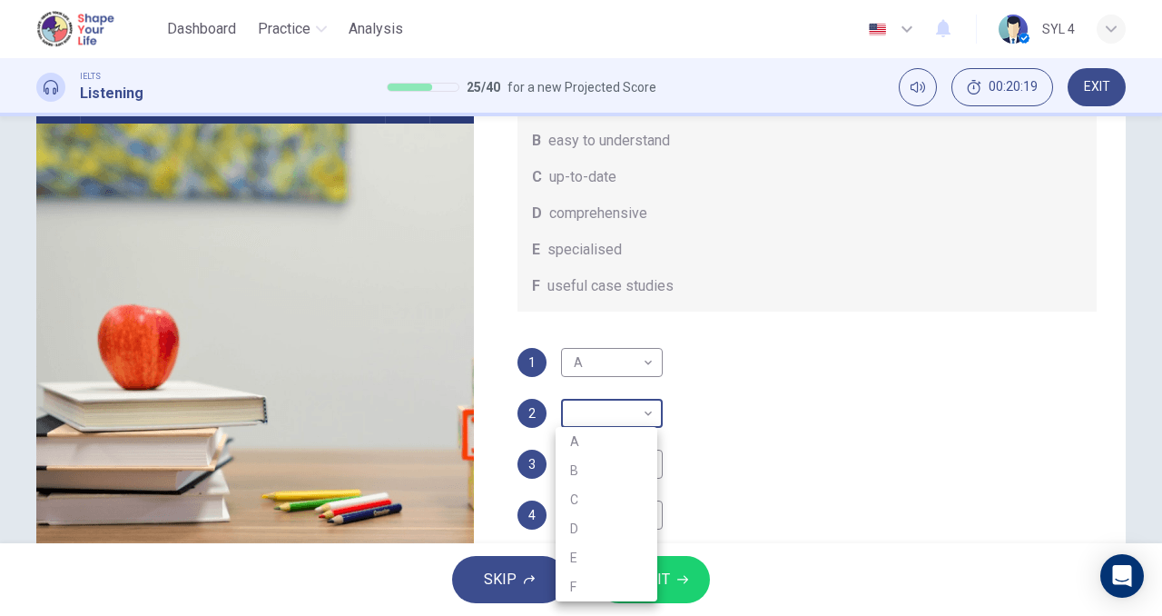
click at [617, 429] on body "This site uses cookies, as explained in our Privacy Policy . If you agree to th…" at bounding box center [581, 308] width 1162 height 616
click at [741, 406] on div at bounding box center [581, 308] width 1162 height 616
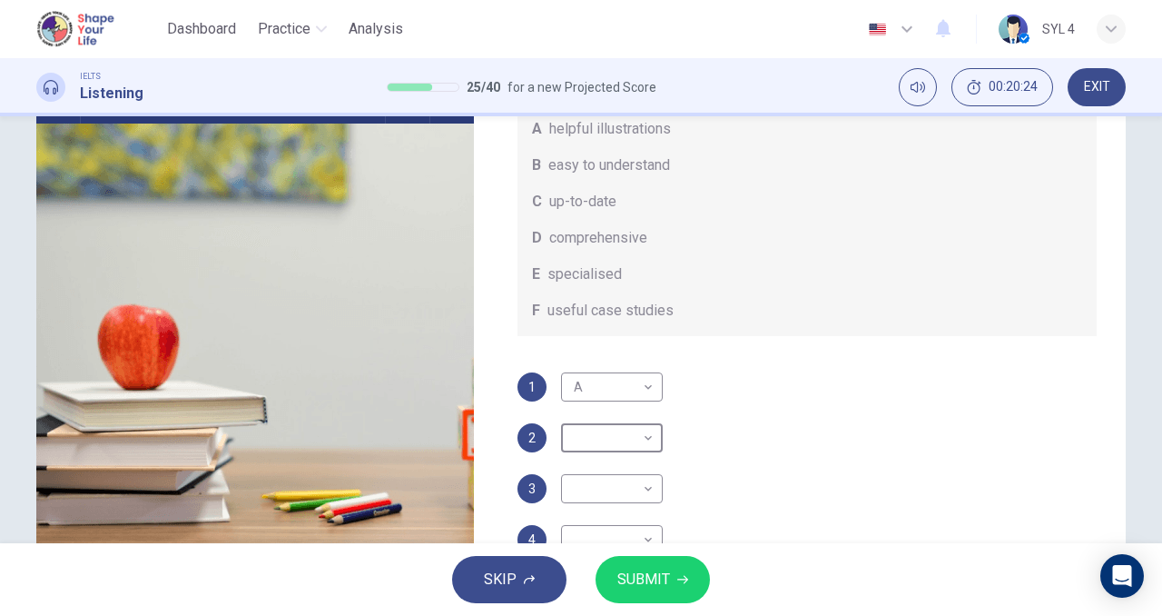
scroll to position [58, 0]
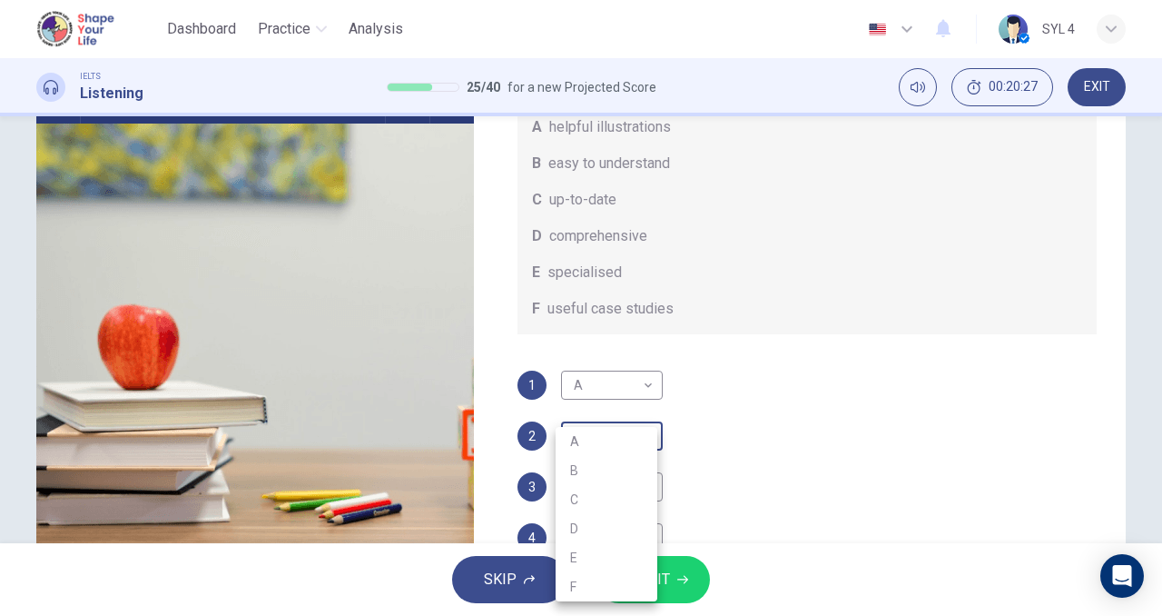
click at [625, 456] on body "This site uses cookies, as explained in our Privacy Policy . If you agree to th…" at bounding box center [581, 308] width 1162 height 616
click at [617, 481] on li "B" at bounding box center [607, 470] width 102 height 29
type input "99"
type input "B"
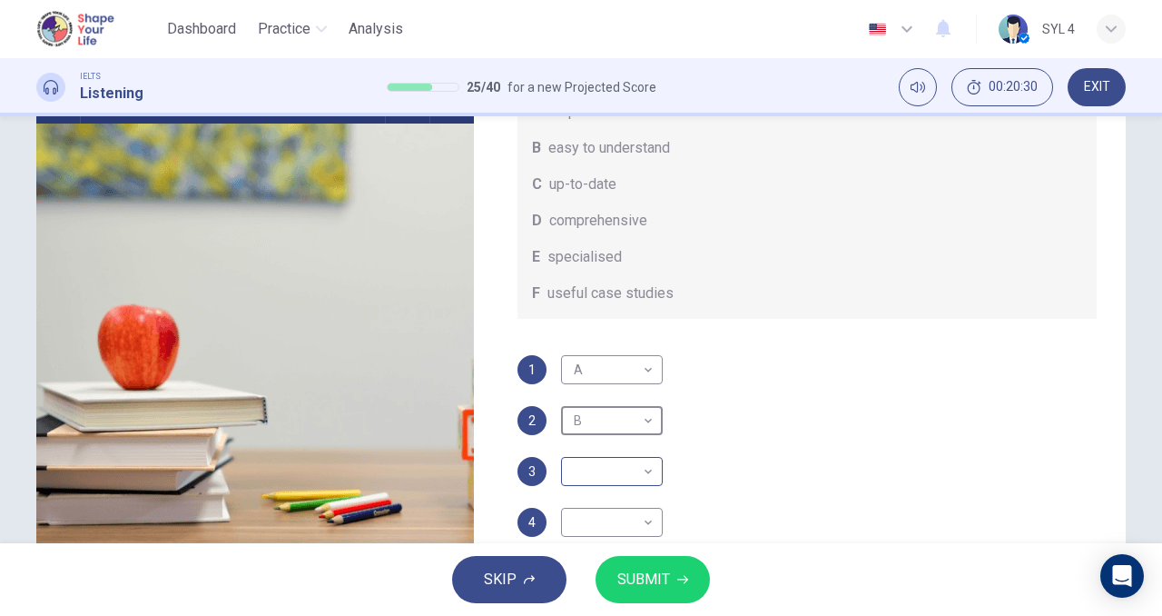
scroll to position [103, 0]
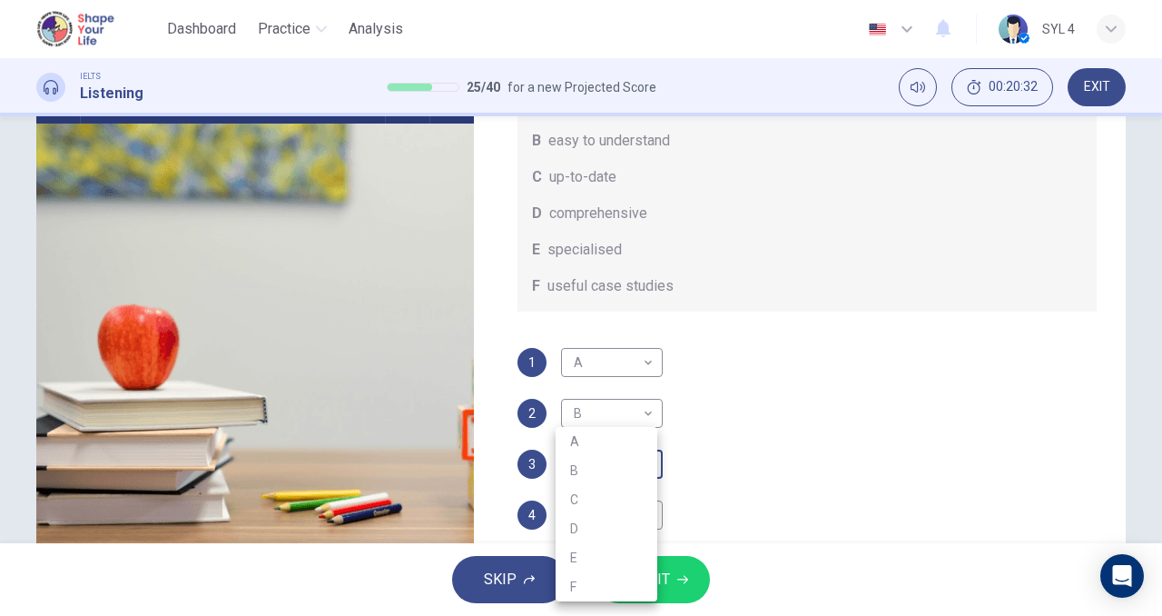
click at [643, 467] on body "This site uses cookies, as explained in our Privacy Policy . If you agree to th…" at bounding box center [581, 308] width 1162 height 616
click at [611, 564] on li "E" at bounding box center [607, 557] width 102 height 29
type input "99"
type input "E"
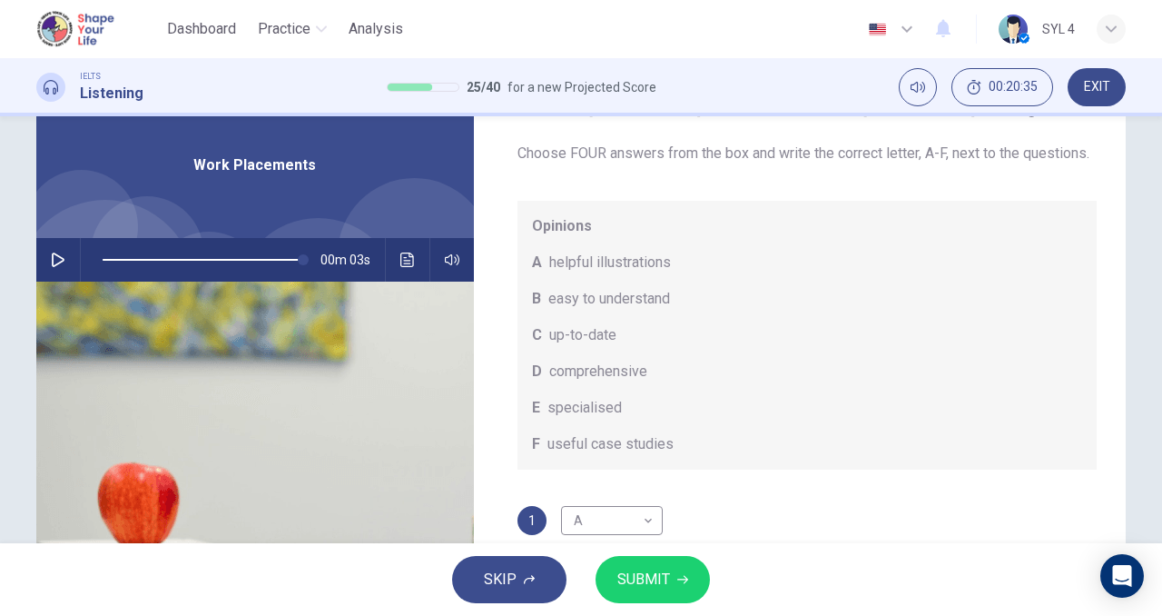
scroll to position [38, 0]
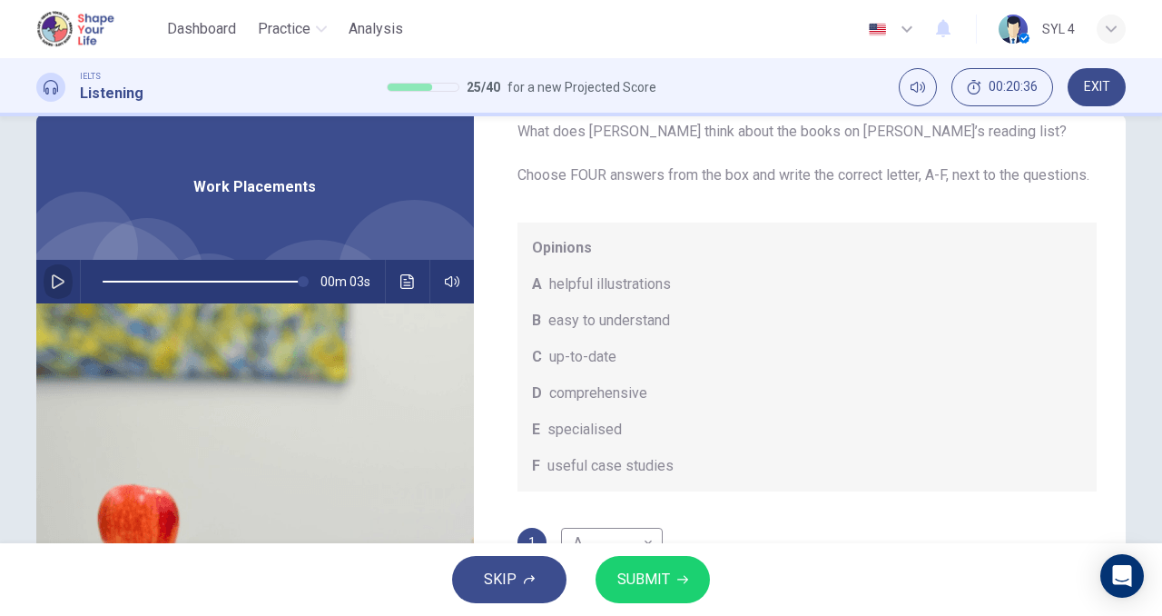
click at [63, 291] on button "button" at bounding box center [58, 282] width 29 height 44
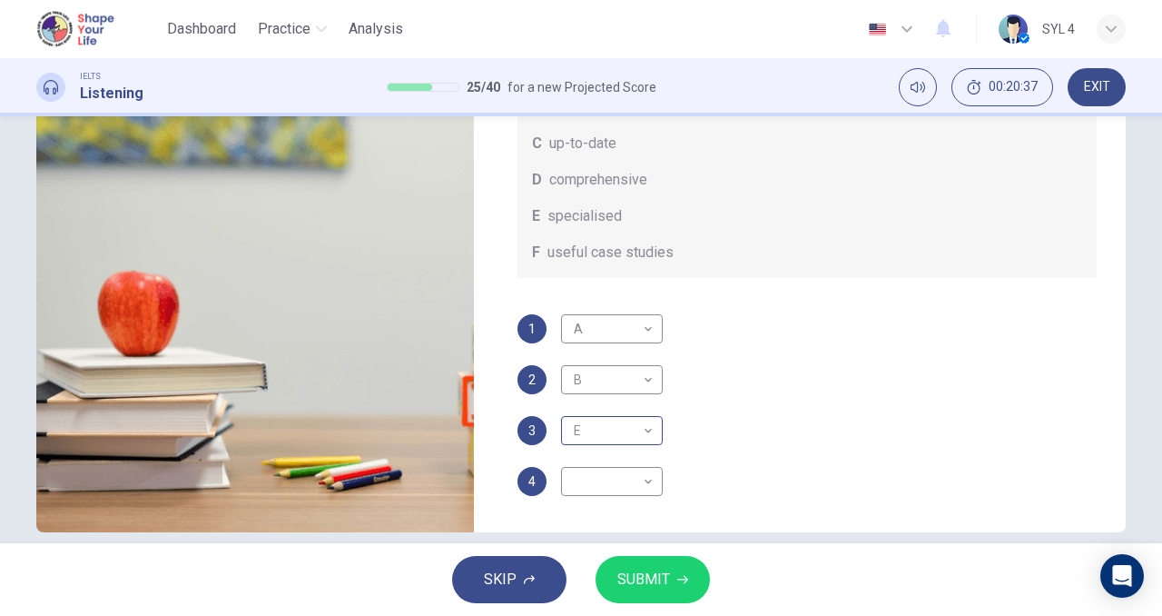
scroll to position [253, 0]
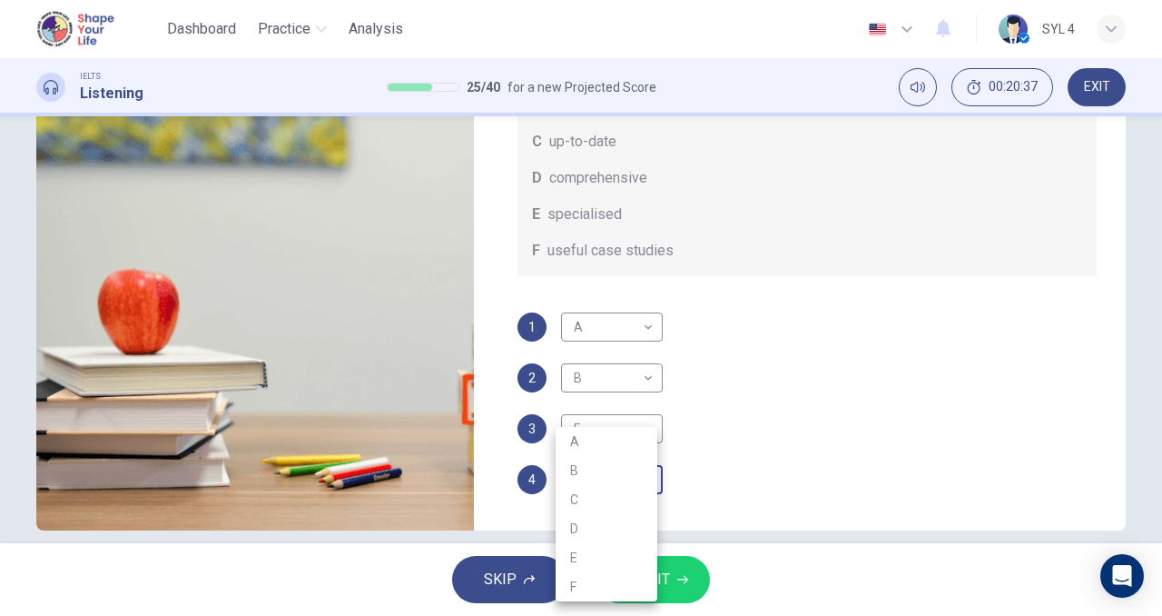
click at [633, 479] on body "This site uses cookies, as explained in our Privacy Policy . If you agree to th…" at bounding box center [581, 308] width 1162 height 616
type input "0"
click at [606, 584] on li "F" at bounding box center [607, 586] width 102 height 29
type input "F"
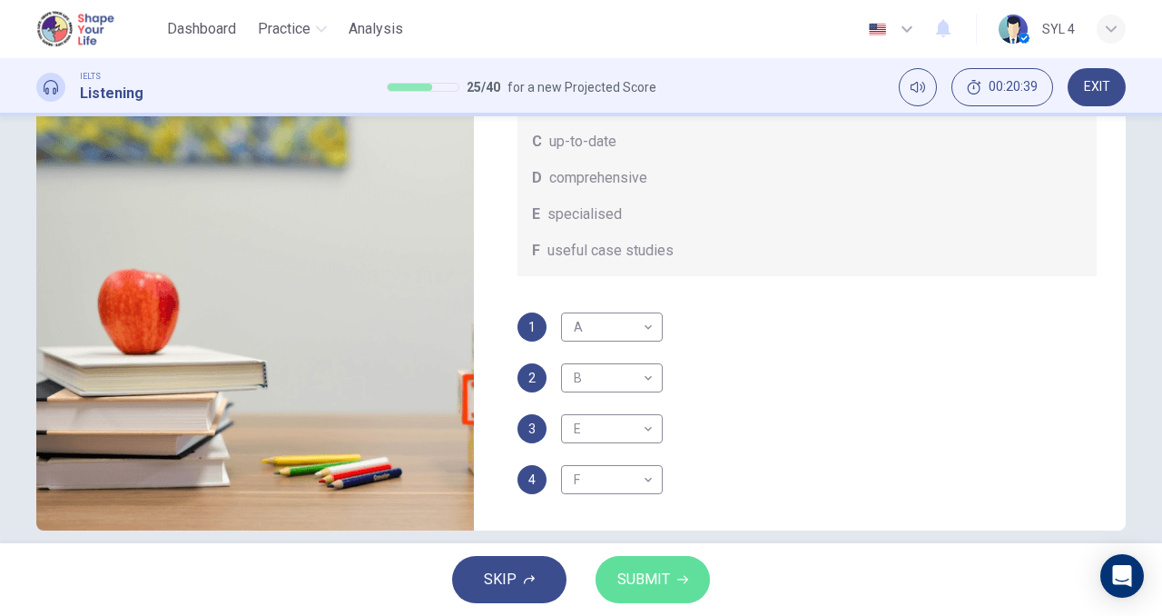
click at [658, 582] on span "SUBMIT" at bounding box center [643, 579] width 53 height 25
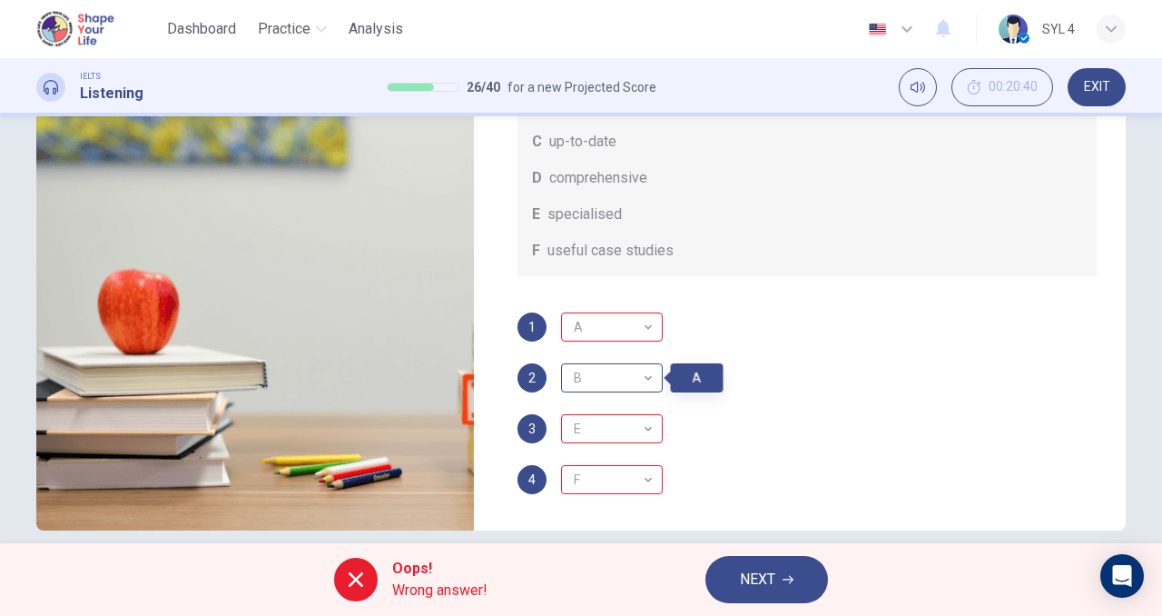
click at [641, 390] on div "B" at bounding box center [608, 378] width 95 height 52
click at [641, 371] on div "B" at bounding box center [608, 378] width 95 height 52
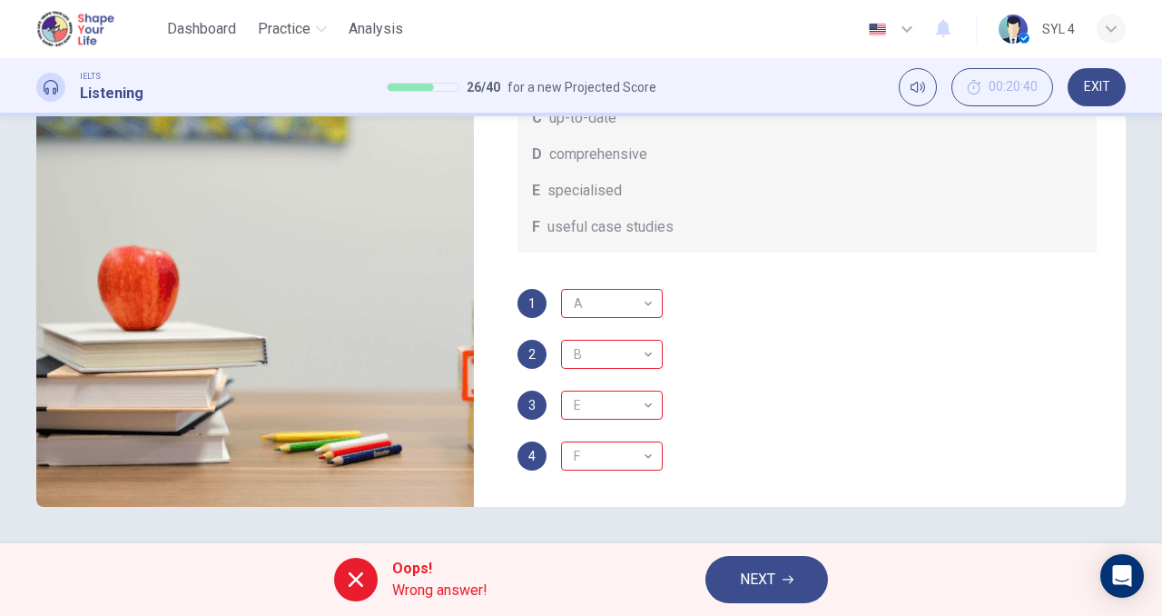
scroll to position [84, 0]
click at [800, 591] on button "NEXT" at bounding box center [767, 579] width 123 height 47
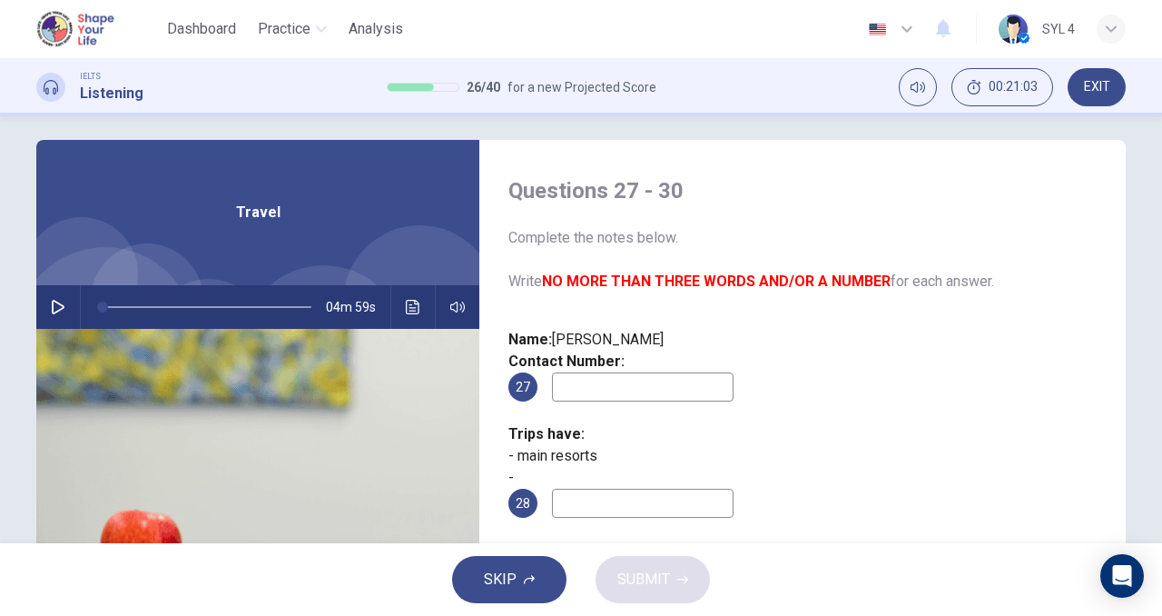
scroll to position [0, 0]
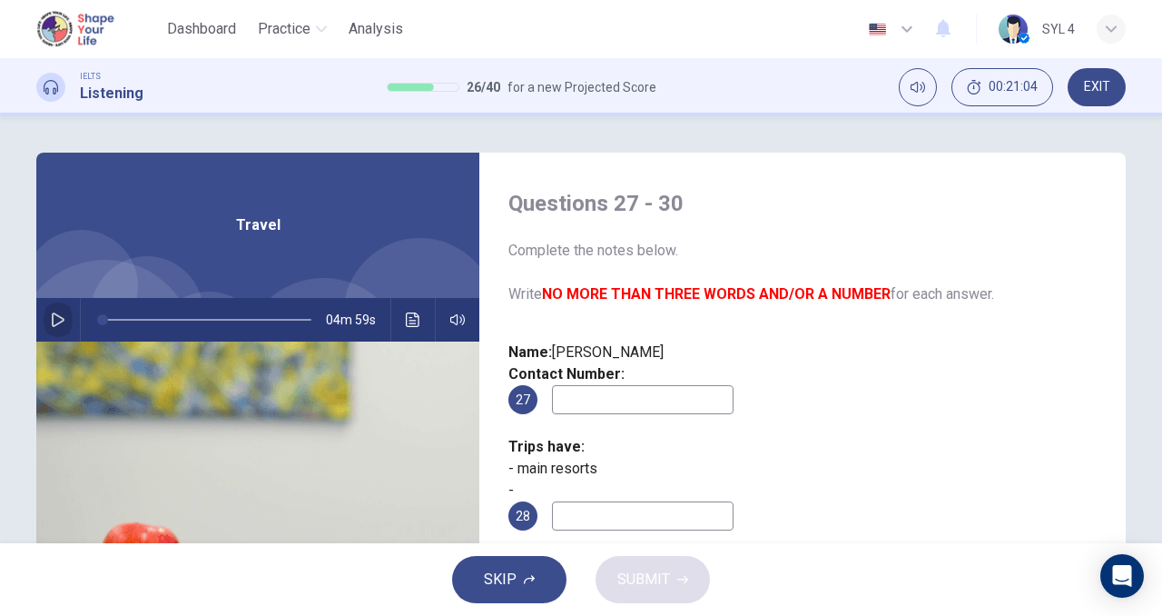
click at [60, 319] on icon "button" at bounding box center [58, 319] width 15 height 15
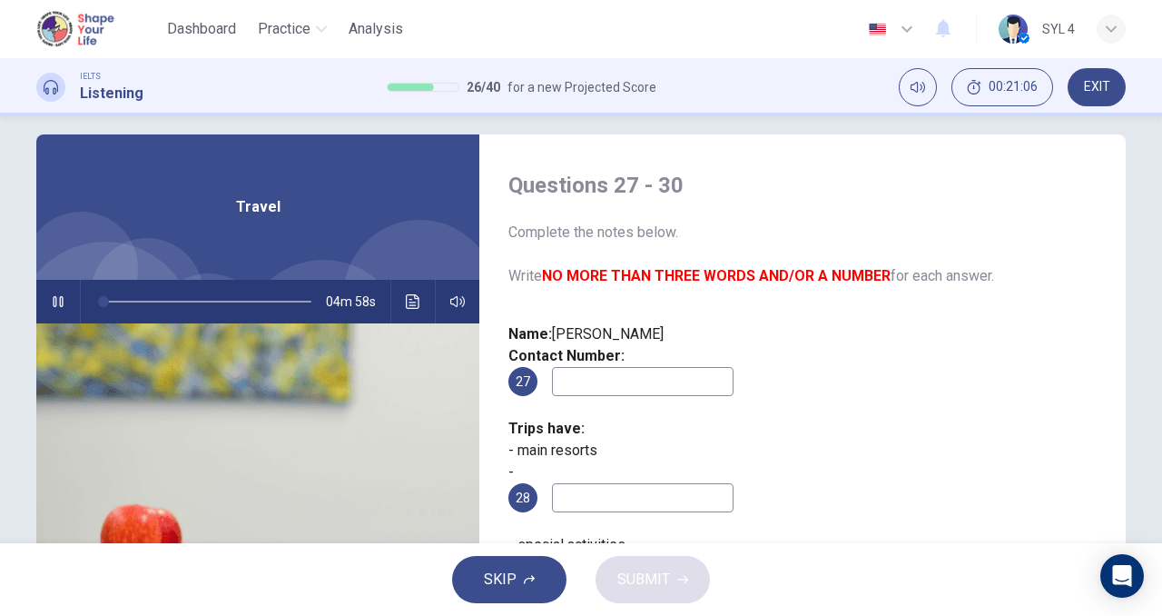
scroll to position [19, 0]
click at [708, 376] on input at bounding box center [643, 380] width 182 height 29
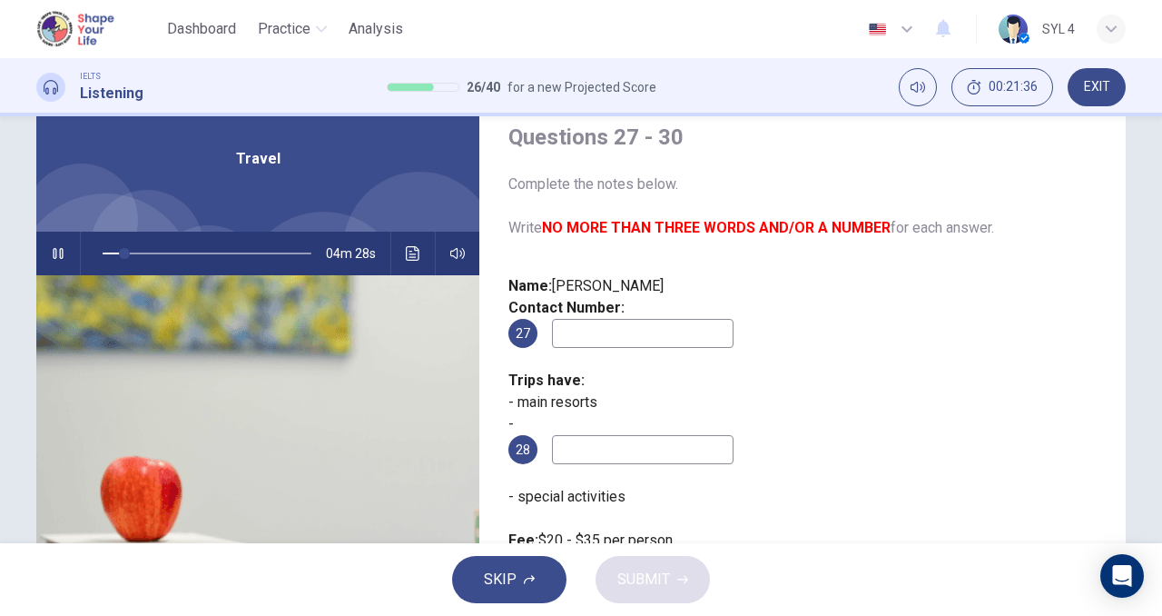
scroll to position [65, 0]
type input "16"
type input "4"
type input "16"
type input "46"
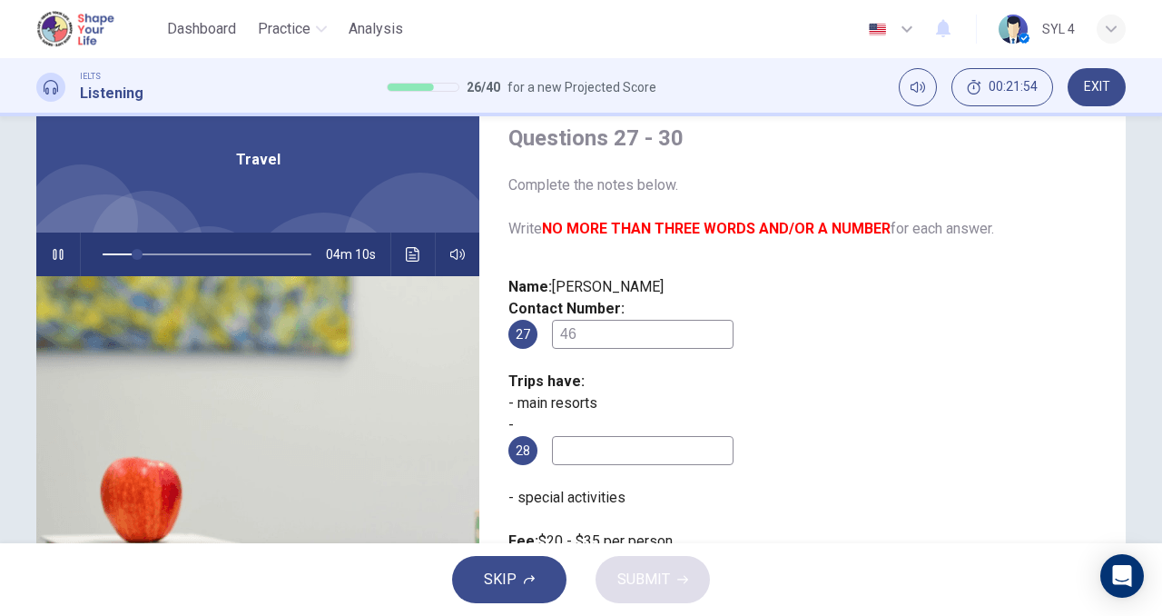
type input "17"
type input "462"
type input "17"
type input "46283"
type input "17"
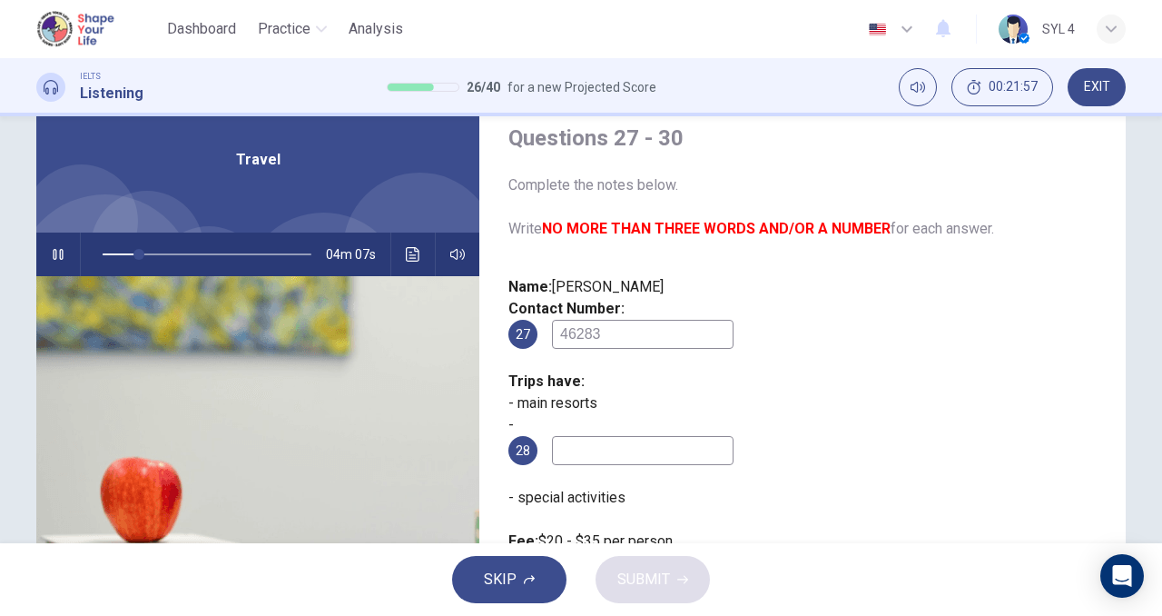
type input "462830"
type input "18"
type input "4628309"
type input "18"
type input "46283095"
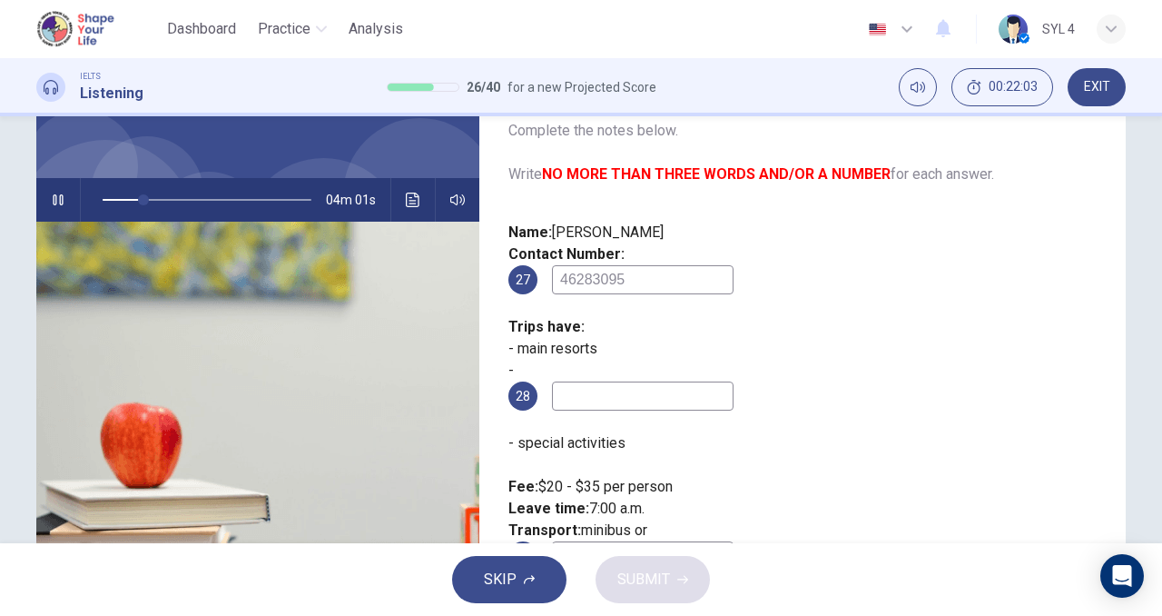
scroll to position [121, 0]
type input "20"
type input "46283095"
click at [617, 380] on input at bounding box center [643, 394] width 182 height 29
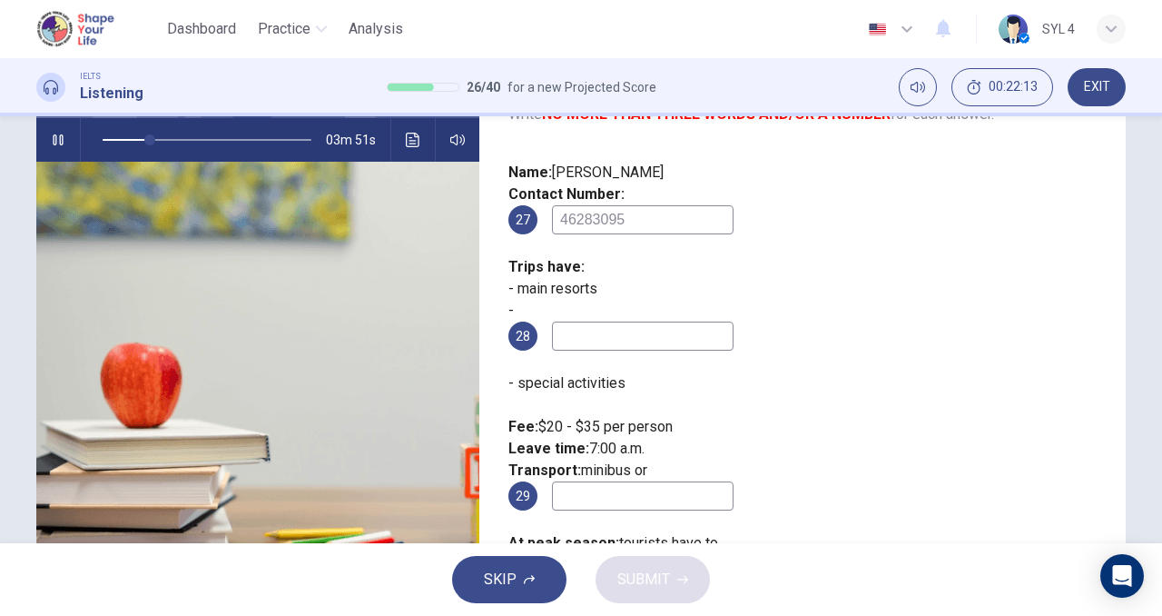
scroll to position [179, 0]
type input "27"
type input "loc"
type input "28"
type input "local re"
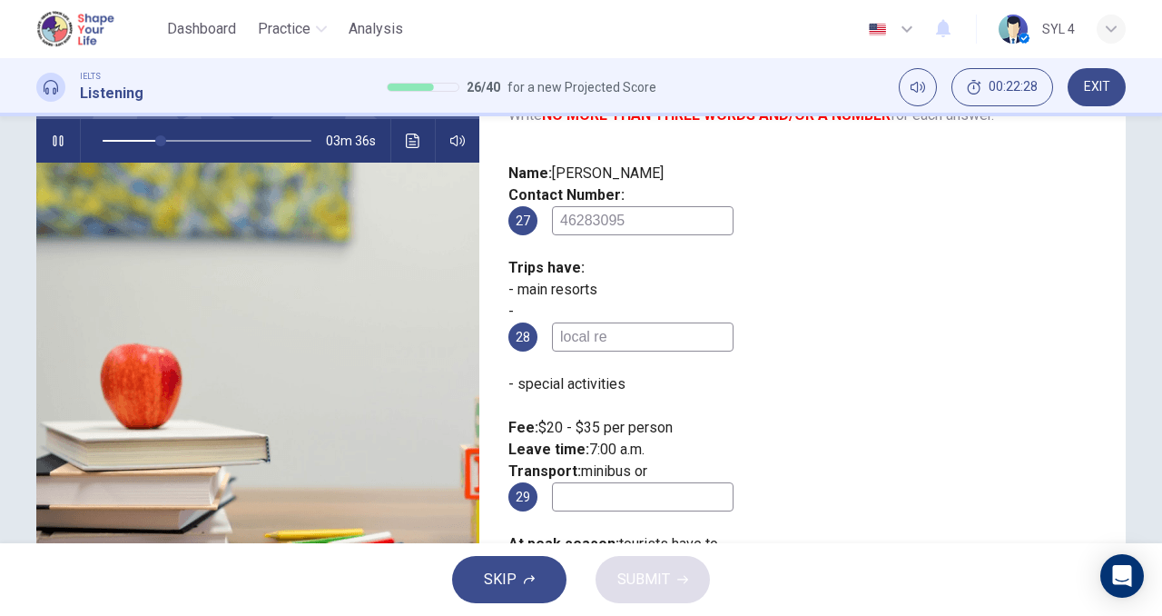
type input "28"
type input "local refresh"
type input "28"
type input "local refreshments"
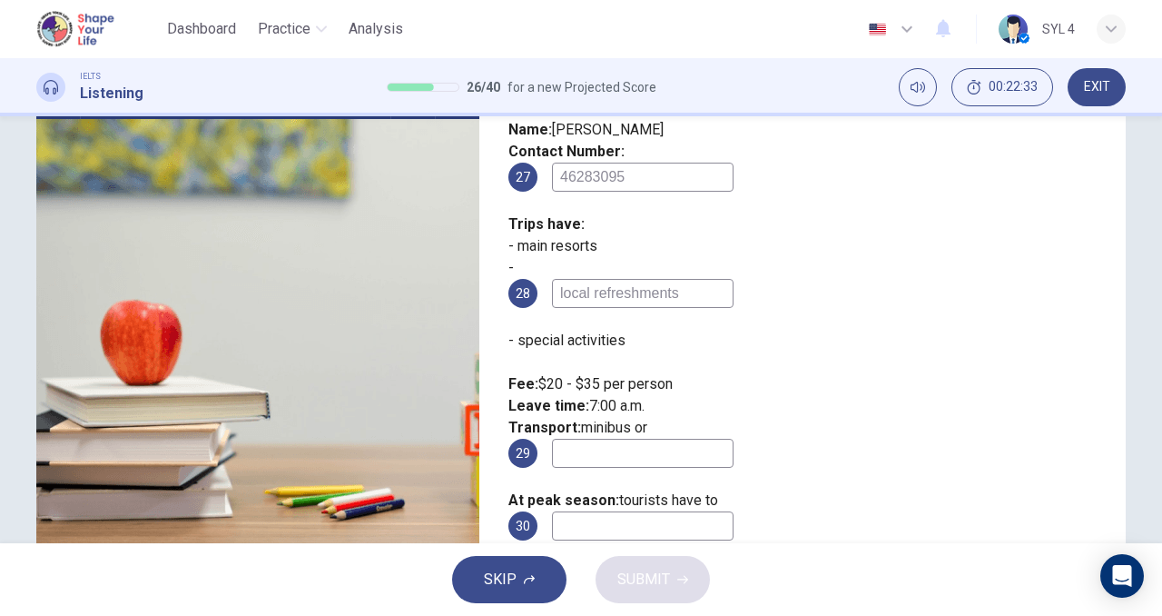
scroll to position [224, 0]
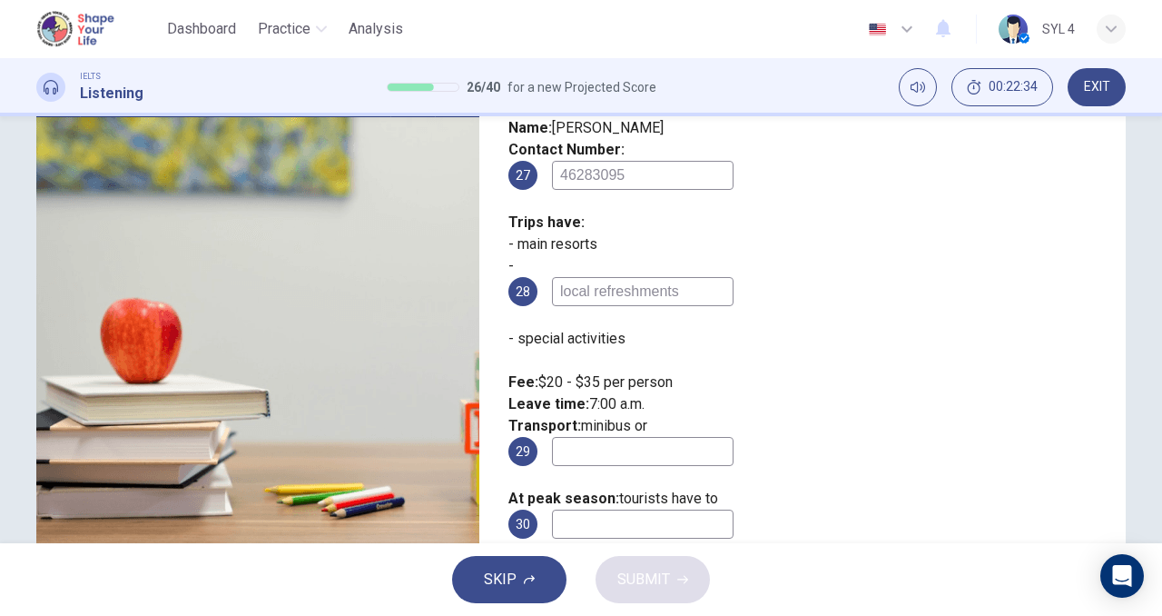
type input "30"
type input "local refreshments"
click at [727, 437] on input at bounding box center [643, 451] width 182 height 29
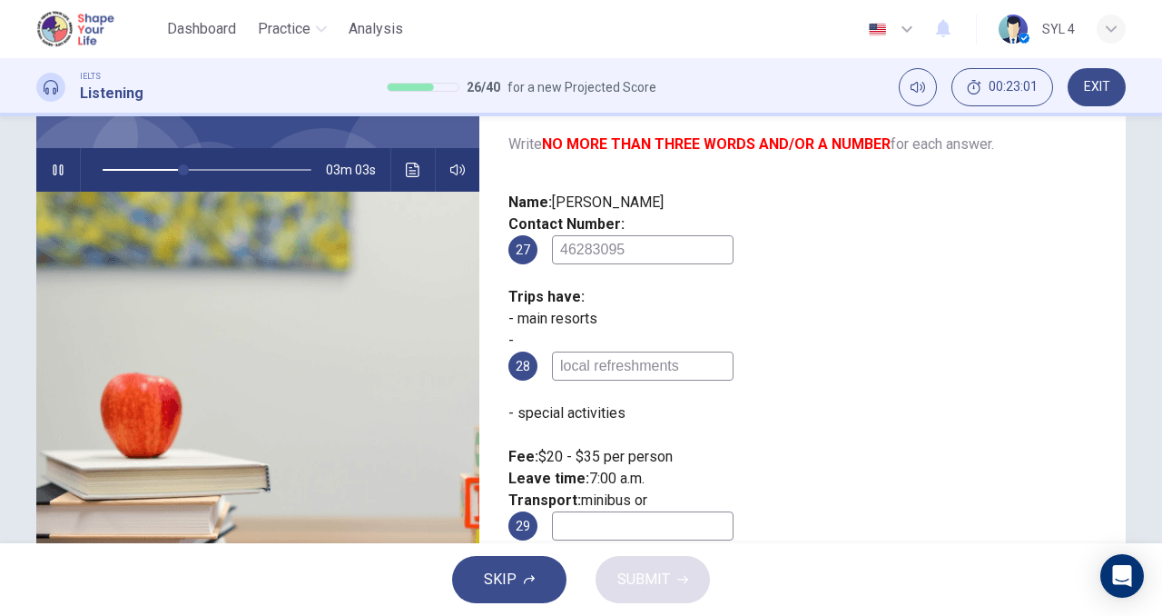
scroll to position [147, 0]
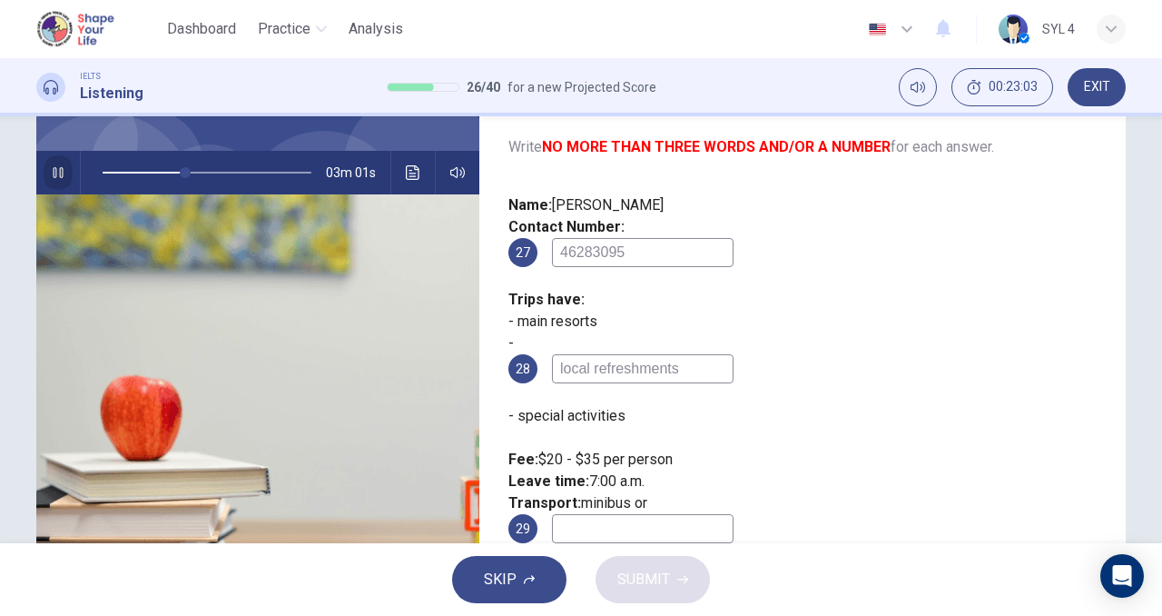
click at [50, 163] on button "button" at bounding box center [58, 173] width 29 height 44
type input "39"
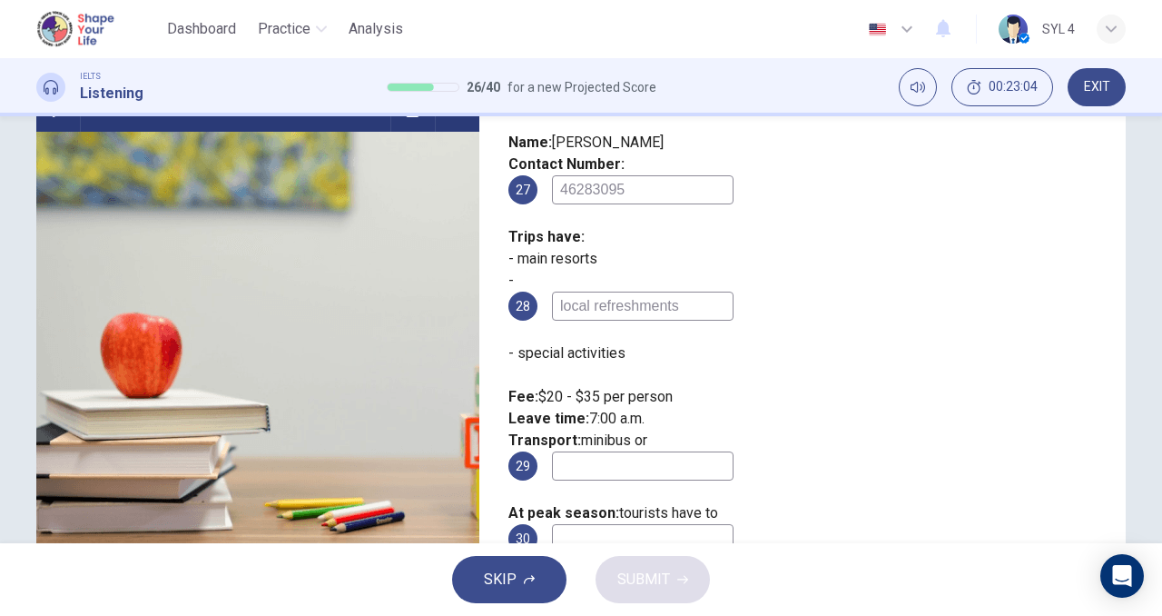
click at [726, 451] on input at bounding box center [643, 465] width 182 height 29
type input "coach"
click at [734, 524] on input at bounding box center [643, 538] width 182 height 29
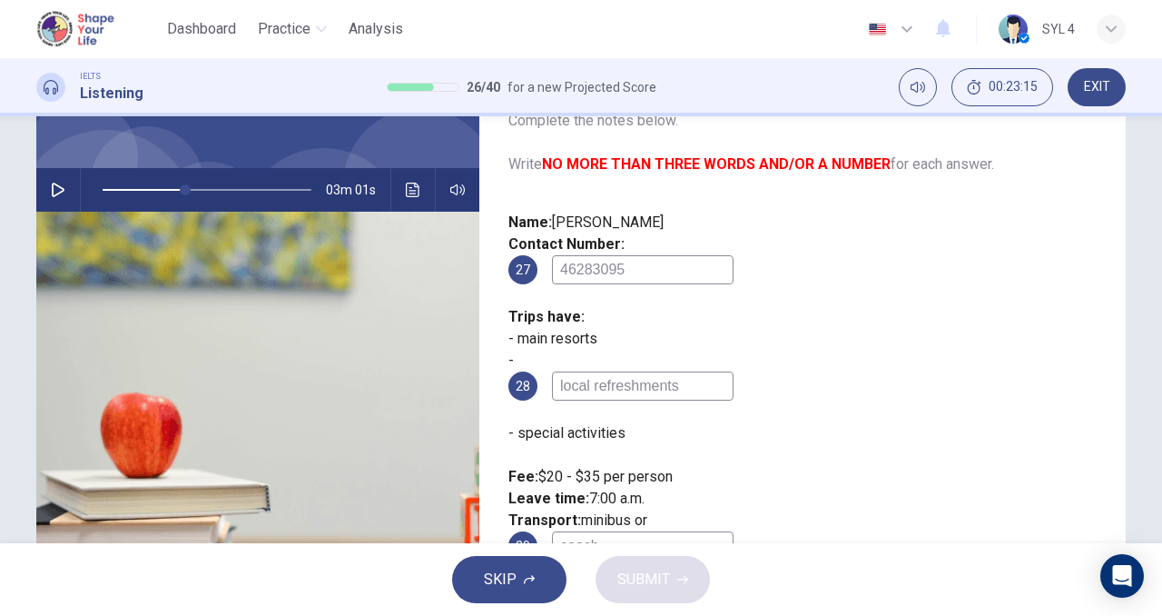
scroll to position [122, 0]
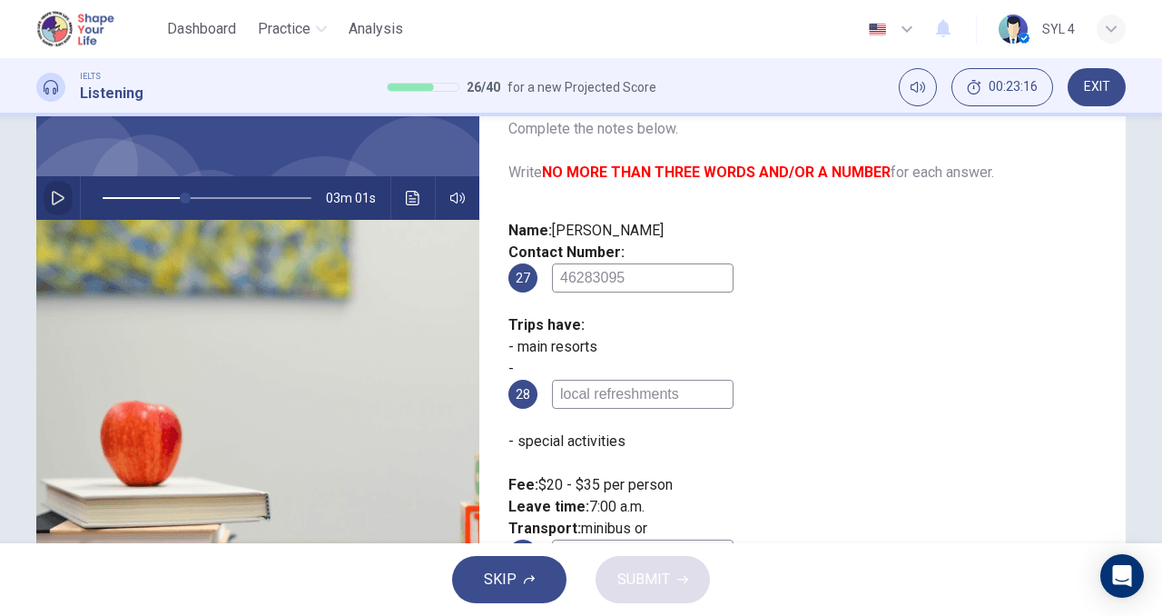
click at [44, 199] on button "button" at bounding box center [58, 198] width 29 height 44
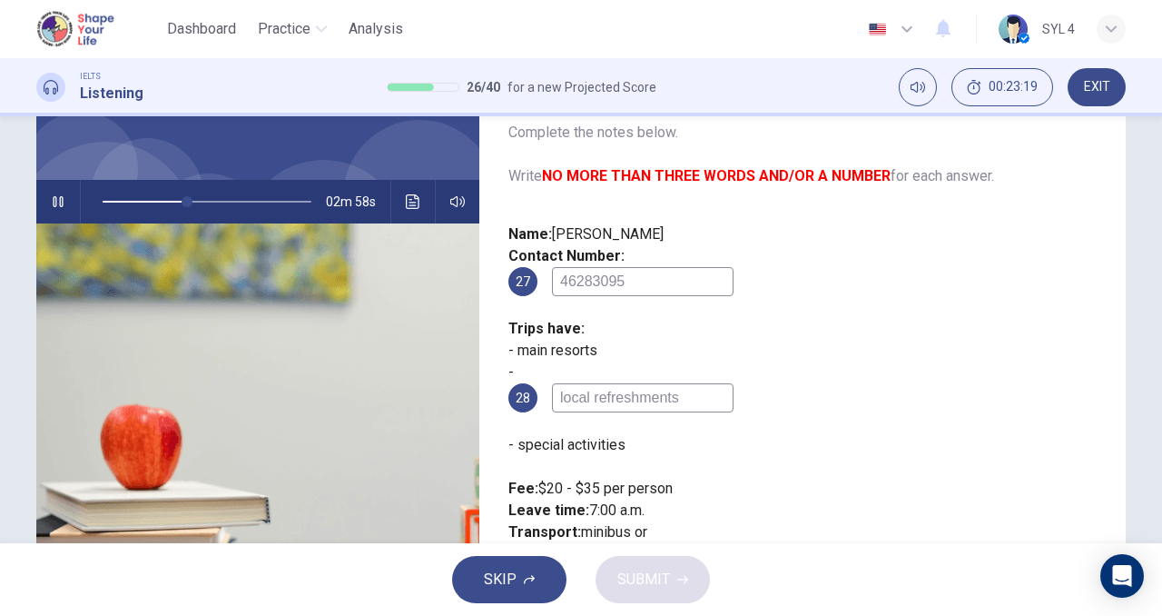
scroll to position [106, 0]
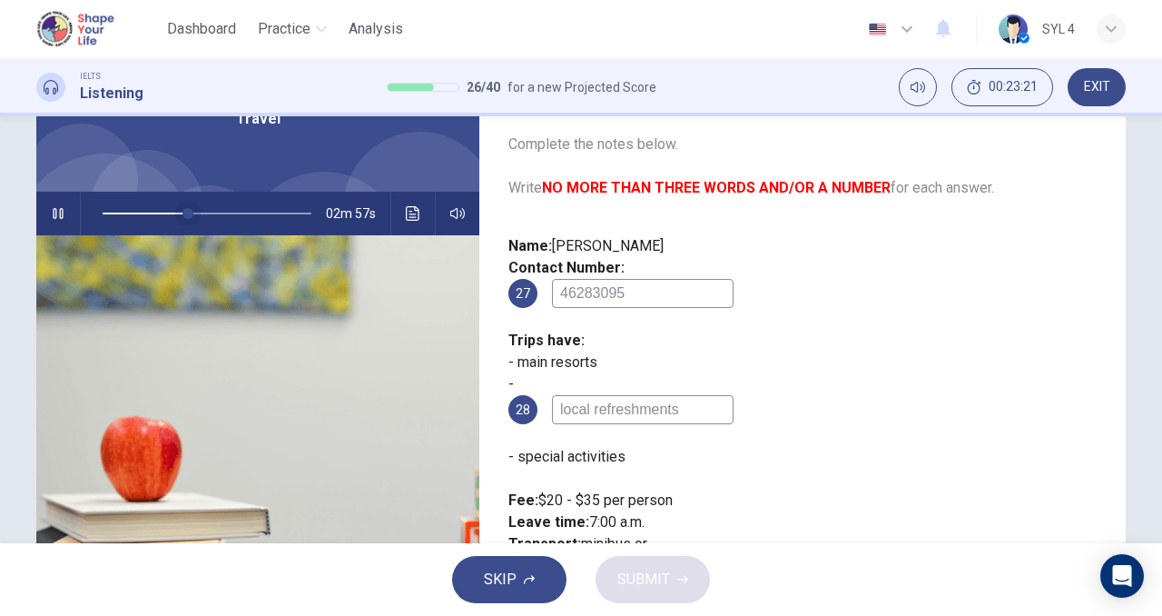
click at [183, 215] on span at bounding box center [188, 213] width 11 height 11
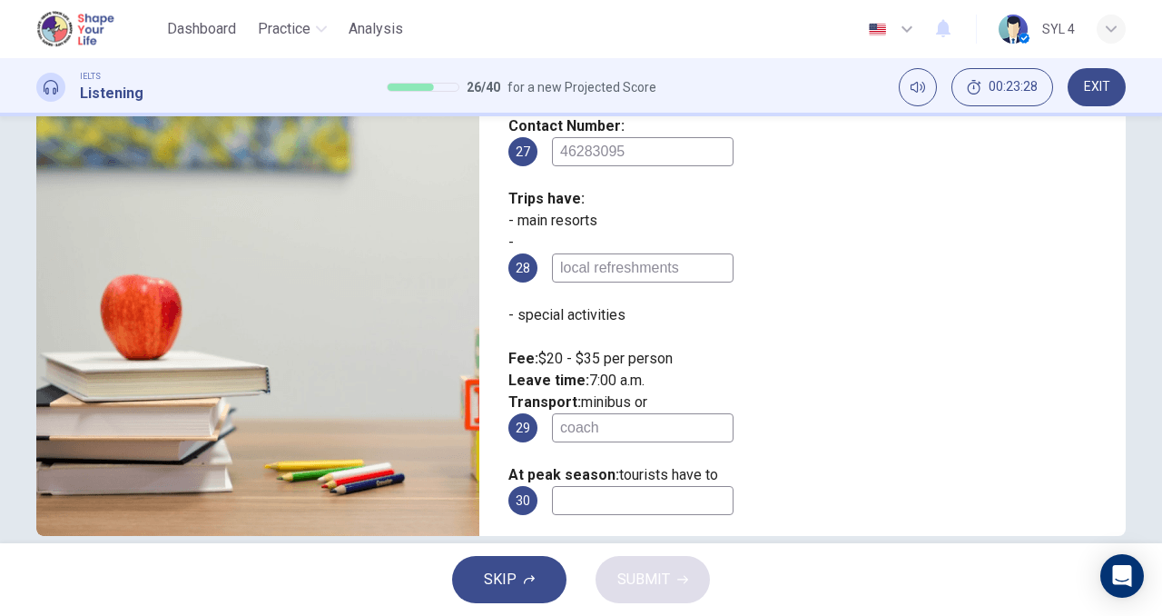
scroll to position [277, 0]
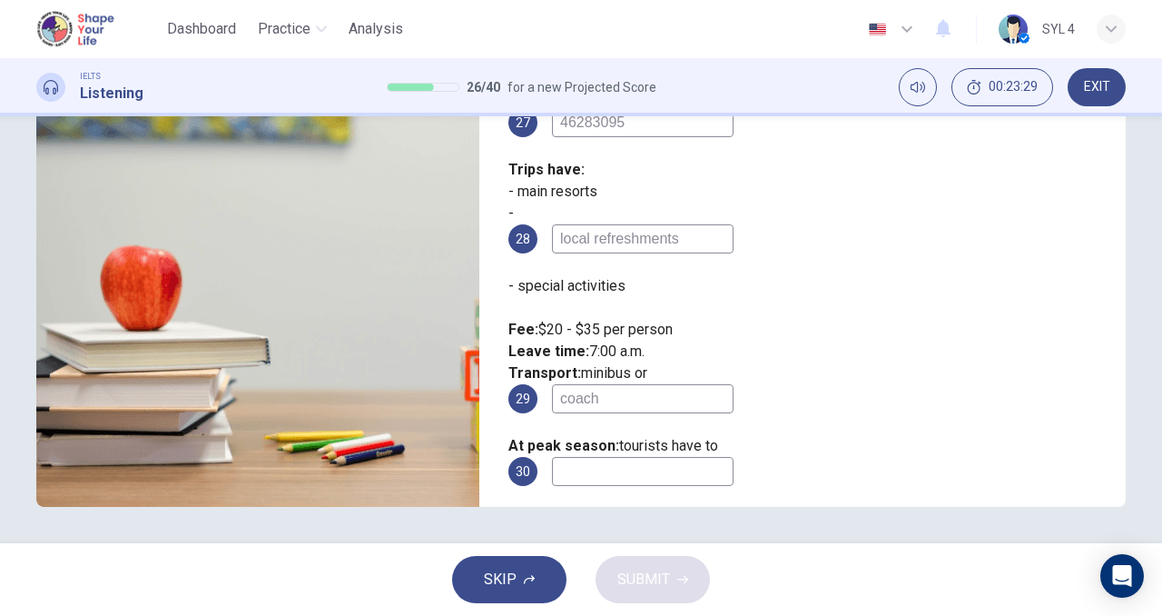
click at [734, 384] on input "coach" at bounding box center [643, 398] width 182 height 29
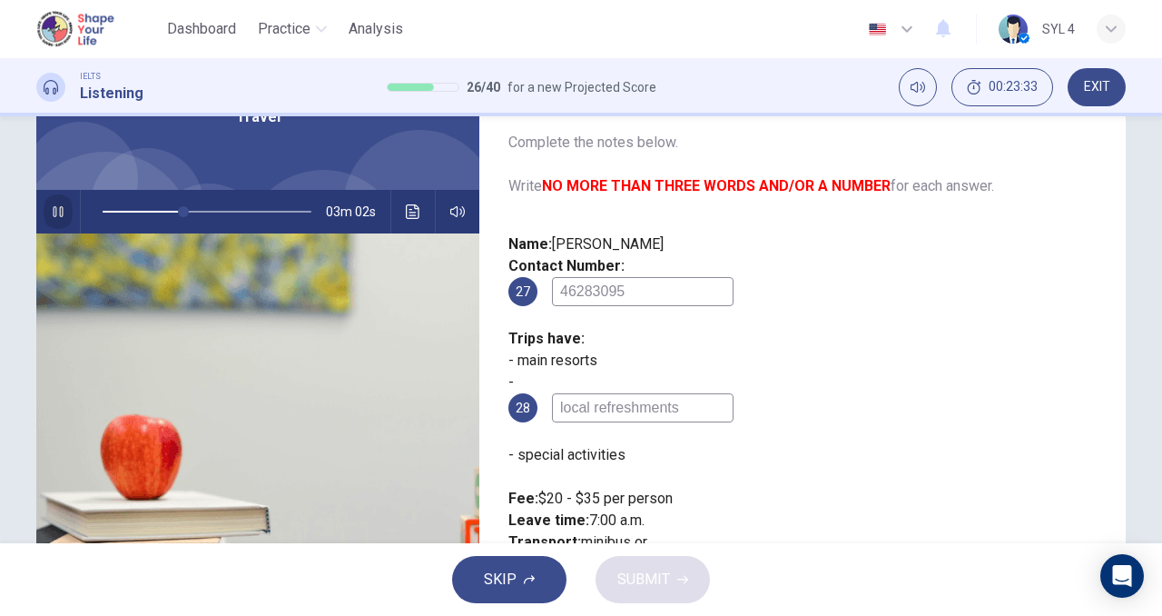
click at [58, 210] on icon "button" at bounding box center [58, 211] width 10 height 11
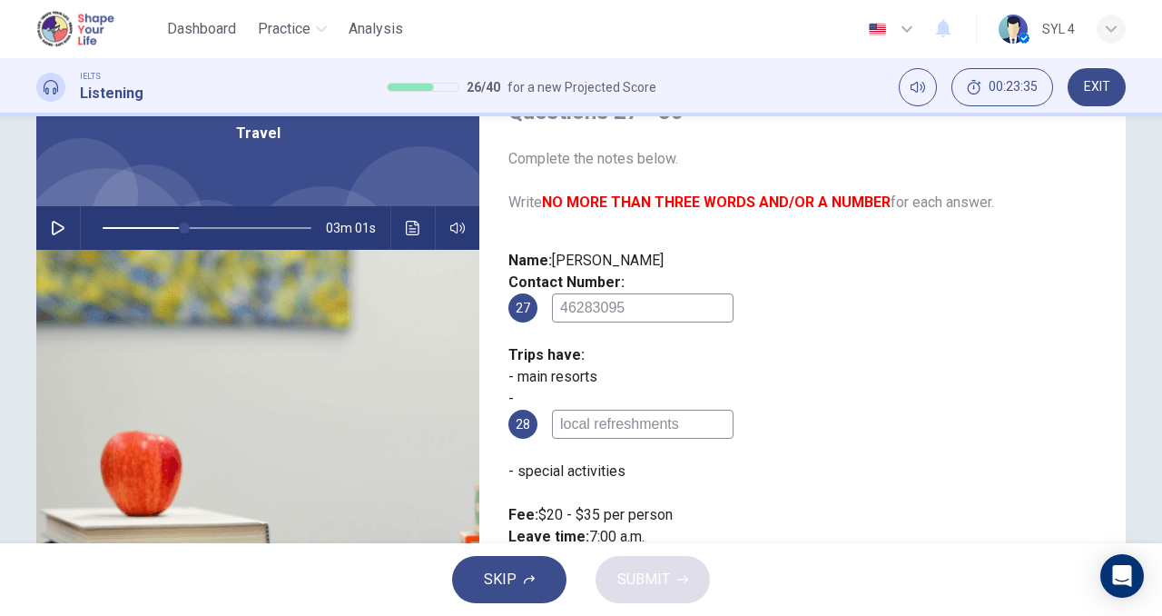
scroll to position [91, 0]
click at [52, 224] on icon "button" at bounding box center [58, 229] width 13 height 15
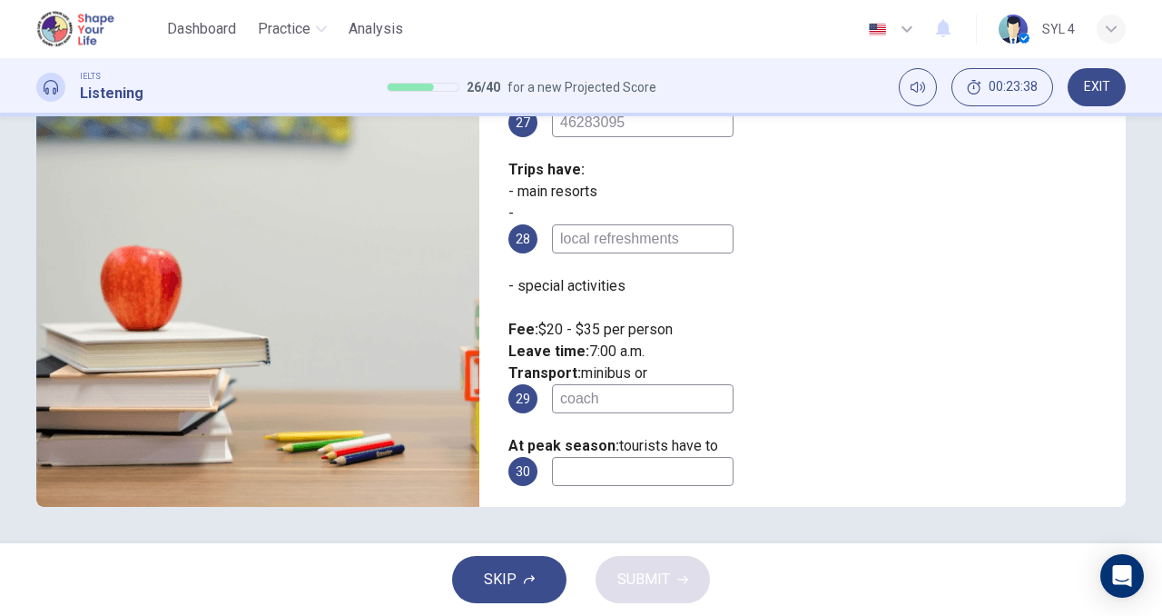
click at [734, 457] on input at bounding box center [643, 471] width 182 height 29
type input "43"
type input "r"
type input "43"
type input "re"
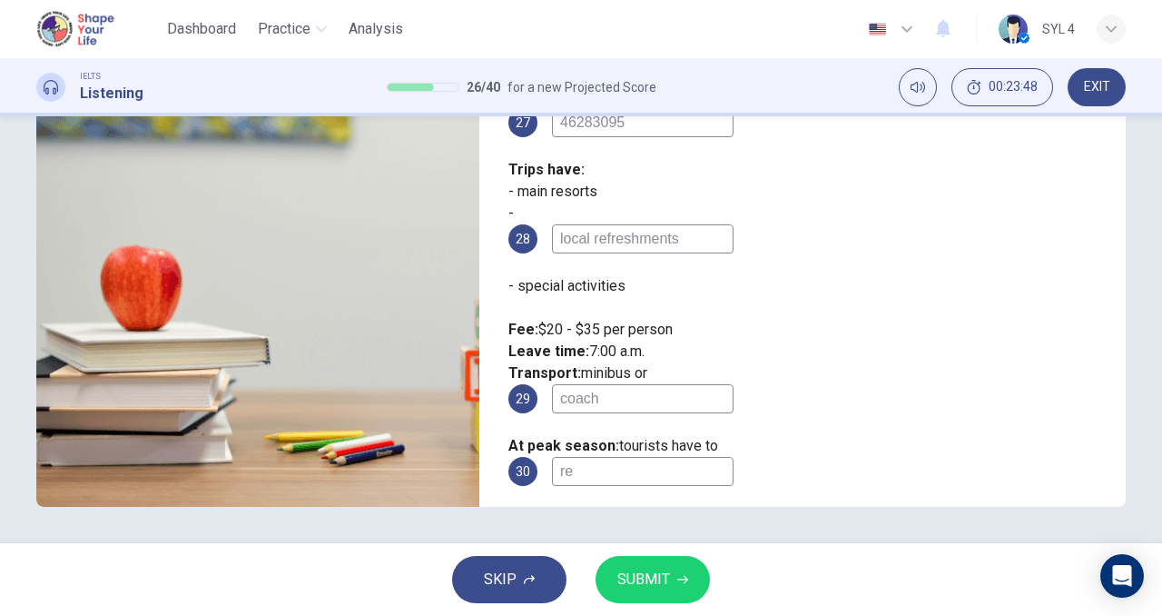
type input "43"
type input "res"
type input "43"
type input "rese"
type input "43"
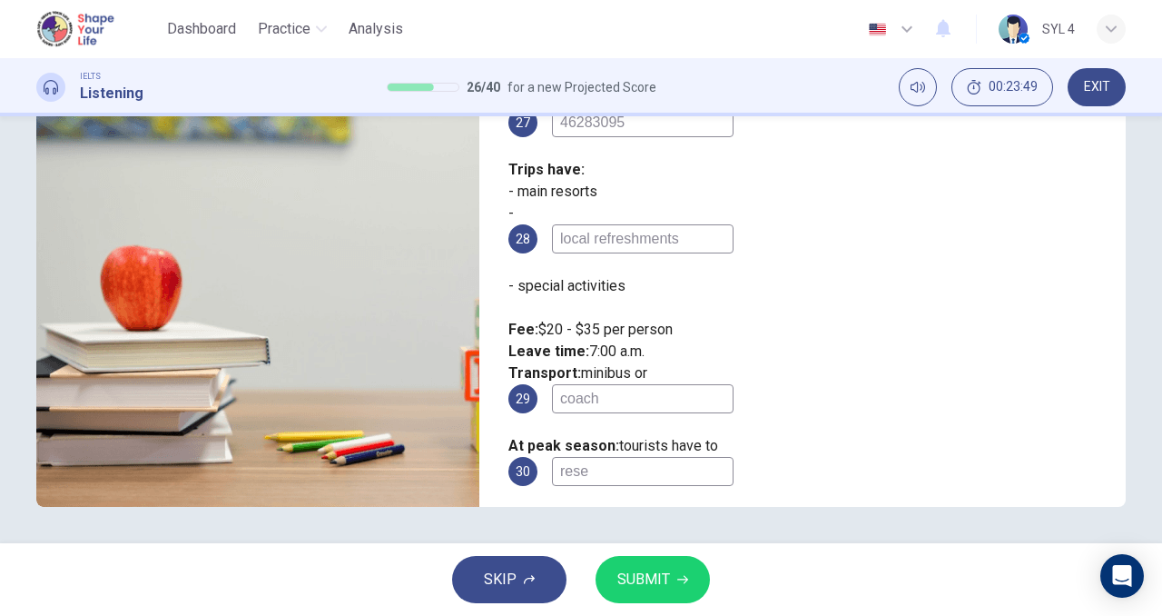
type input "[PERSON_NAME]"
type input "43"
type input "reserc"
type input "44"
type input "[PERSON_NAME]"
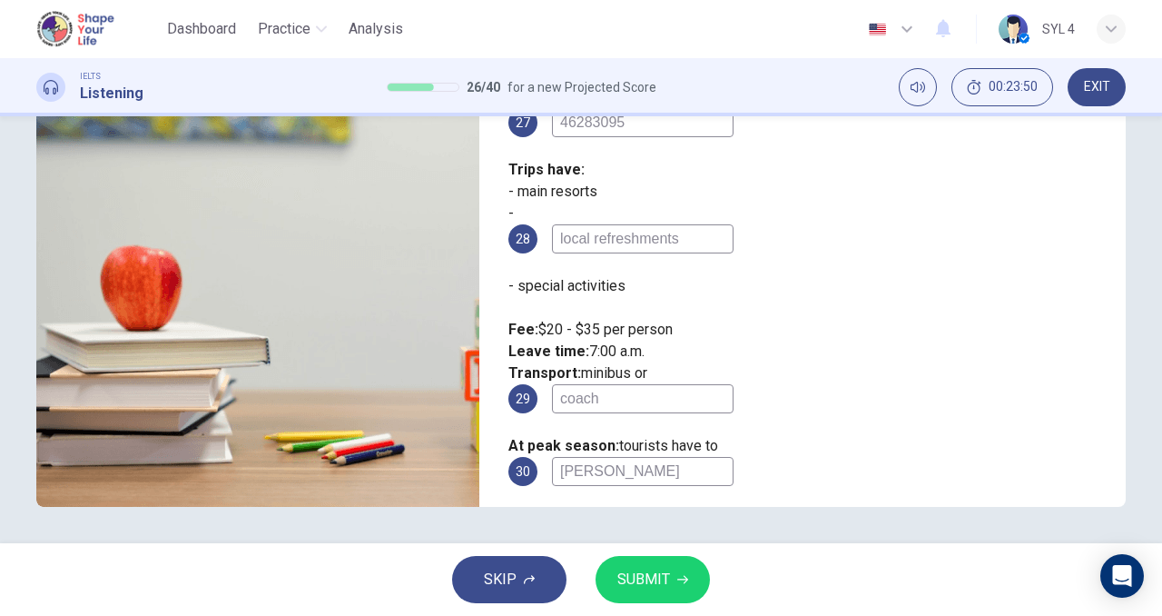
type input "44"
type input "reserv"
type input "44"
type input "reservh"
type input "44"
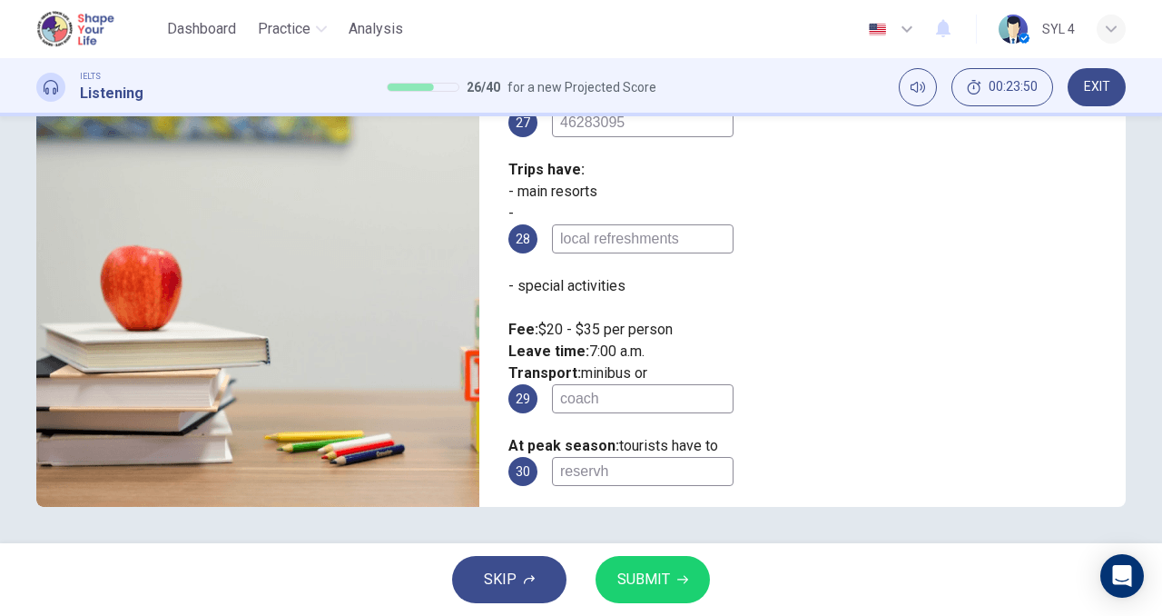
type input "reservhe"
type input "44"
type input "reservhed"
type input "44"
type input "reservhe"
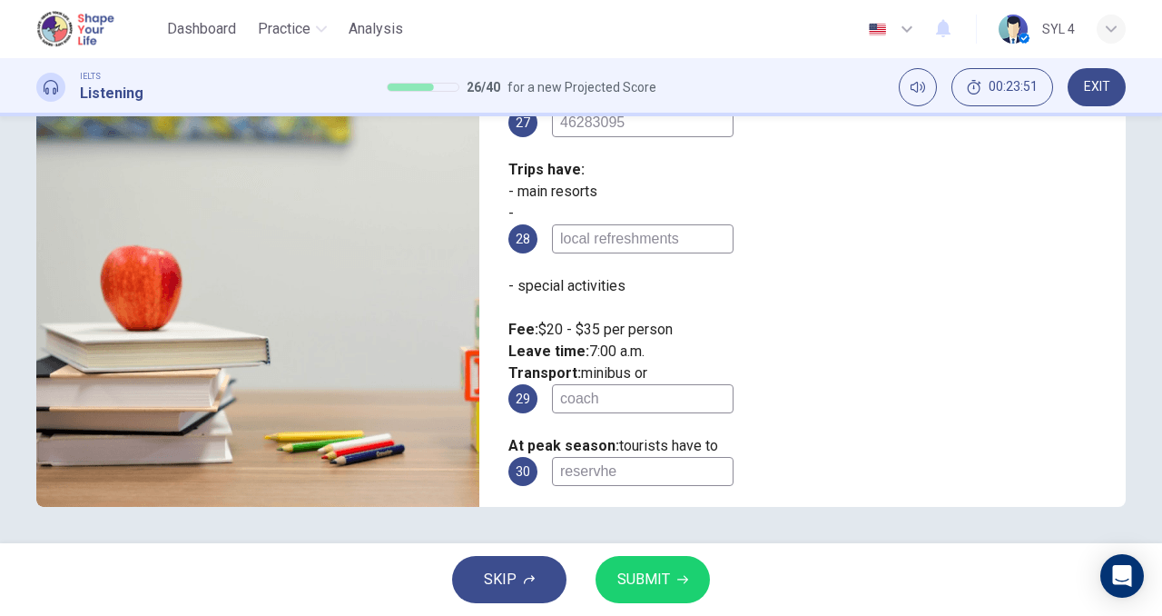
type input "44"
type input "reservh"
type input "44"
type input "reserv"
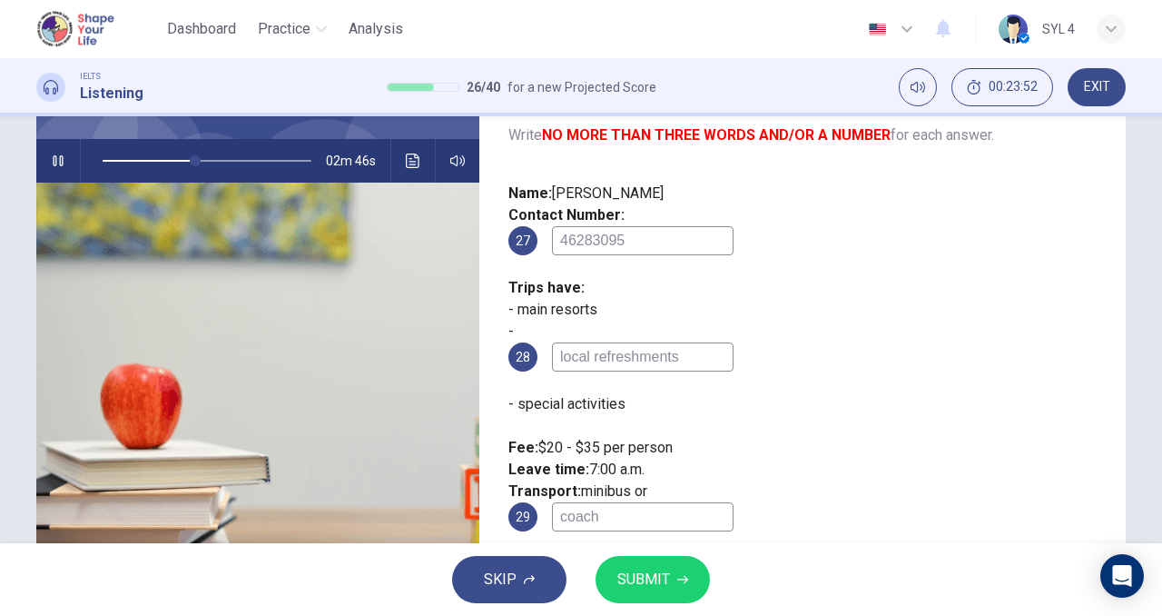
scroll to position [154, 0]
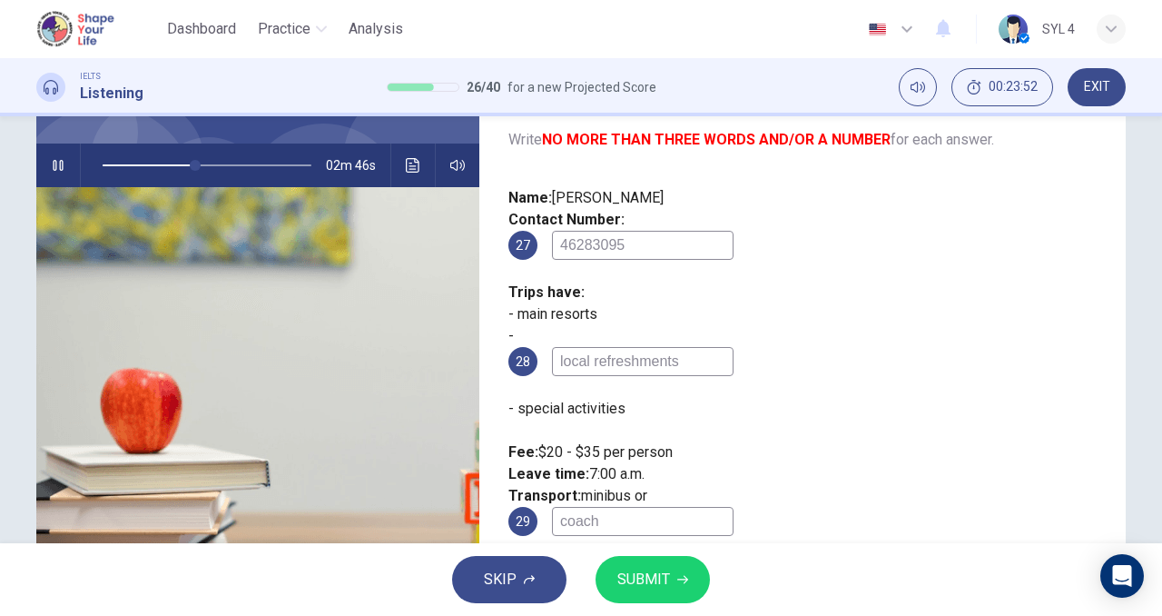
type input "45"
type input "reserv"
click at [53, 173] on button "button" at bounding box center [58, 165] width 29 height 44
type input "45"
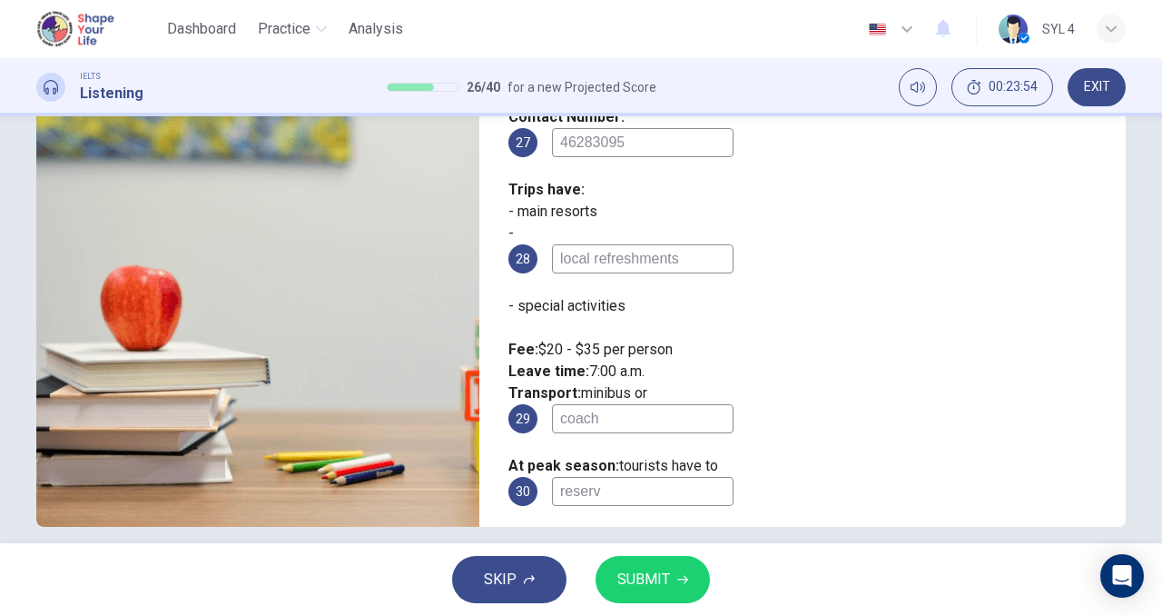
scroll to position [263, 0]
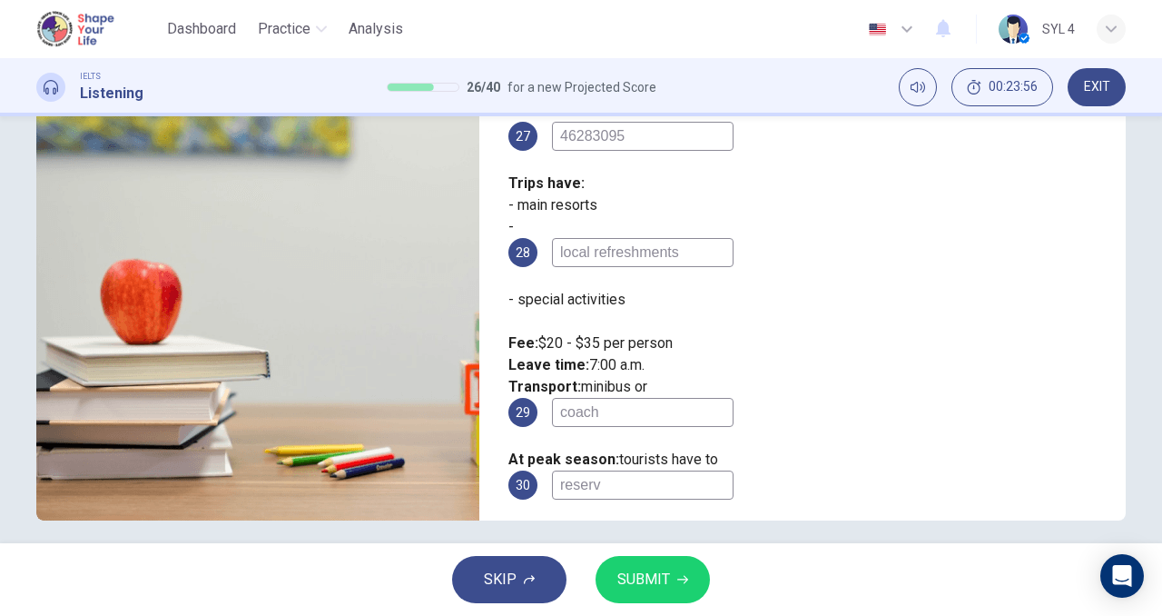
click at [734, 470] on input "reserv" at bounding box center [643, 484] width 182 height 29
type input "reserve"
type input "45"
type input "reserved"
type input "45"
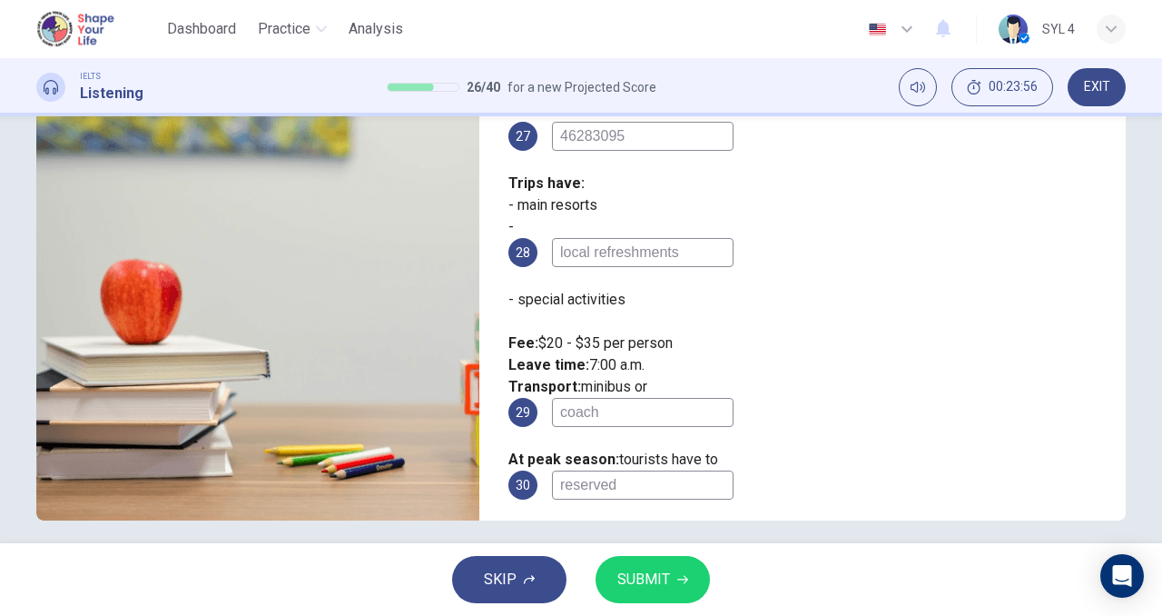
type input "reserved"
type input "45"
type input "reserved a"
type input "45"
type input "reserved a"
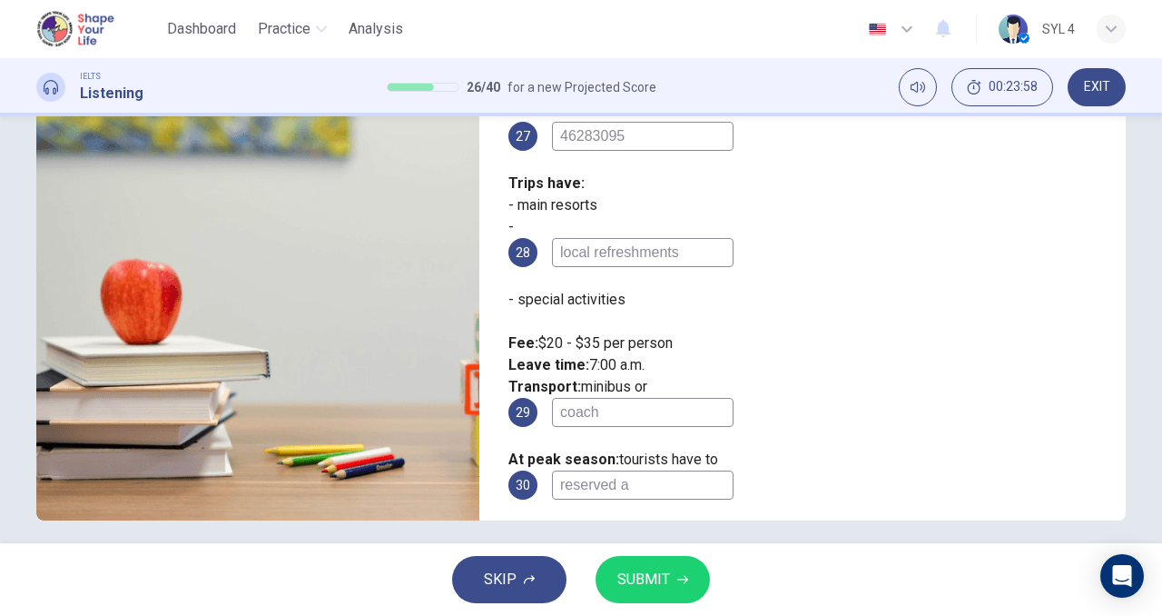
type input "45"
type input "reserved a s"
type input "45"
type input "reserved a se"
type input "45"
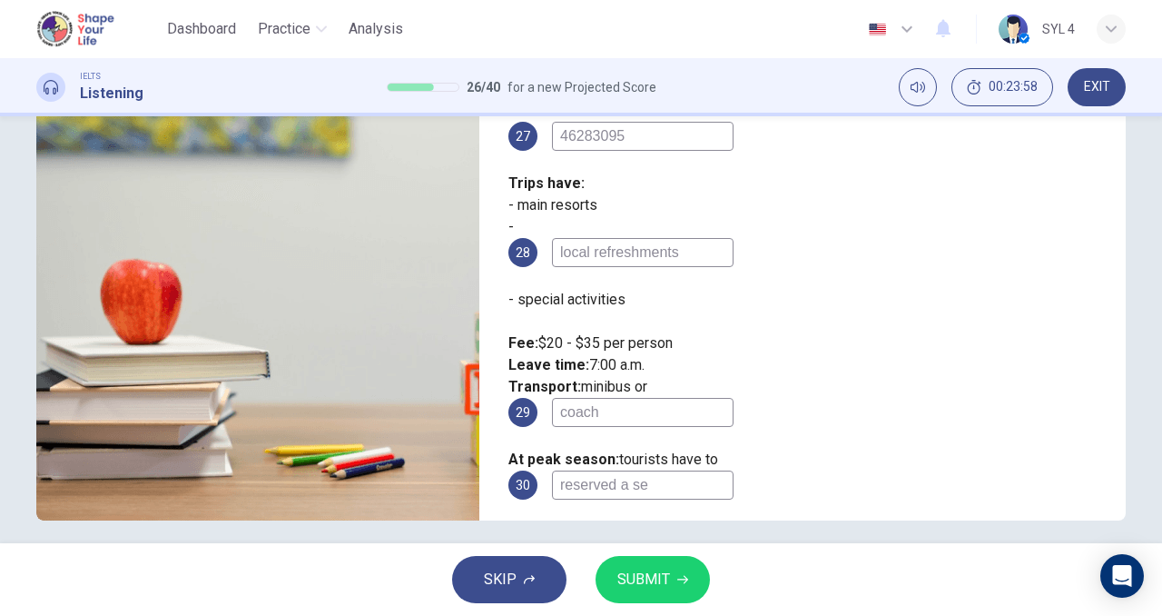
type input "reserved a sea"
type input "45"
type input "reserved a seat"
type input "45"
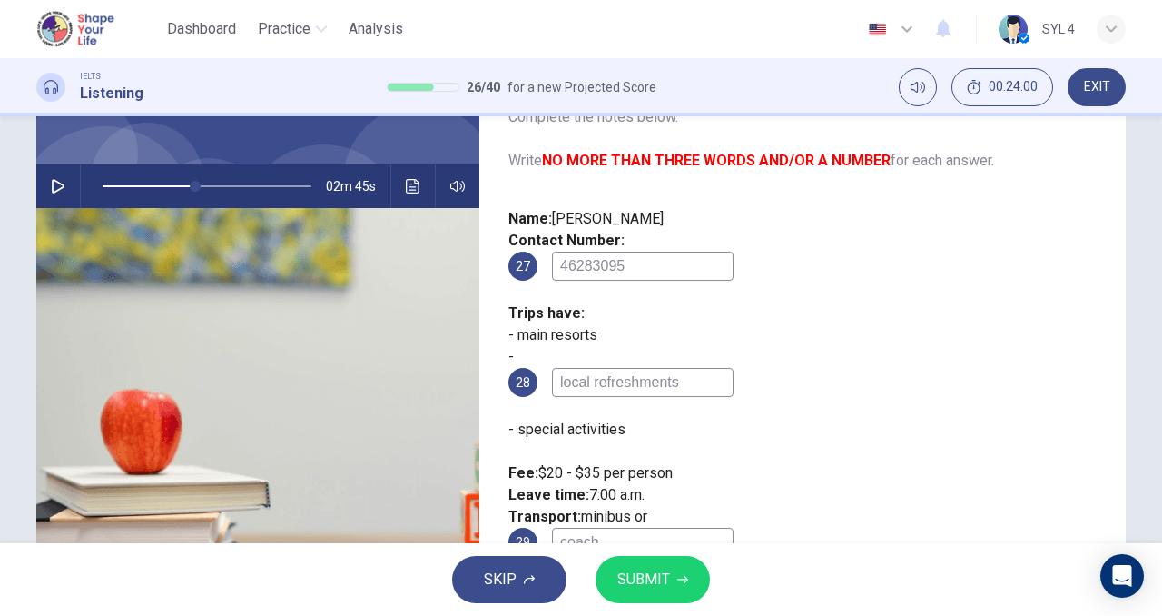
scroll to position [131, 0]
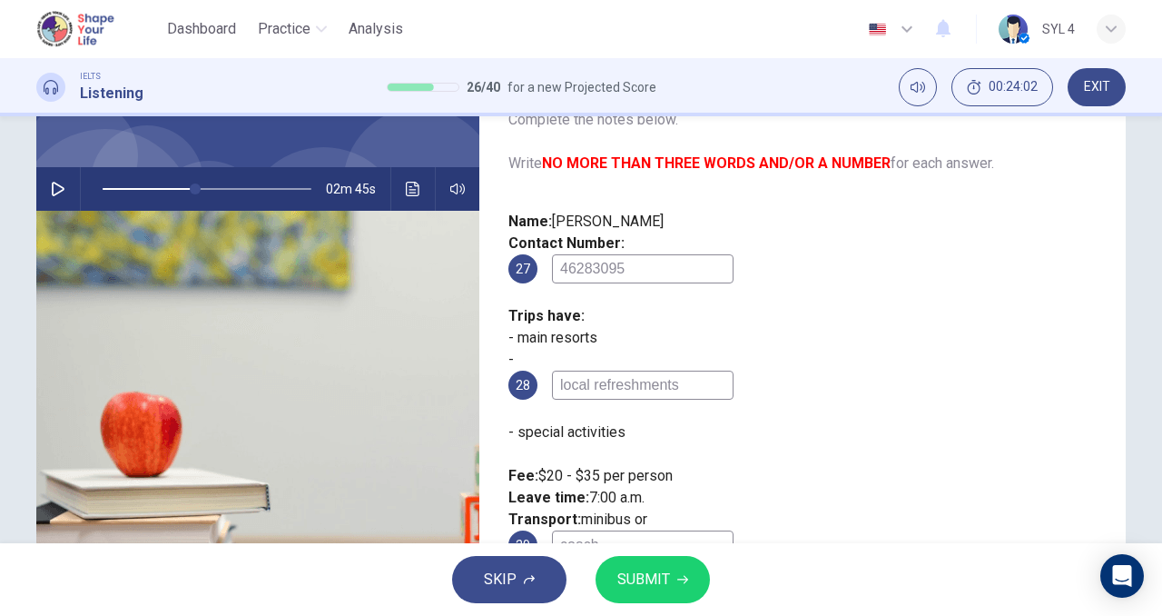
type input "reserved a seat"
click at [675, 581] on button "SUBMIT" at bounding box center [653, 579] width 114 height 47
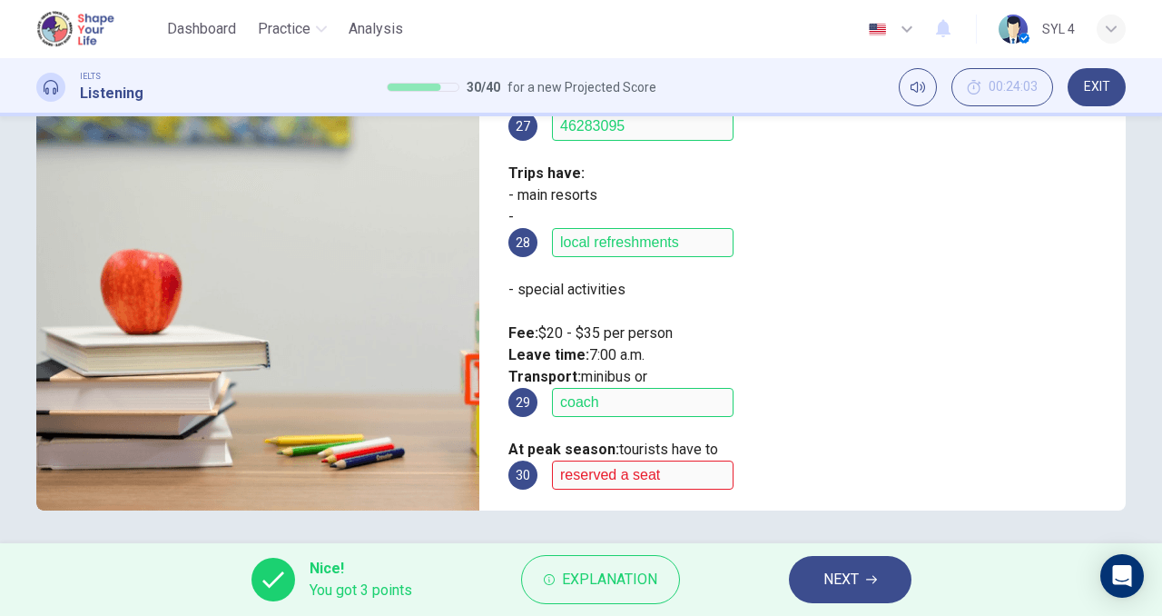
scroll to position [275, 0]
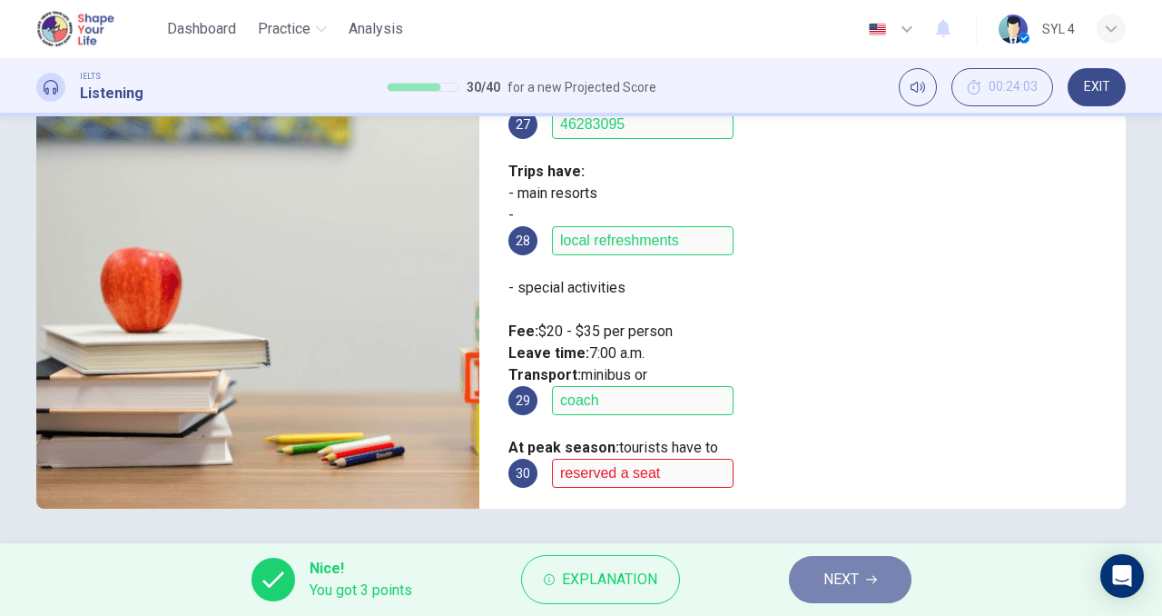
click at [856, 570] on span "NEXT" at bounding box center [841, 579] width 35 height 25
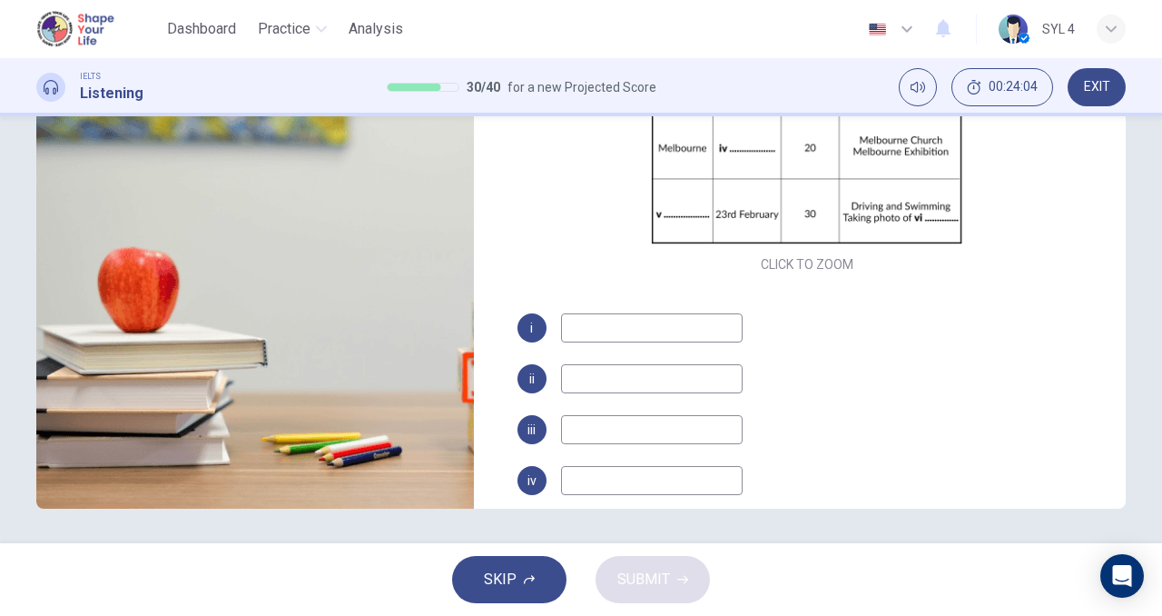
scroll to position [136, 0]
click at [611, 329] on input at bounding box center [652, 326] width 182 height 29
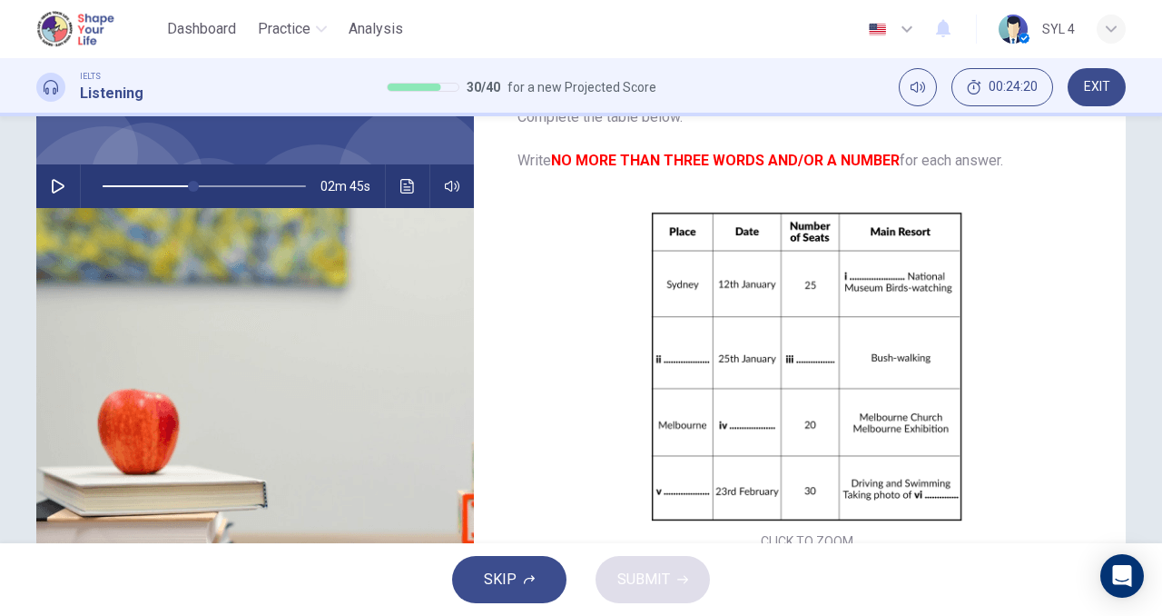
scroll to position [141, 0]
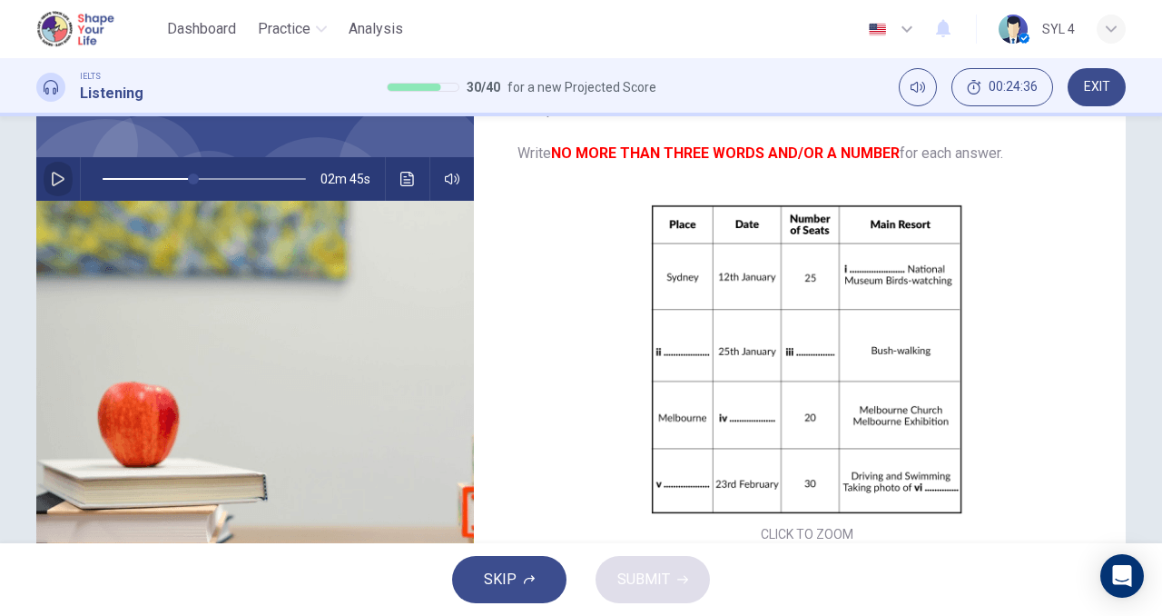
click at [53, 175] on icon "button" at bounding box center [58, 179] width 13 height 15
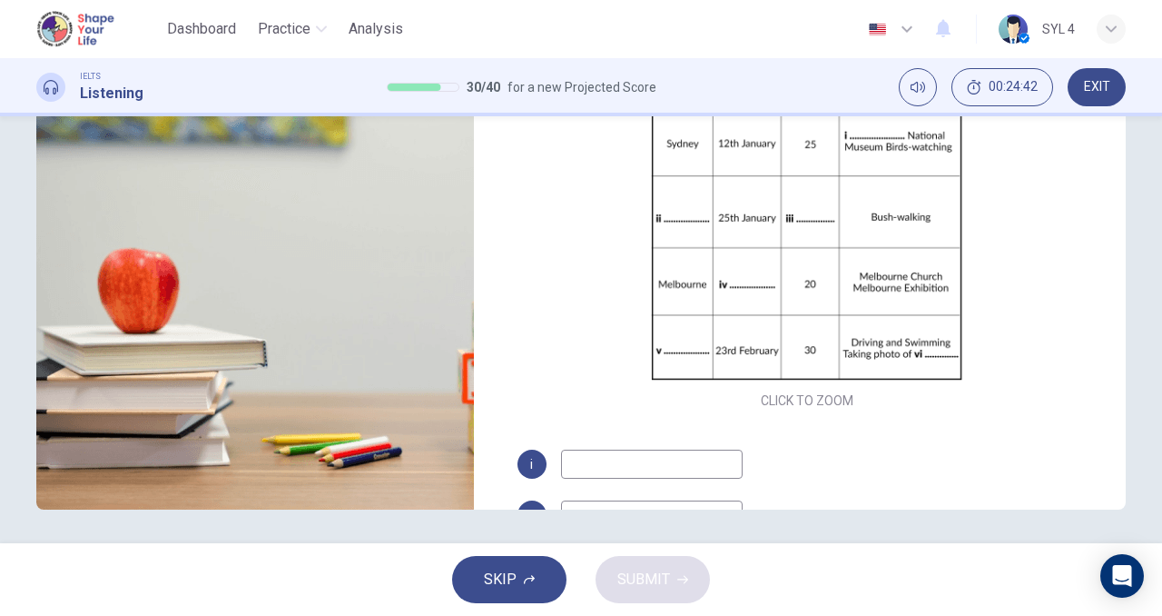
scroll to position [277, 0]
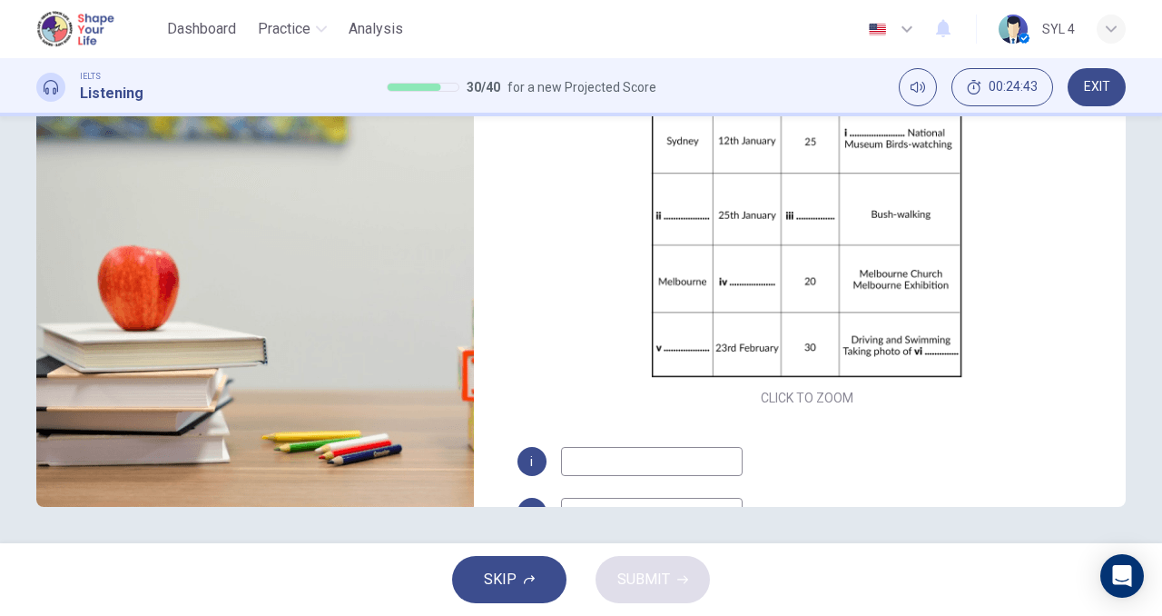
click at [575, 459] on input at bounding box center [652, 461] width 182 height 29
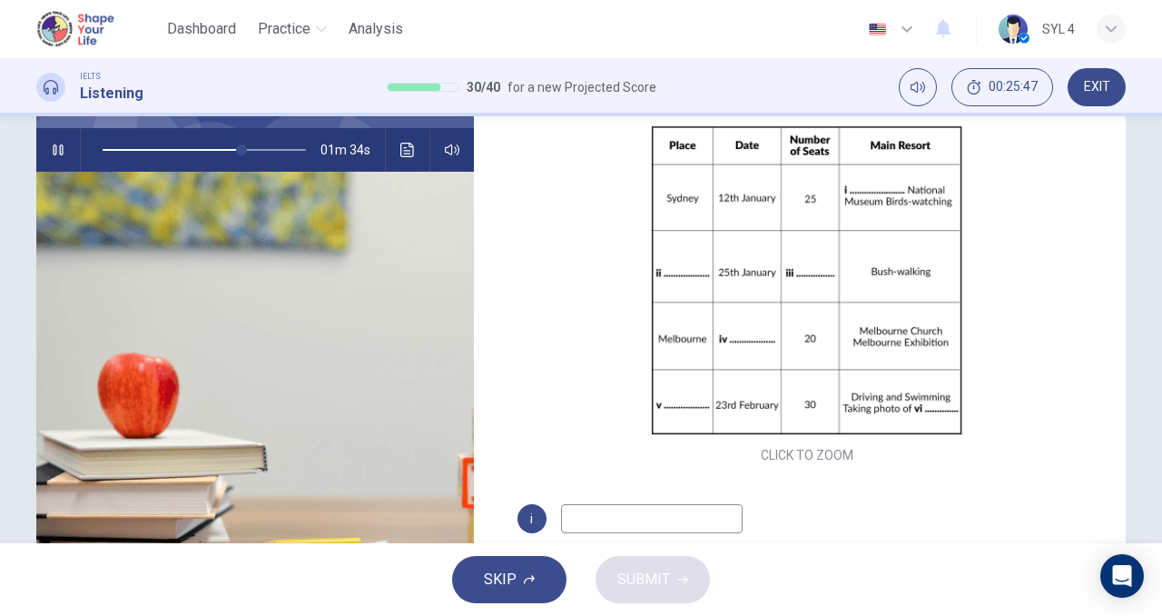
scroll to position [171, 0]
click at [52, 149] on icon "button" at bounding box center [58, 149] width 15 height 15
type input "73"
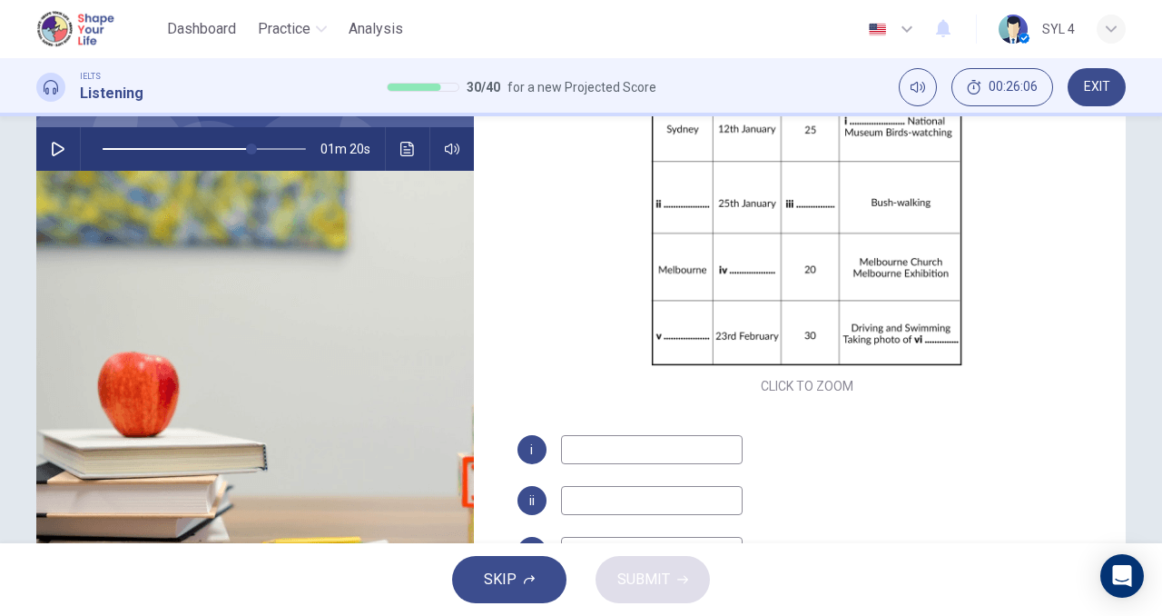
scroll to position [120, 0]
click at [615, 492] on input at bounding box center [652, 498] width 182 height 29
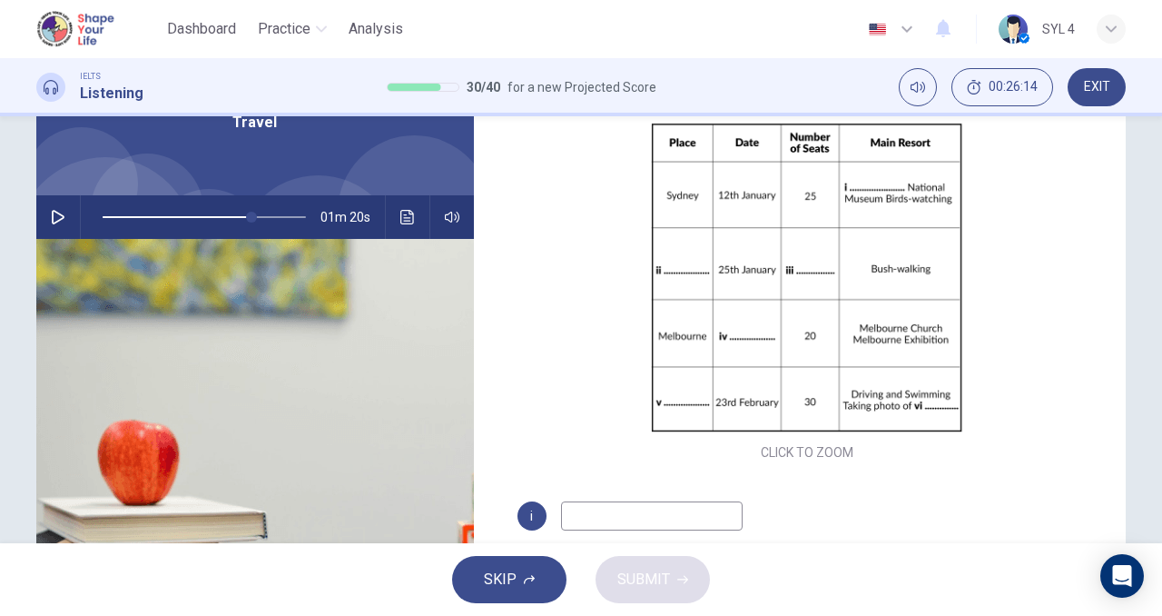
scroll to position [101, 0]
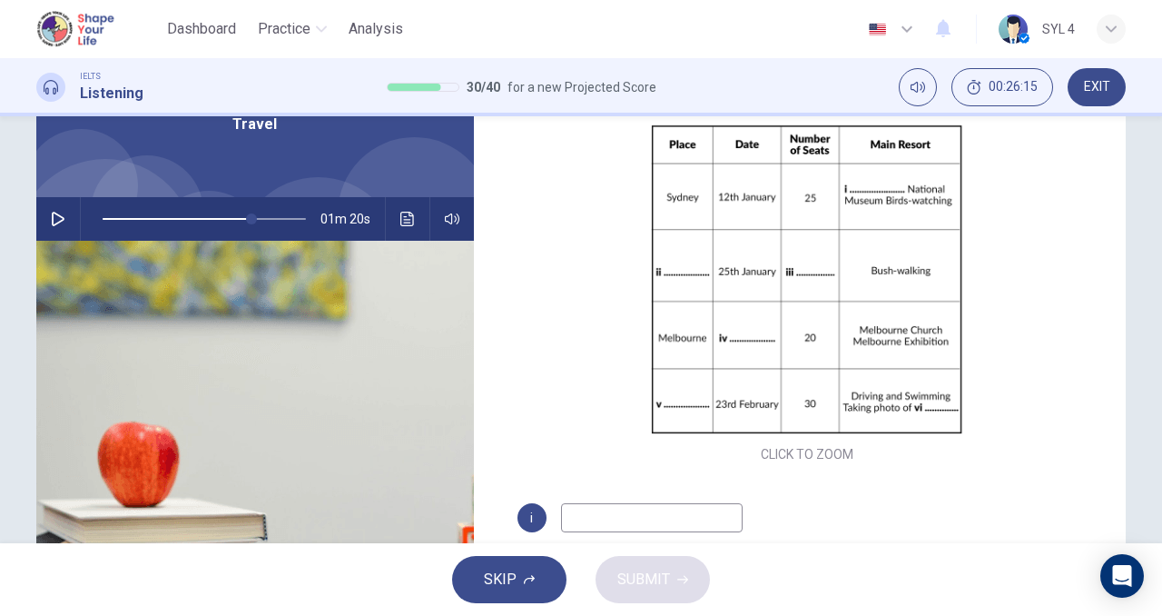
type input "Blue Mountain"
click at [44, 220] on button "button" at bounding box center [58, 219] width 29 height 44
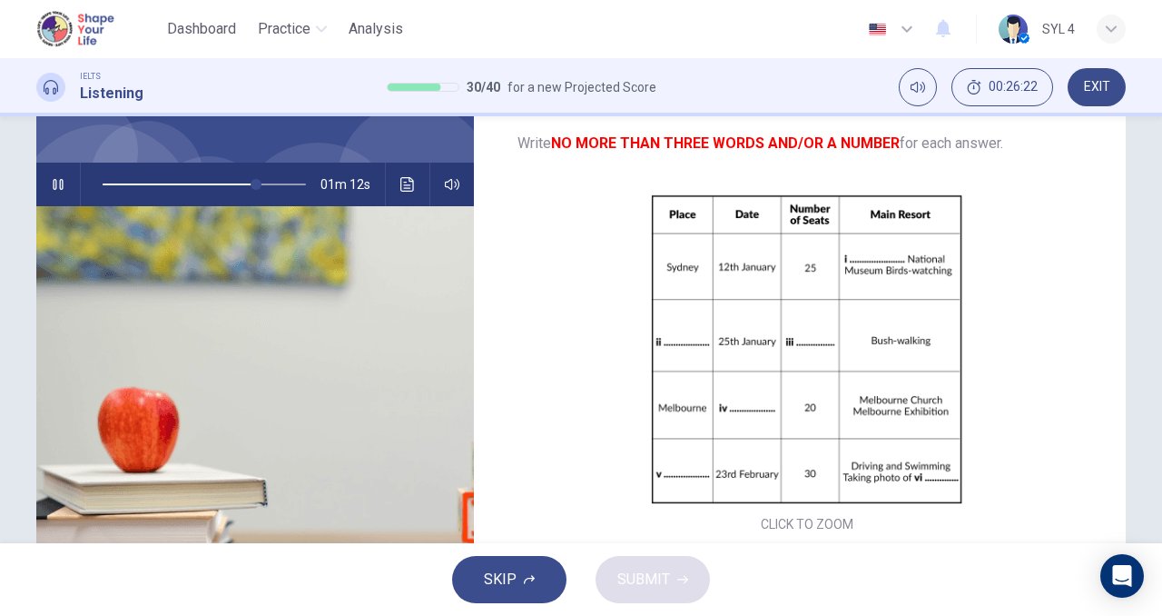
scroll to position [134, 0]
click at [55, 179] on icon "button" at bounding box center [58, 185] width 15 height 15
type input "76"
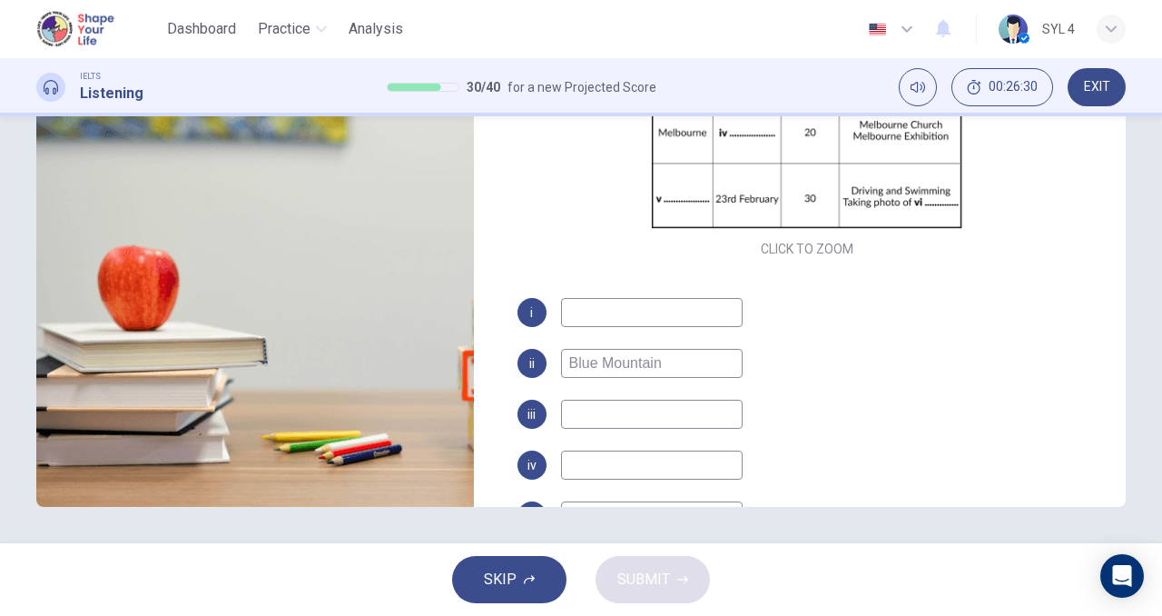
scroll to position [155, 0]
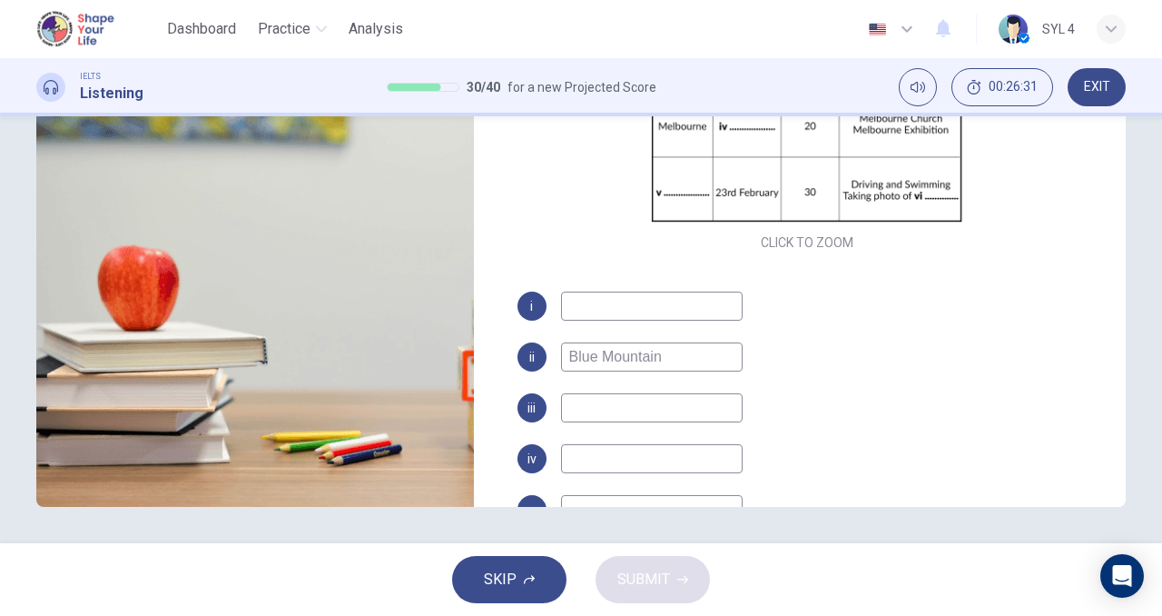
click at [621, 411] on input at bounding box center [652, 407] width 182 height 29
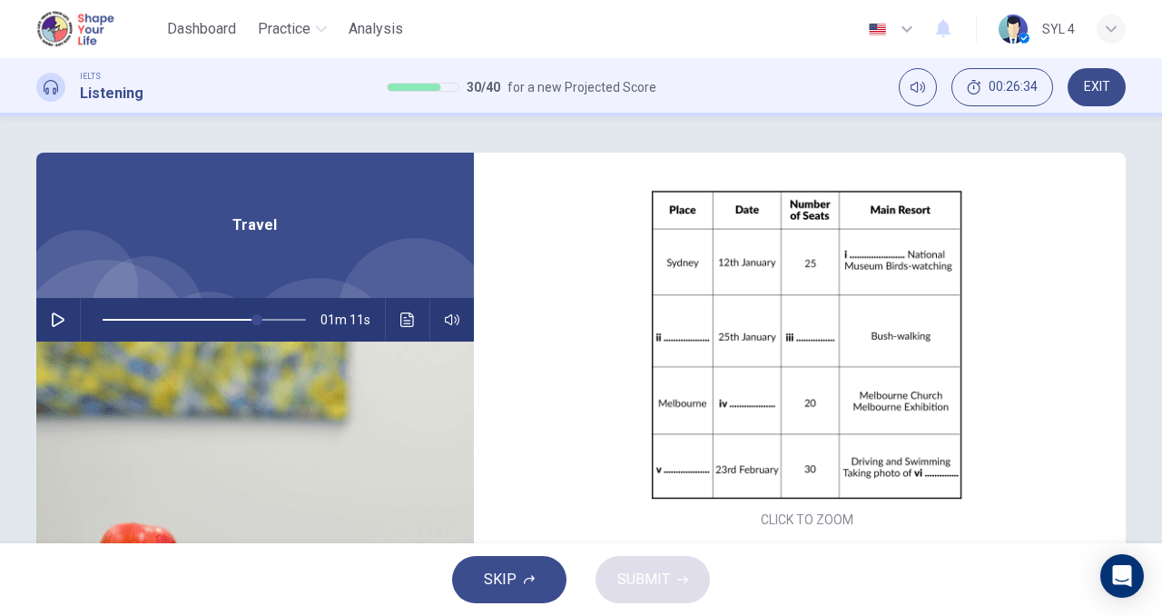
type input "30"
click at [52, 313] on icon "button" at bounding box center [58, 319] width 13 height 15
click at [51, 313] on icon "button" at bounding box center [58, 319] width 15 height 15
click at [218, 320] on span at bounding box center [204, 319] width 203 height 25
click at [57, 321] on icon "button" at bounding box center [58, 319] width 13 height 15
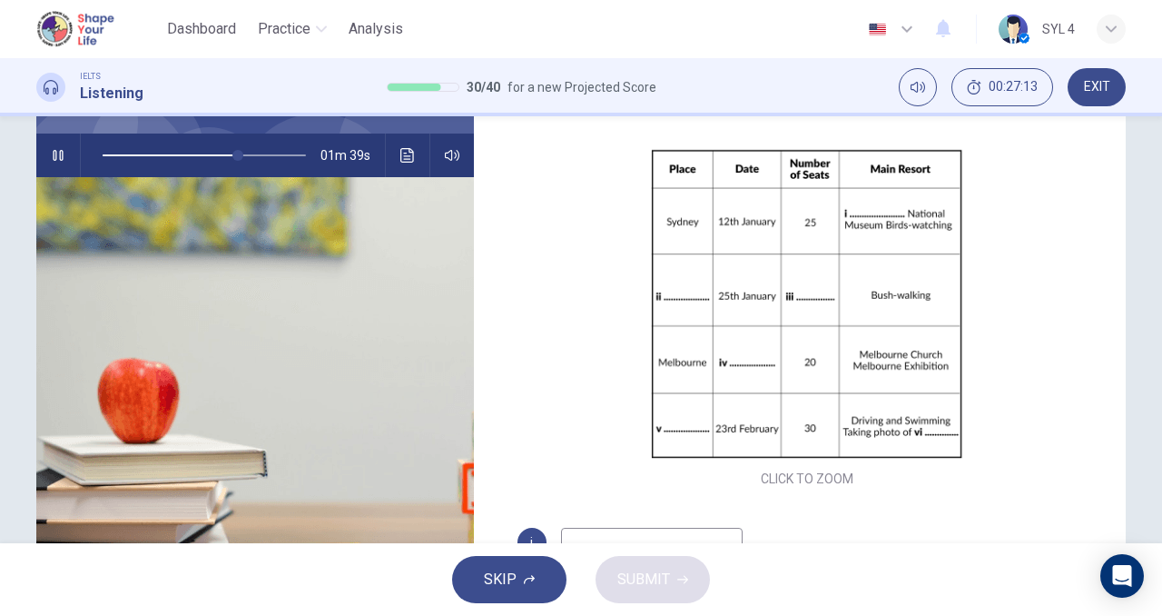
scroll to position [26, 0]
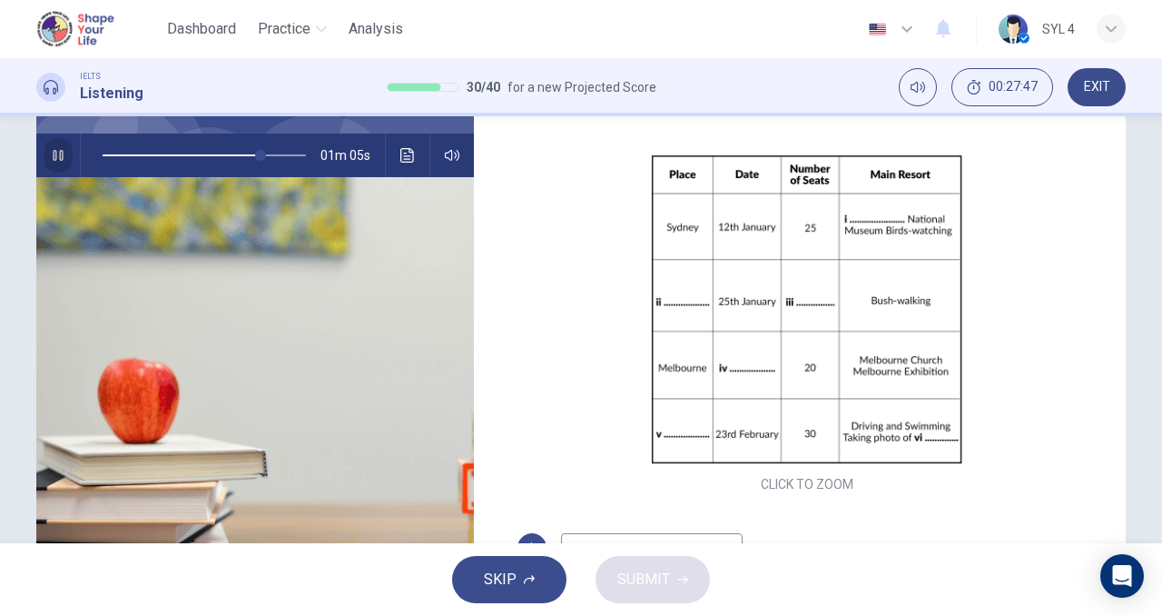
click at [44, 145] on button "button" at bounding box center [58, 155] width 29 height 44
type input "78"
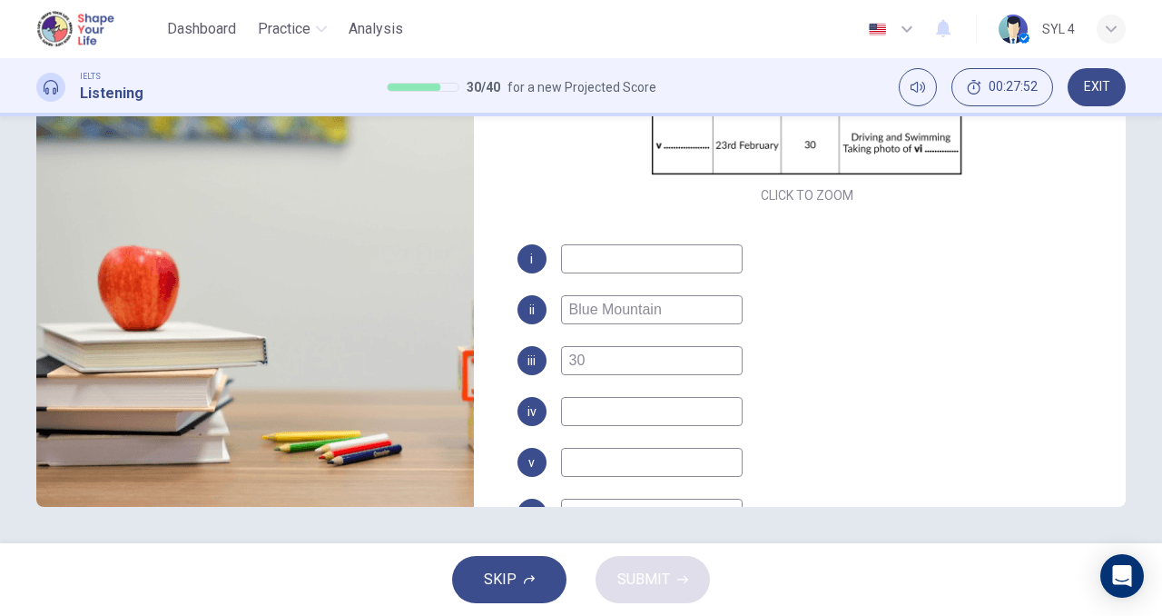
scroll to position [204, 0]
click at [616, 409] on input at bounding box center [652, 409] width 182 height 29
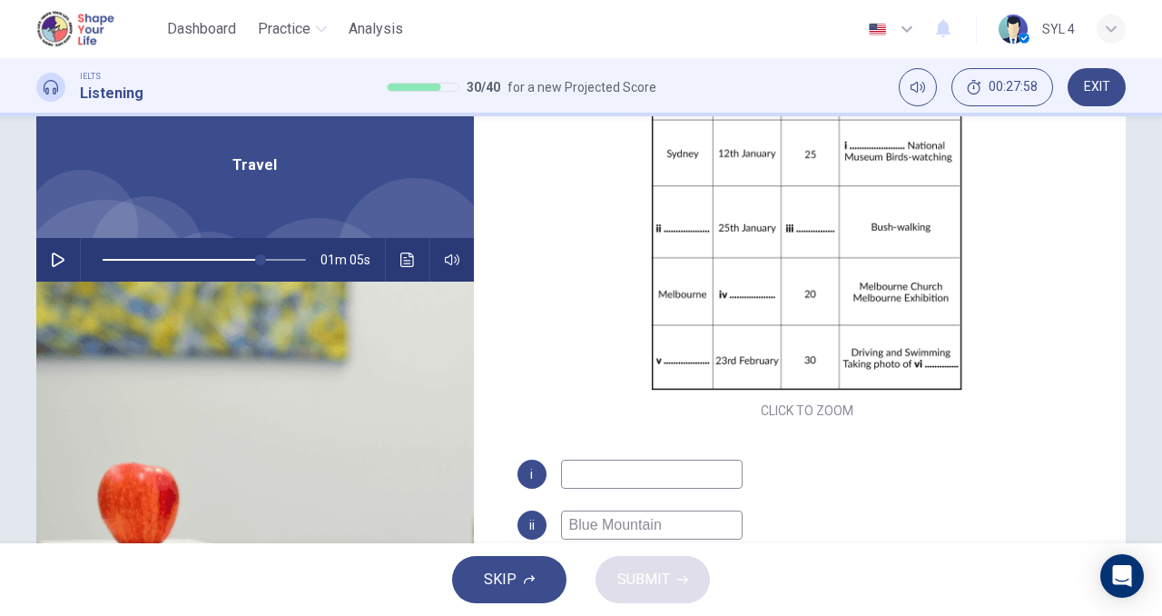
scroll to position [74, 0]
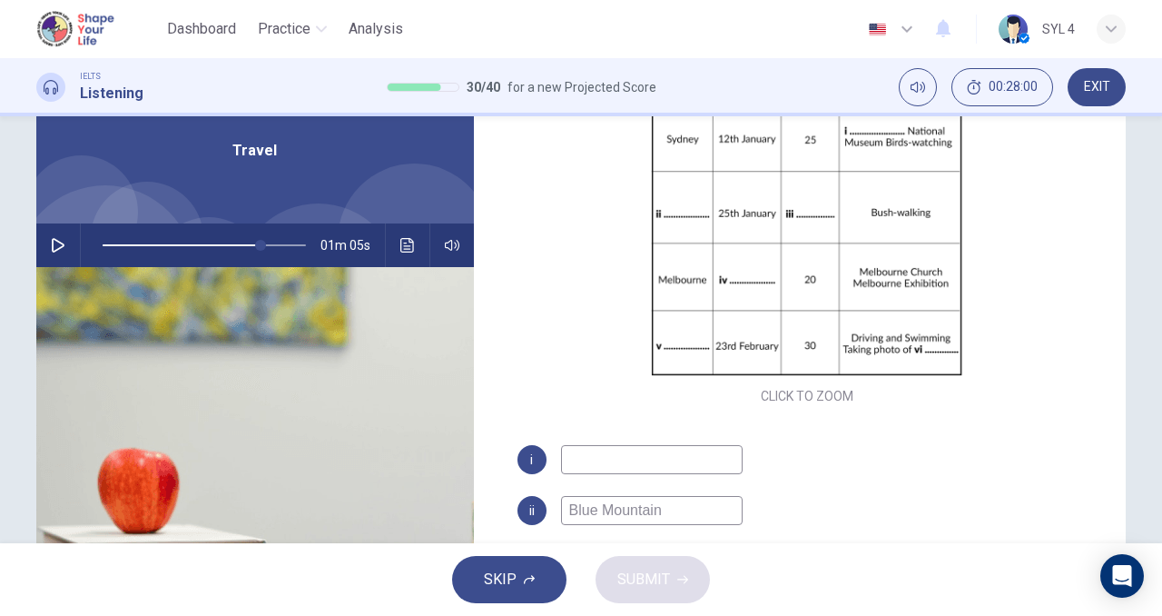
type input "[DATE]"
click at [44, 252] on button "button" at bounding box center [58, 245] width 29 height 44
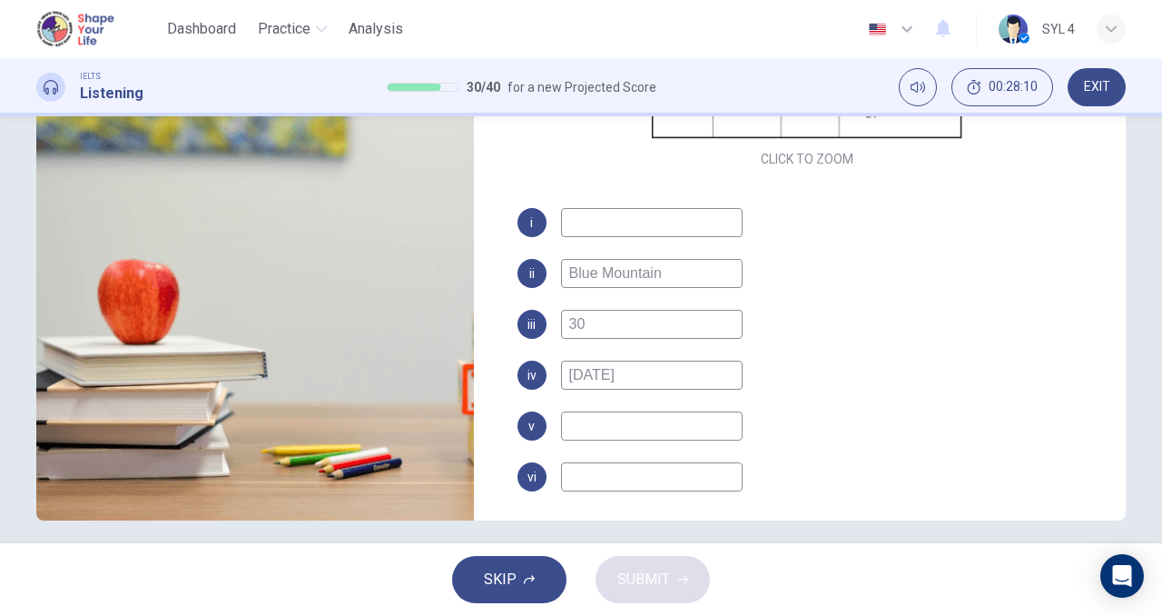
scroll to position [260, 0]
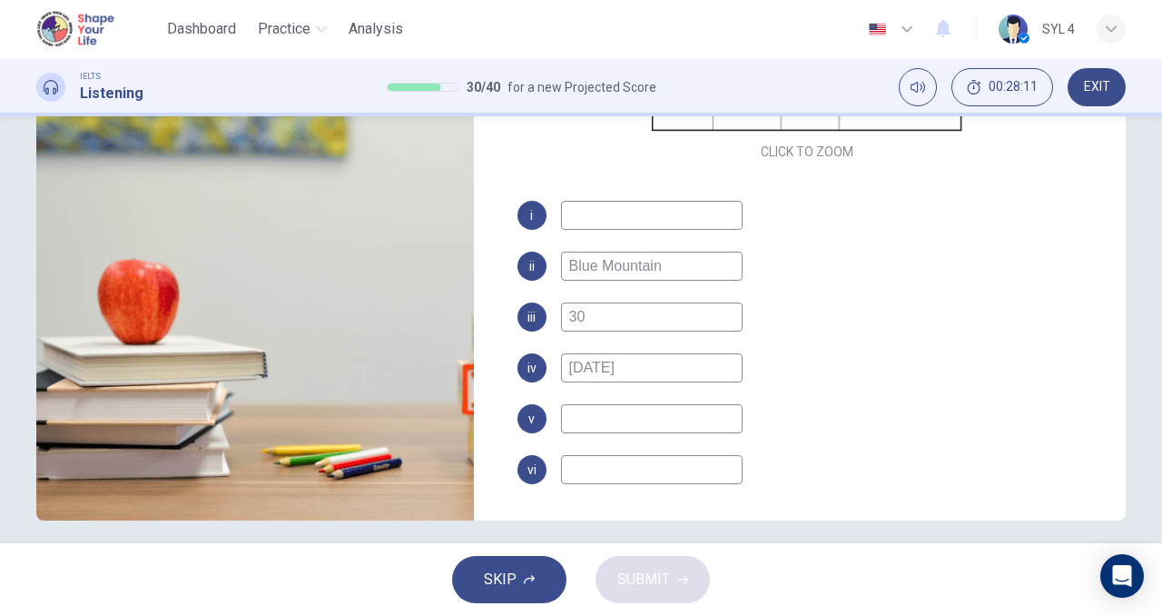
click at [670, 421] on input at bounding box center [652, 418] width 182 height 29
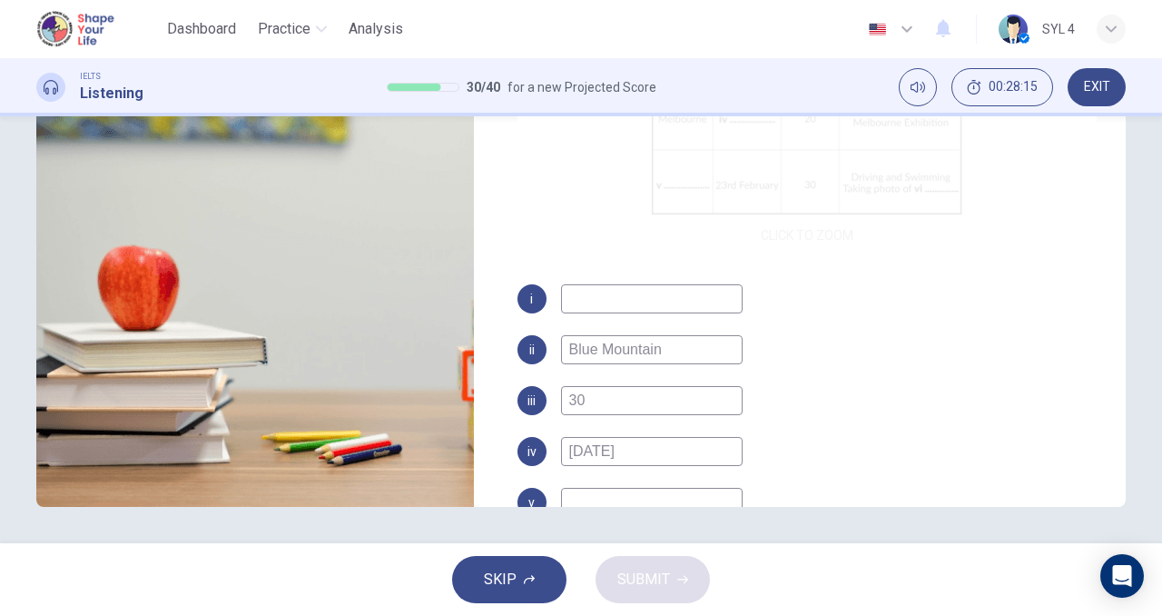
scroll to position [164, 0]
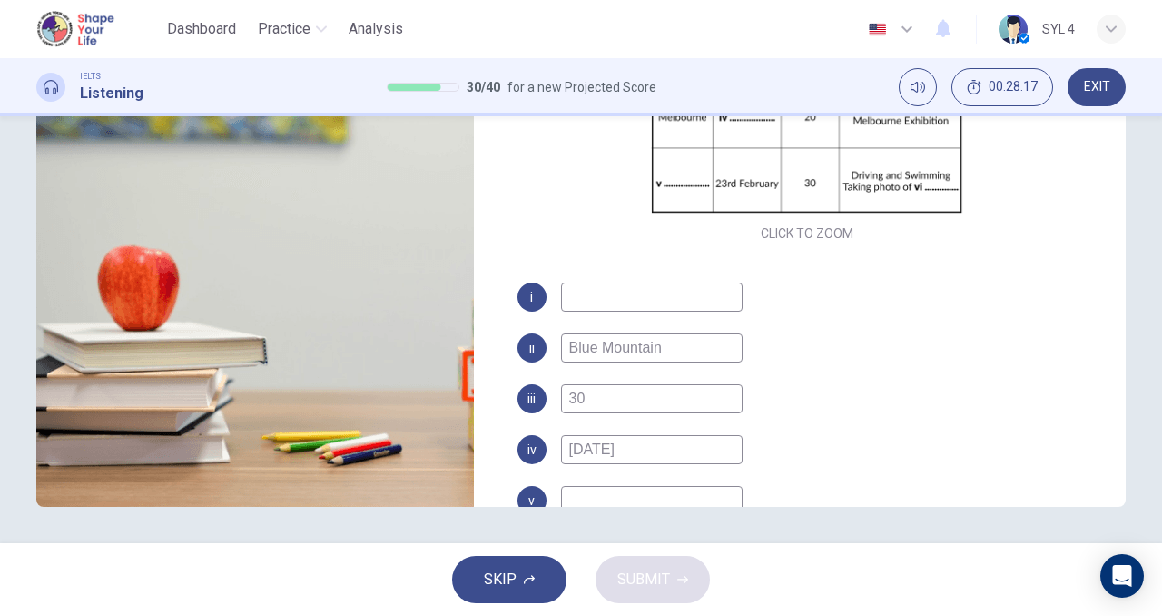
drag, startPoint x: 670, startPoint y: 346, endPoint x: 530, endPoint y: 356, distance: 140.2
click at [530, 356] on div "ii Blue Mountain" at bounding box center [808, 347] width 580 height 29
type input "84"
type input "S"
type input "84"
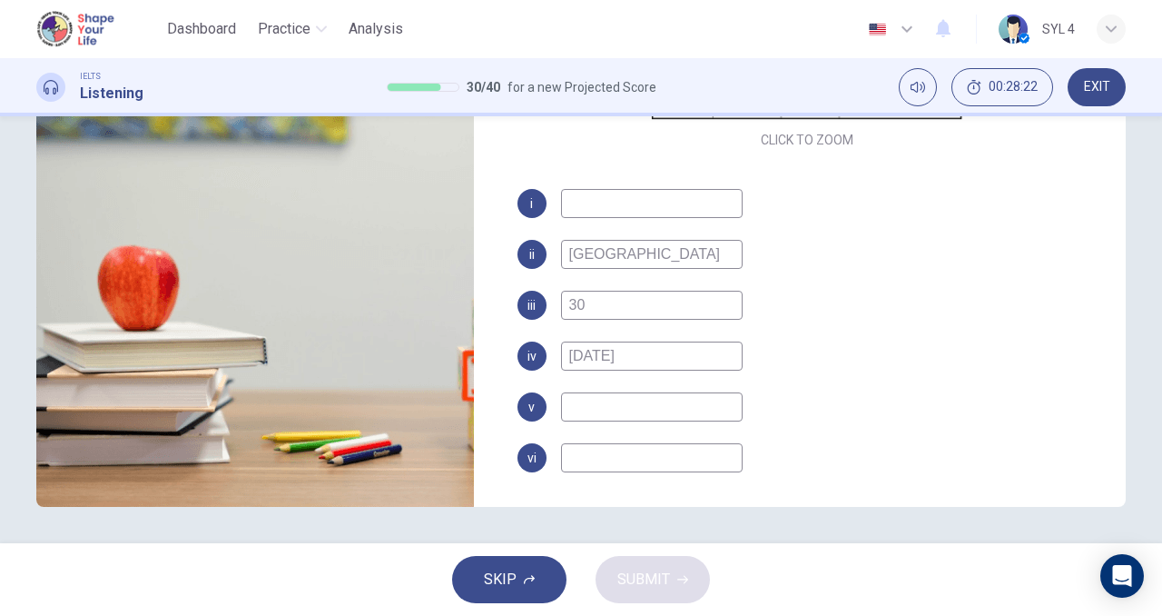
scroll to position [259, 0]
click at [607, 406] on input at bounding box center [652, 405] width 182 height 29
click at [601, 465] on input at bounding box center [652, 455] width 182 height 29
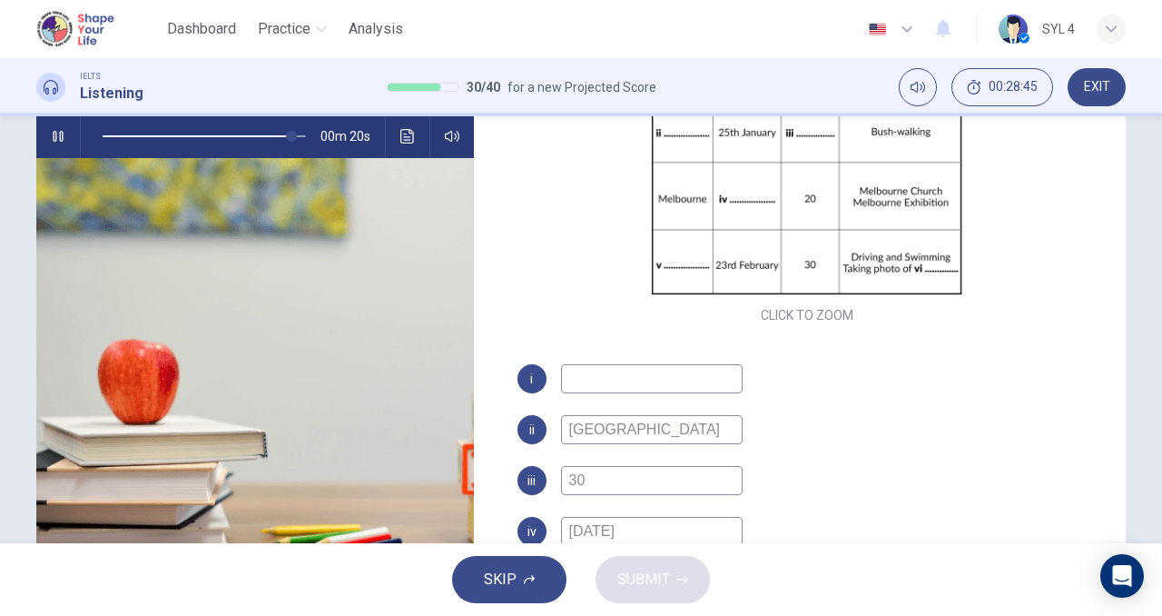
scroll to position [163, 0]
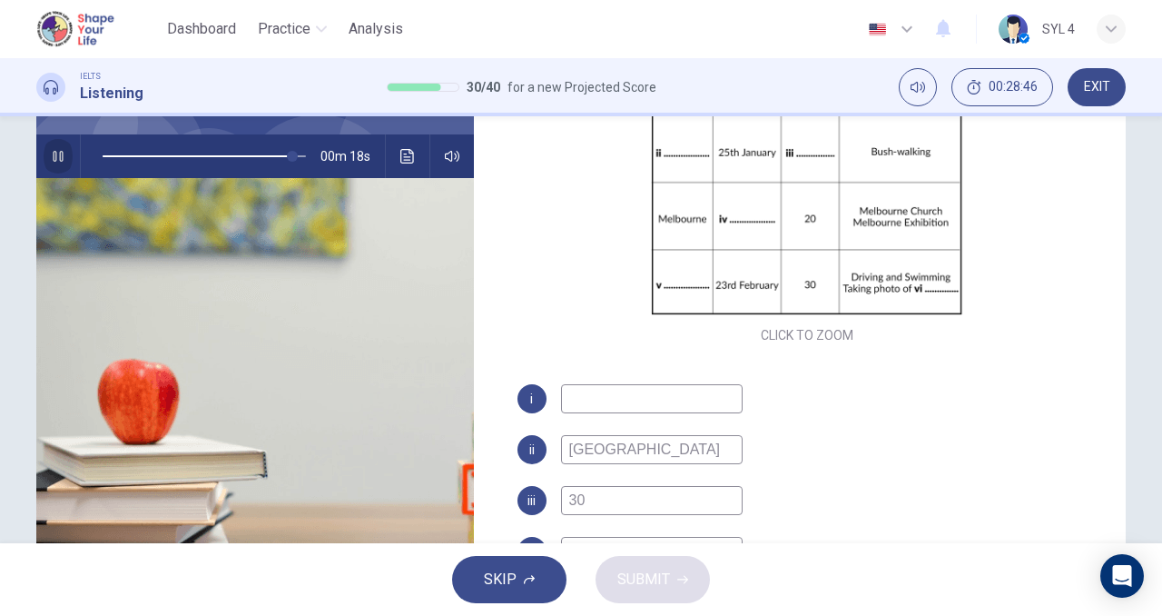
click at [57, 160] on icon "button" at bounding box center [58, 156] width 10 height 11
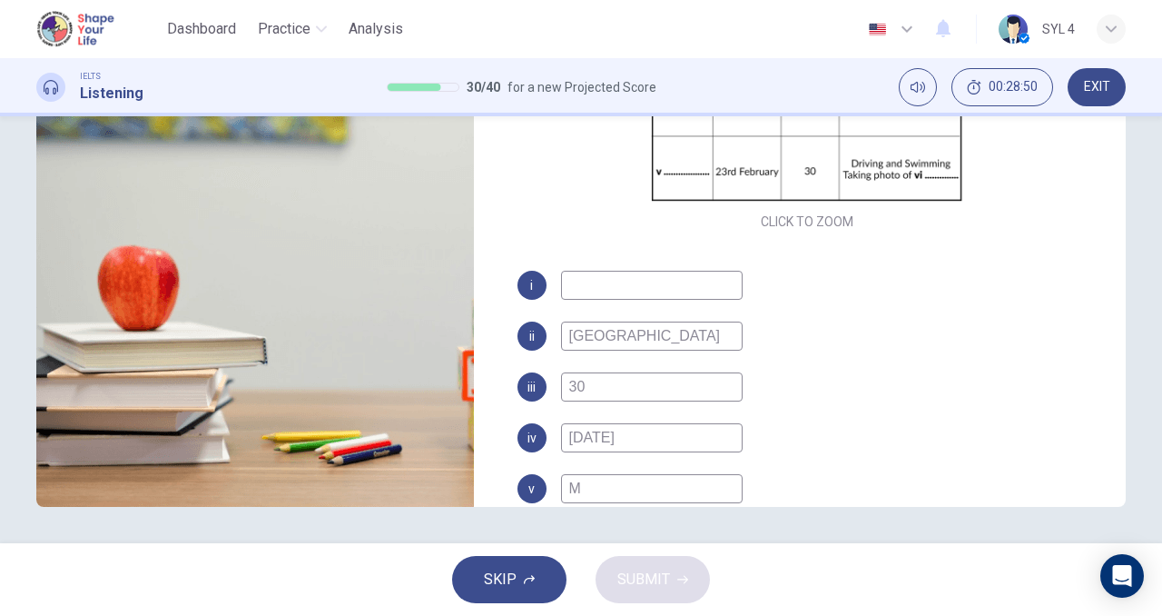
click at [605, 491] on input "M" at bounding box center [652, 488] width 182 height 29
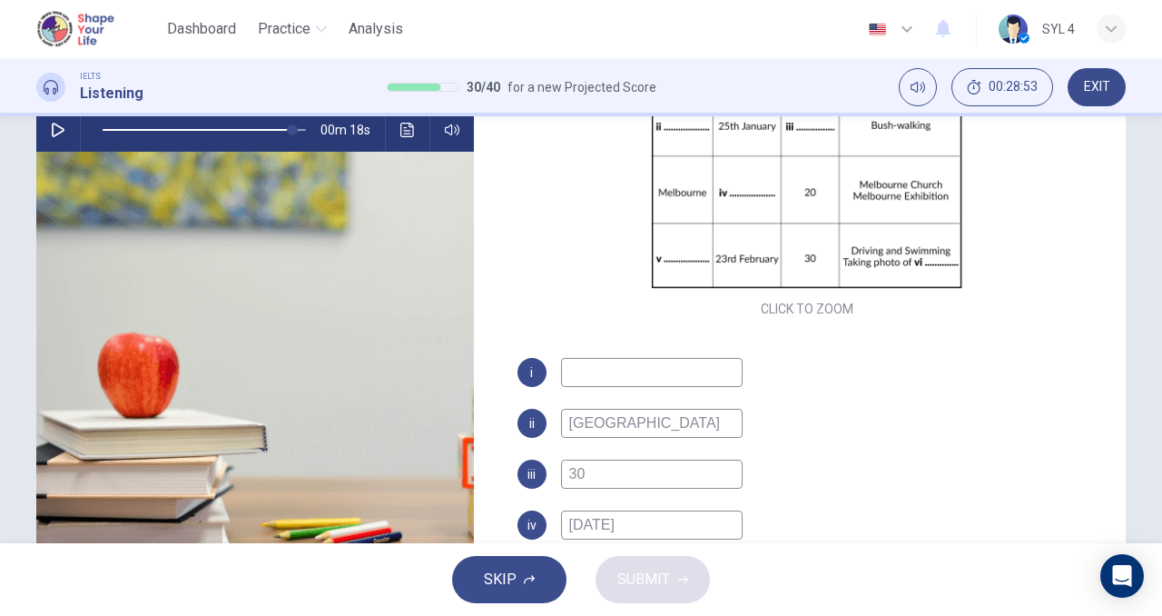
scroll to position [187, 0]
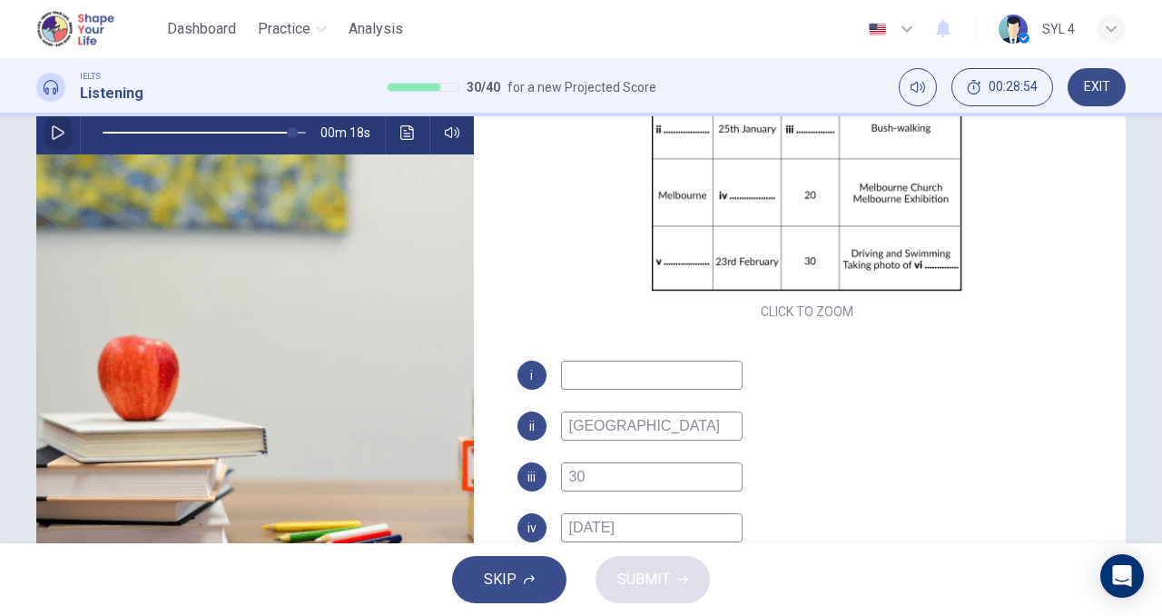
click at [51, 137] on icon "button" at bounding box center [58, 132] width 15 height 15
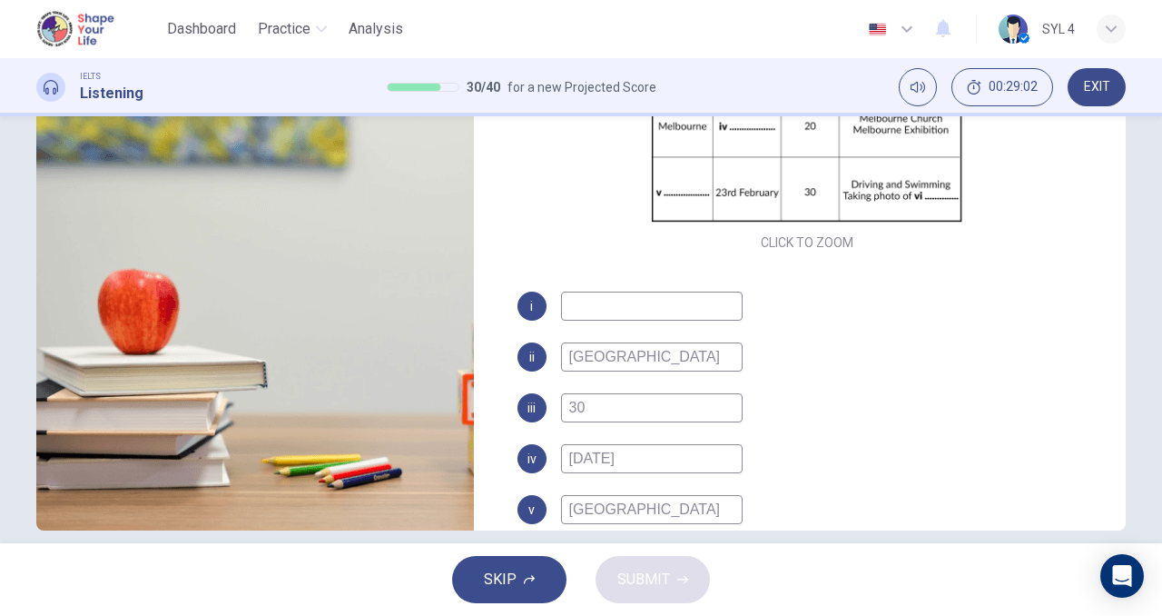
scroll to position [277, 0]
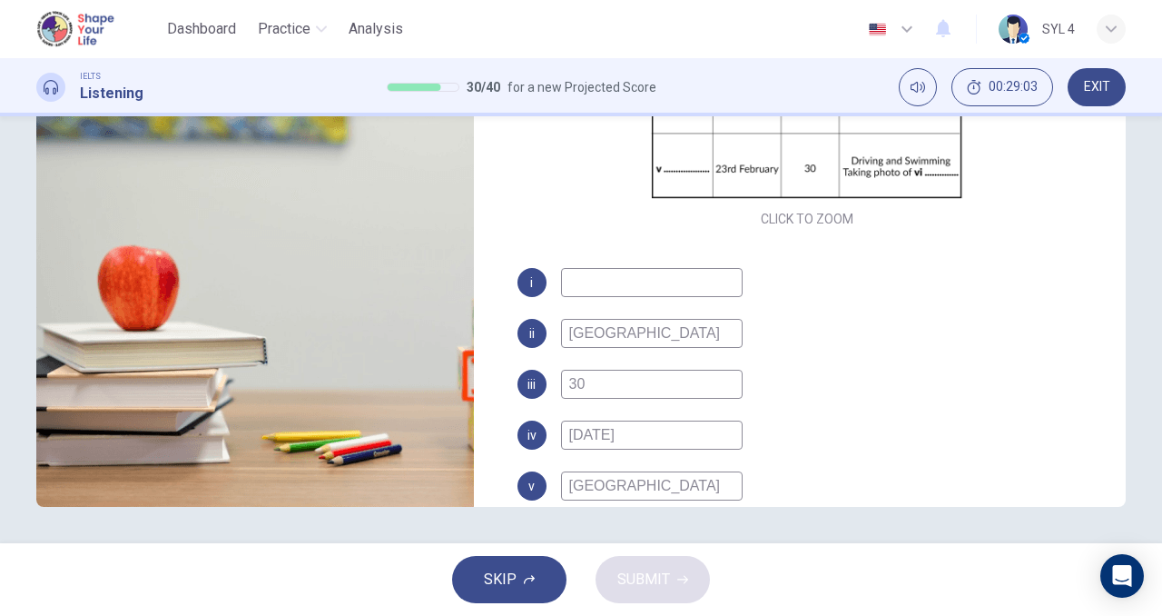
click at [644, 451] on div "i ii Sydney iii 30 iv [DATE] v [GEOGRAPHIC_DATA] vi coral" at bounding box center [808, 428] width 580 height 320
click at [676, 439] on input "[DATE]" at bounding box center [652, 434] width 182 height 29
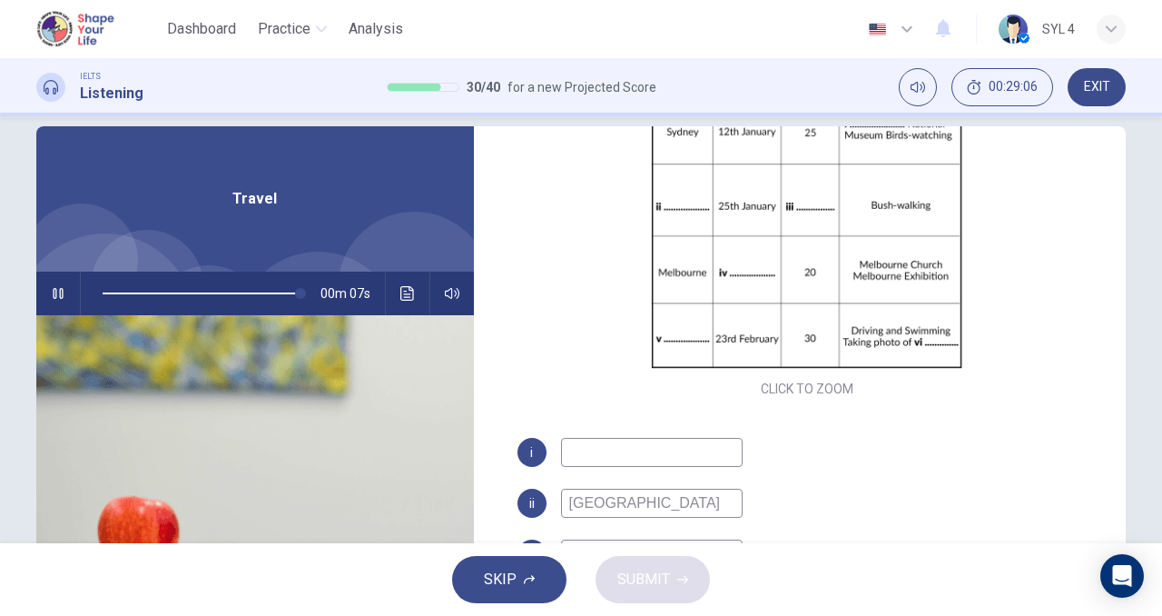
scroll to position [24, 0]
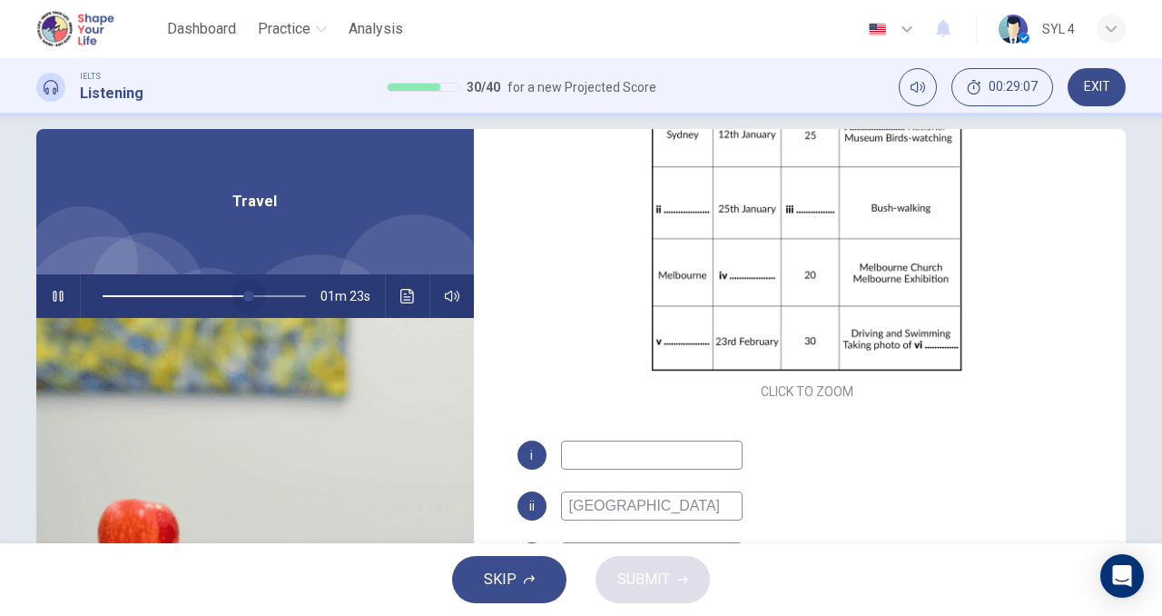
click at [244, 292] on span at bounding box center [204, 295] width 203 height 25
click at [224, 295] on span at bounding box center [204, 295] width 203 height 25
click at [200, 298] on span at bounding box center [204, 295] width 203 height 25
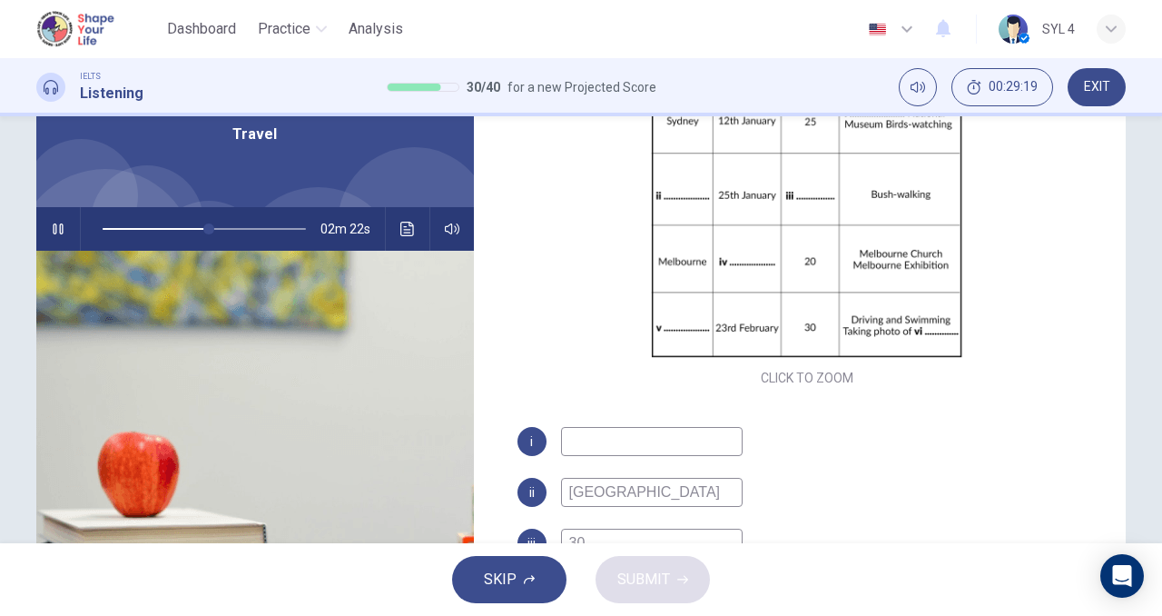
scroll to position [93, 0]
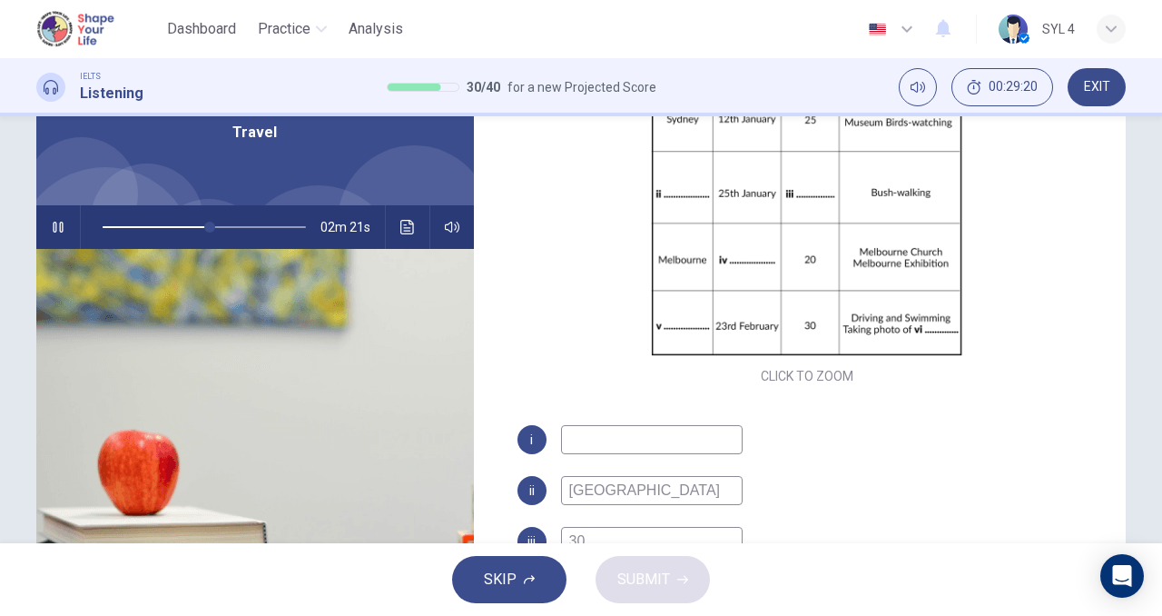
click at [607, 447] on input at bounding box center [652, 439] width 182 height 29
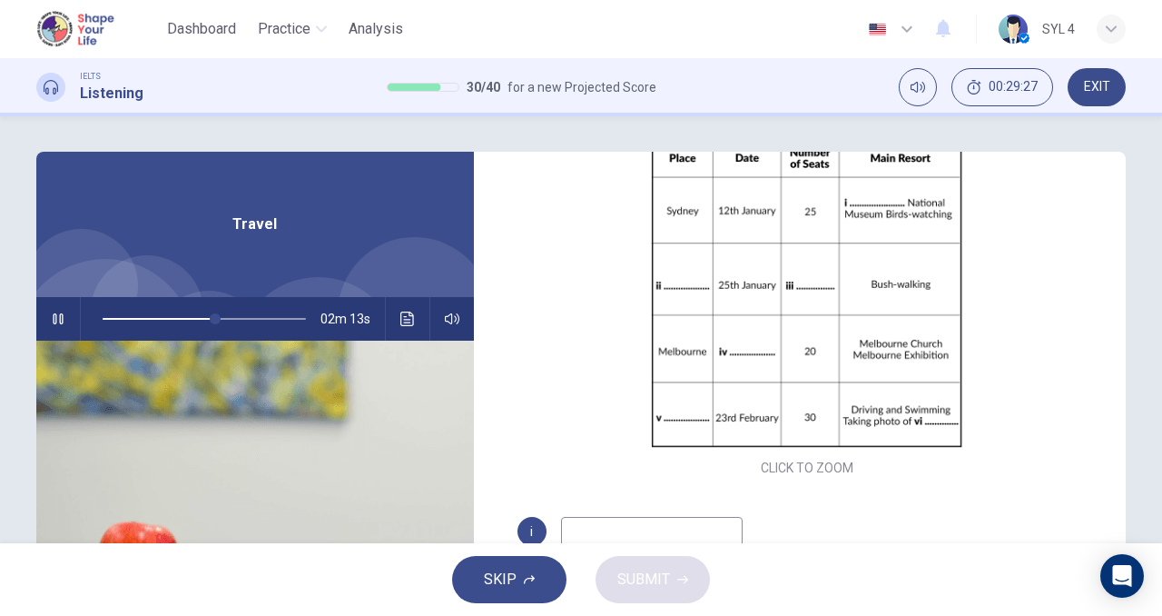
scroll to position [240, 0]
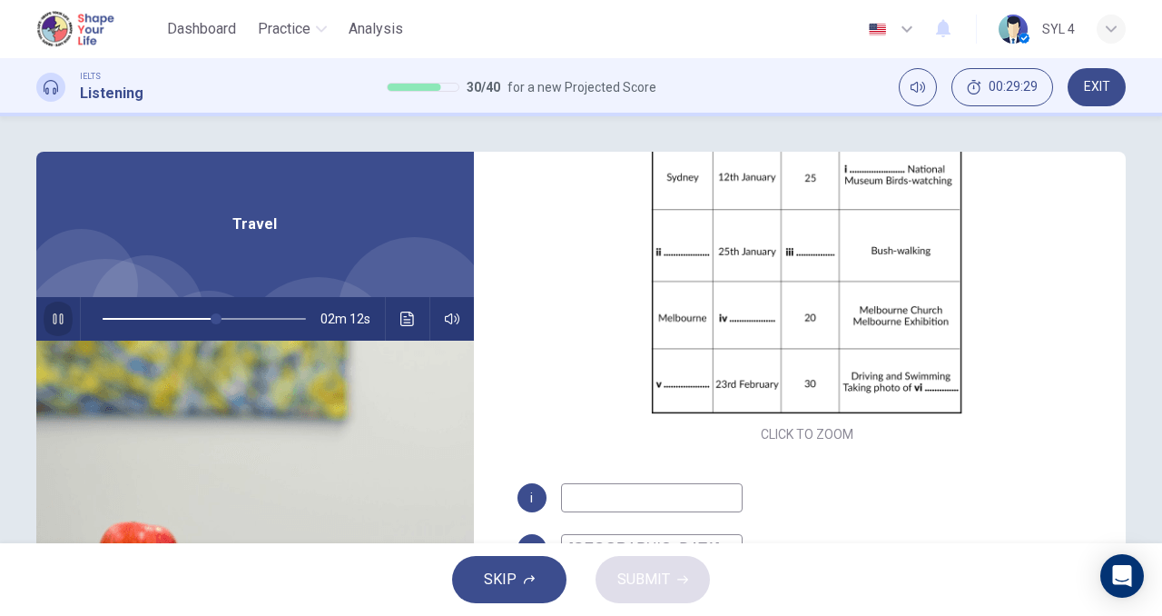
click at [56, 314] on icon "button" at bounding box center [58, 318] width 10 height 11
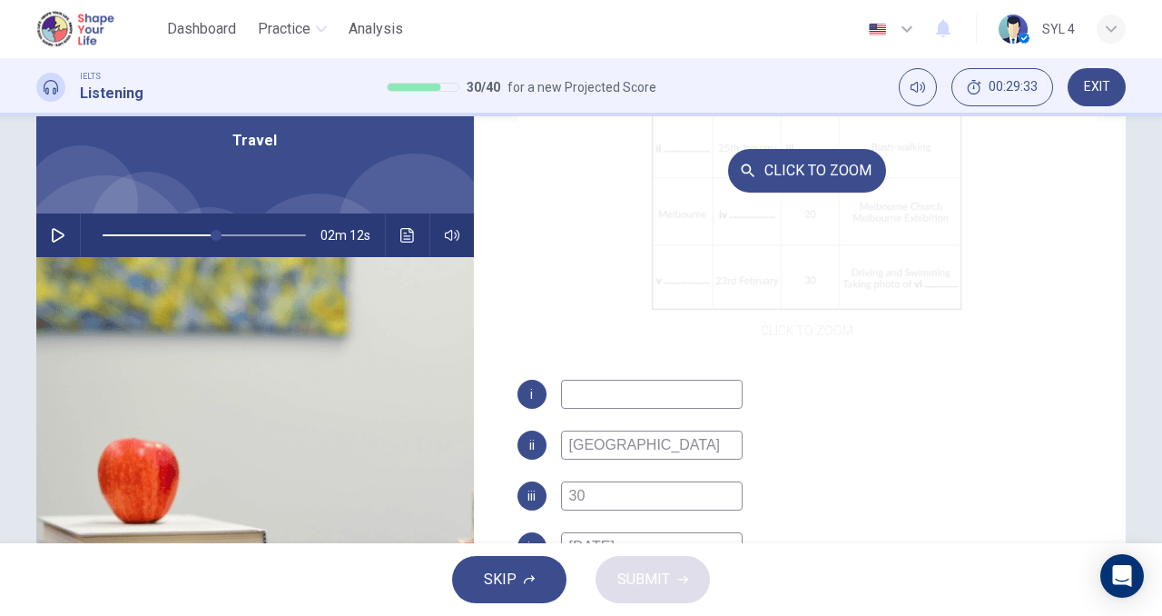
scroll to position [94, 0]
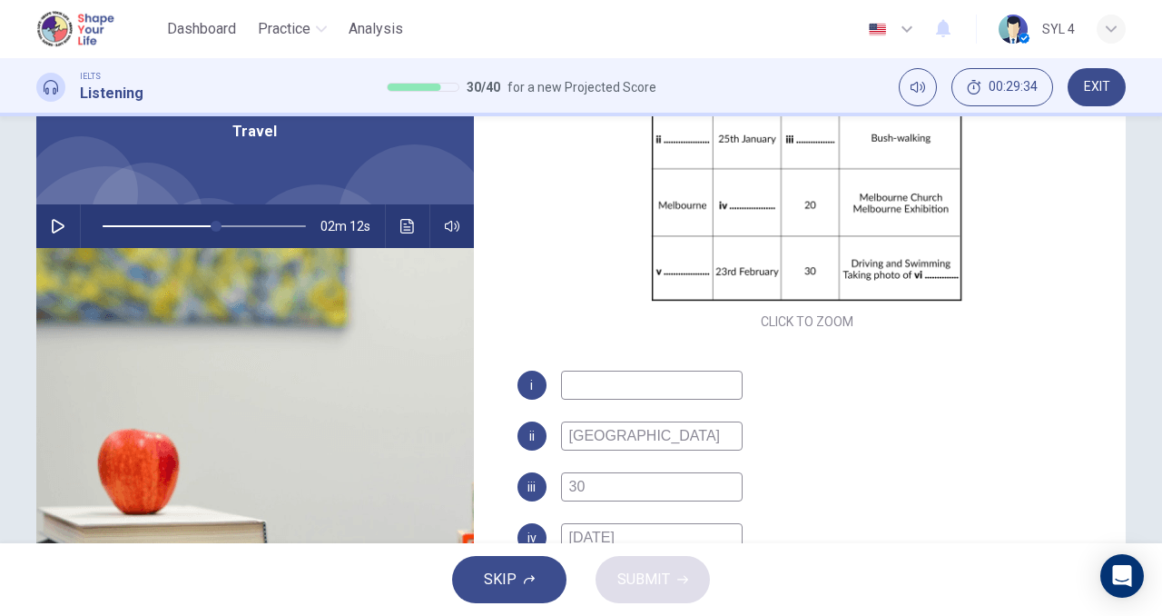
click at [583, 380] on input at bounding box center [652, 384] width 182 height 29
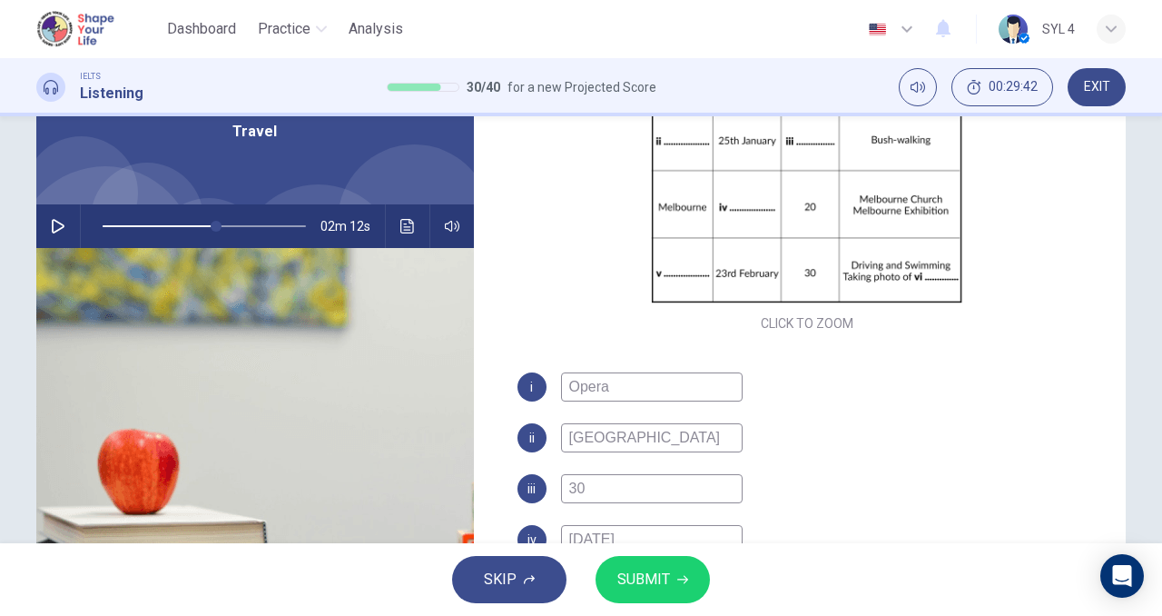
scroll to position [259, 0]
click at [661, 564] on button "SUBMIT" at bounding box center [653, 579] width 114 height 47
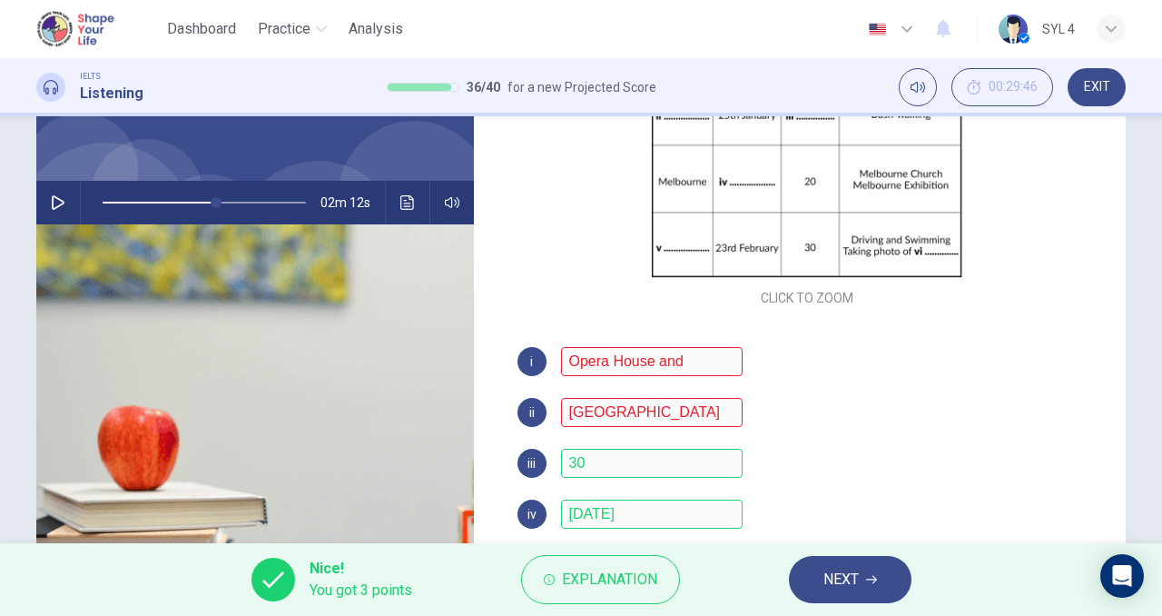
scroll to position [277, 0]
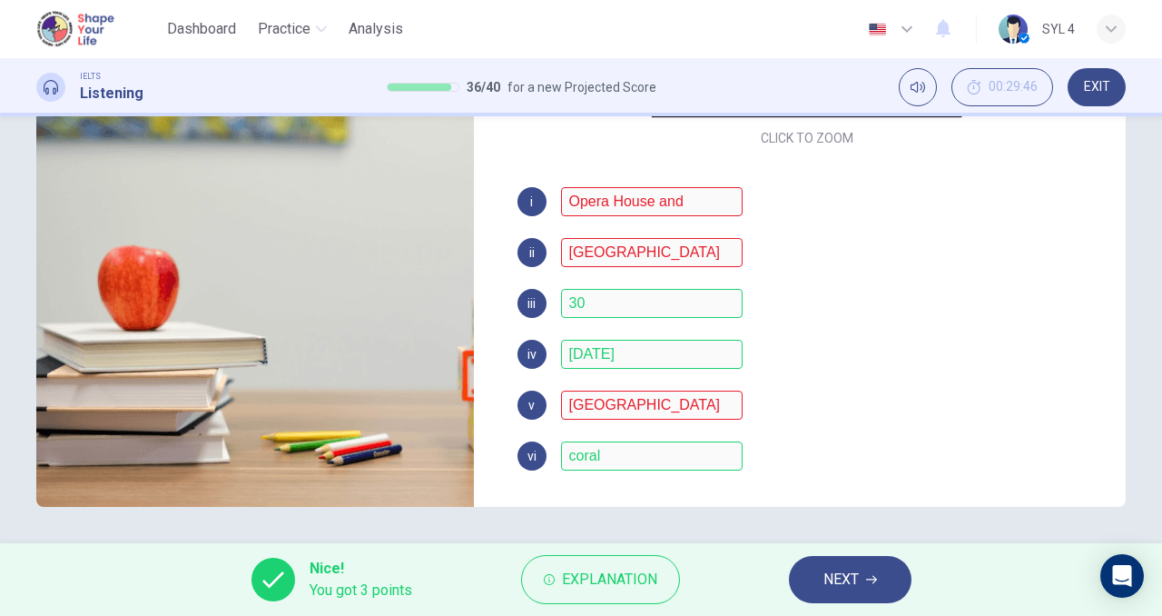
click at [705, 390] on div "i Opera House and ii Sydney iii 30 iv [DATE] v [GEOGRAPHIC_DATA] vi coral" at bounding box center [808, 347] width 580 height 320
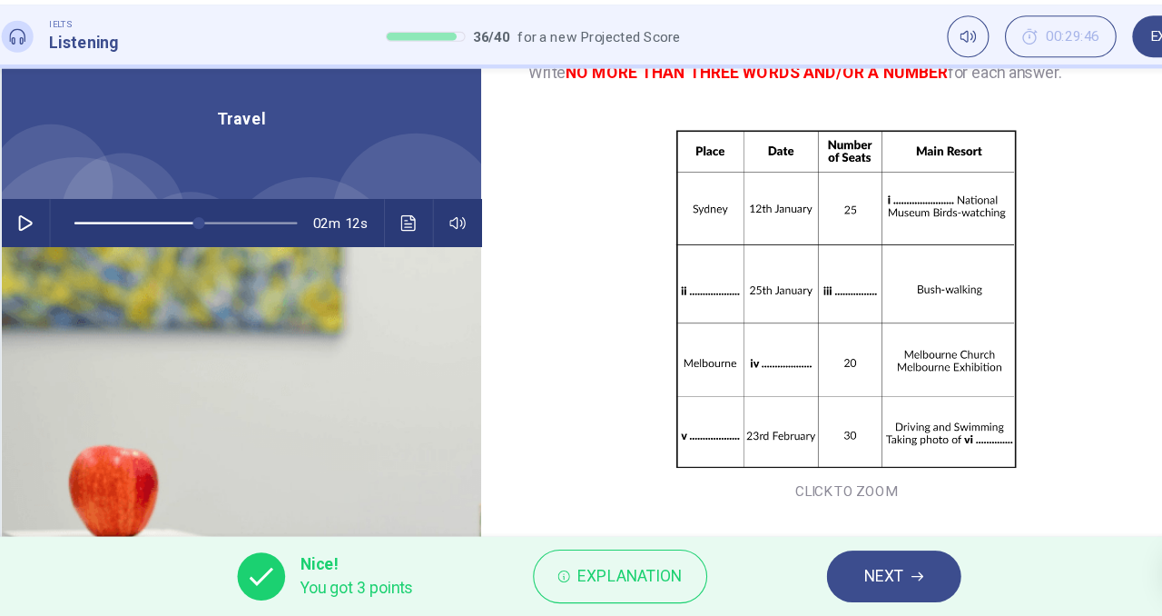
scroll to position [62, 0]
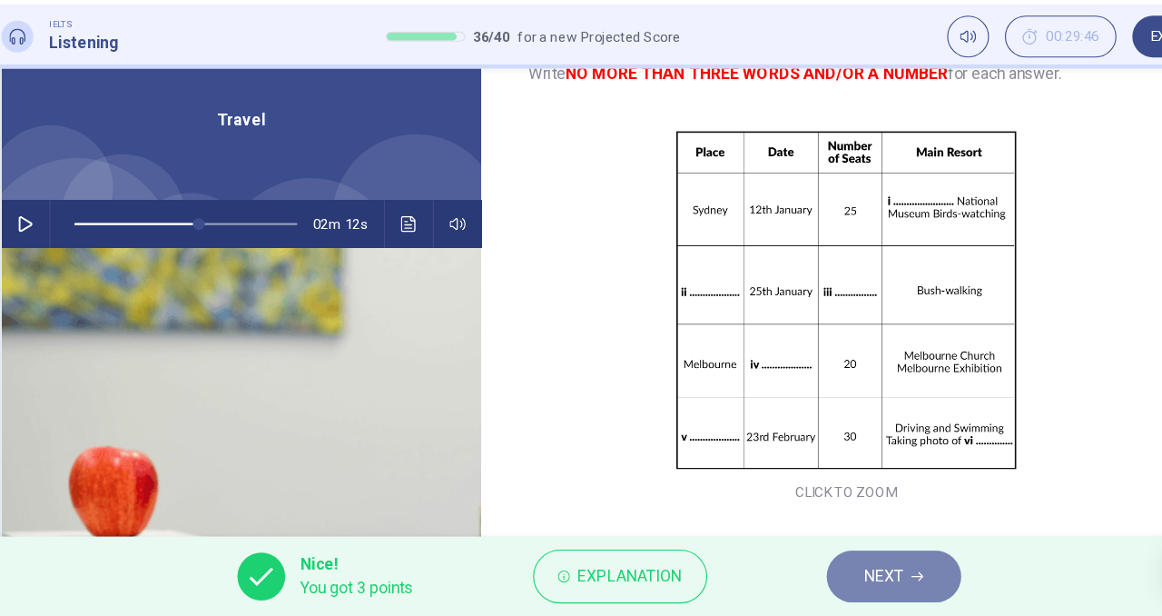
click at [866, 582] on button "NEXT" at bounding box center [850, 579] width 123 height 47
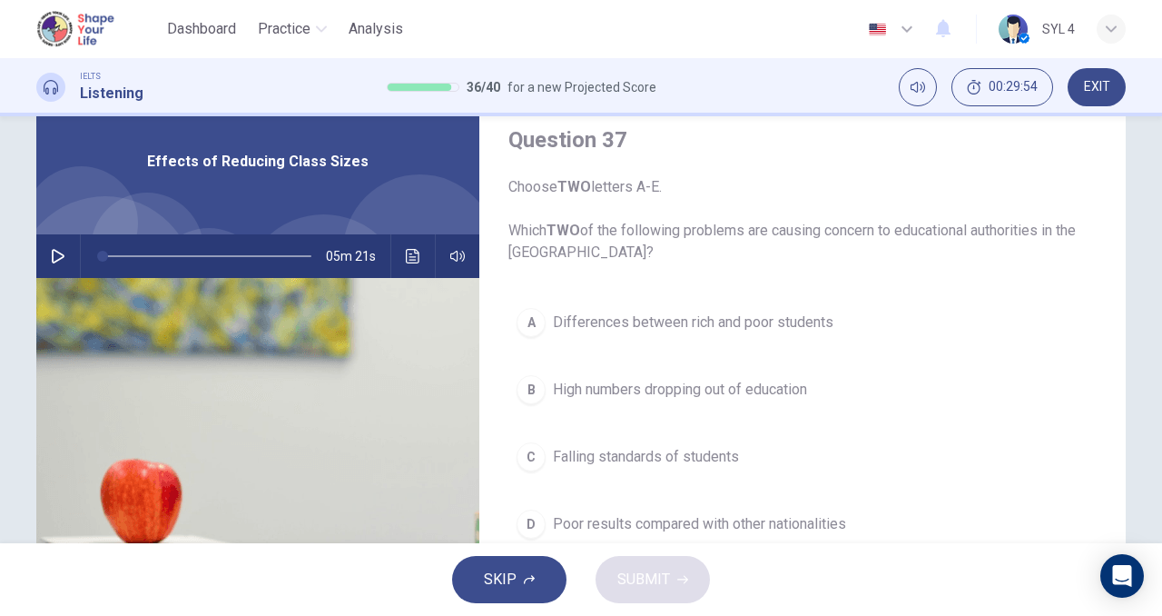
scroll to position [64, 0]
click at [62, 254] on button "button" at bounding box center [58, 256] width 29 height 44
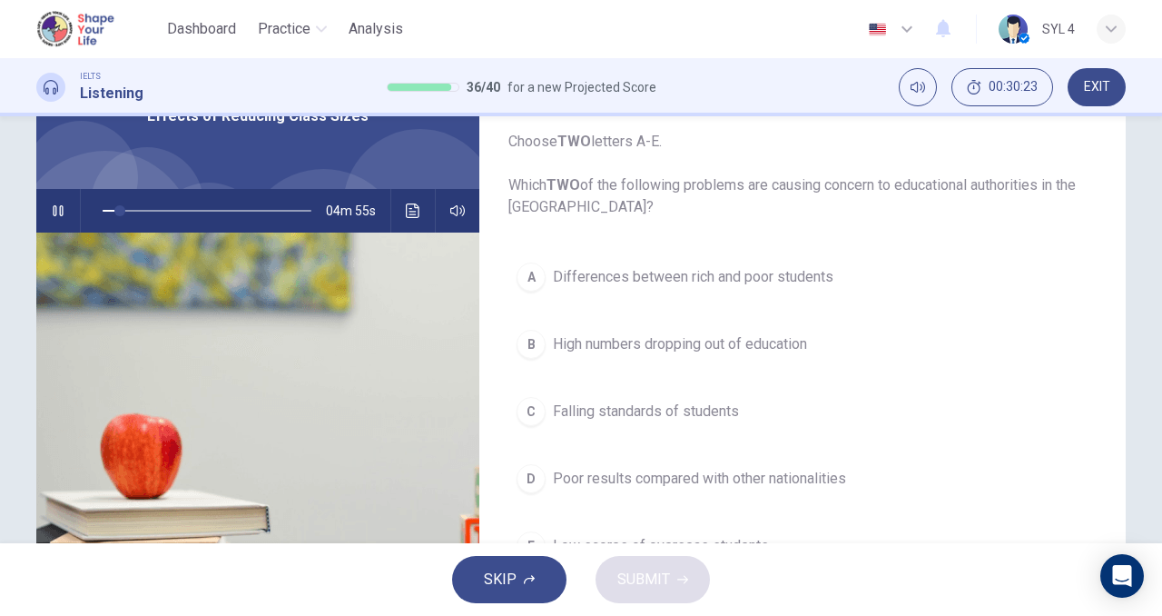
scroll to position [114, 0]
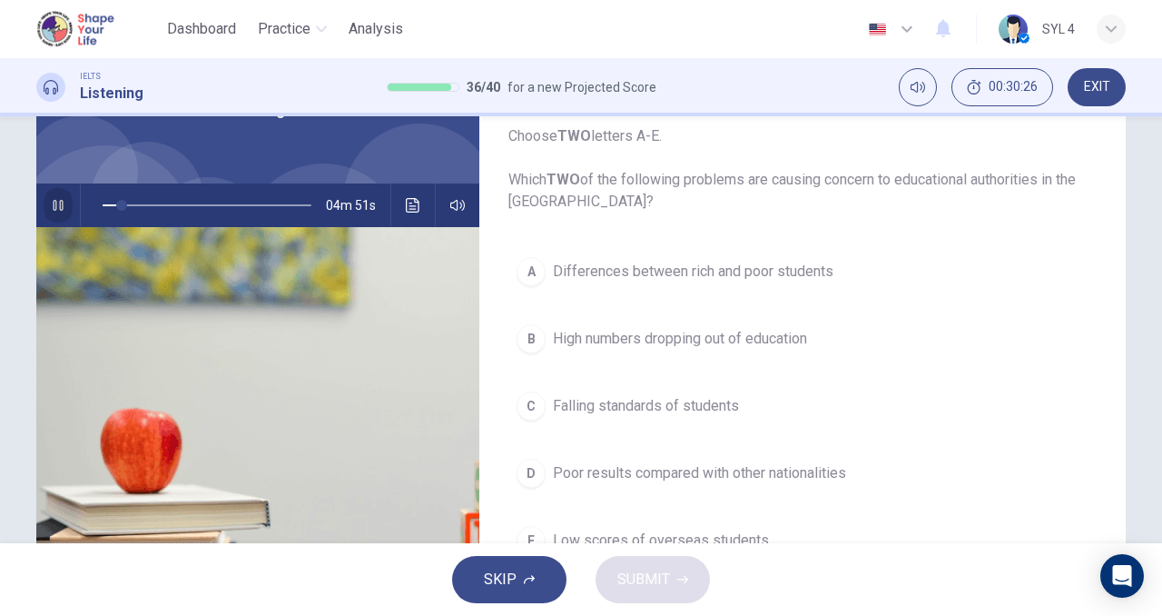
click at [51, 202] on icon "button" at bounding box center [58, 205] width 15 height 15
click at [53, 212] on icon "button" at bounding box center [58, 205] width 15 height 15
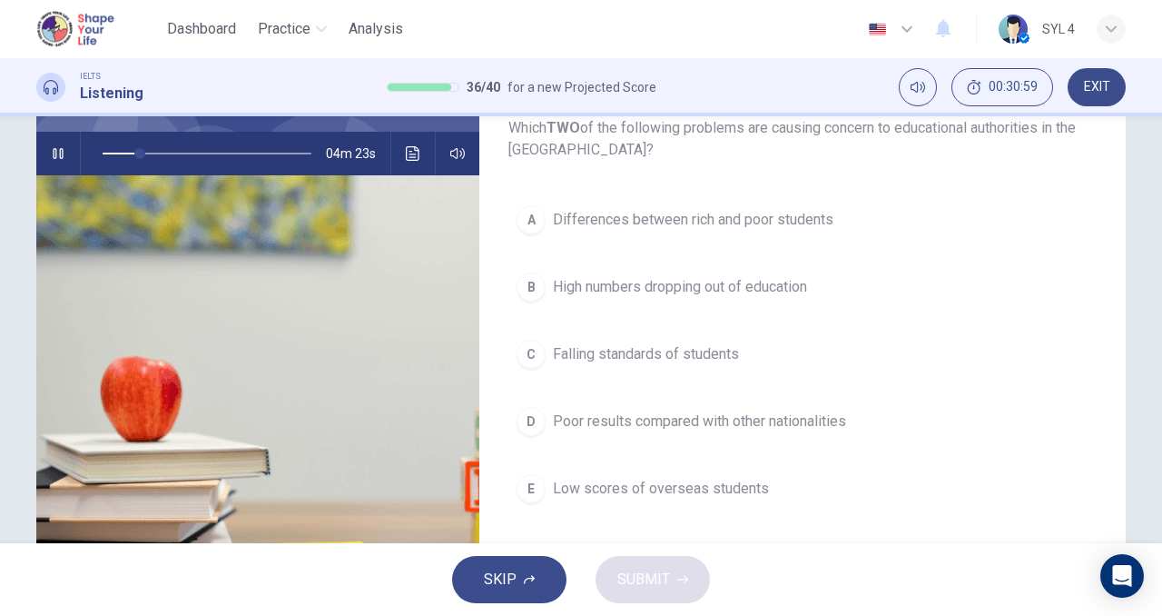
scroll to position [140, 0]
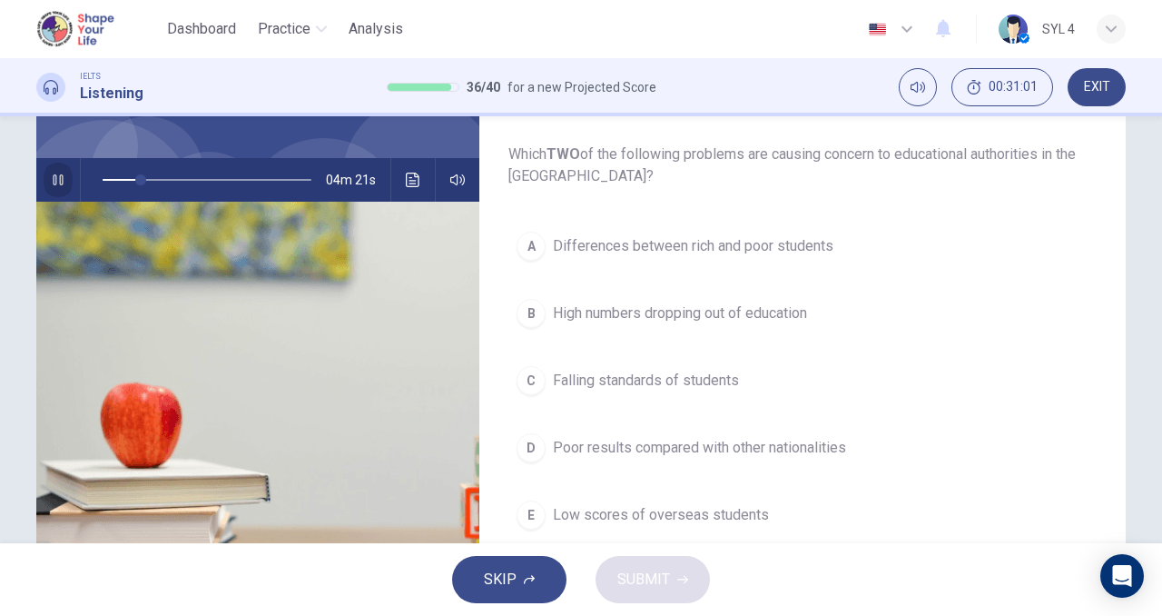
click at [57, 180] on icon "button" at bounding box center [58, 180] width 15 height 15
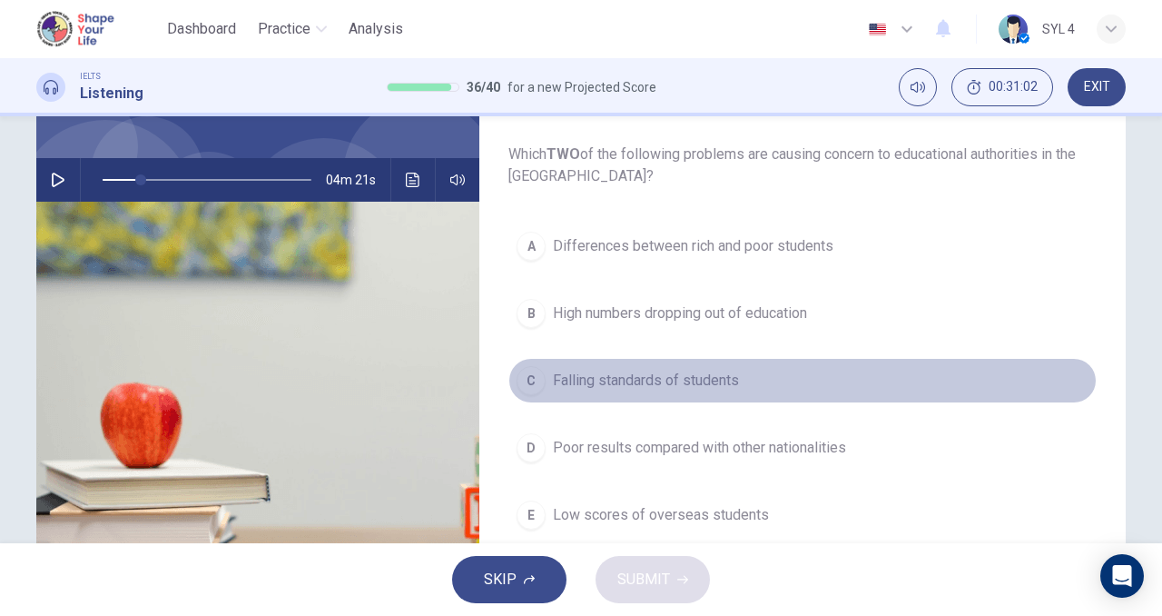
click at [528, 376] on div "C" at bounding box center [531, 380] width 29 height 29
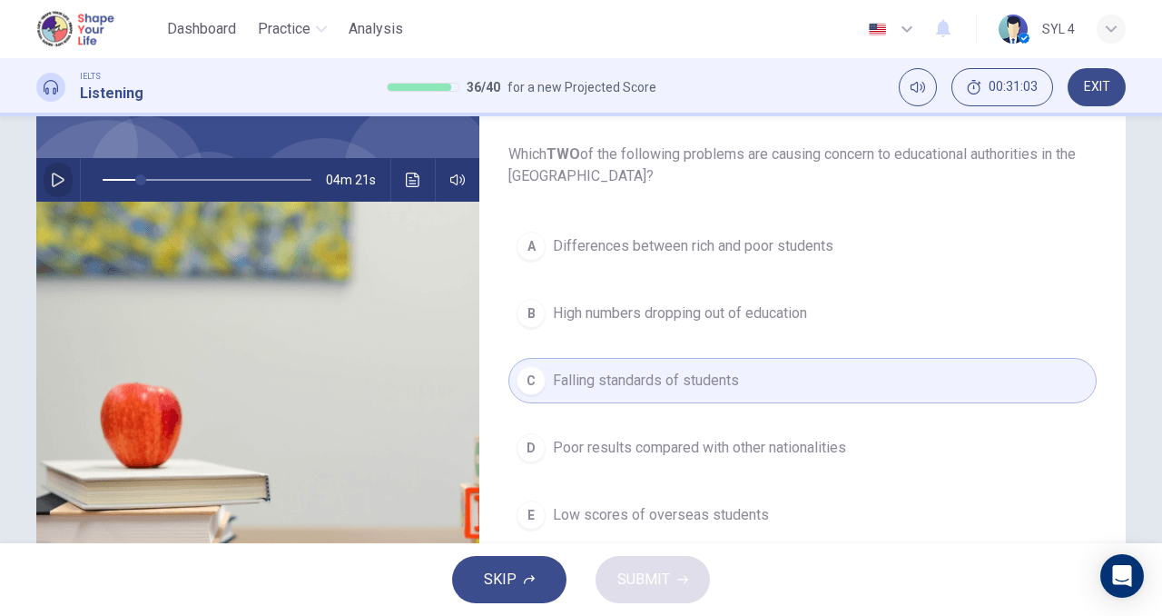
click at [44, 176] on button "button" at bounding box center [58, 180] width 29 height 44
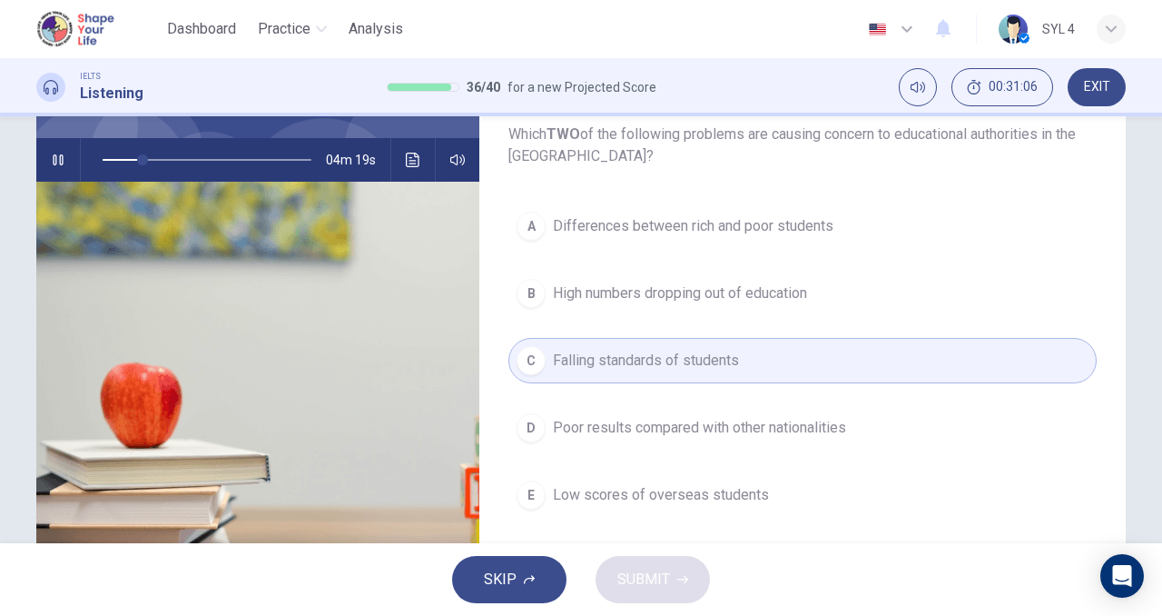
scroll to position [163, 0]
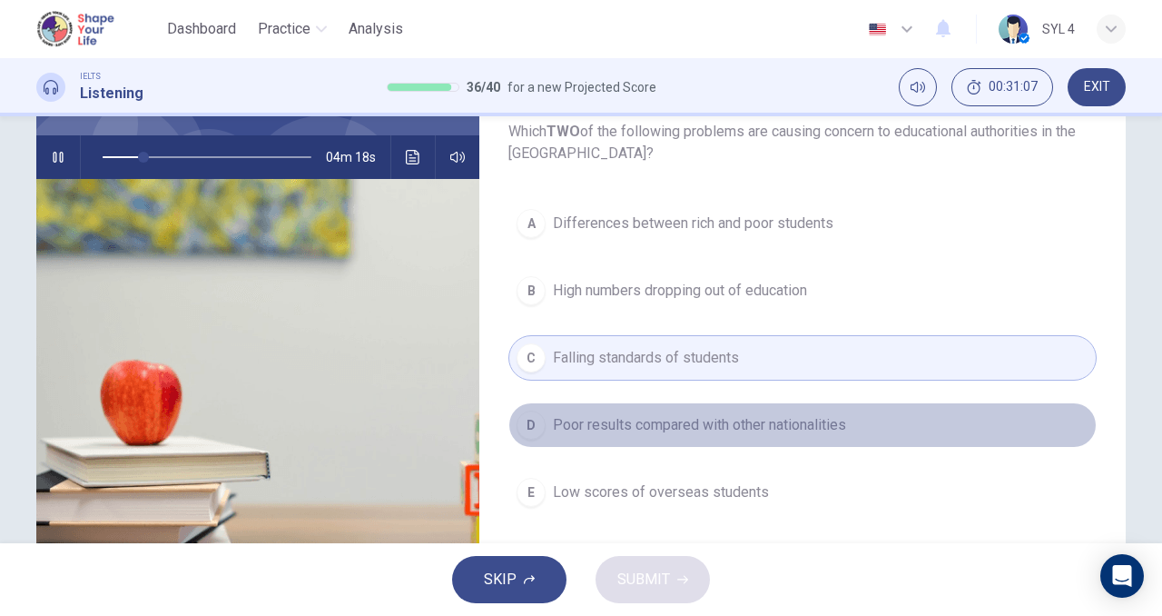
click at [527, 424] on div "D" at bounding box center [531, 424] width 29 height 29
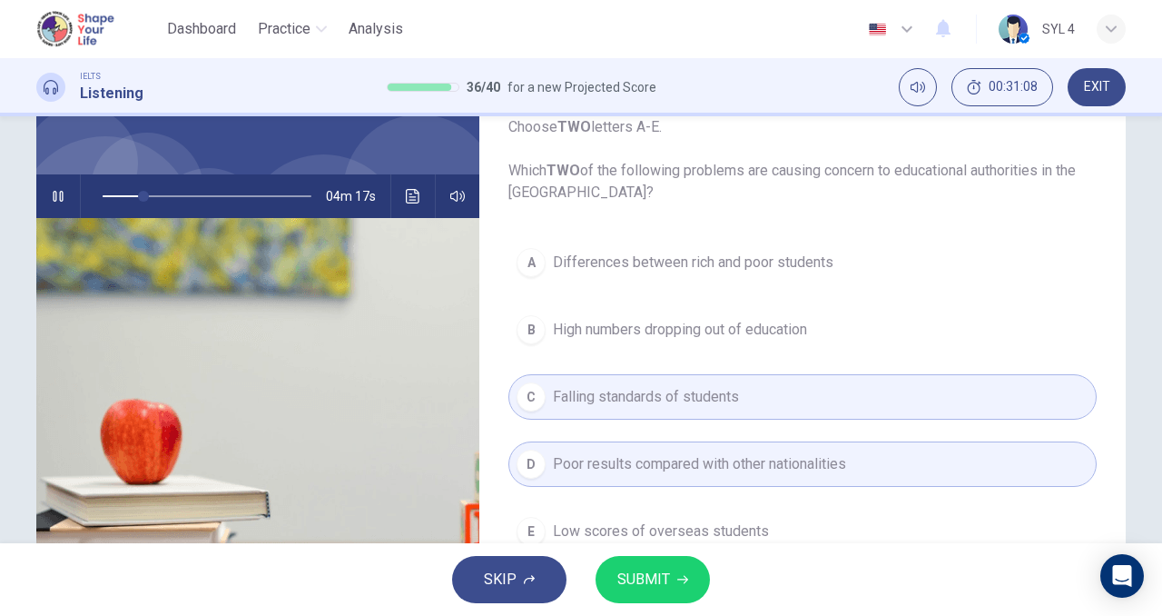
scroll to position [123, 0]
click at [44, 193] on button "button" at bounding box center [58, 197] width 29 height 44
click at [647, 582] on span "SUBMIT" at bounding box center [643, 579] width 53 height 25
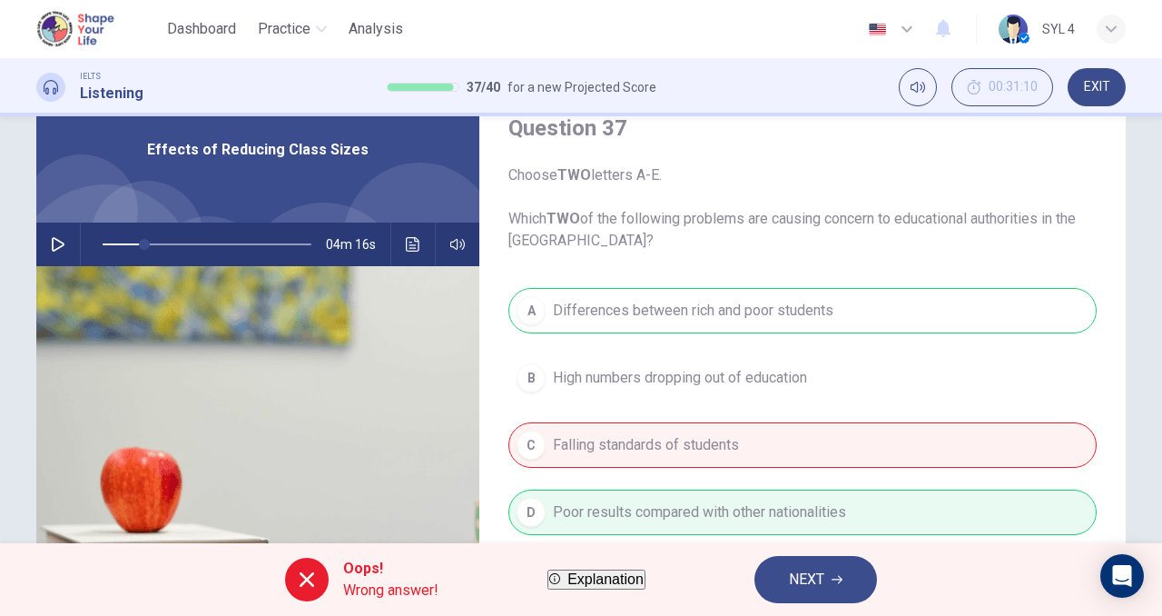
scroll to position [74, 0]
click at [44, 232] on button "button" at bounding box center [58, 245] width 29 height 44
click at [53, 244] on icon "button" at bounding box center [58, 245] width 10 height 11
click at [825, 575] on span "NEXT" at bounding box center [806, 579] width 35 height 25
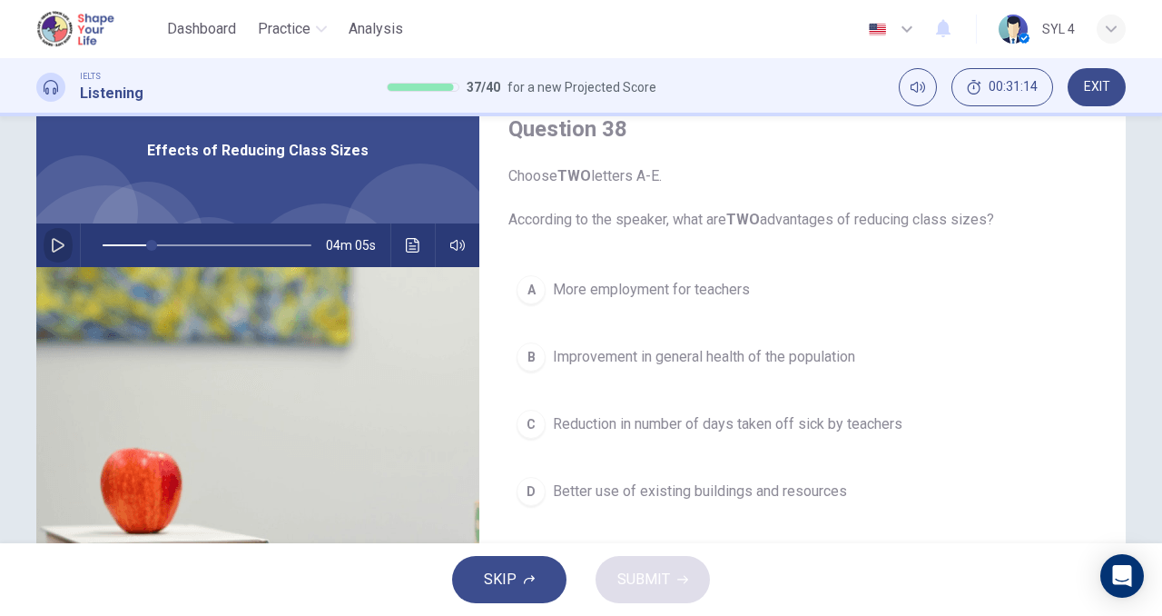
click at [61, 252] on button "button" at bounding box center [58, 245] width 29 height 44
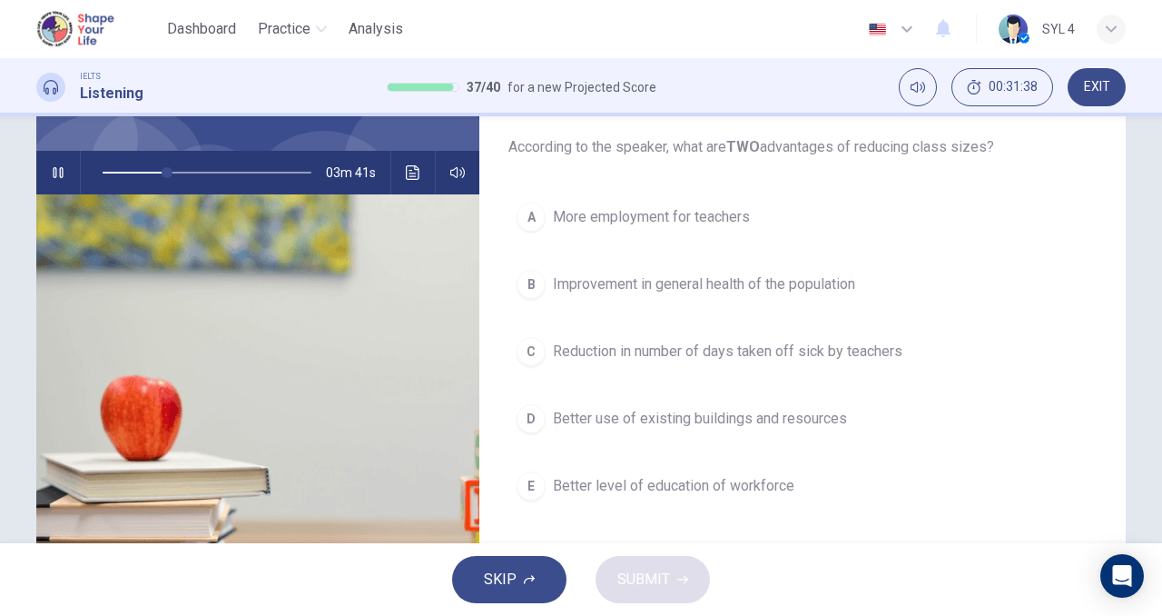
scroll to position [140, 0]
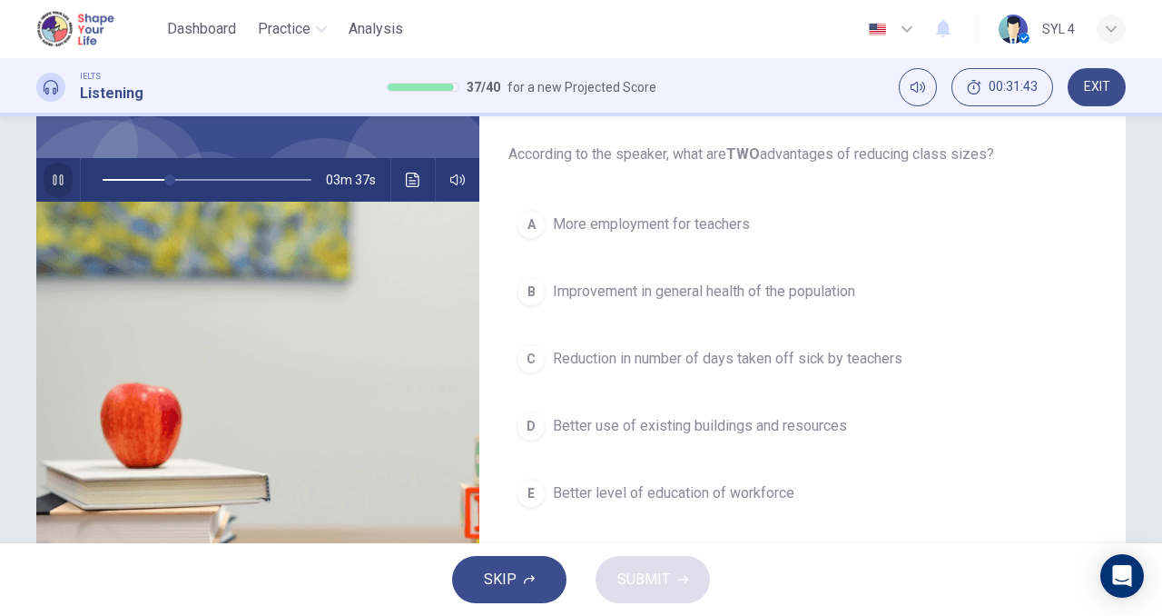
click at [54, 176] on icon "button" at bounding box center [58, 180] width 15 height 15
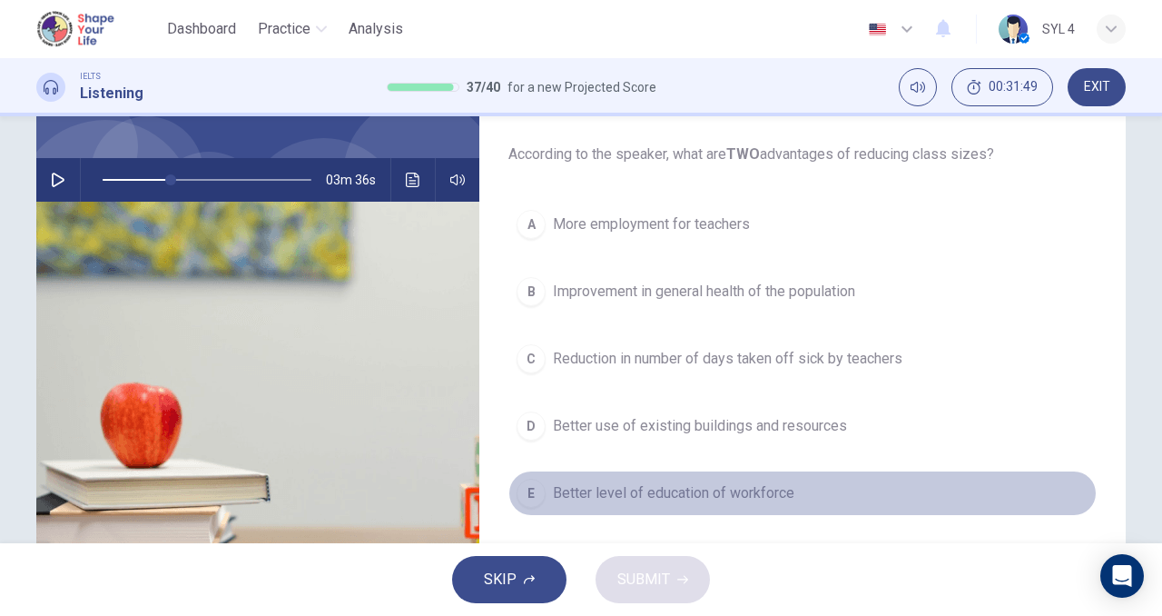
click at [566, 487] on span "Better level of education of workforce" at bounding box center [674, 493] width 242 height 22
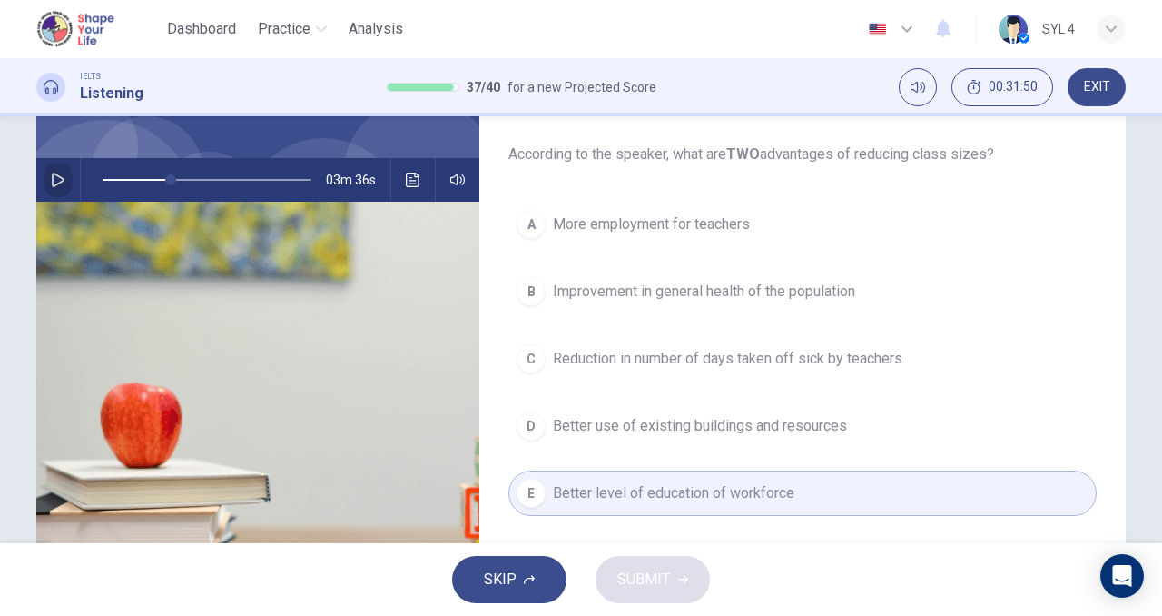
click at [54, 197] on button "button" at bounding box center [58, 180] width 29 height 44
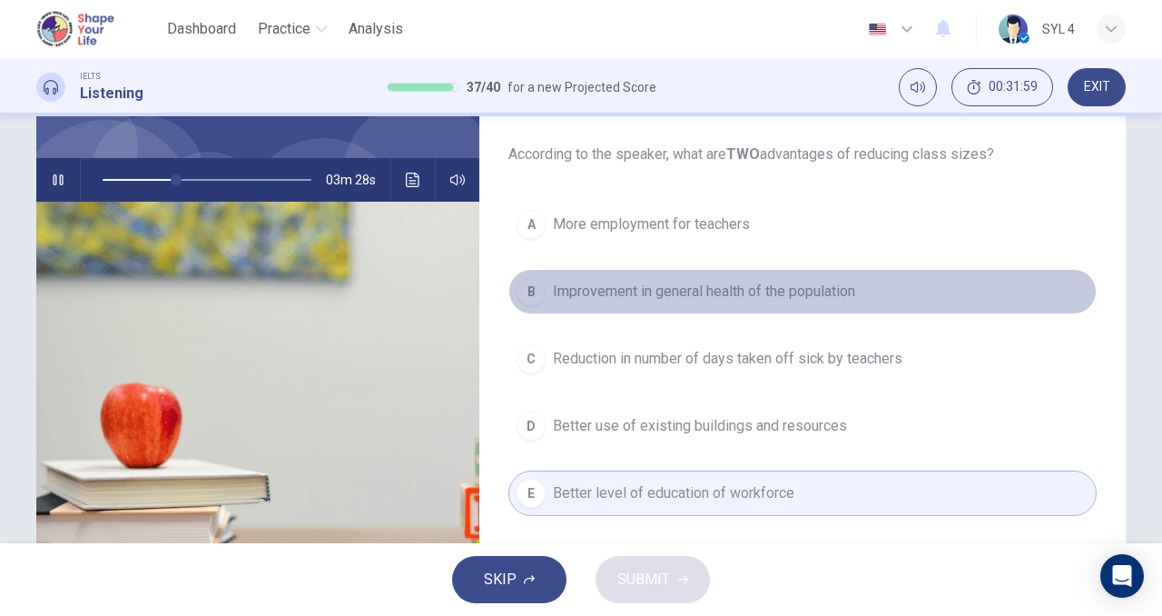
click at [577, 297] on span "Improvement in general health of the population" at bounding box center [704, 292] width 302 height 22
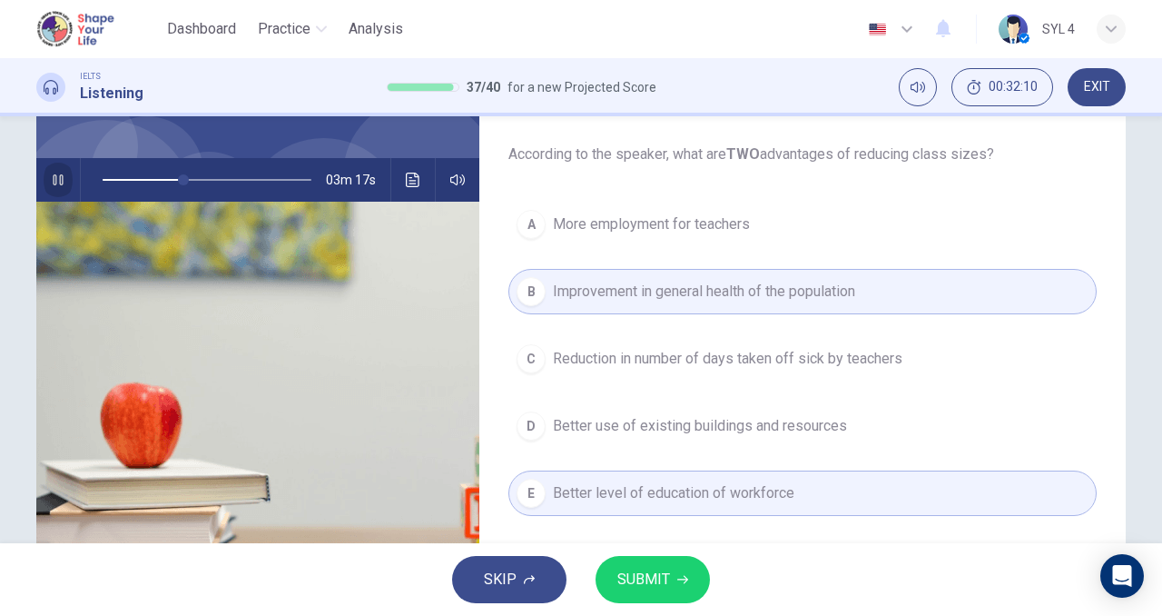
click at [51, 175] on icon "button" at bounding box center [58, 180] width 15 height 15
click at [645, 576] on span "SUBMIT" at bounding box center [643, 579] width 53 height 25
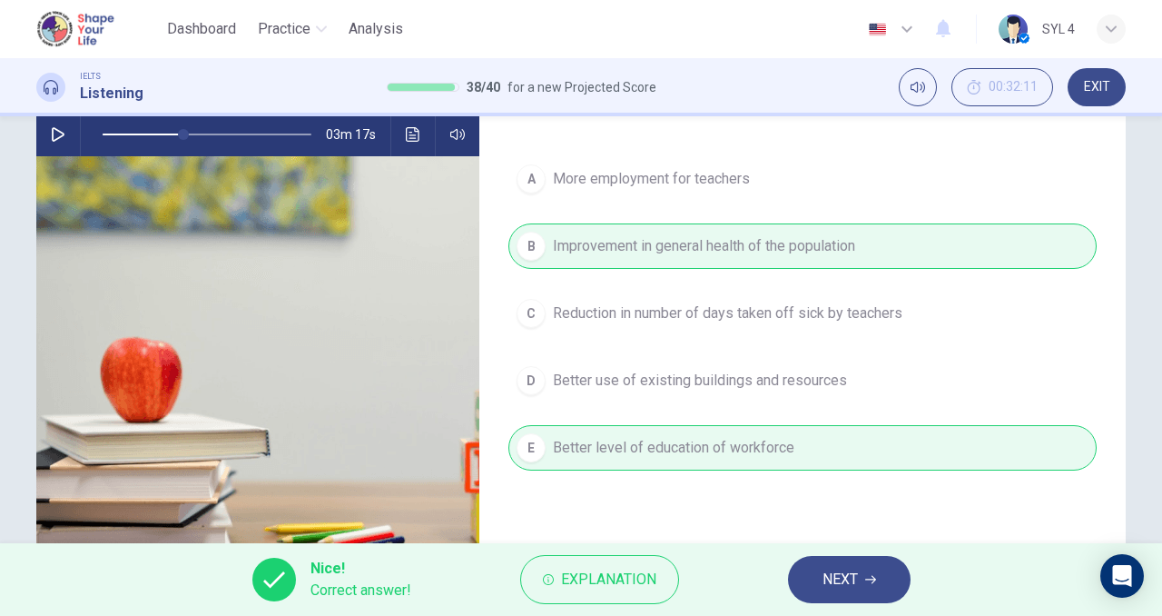
scroll to position [184, 0]
click at [848, 578] on span "NEXT" at bounding box center [840, 579] width 35 height 25
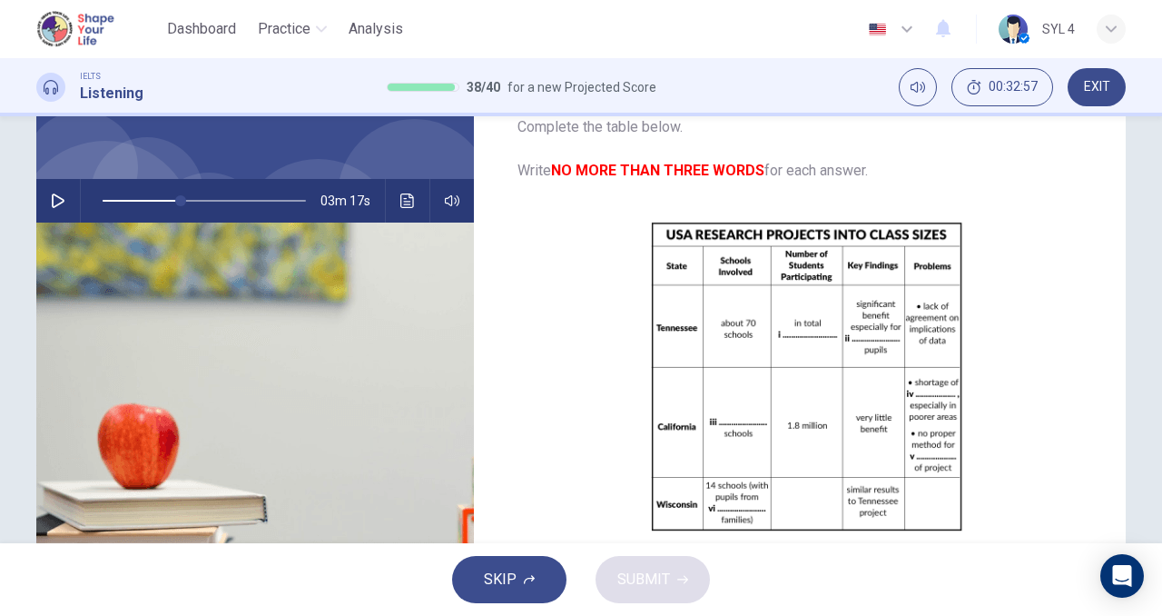
scroll to position [110, 0]
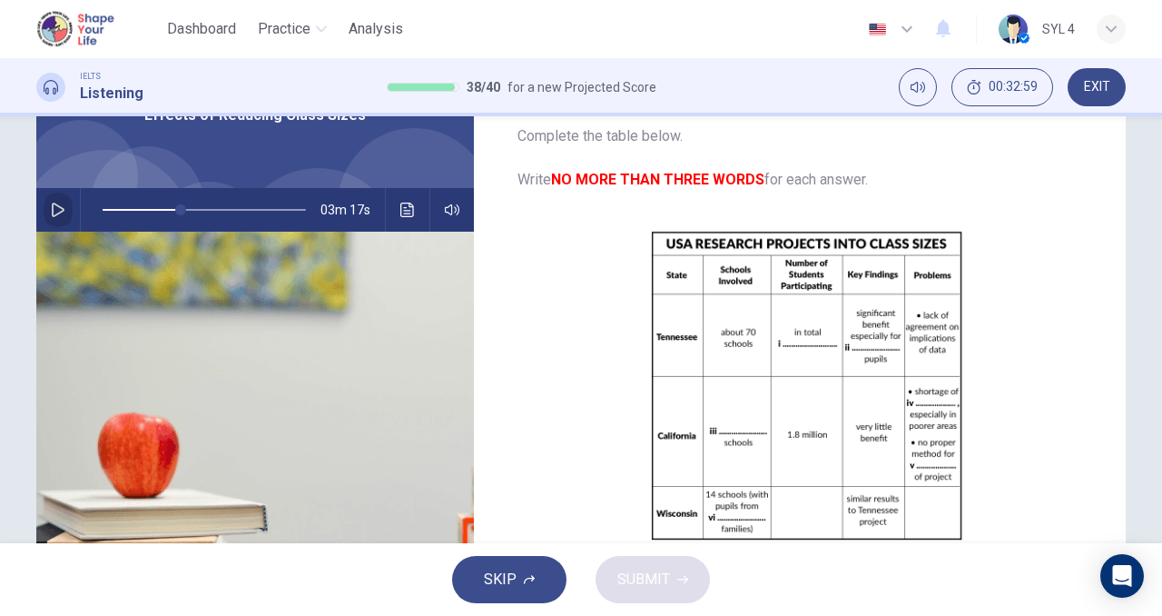
click at [58, 210] on icon "button" at bounding box center [58, 209] width 15 height 15
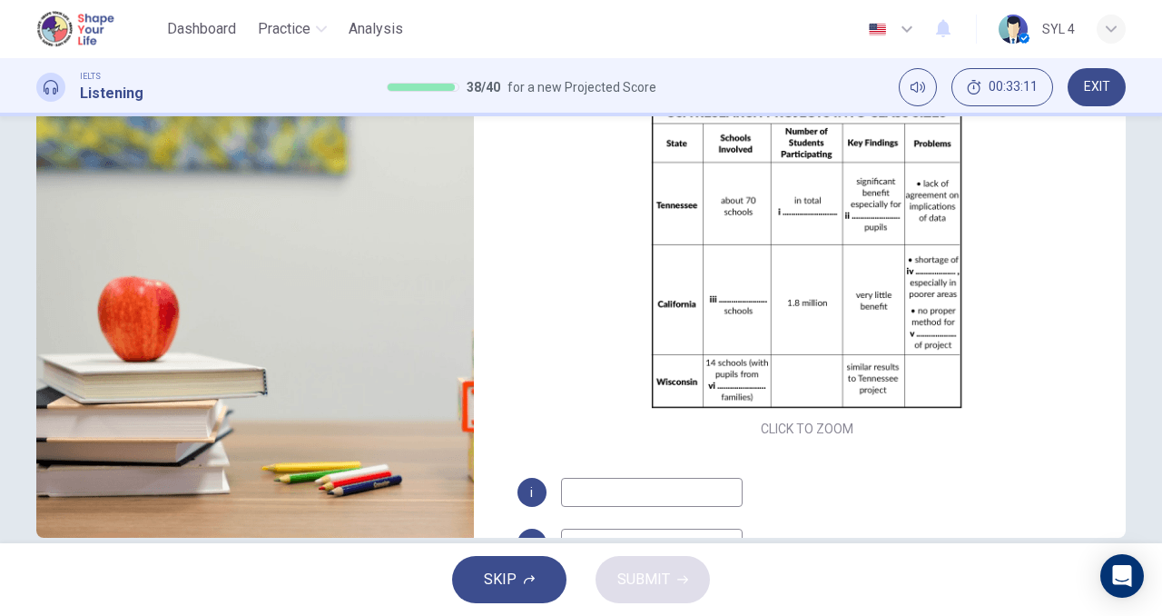
scroll to position [277, 0]
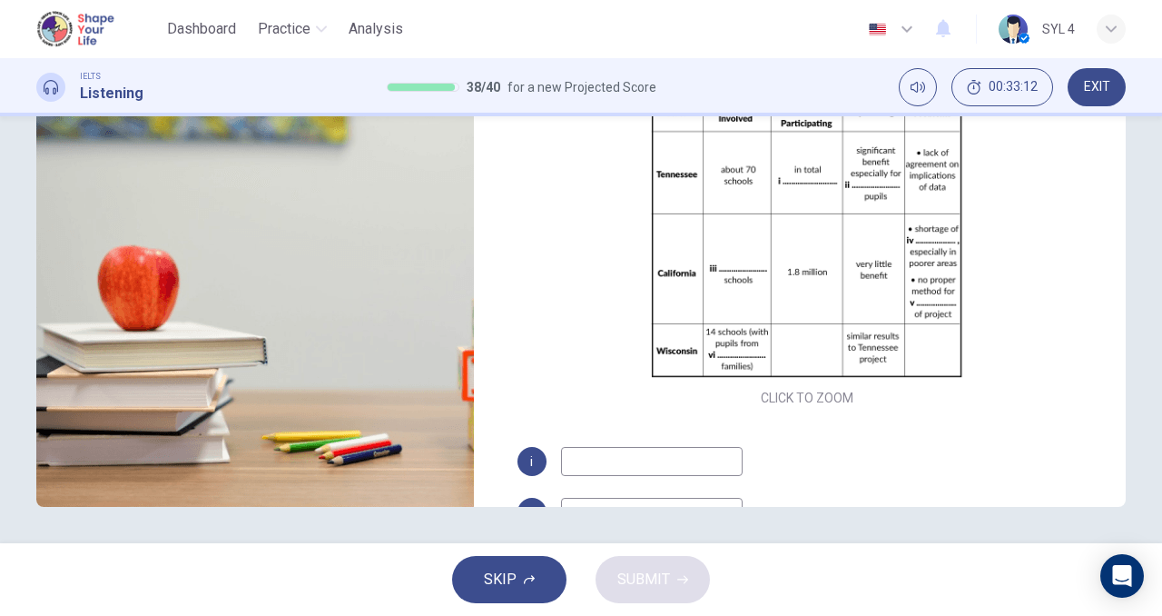
click at [568, 457] on input at bounding box center [652, 461] width 182 height 29
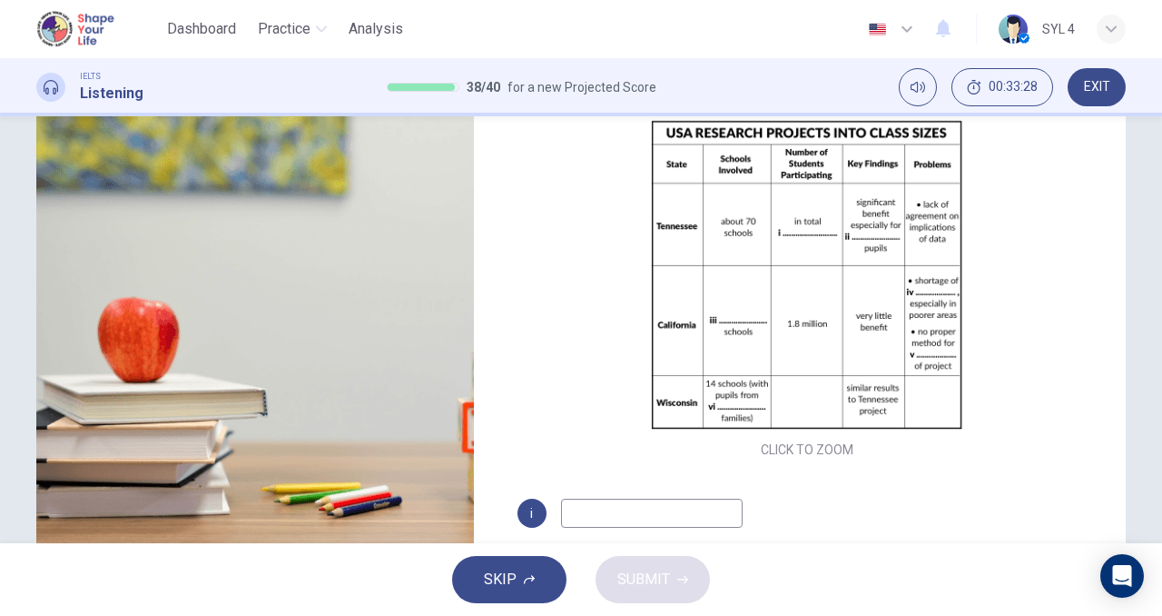
scroll to position [157, 0]
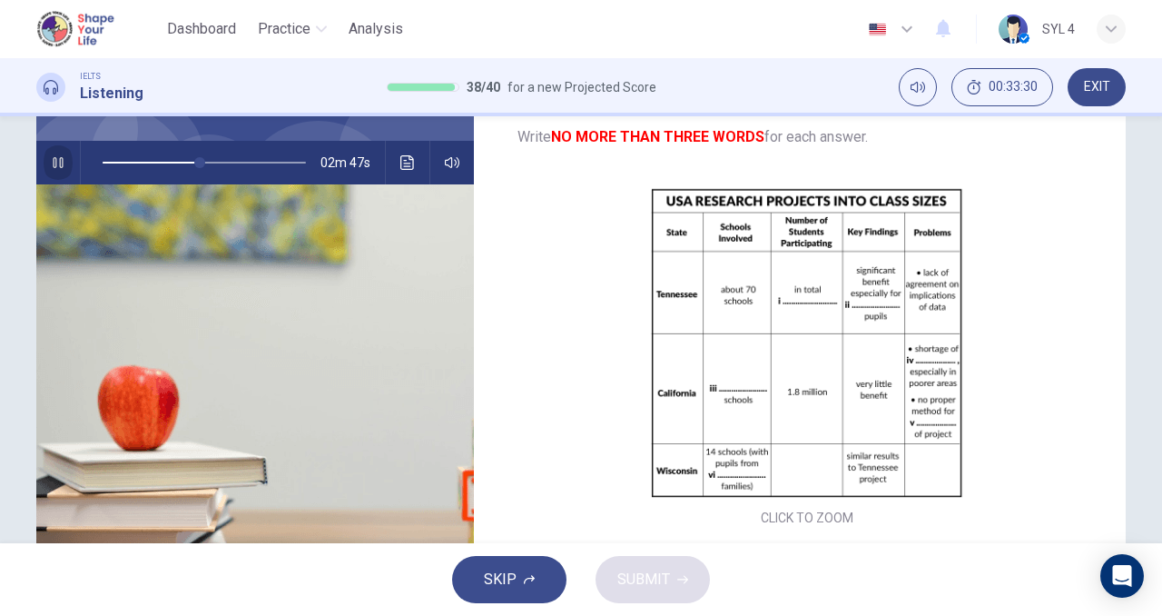
click at [54, 157] on icon "button" at bounding box center [58, 162] width 15 height 15
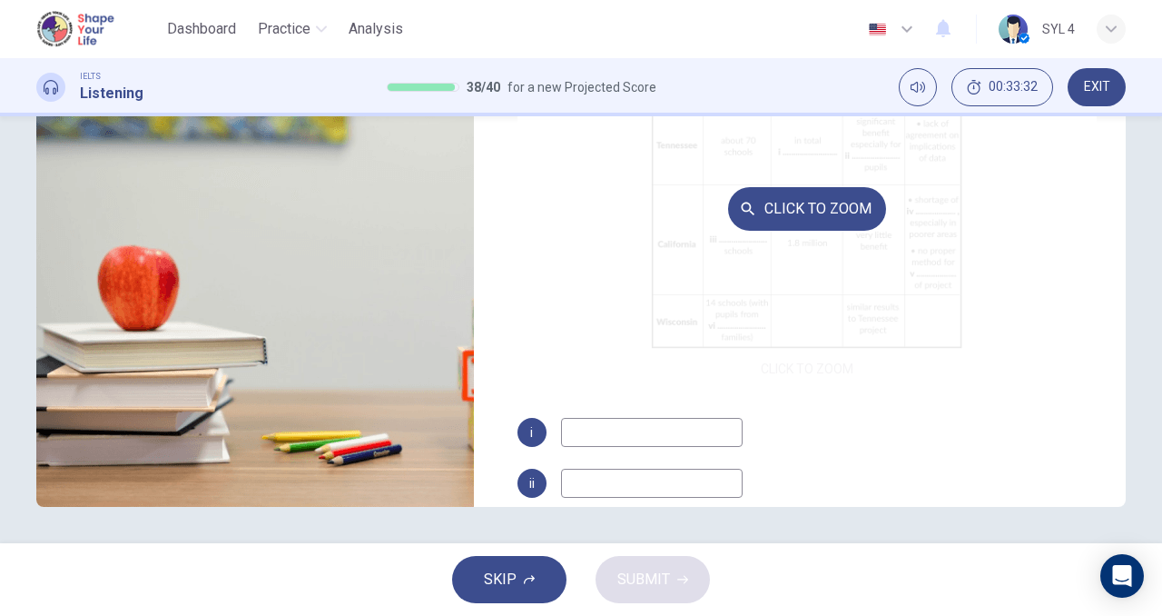
scroll to position [35, 0]
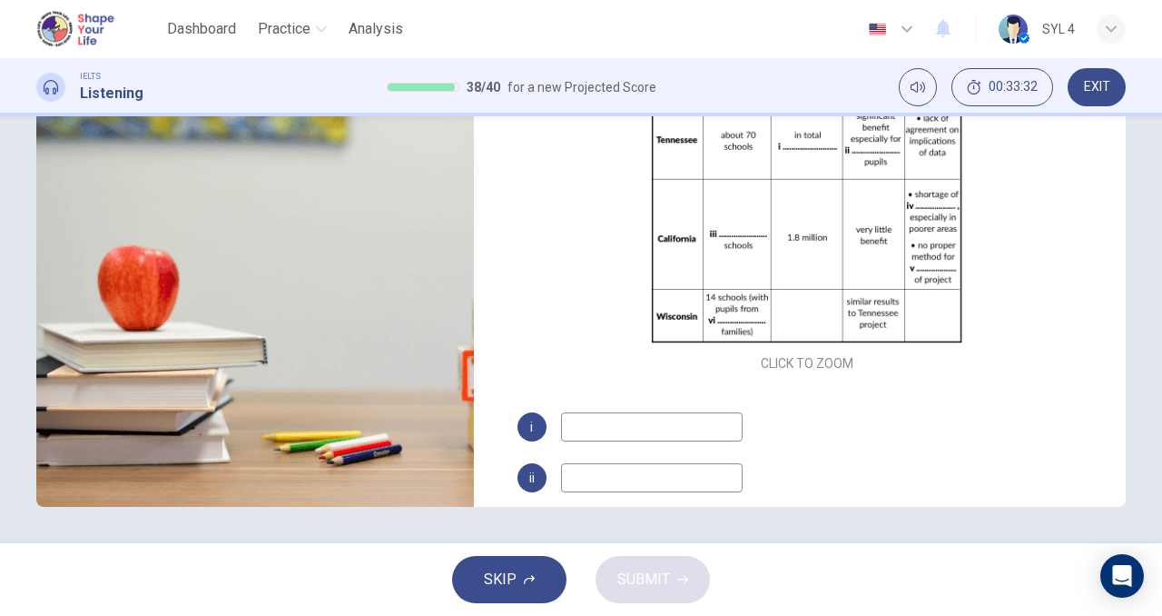
click at [617, 436] on input at bounding box center [652, 426] width 182 height 29
click at [572, 430] on input "6400" at bounding box center [652, 426] width 182 height 29
click at [660, 426] on input "6400" at bounding box center [652, 426] width 182 height 29
click at [631, 470] on input at bounding box center [652, 477] width 182 height 29
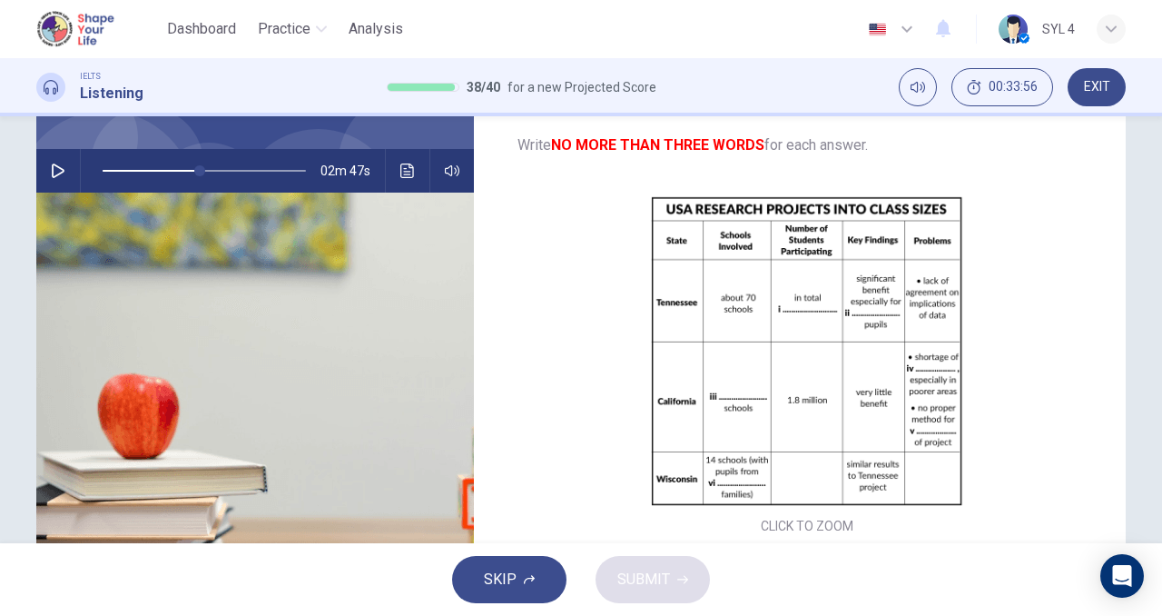
scroll to position [146, 0]
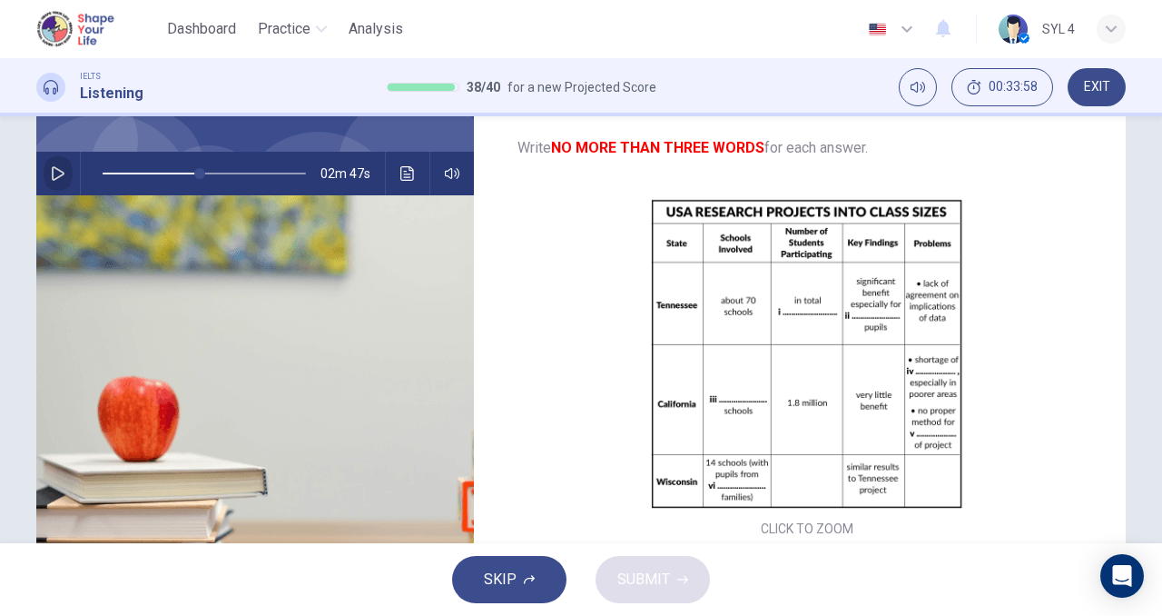
click at [64, 168] on button "button" at bounding box center [58, 174] width 29 height 44
click at [56, 180] on icon "button" at bounding box center [58, 173] width 15 height 15
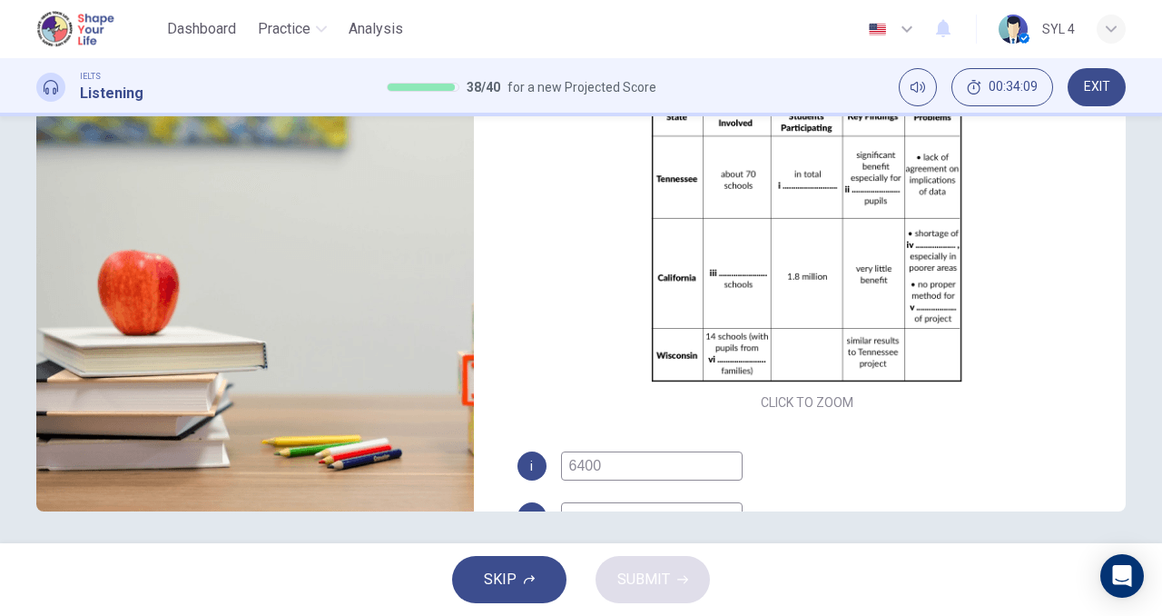
scroll to position [277, 0]
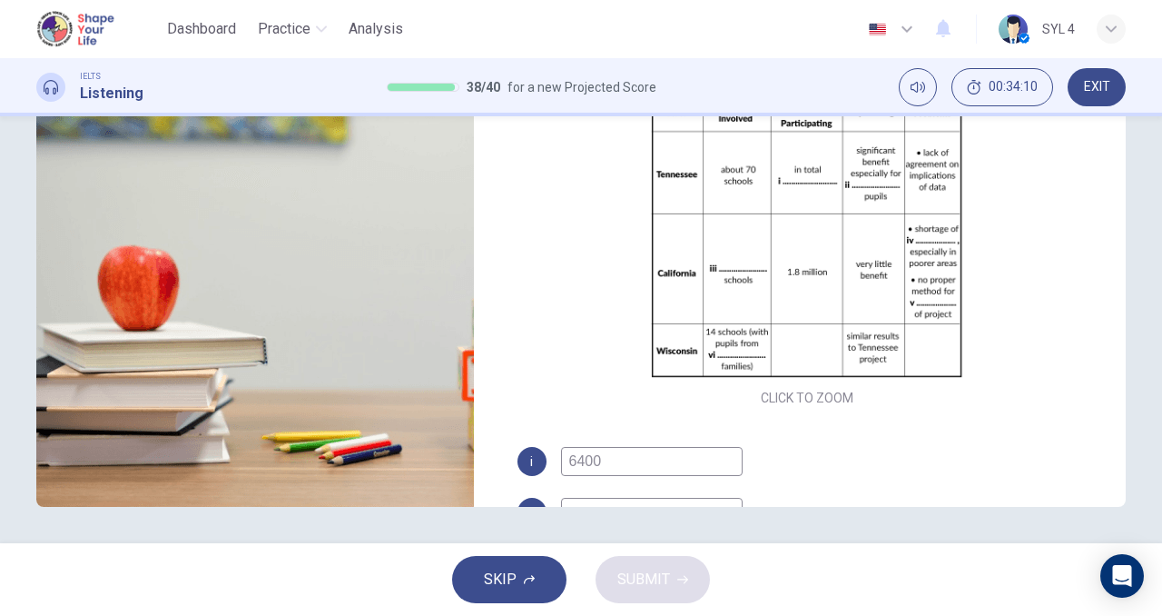
click at [609, 471] on input "6400" at bounding box center [652, 461] width 182 height 29
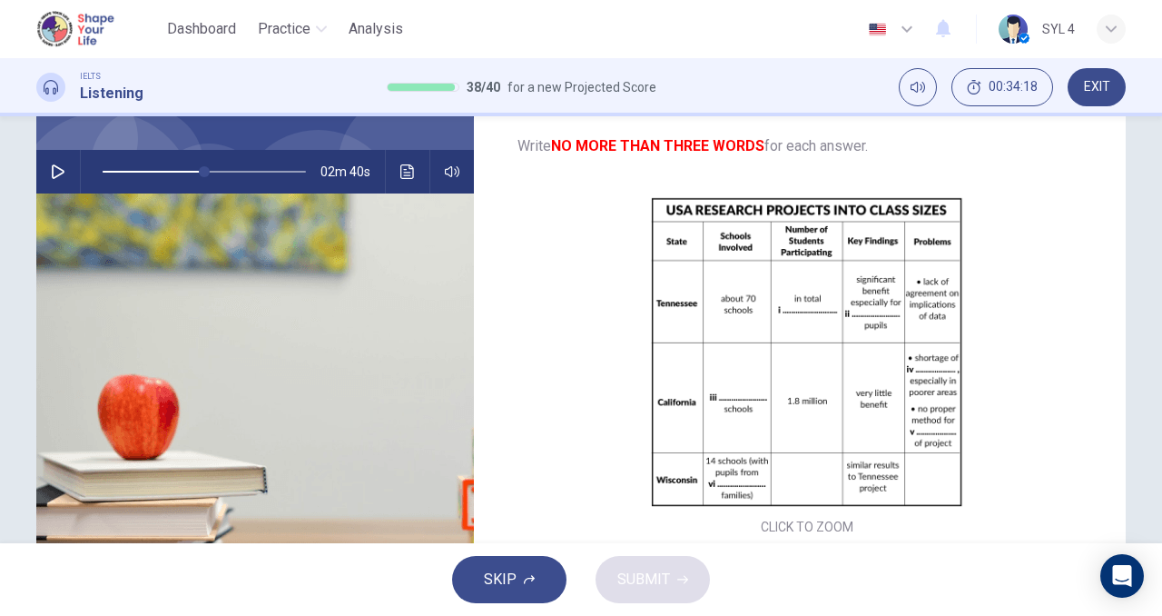
scroll to position [146, 0]
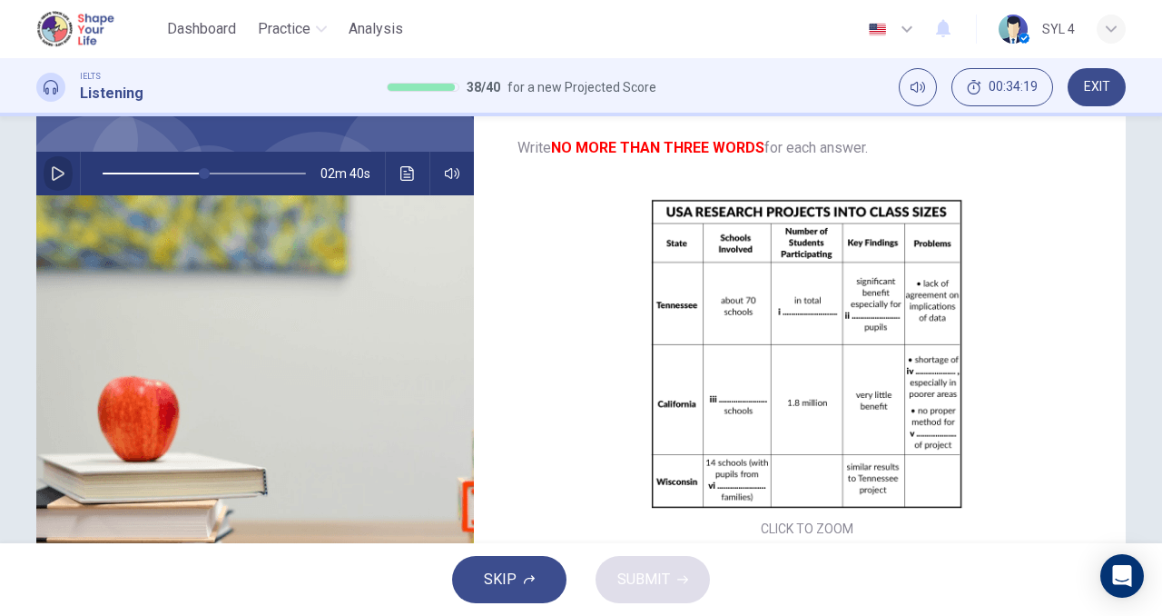
click at [54, 168] on icon "button" at bounding box center [58, 173] width 15 height 15
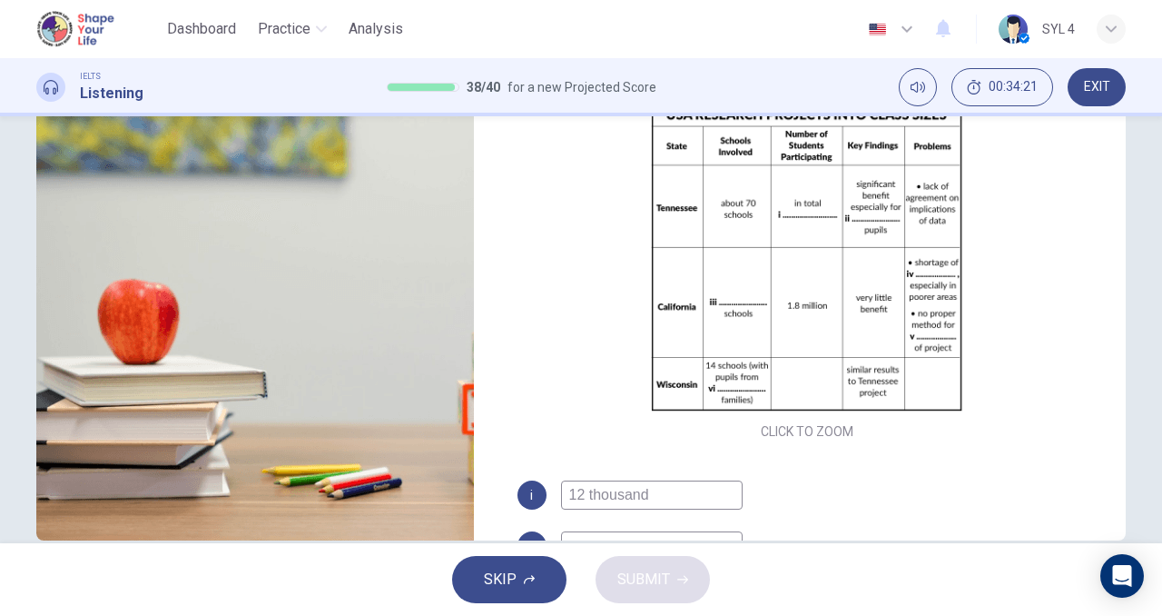
scroll to position [277, 0]
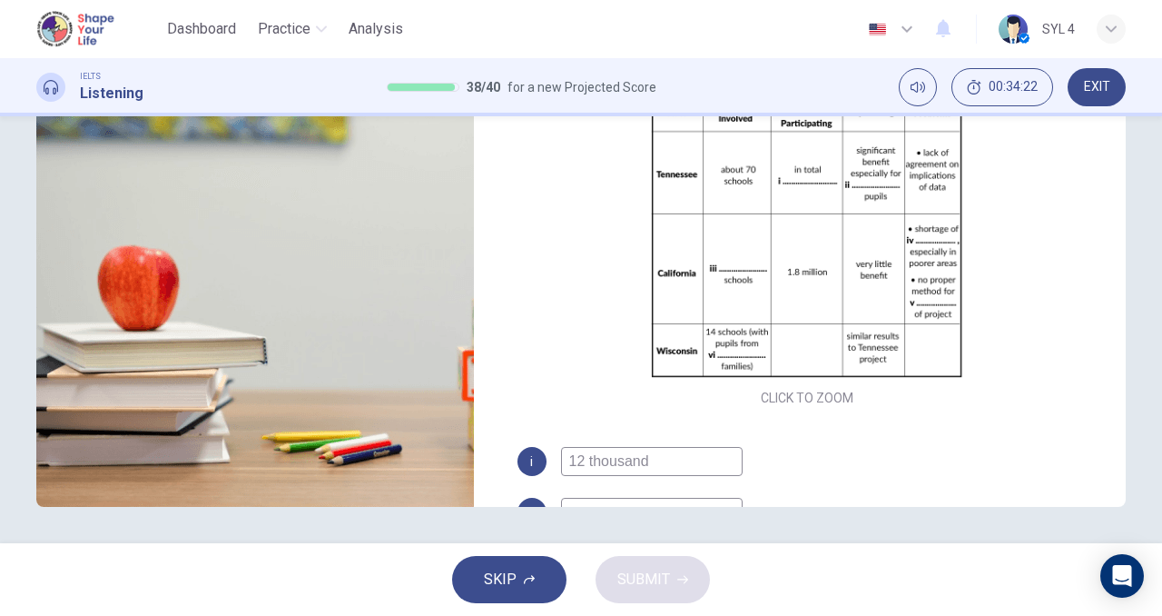
click at [577, 497] on div "i 12 thousand ii iii iv v vi" at bounding box center [808, 607] width 580 height 320
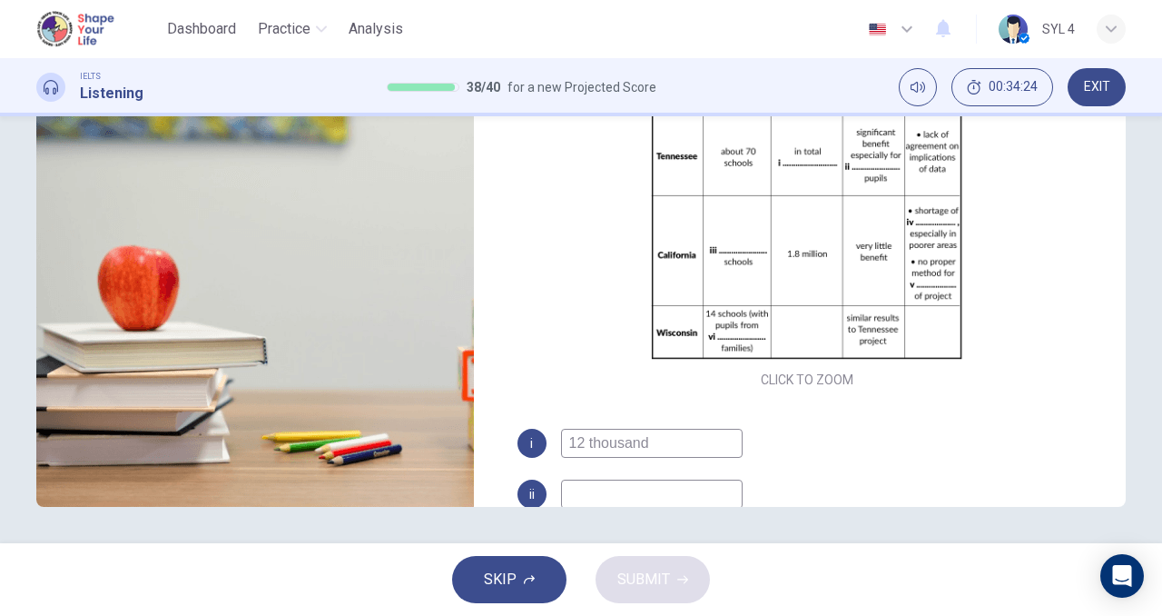
scroll to position [25, 0]
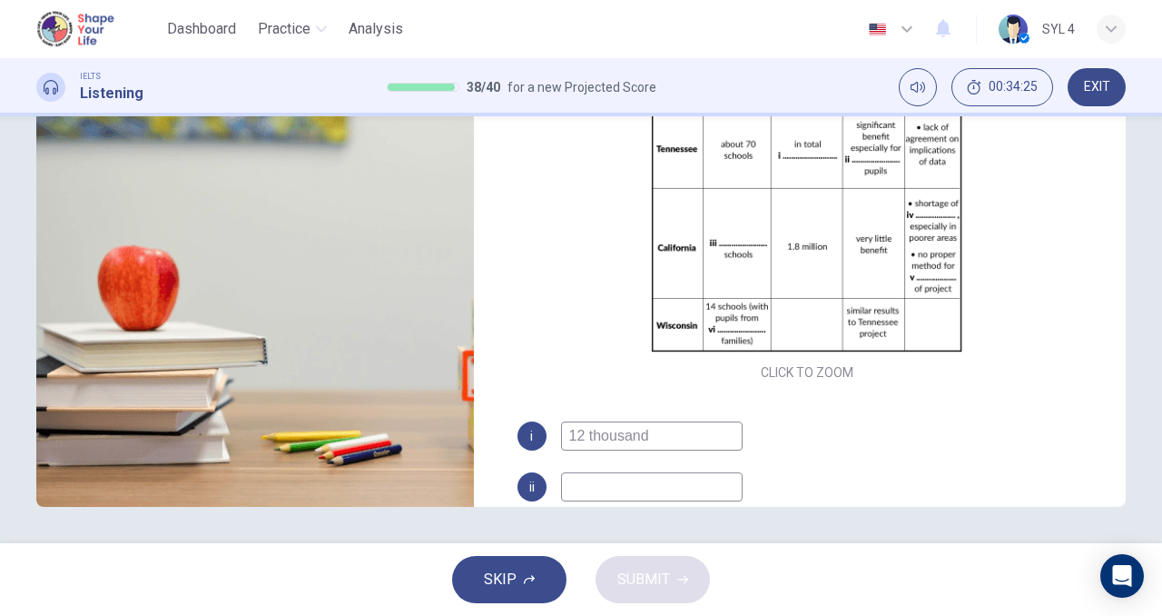
click at [647, 475] on input at bounding box center [652, 486] width 182 height 29
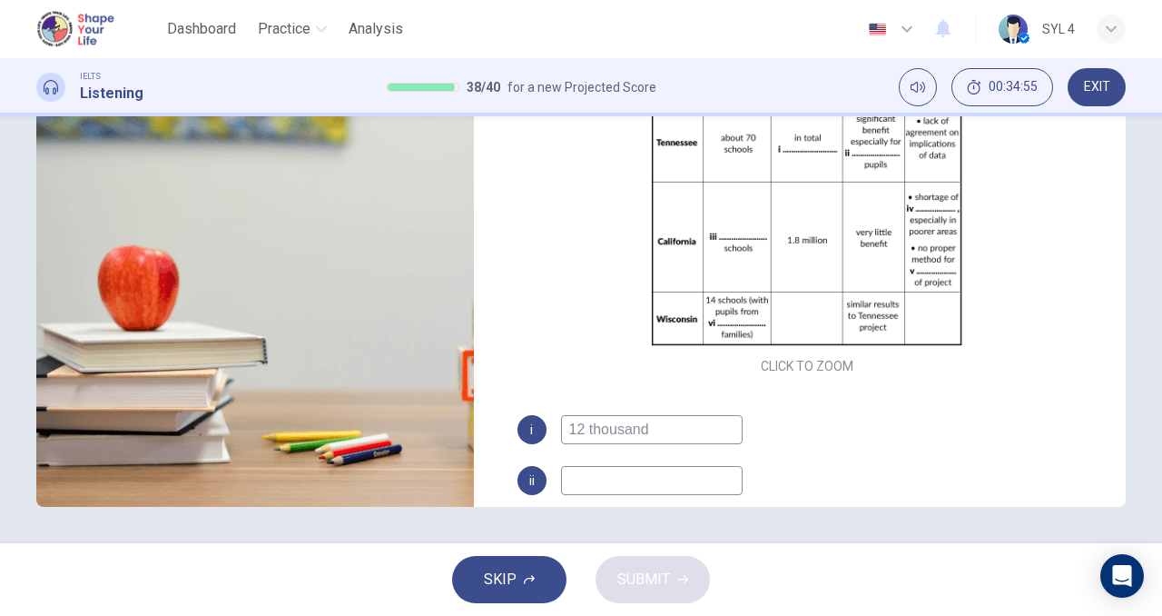
scroll to position [276, 0]
click at [599, 483] on input at bounding box center [652, 481] width 182 height 29
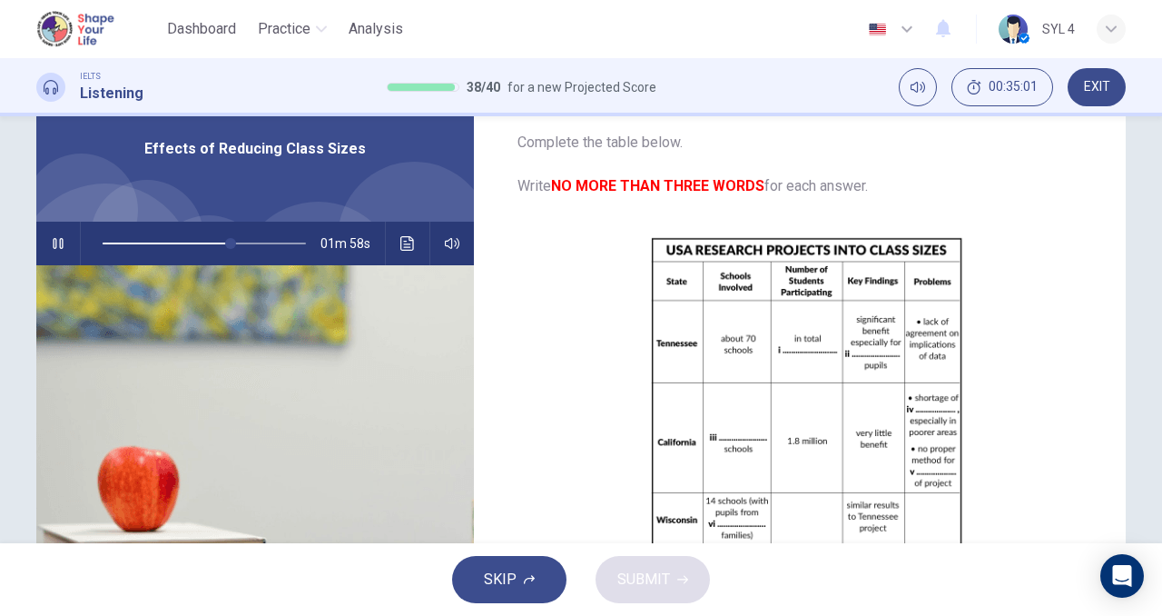
scroll to position [71, 0]
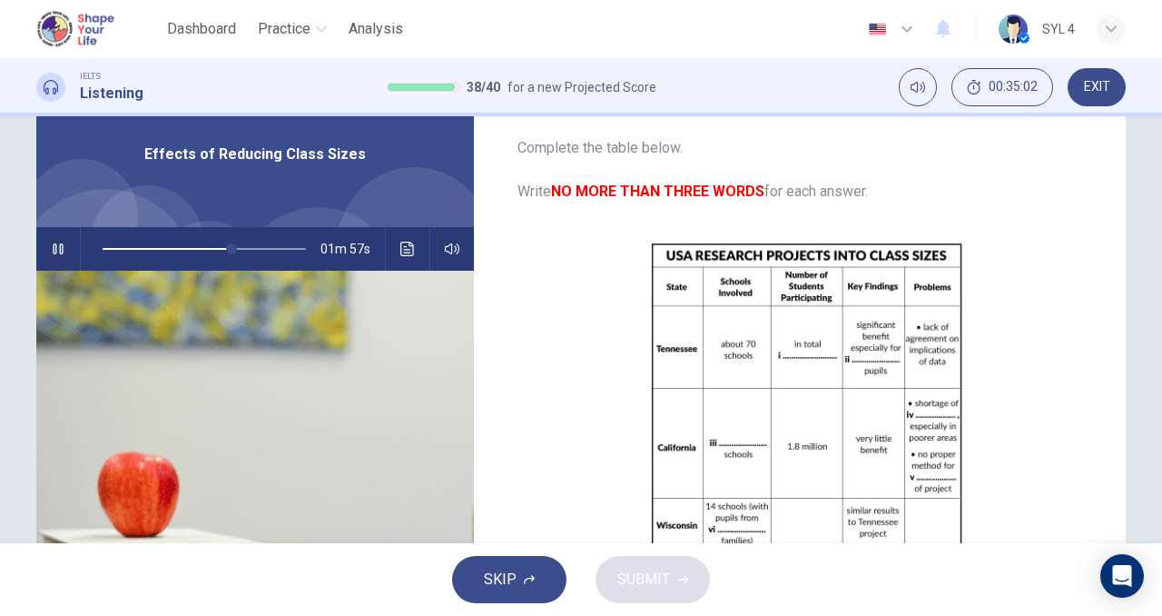
click at [44, 242] on button "button" at bounding box center [58, 249] width 29 height 44
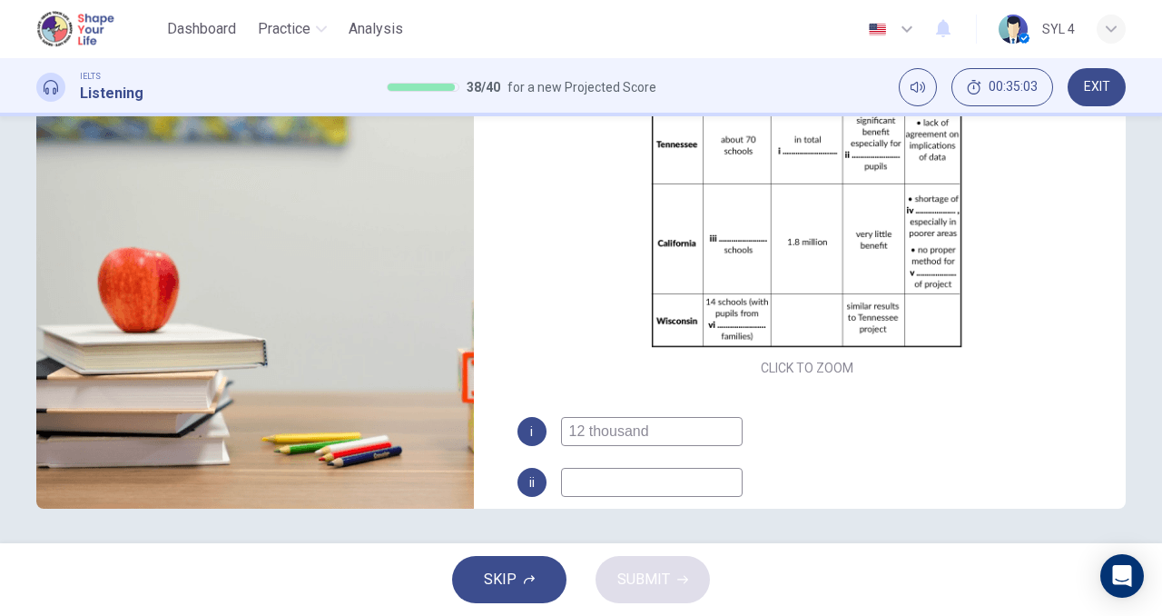
scroll to position [277, 0]
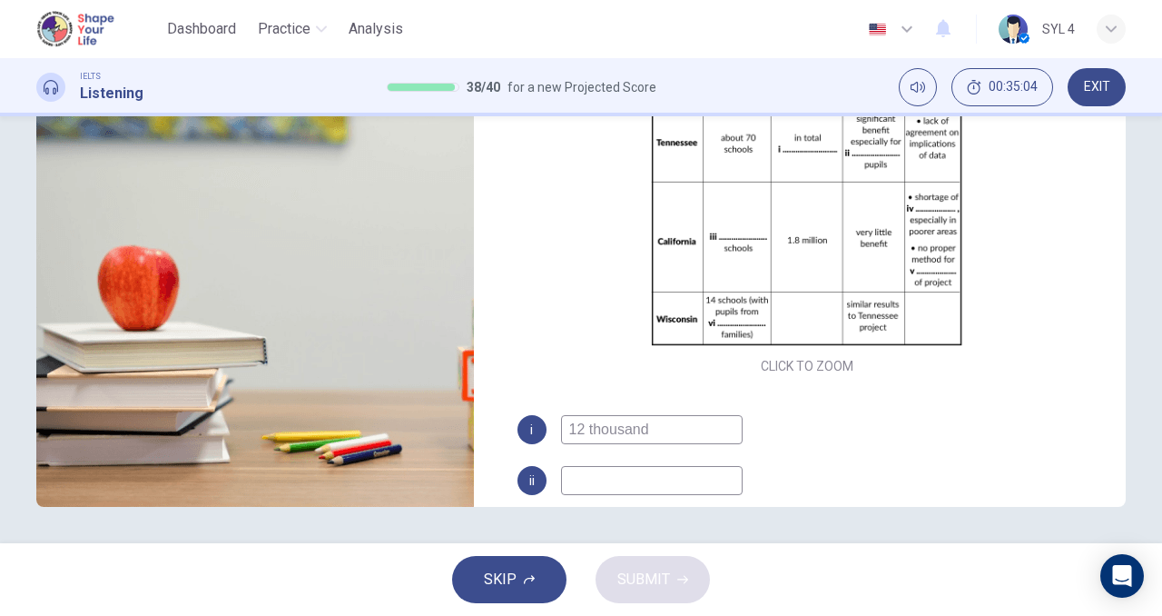
click at [583, 465] on div "i 12 thousand ii iii iv v vi" at bounding box center [808, 575] width 580 height 320
click at [583, 469] on input at bounding box center [652, 480] width 182 height 29
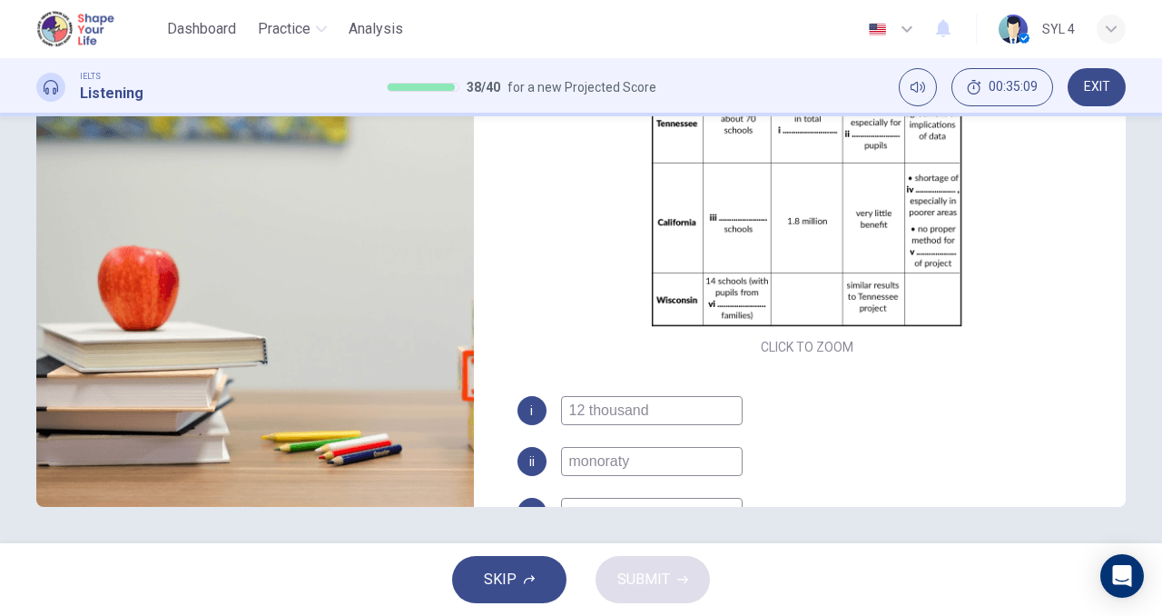
click at [611, 469] on input "monoraty" at bounding box center [652, 461] width 182 height 29
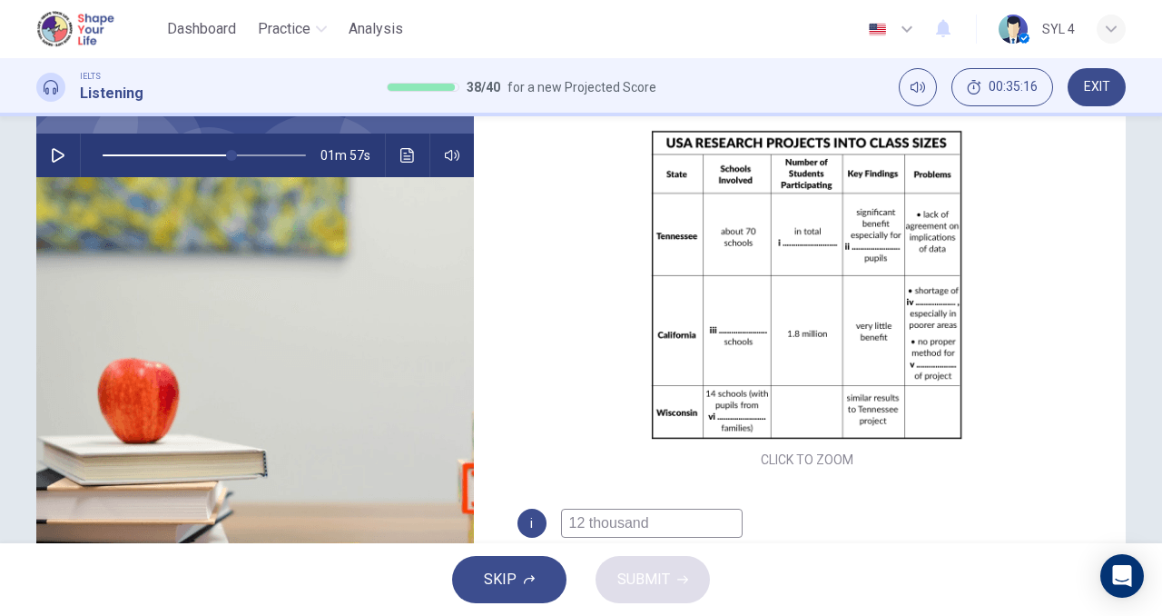
scroll to position [163, 0]
click at [52, 159] on icon "button" at bounding box center [58, 156] width 13 height 15
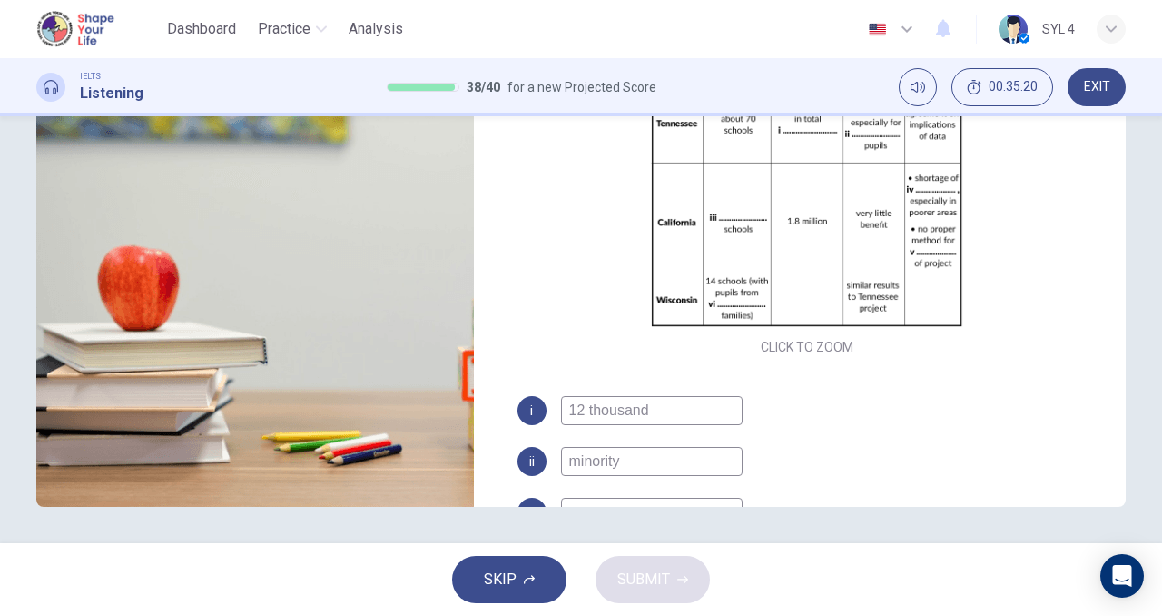
click at [596, 501] on input at bounding box center [652, 512] width 182 height 29
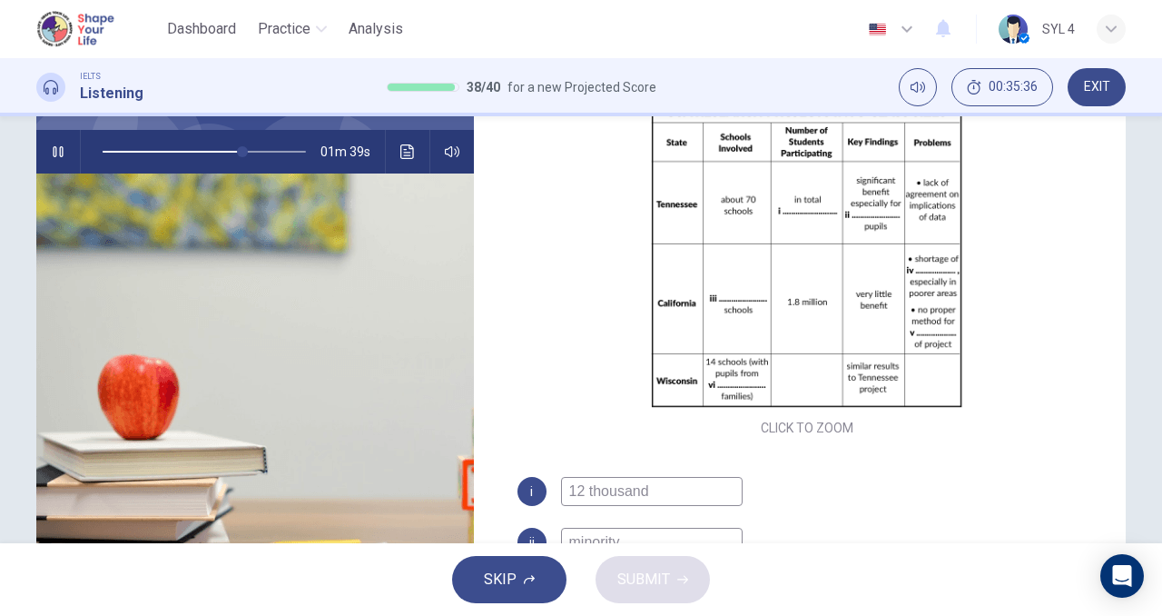
scroll to position [167, 0]
click at [44, 146] on button "button" at bounding box center [58, 153] width 29 height 44
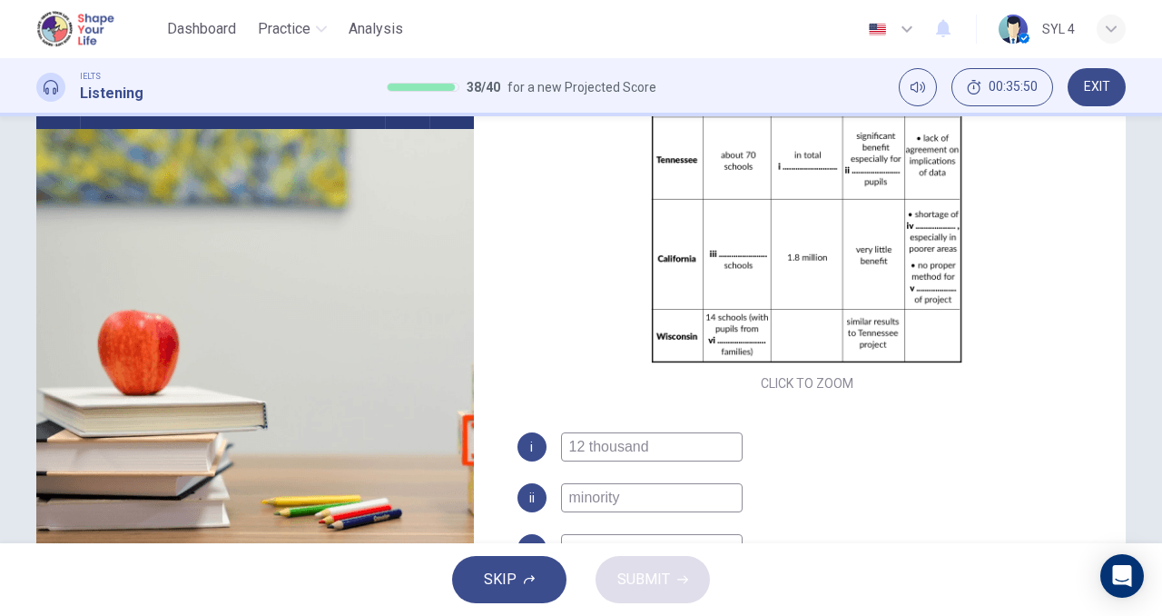
scroll to position [277, 0]
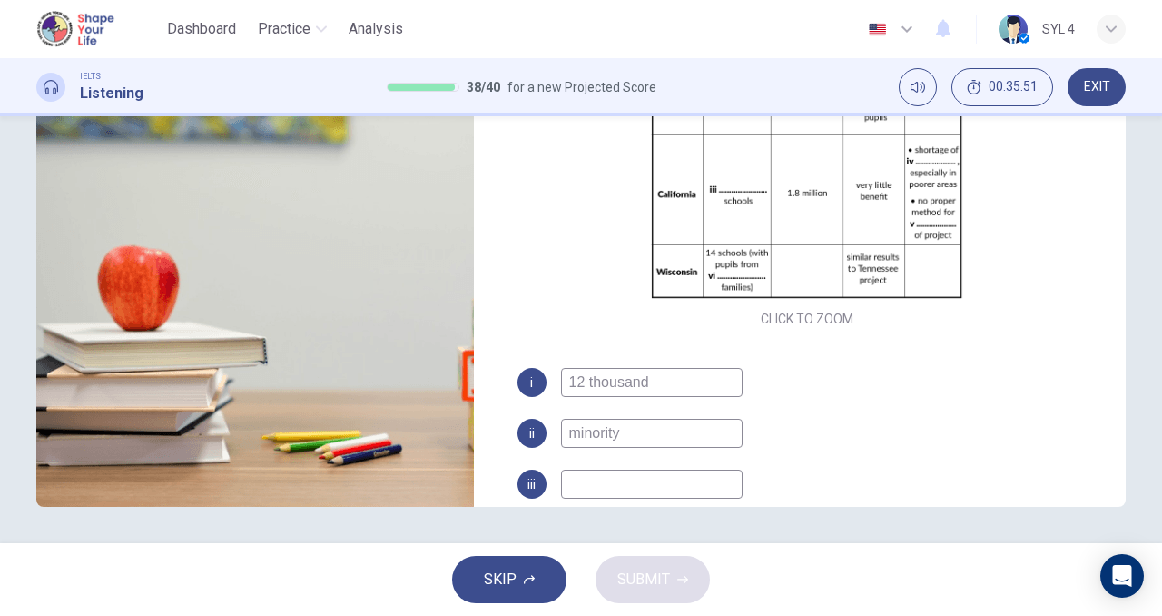
click at [582, 483] on input at bounding box center [652, 483] width 182 height 29
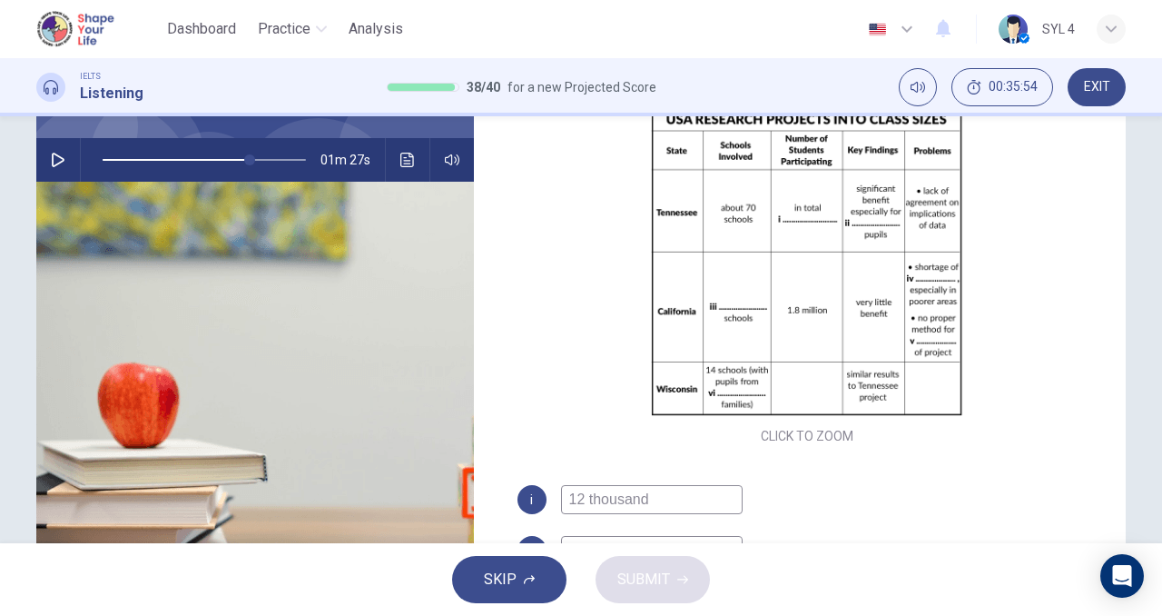
scroll to position [140, 0]
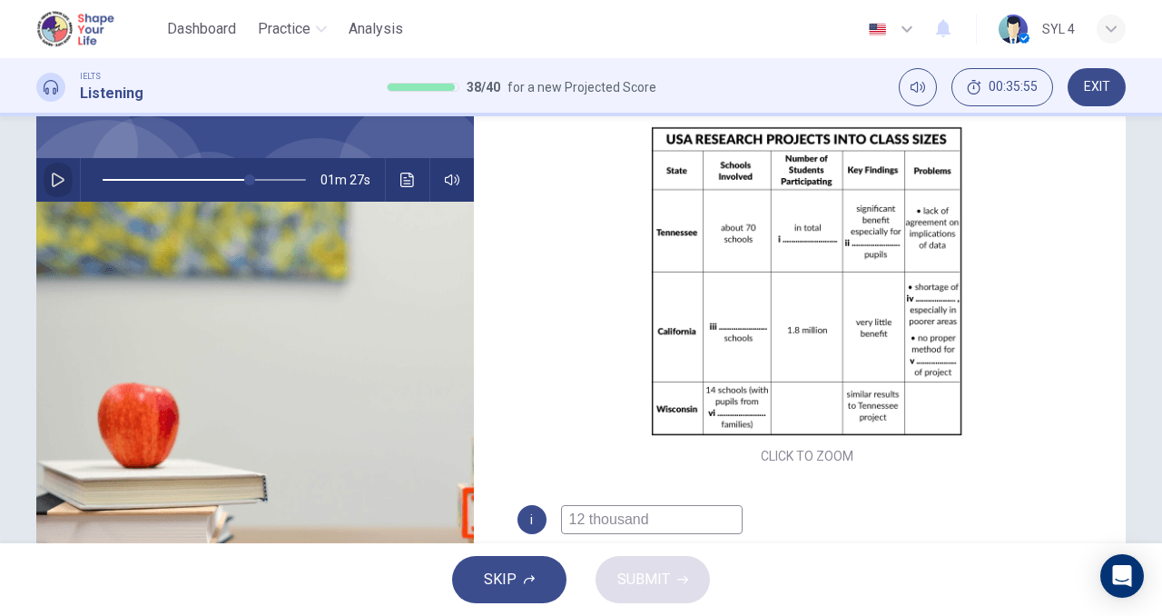
click at [65, 184] on button "button" at bounding box center [58, 180] width 29 height 44
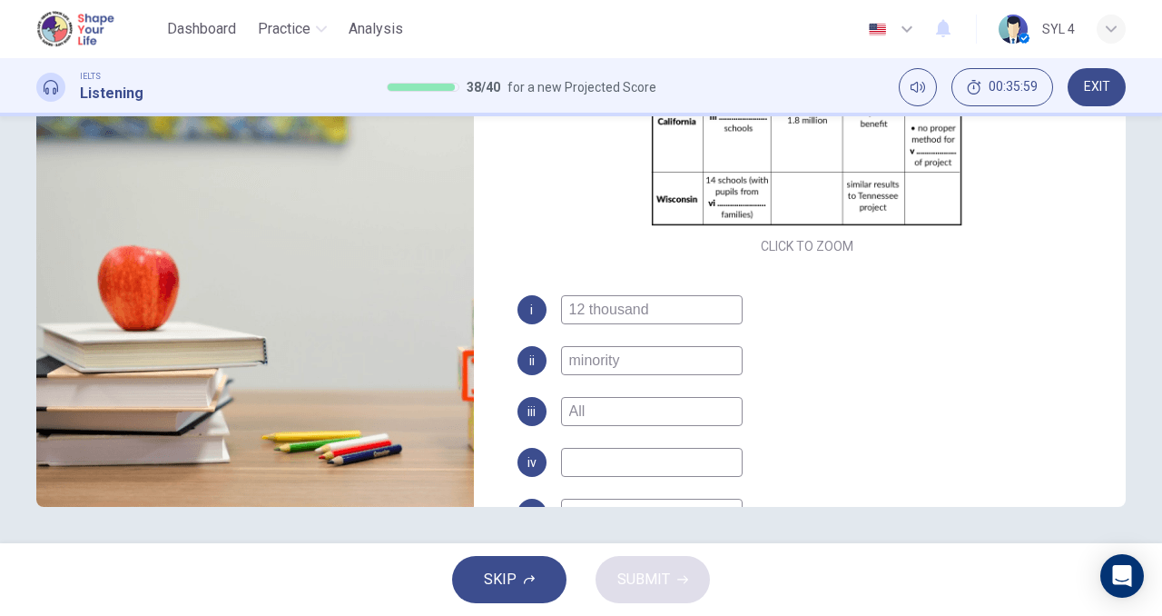
scroll to position [151, 0]
click at [618, 466] on input at bounding box center [652, 463] width 182 height 29
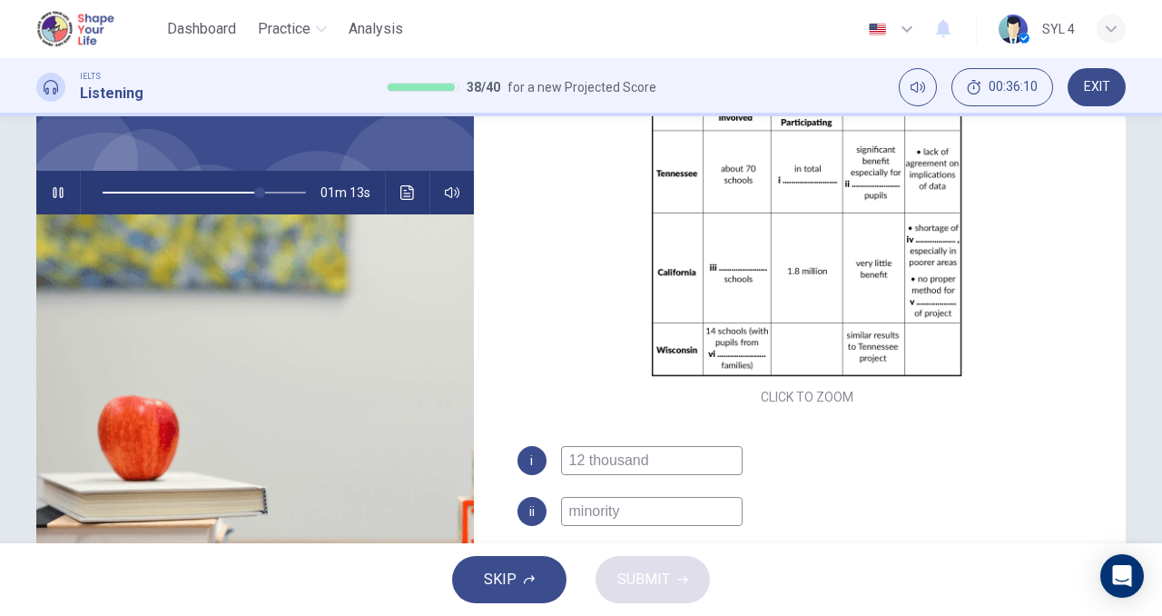
scroll to position [126, 0]
click at [55, 193] on icon "button" at bounding box center [58, 193] width 10 height 11
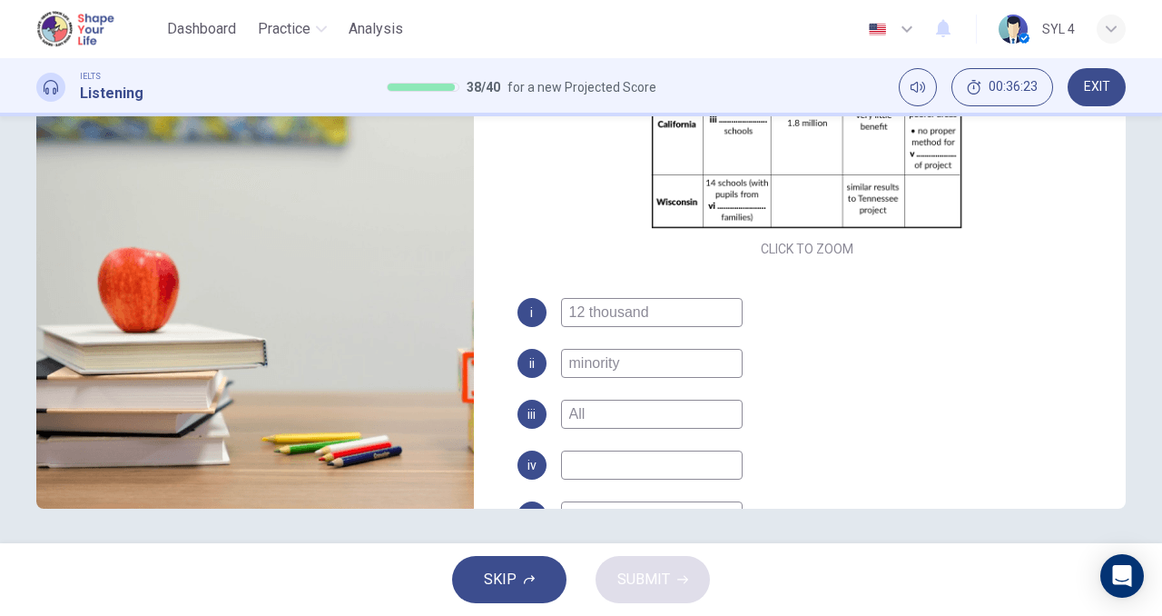
scroll to position [277, 0]
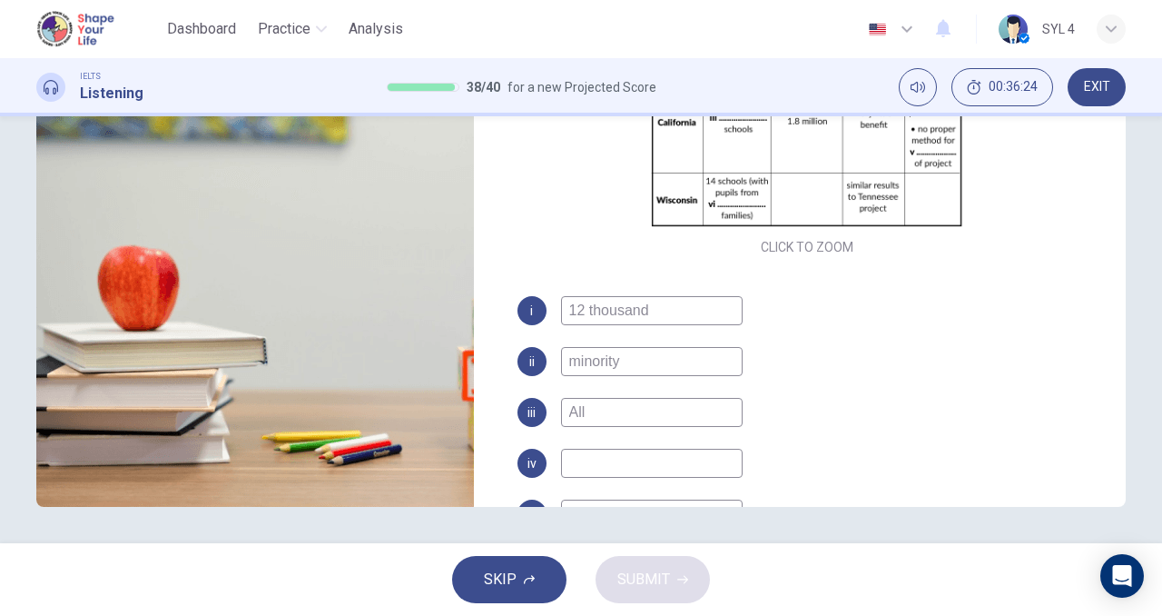
click at [588, 449] on input at bounding box center [652, 463] width 182 height 29
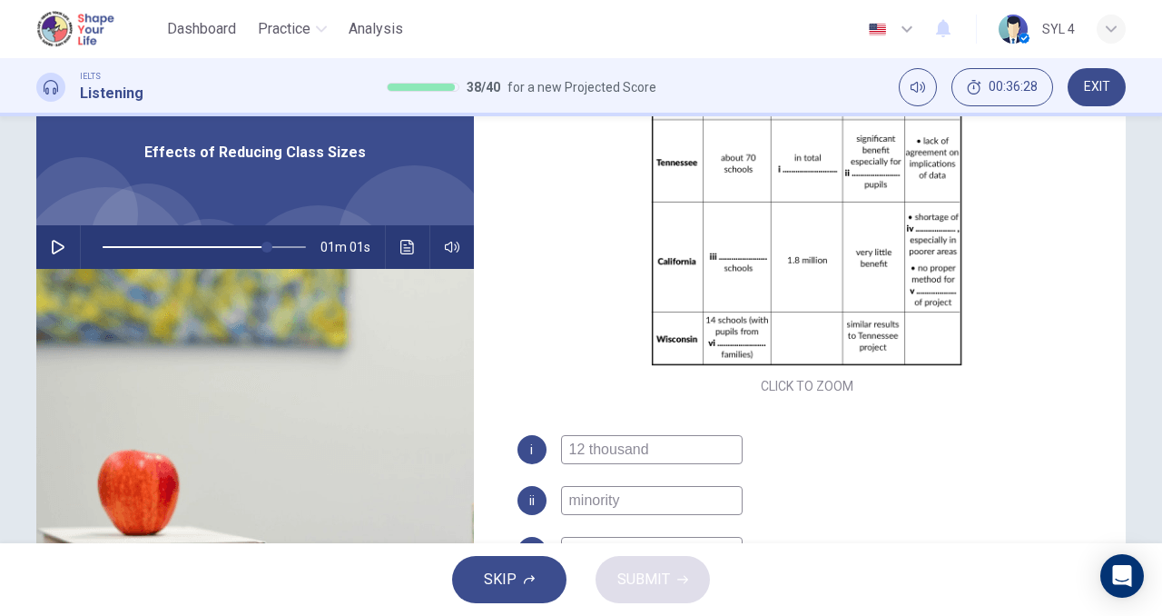
scroll to position [70, 0]
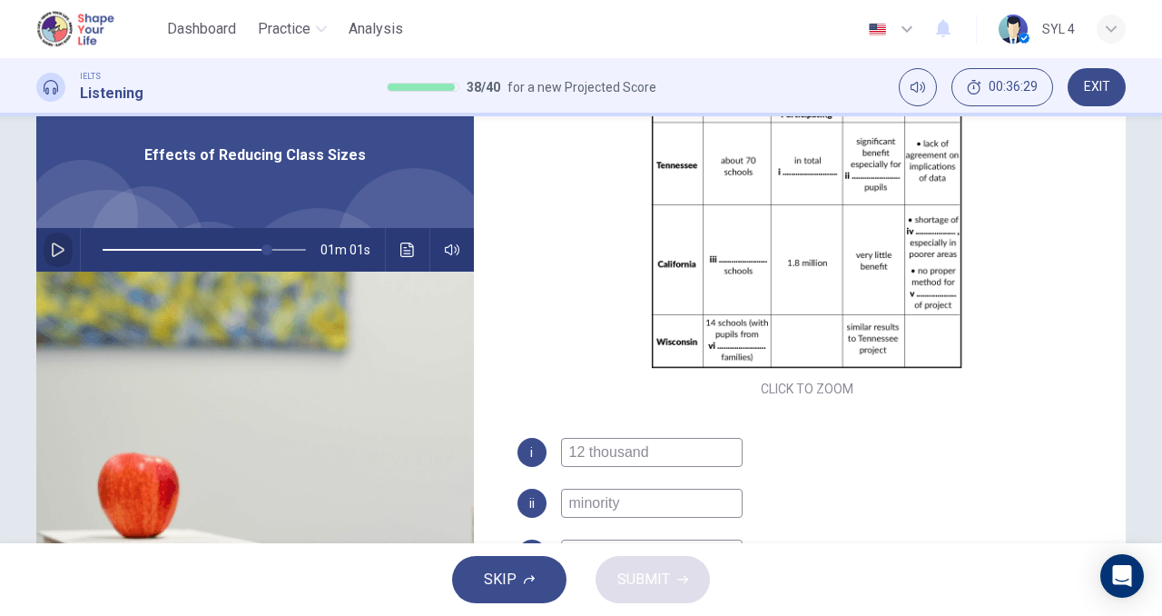
click at [52, 246] on icon "button" at bounding box center [58, 249] width 13 height 15
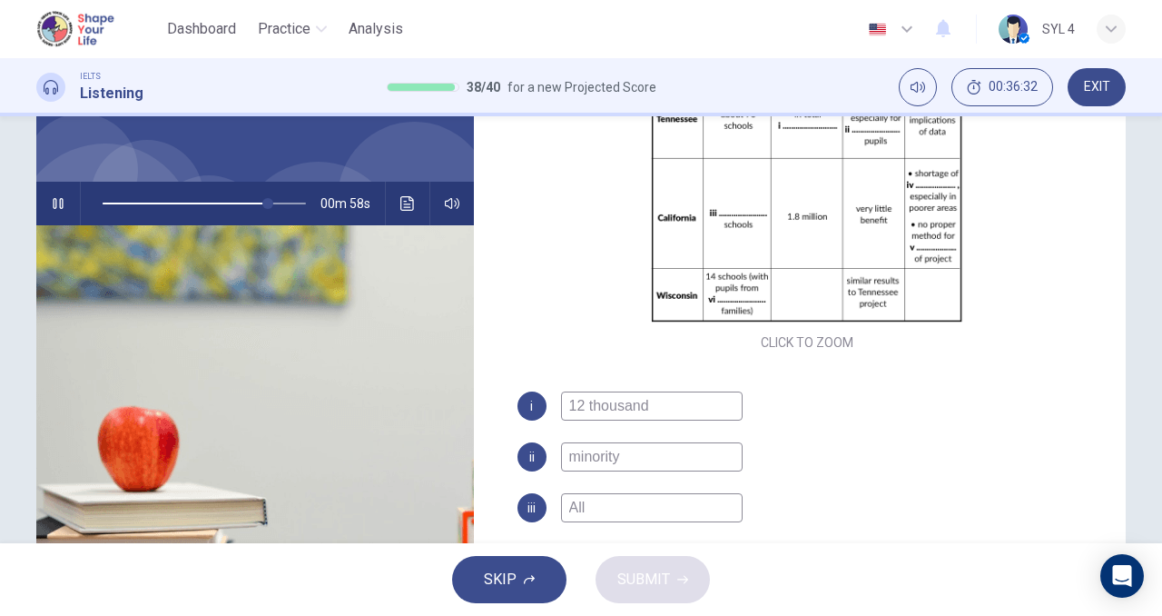
scroll to position [76, 0]
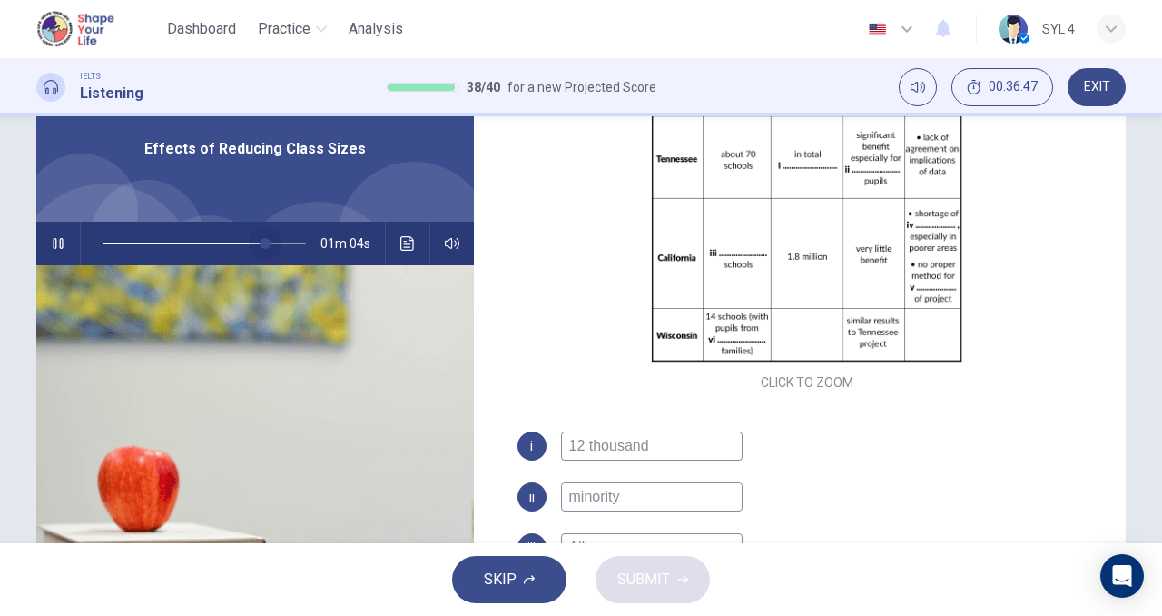
click at [261, 241] on span at bounding box center [265, 243] width 11 height 11
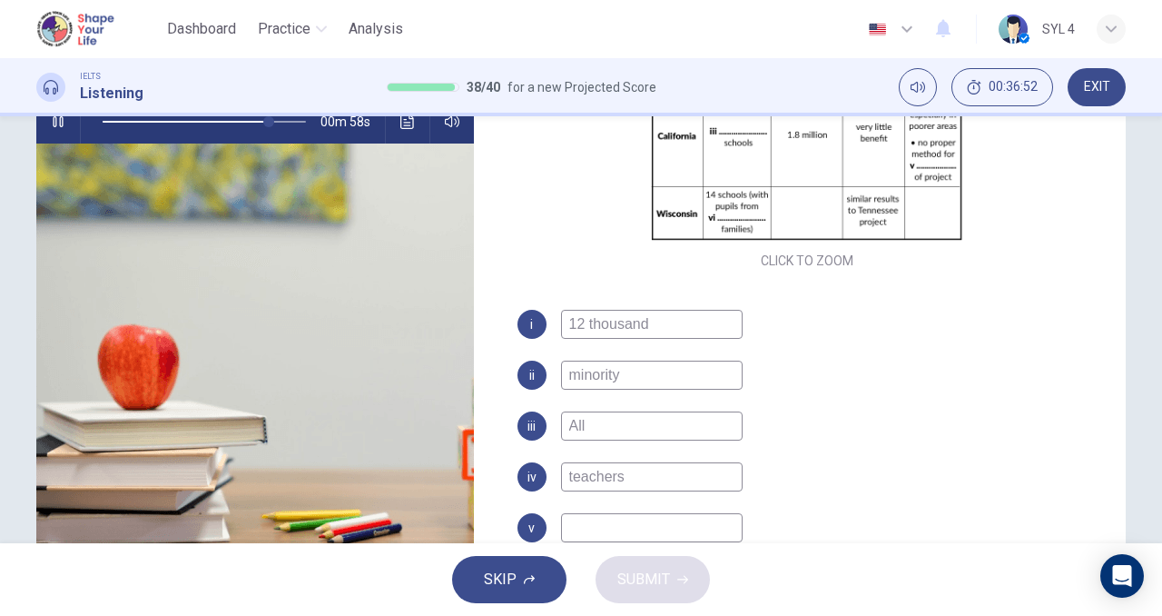
scroll to position [233, 0]
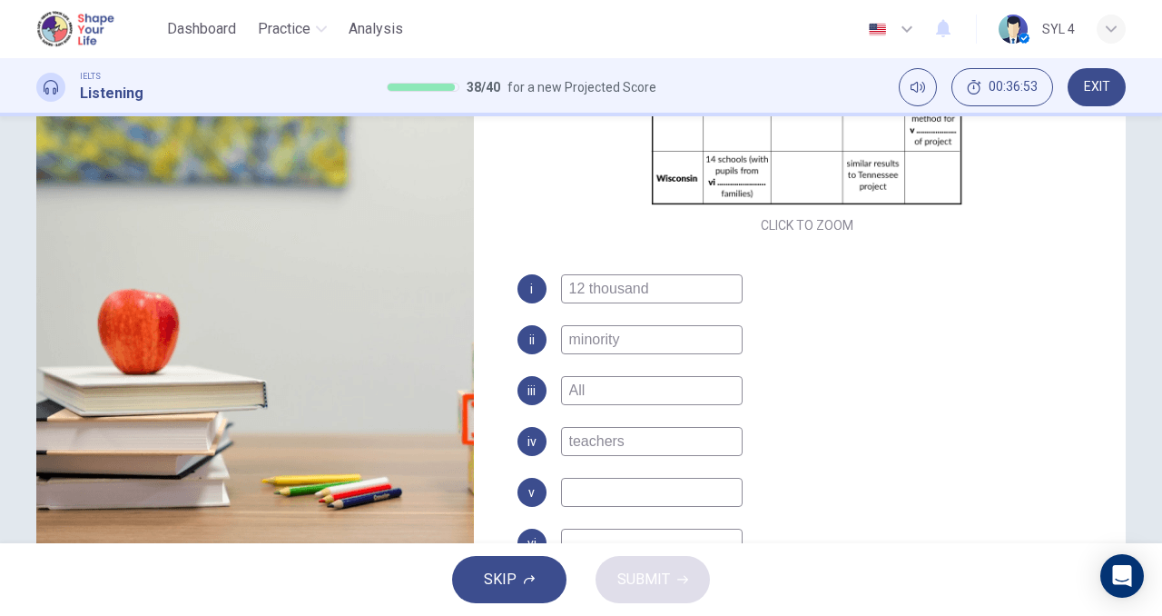
click at [595, 490] on input at bounding box center [652, 492] width 182 height 29
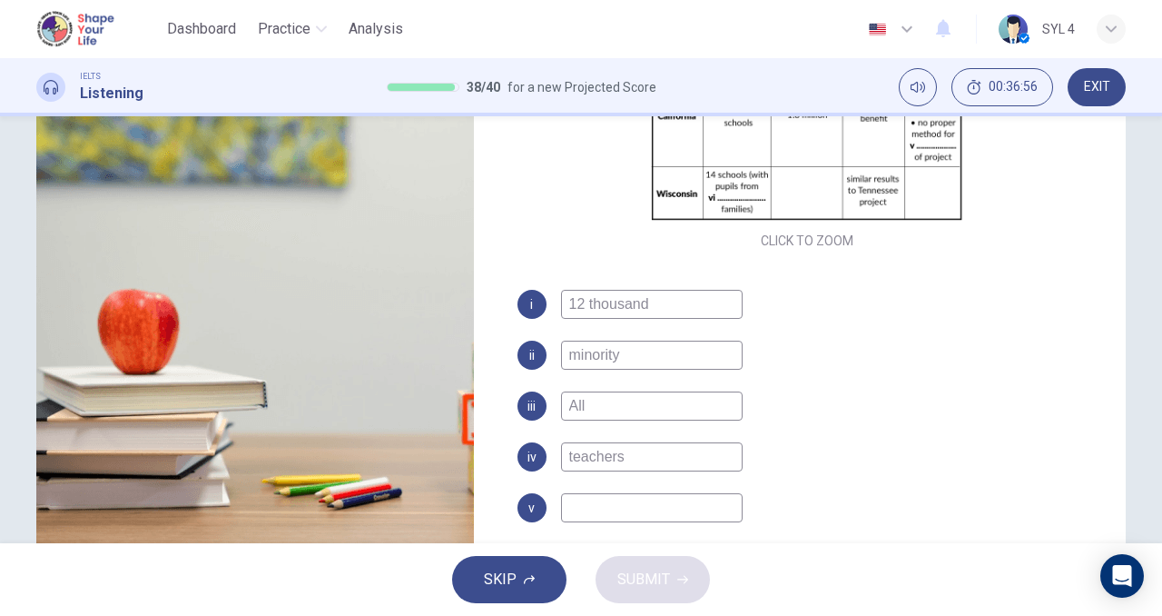
scroll to position [167, 0]
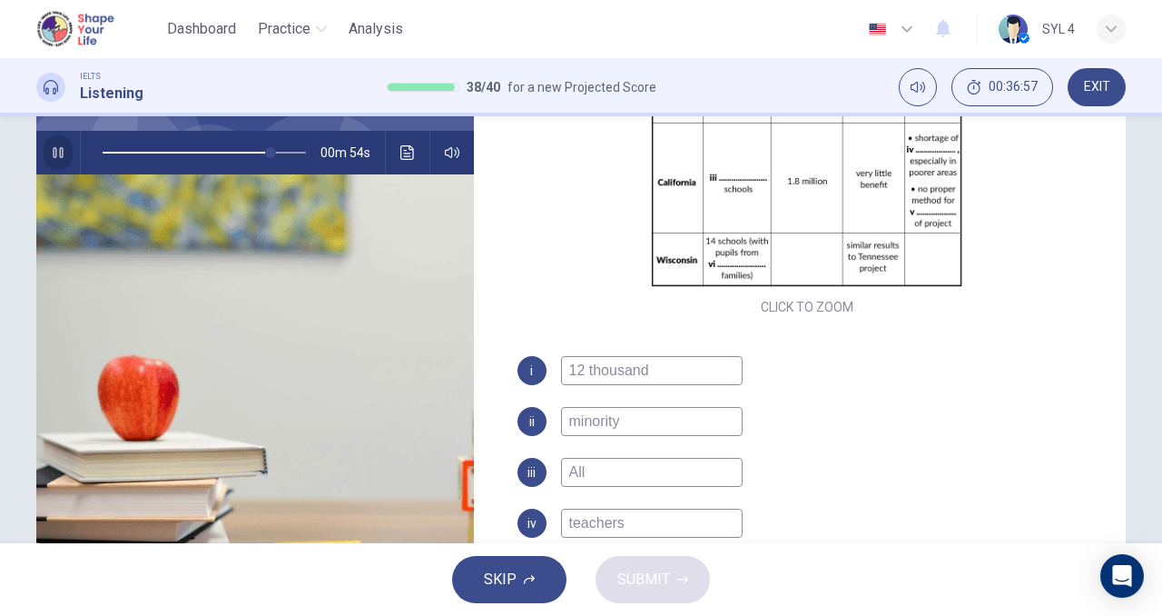
click at [58, 159] on icon "button" at bounding box center [58, 152] width 15 height 15
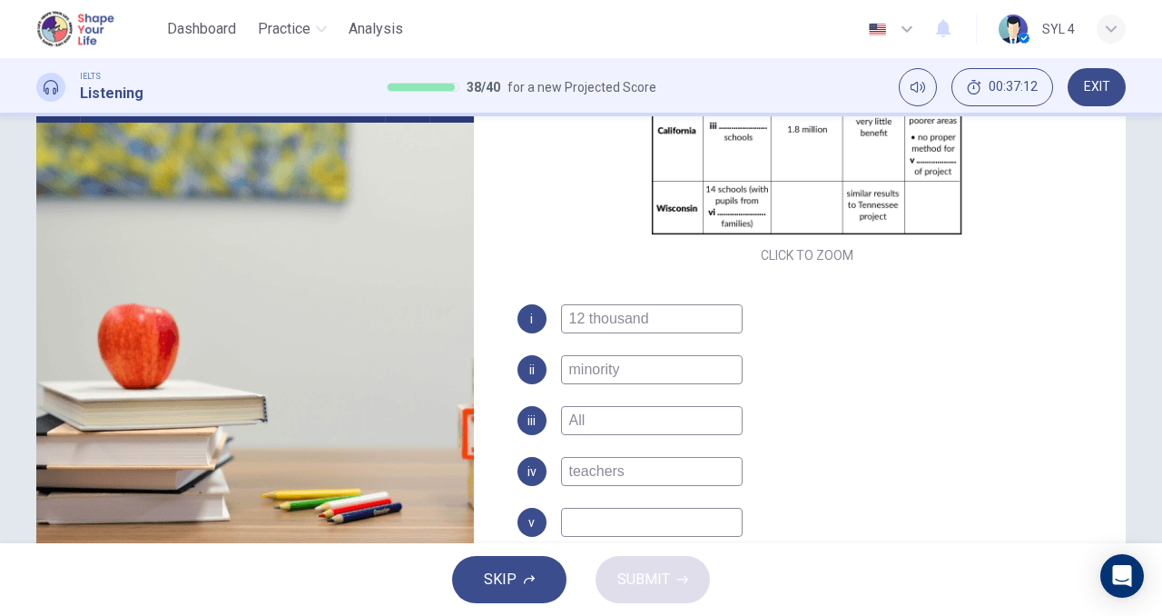
scroll to position [277, 0]
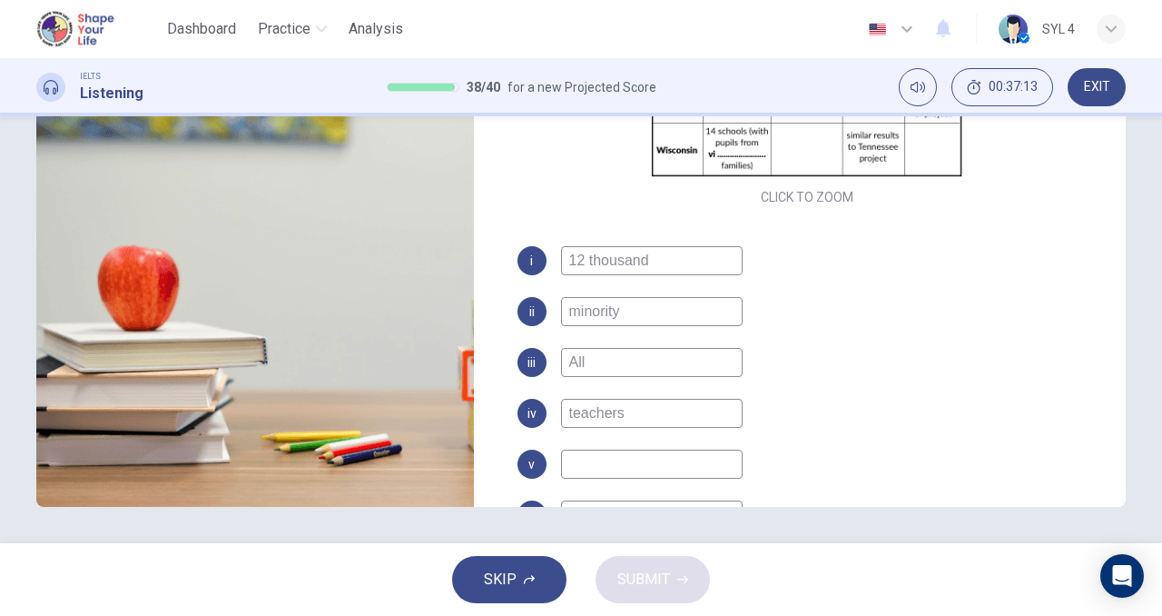
click at [581, 455] on input at bounding box center [652, 463] width 182 height 29
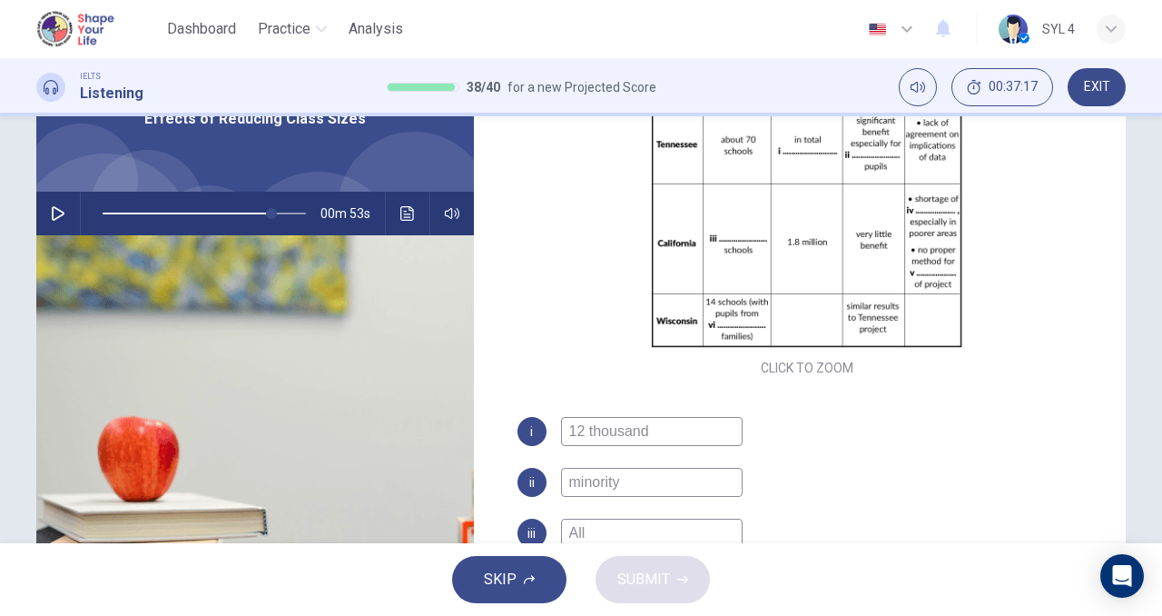
scroll to position [103, 0]
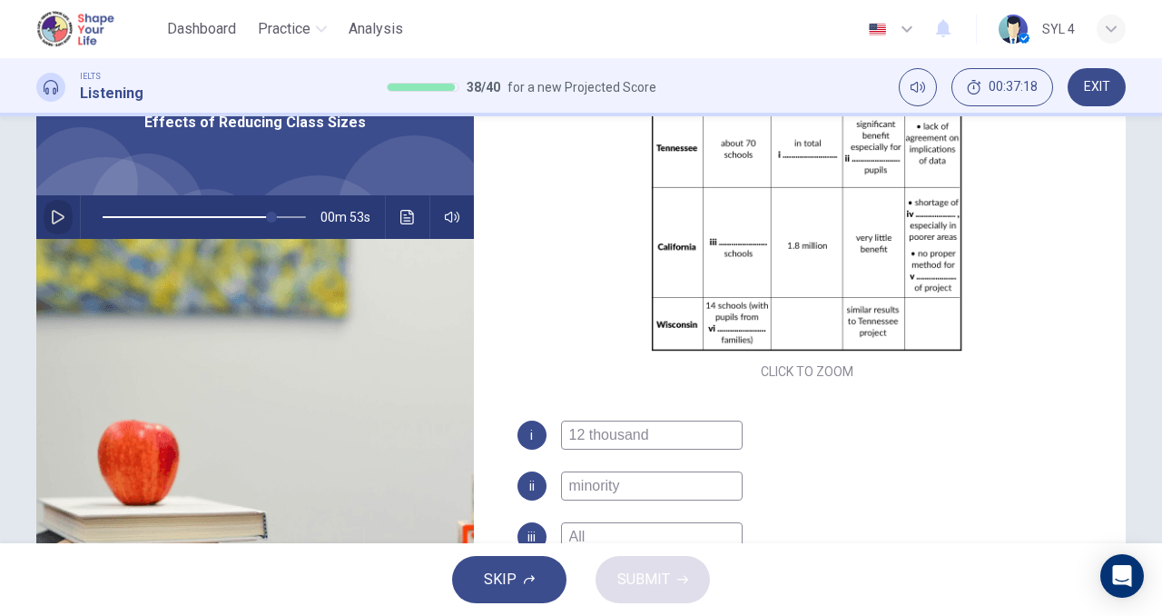
click at [44, 209] on button "button" at bounding box center [58, 217] width 29 height 44
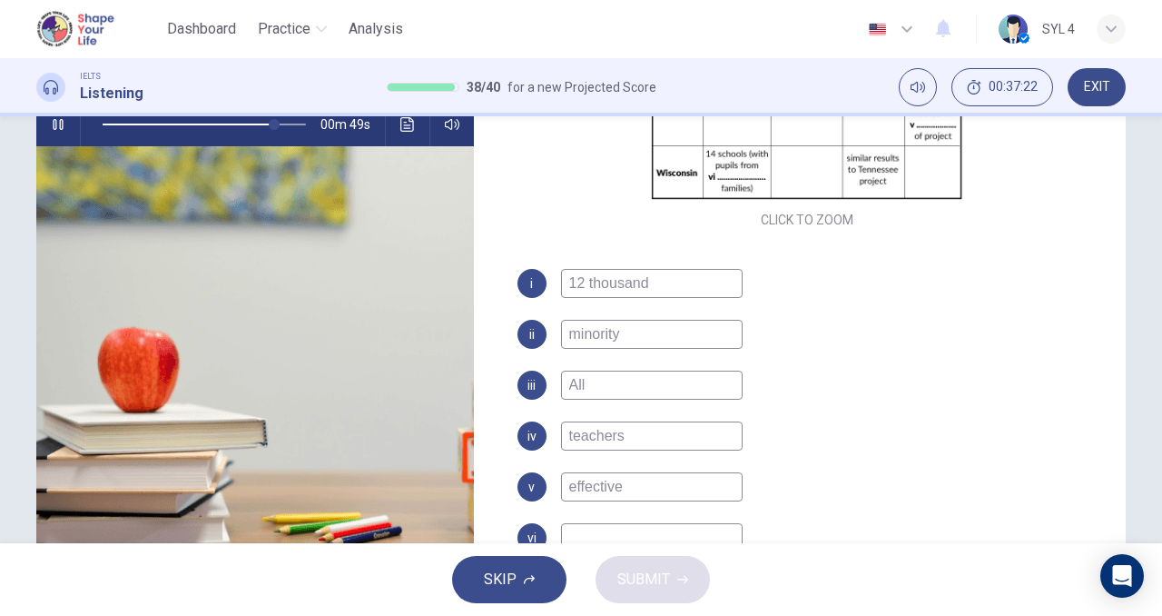
scroll to position [227, 0]
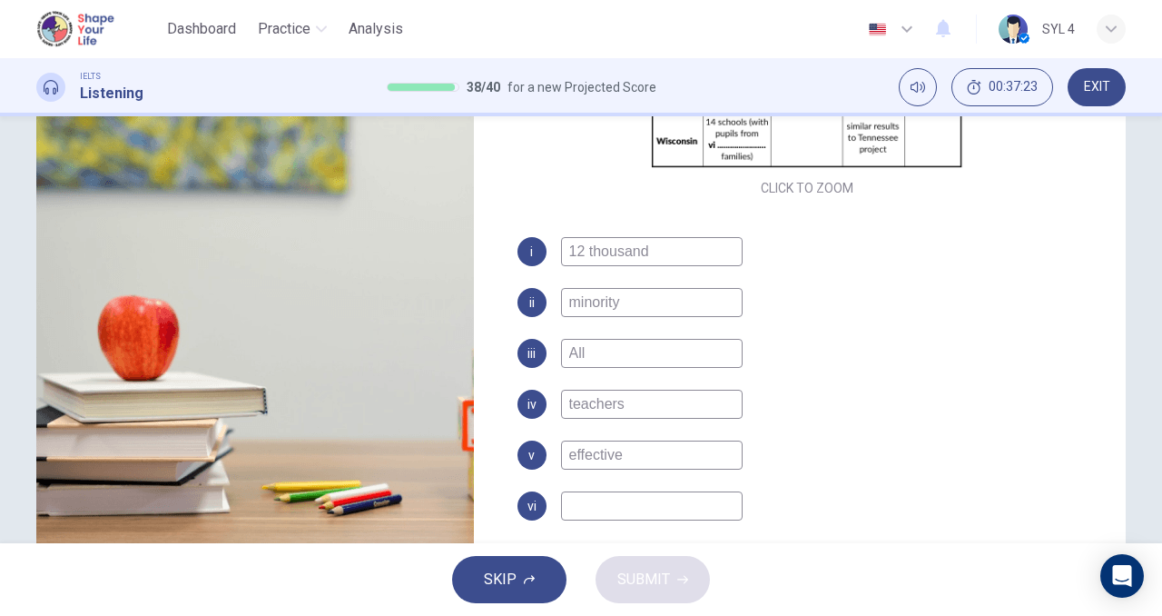
click at [620, 502] on input at bounding box center [652, 505] width 182 height 29
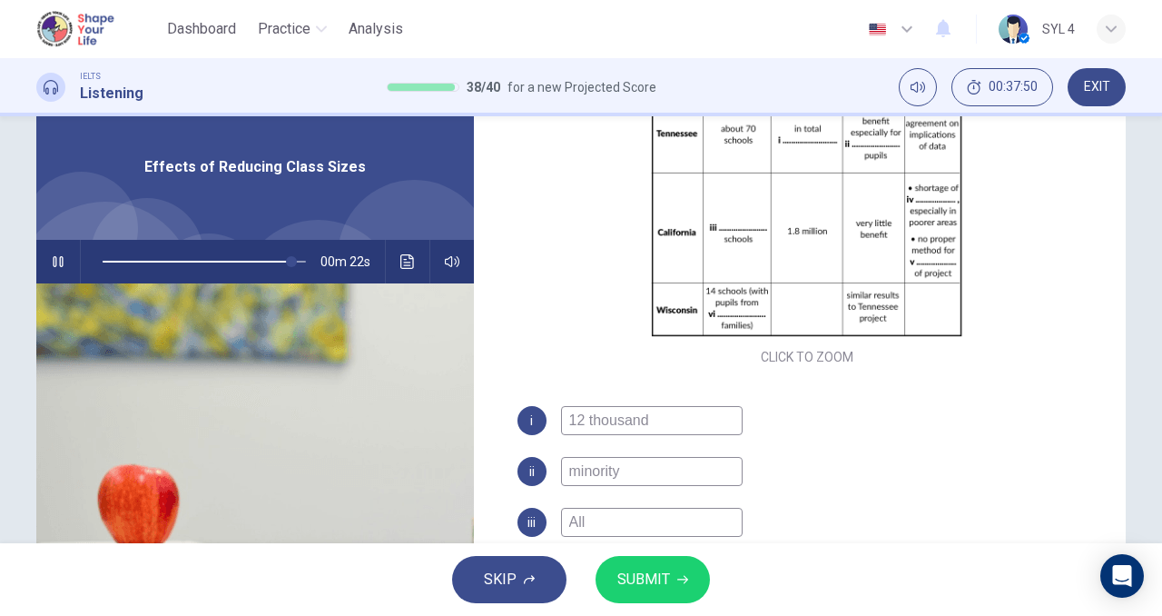
scroll to position [57, 0]
click at [60, 269] on icon "button" at bounding box center [58, 262] width 15 height 15
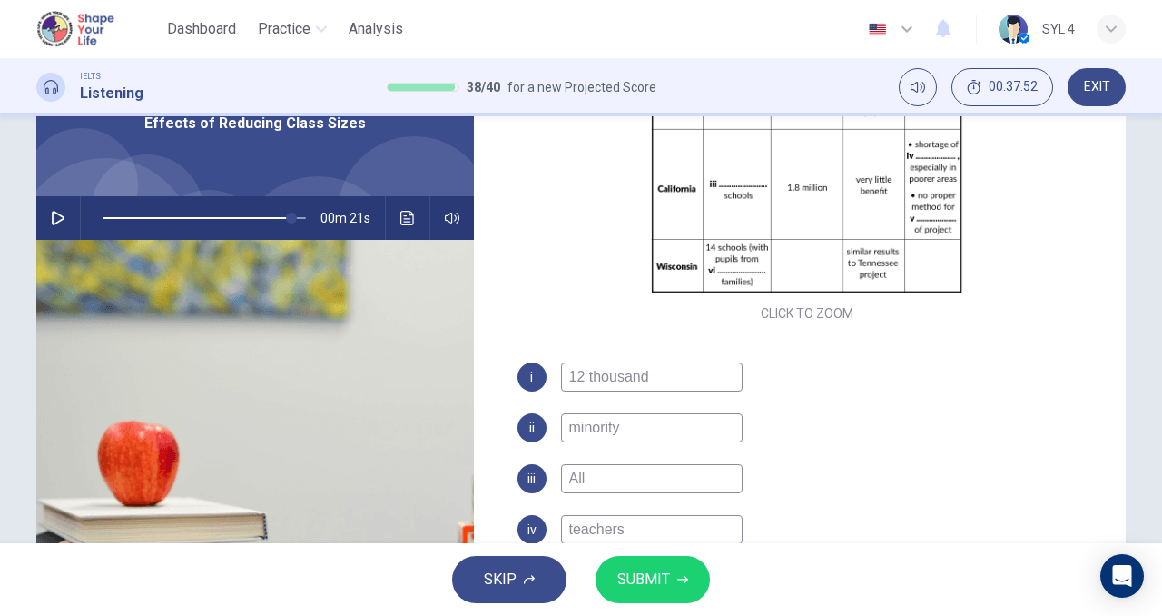
scroll to position [94, 0]
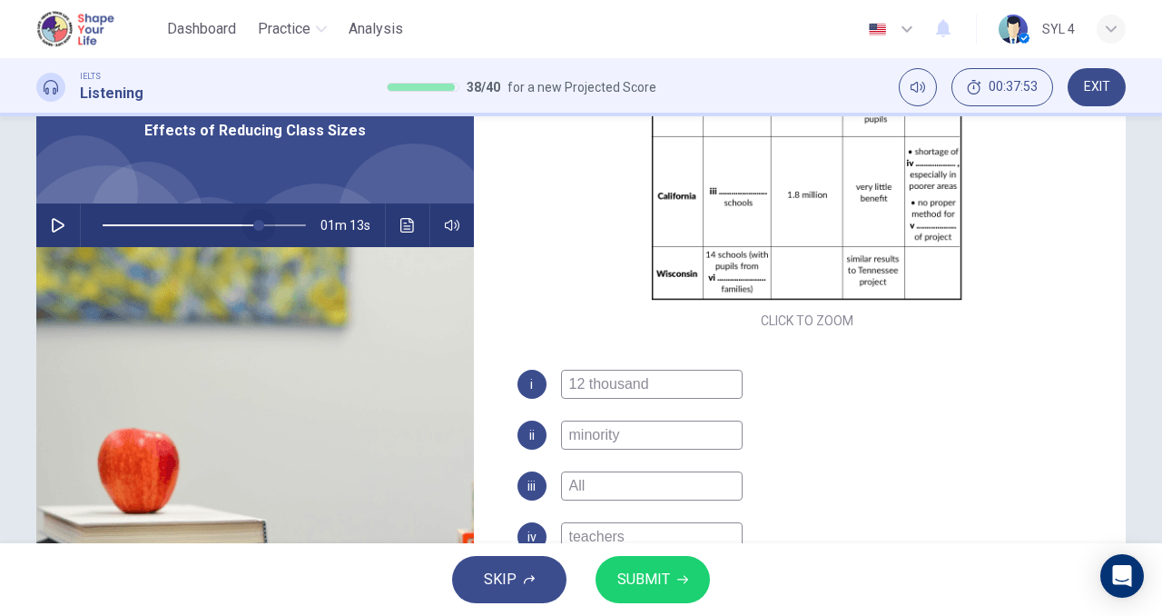
click at [255, 222] on span at bounding box center [204, 224] width 203 height 25
drag, startPoint x: 54, startPoint y: 224, endPoint x: 575, endPoint y: 509, distance: 593.7
click at [575, 509] on div "Questions 39 - 44 Complete the table below. Write NO MORE THAN THREE WORDS for …" at bounding box center [581, 373] width 1090 height 631
click at [676, 578] on button "SUBMIT" at bounding box center [653, 579] width 114 height 47
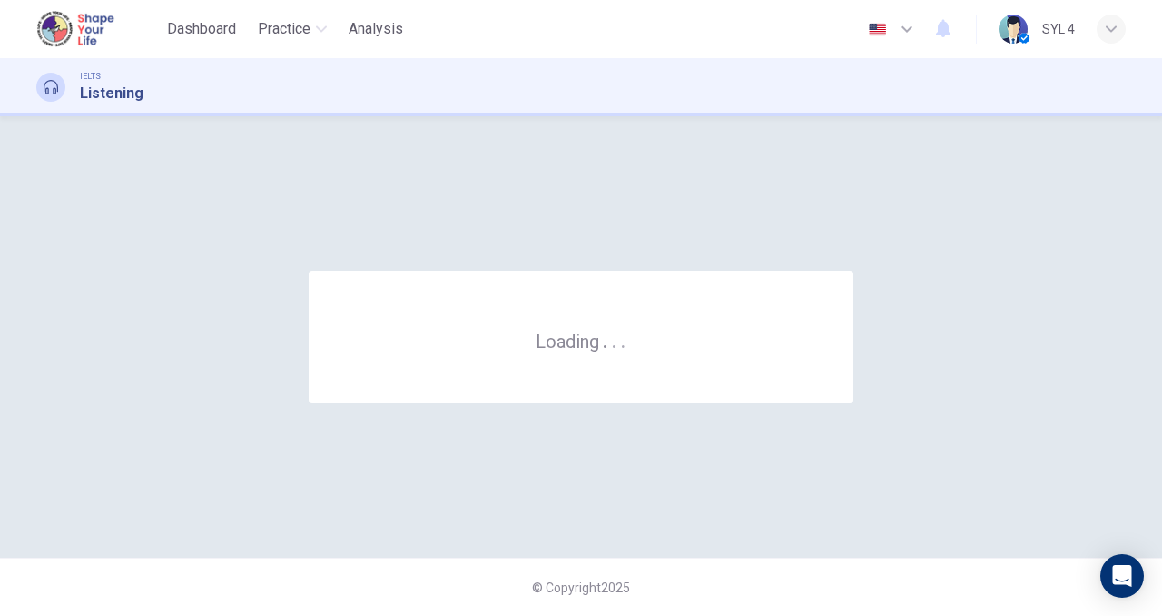
scroll to position [0, 0]
